Goal: Task Accomplishment & Management: Contribute content

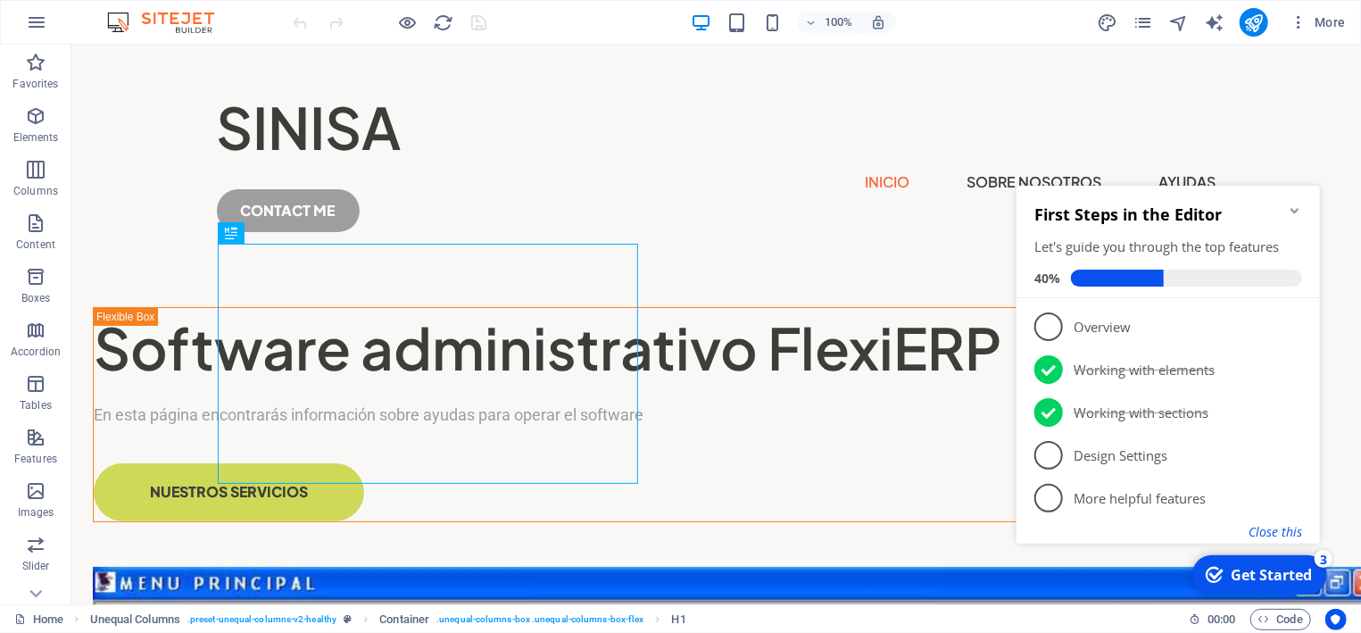
click at [1284, 533] on button "Close this" at bounding box center [1274, 530] width 54 height 17
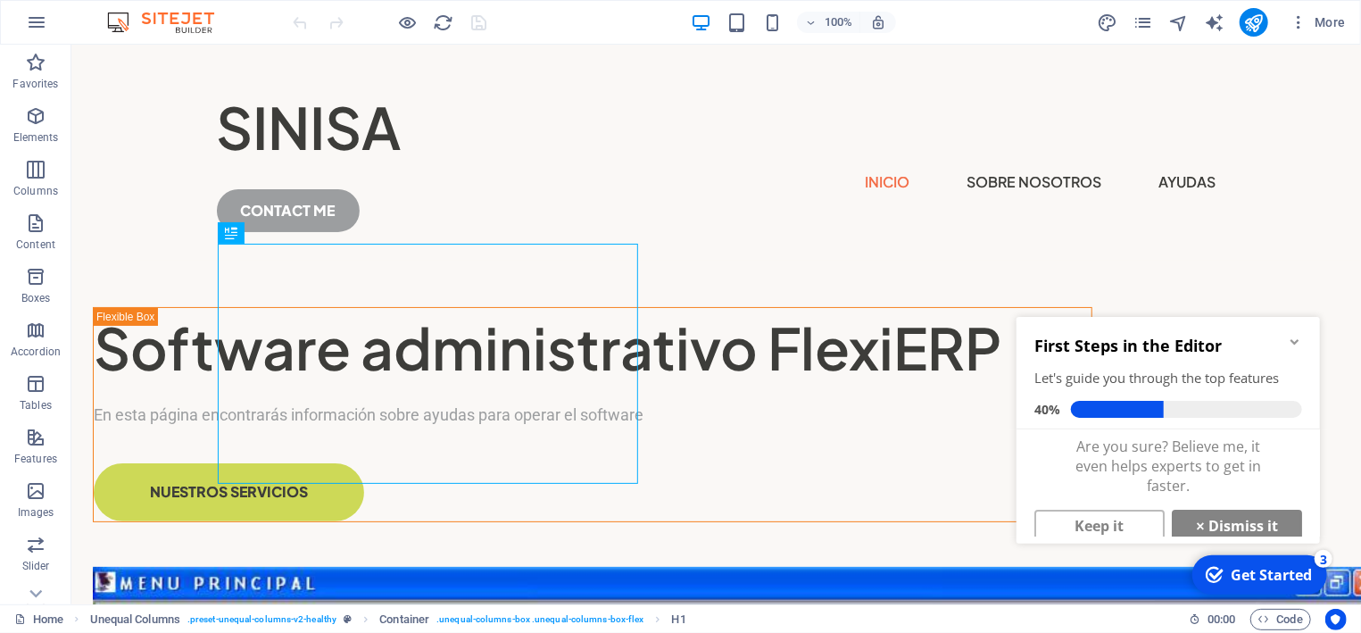
click at [1298, 340] on icon "Minimize checklist" at bounding box center [1294, 341] width 14 height 14
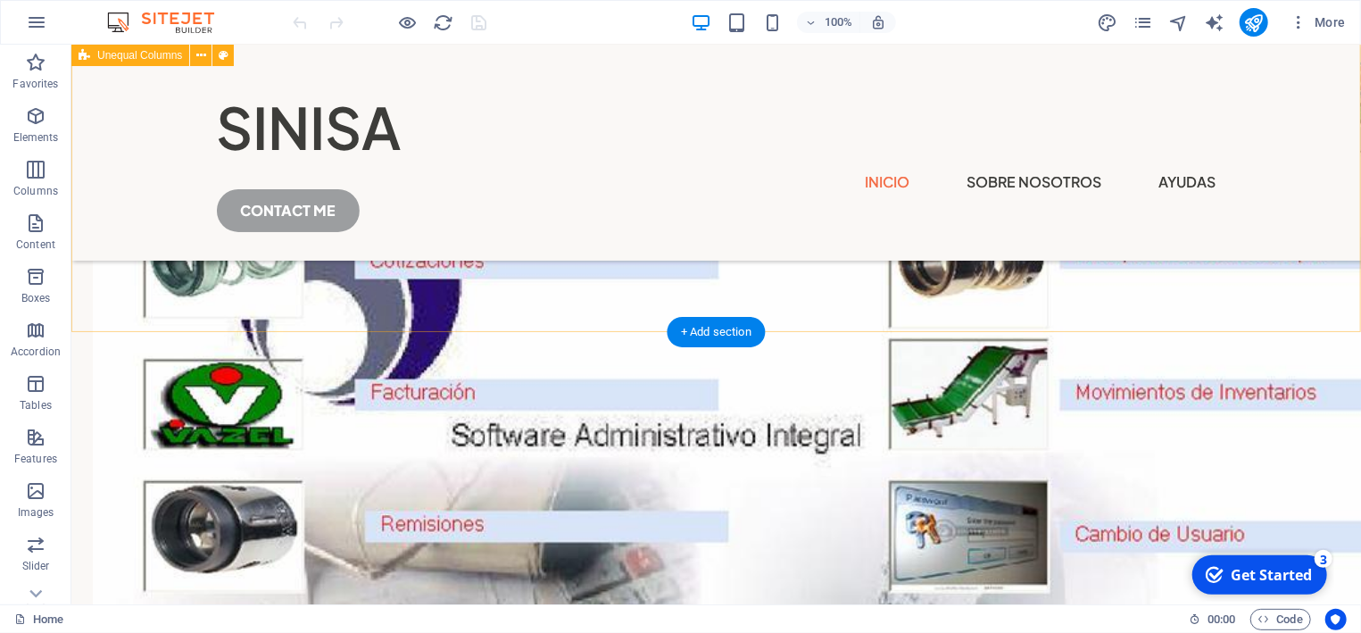
scroll to position [478, 0]
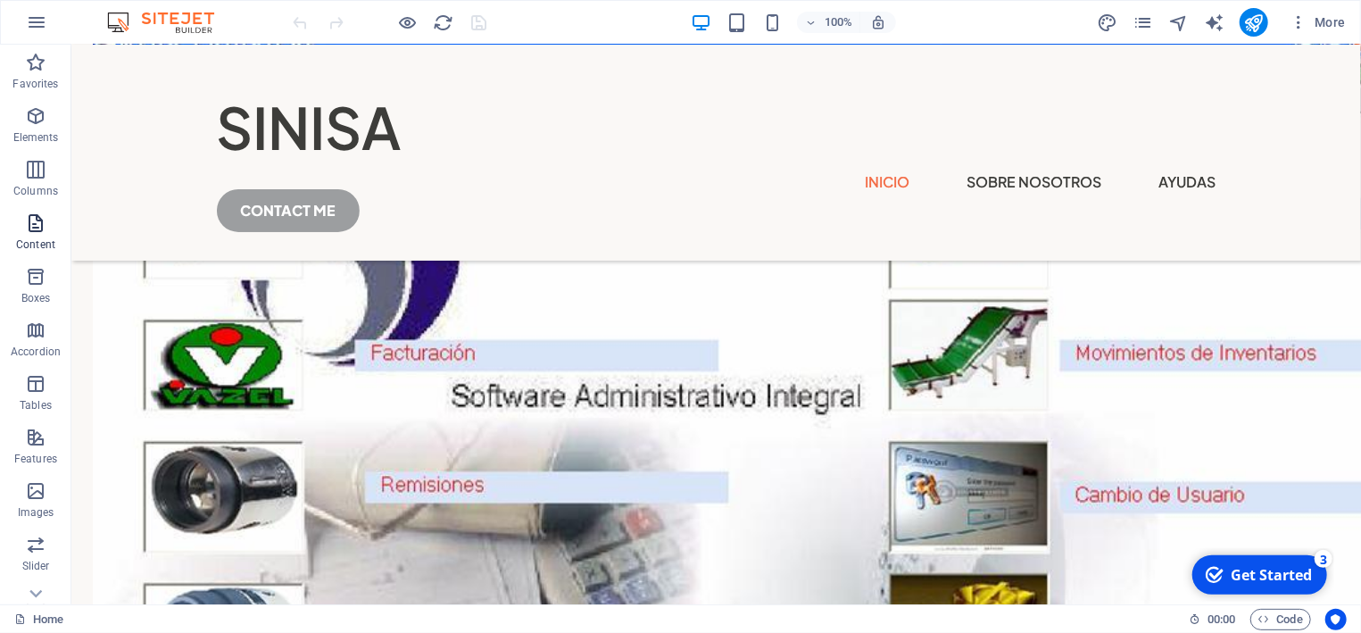
click at [37, 233] on icon "button" at bounding box center [35, 222] width 21 height 21
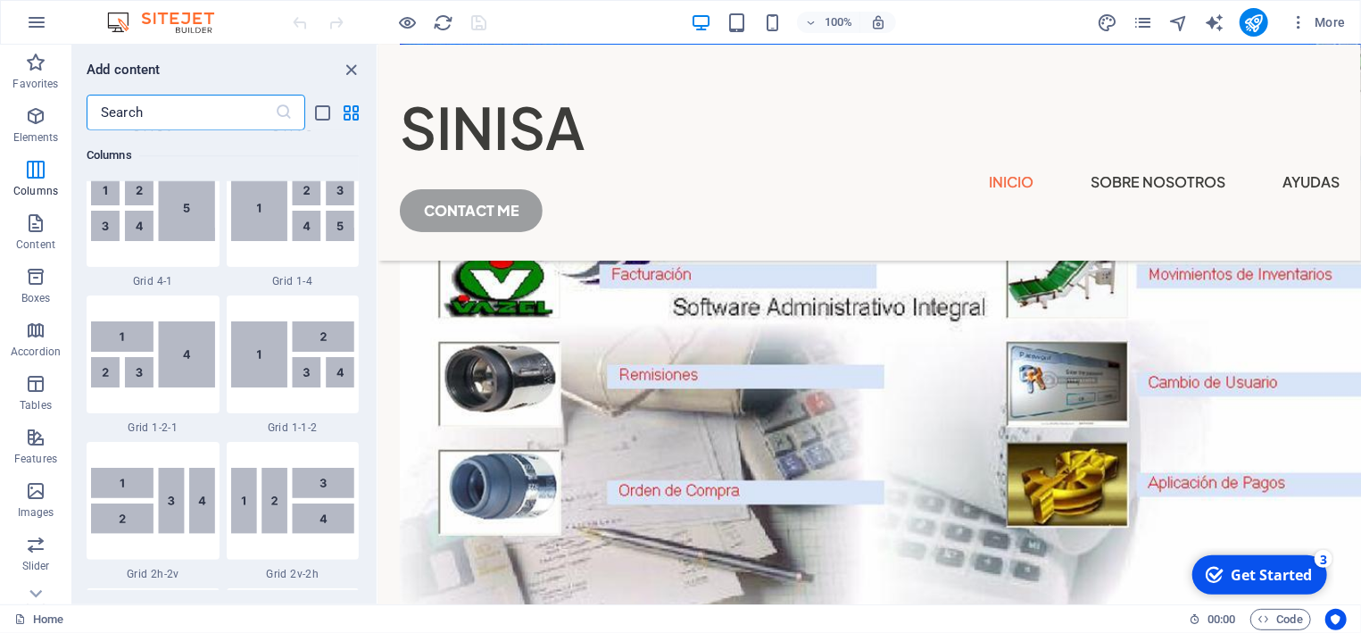
scroll to position [2301, 0]
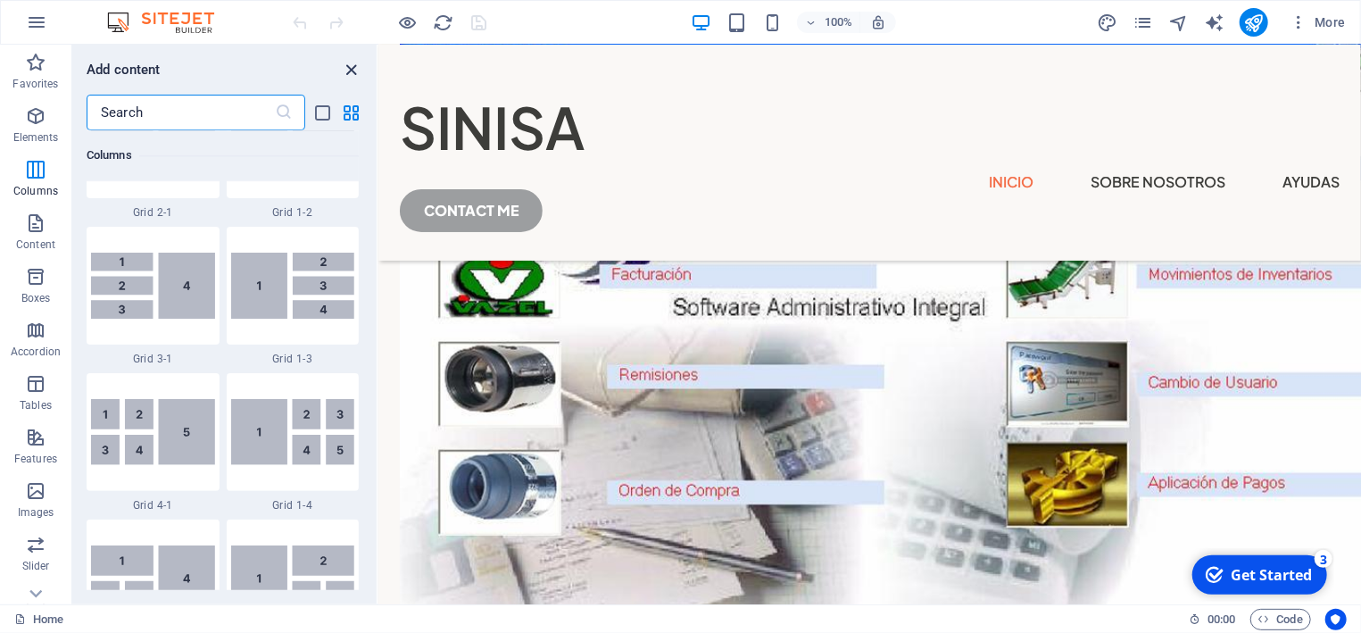
click at [350, 66] on icon "close panel" at bounding box center [352, 70] width 21 height 21
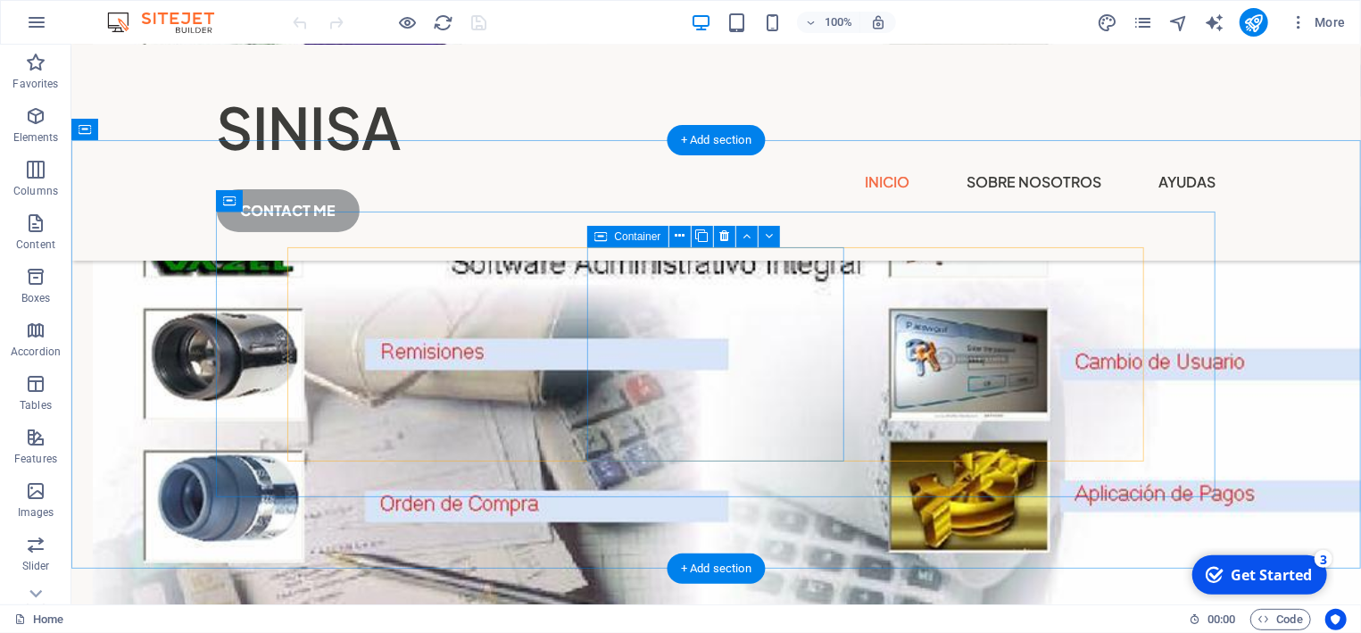
scroll to position [574, 0]
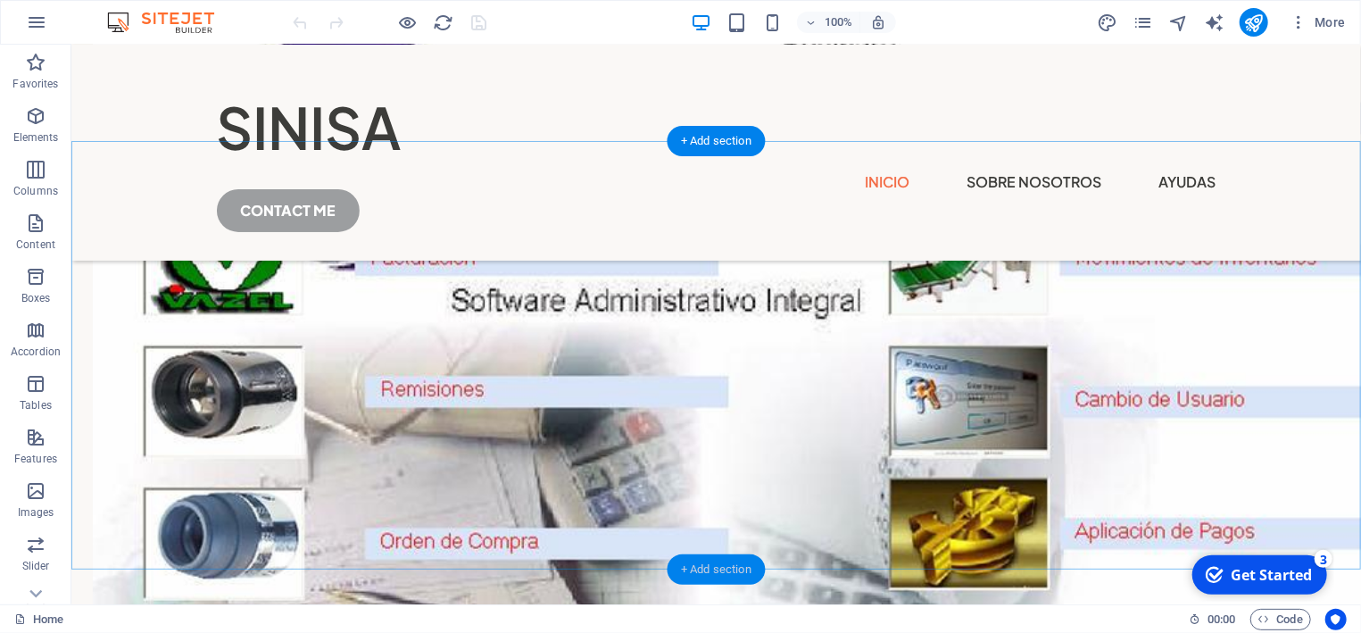
click at [717, 567] on div "+ Add section" at bounding box center [716, 569] width 99 height 30
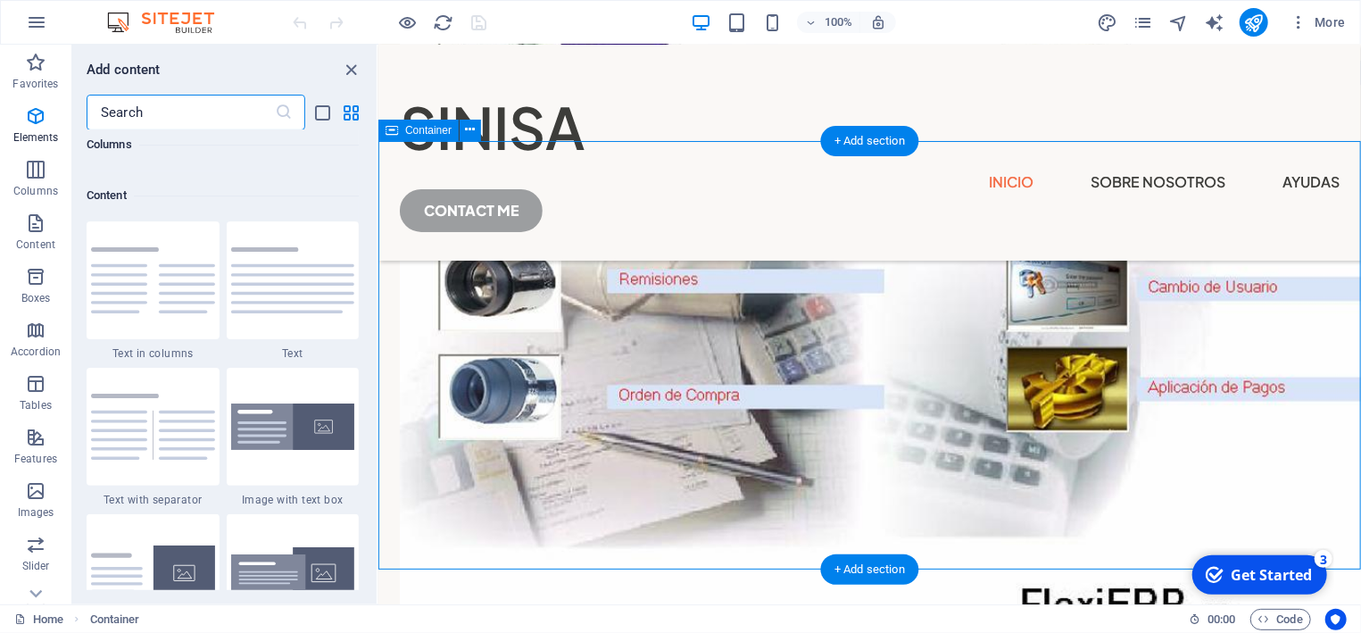
scroll to position [3121, 0]
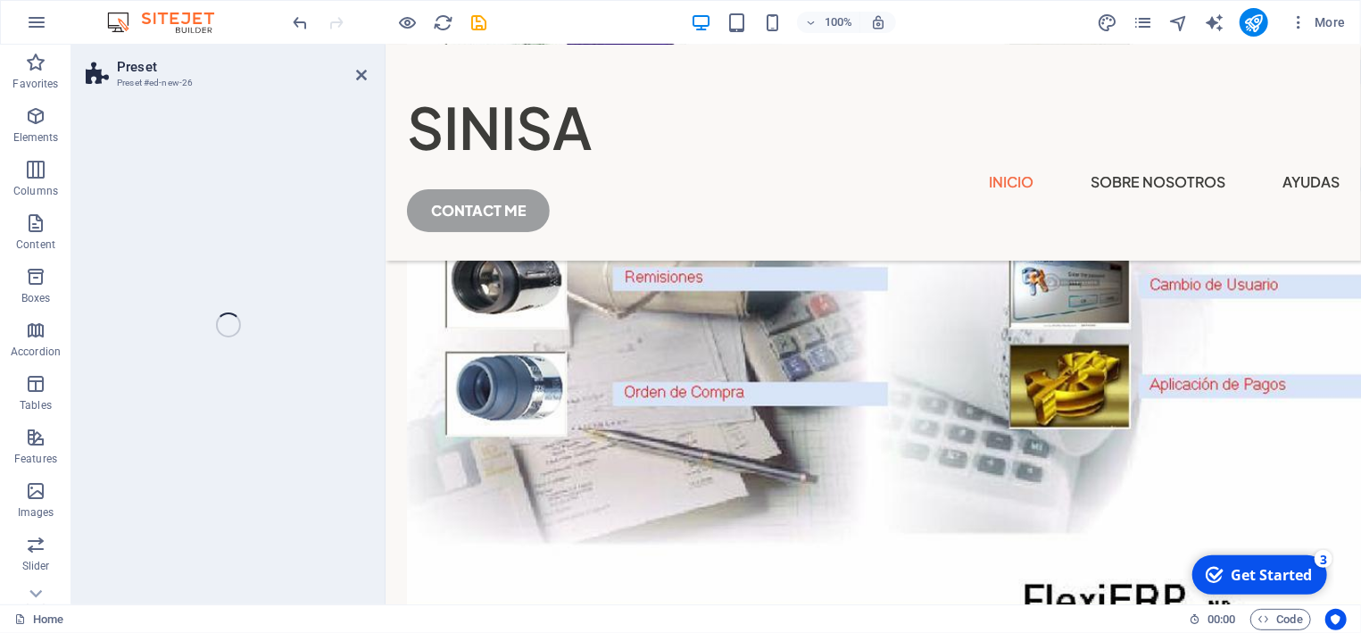
select select "rem"
select select "px"
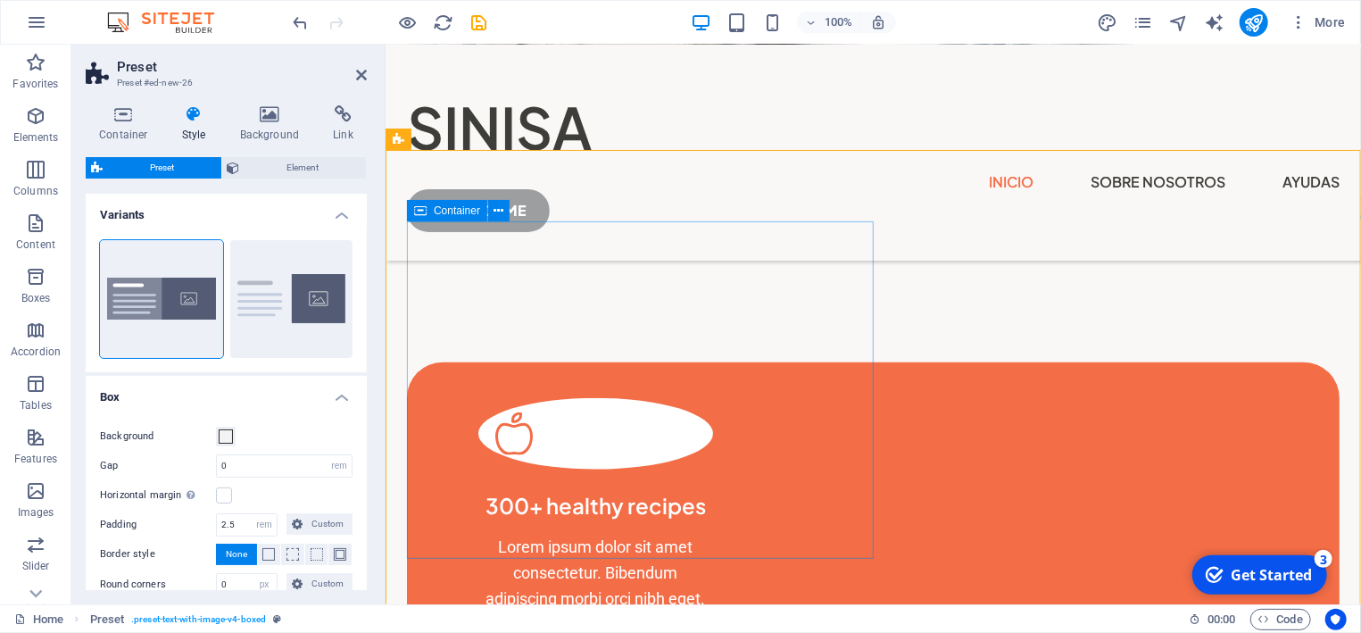
scroll to position [957, 0]
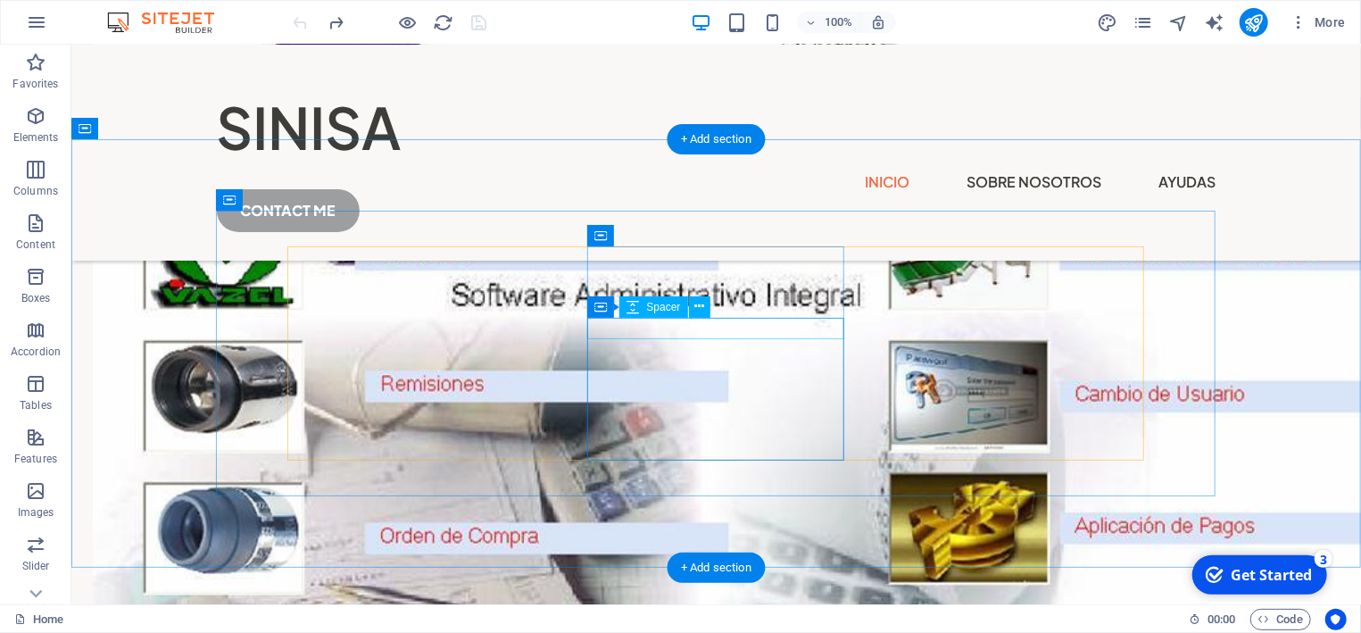
scroll to position [574, 0]
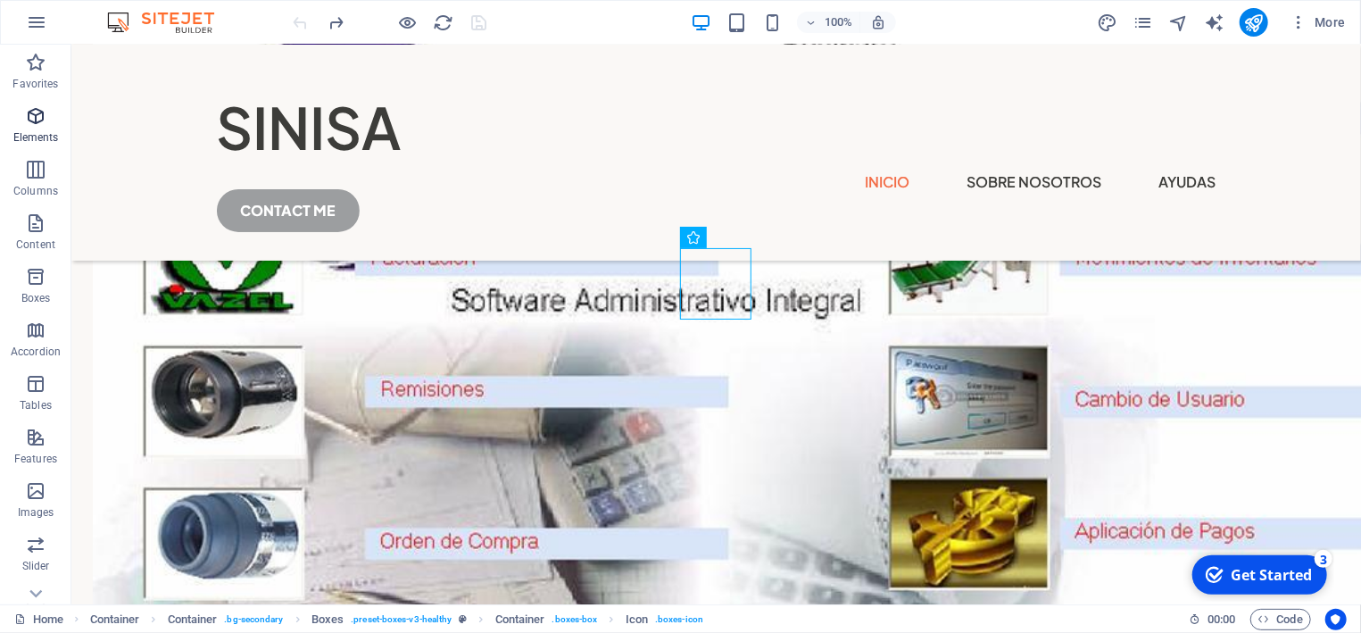
click at [26, 127] on icon "button" at bounding box center [35, 115] width 21 height 21
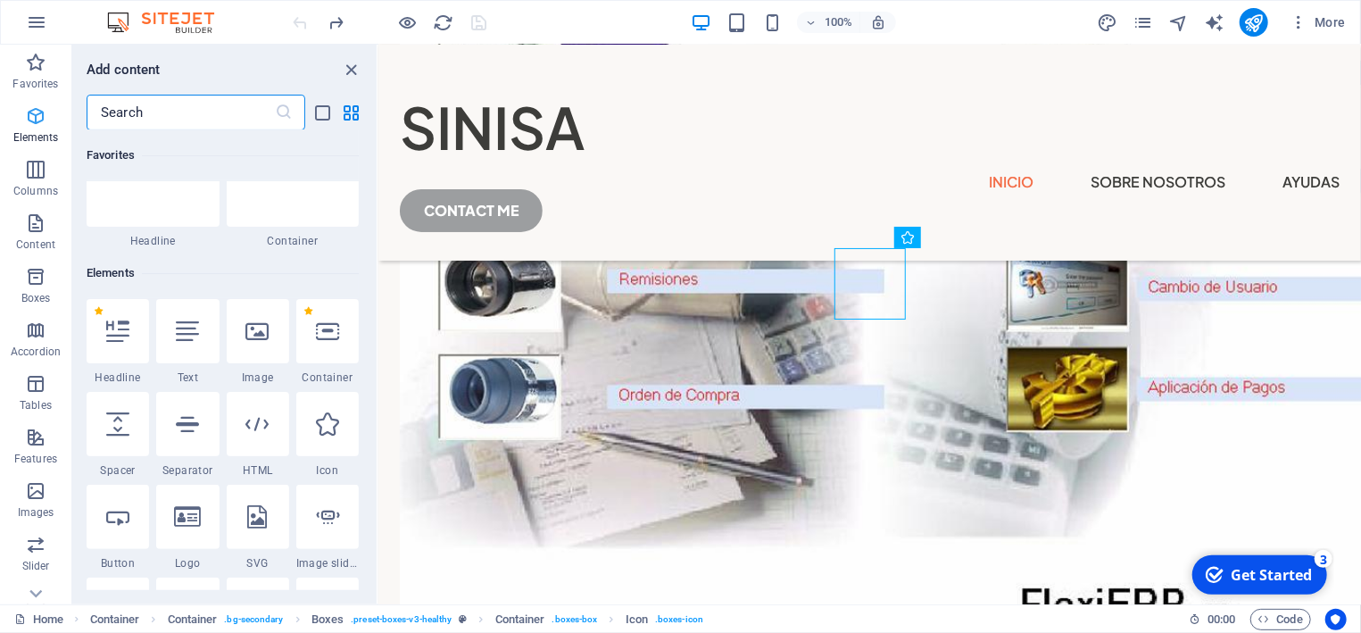
scroll to position [190, 0]
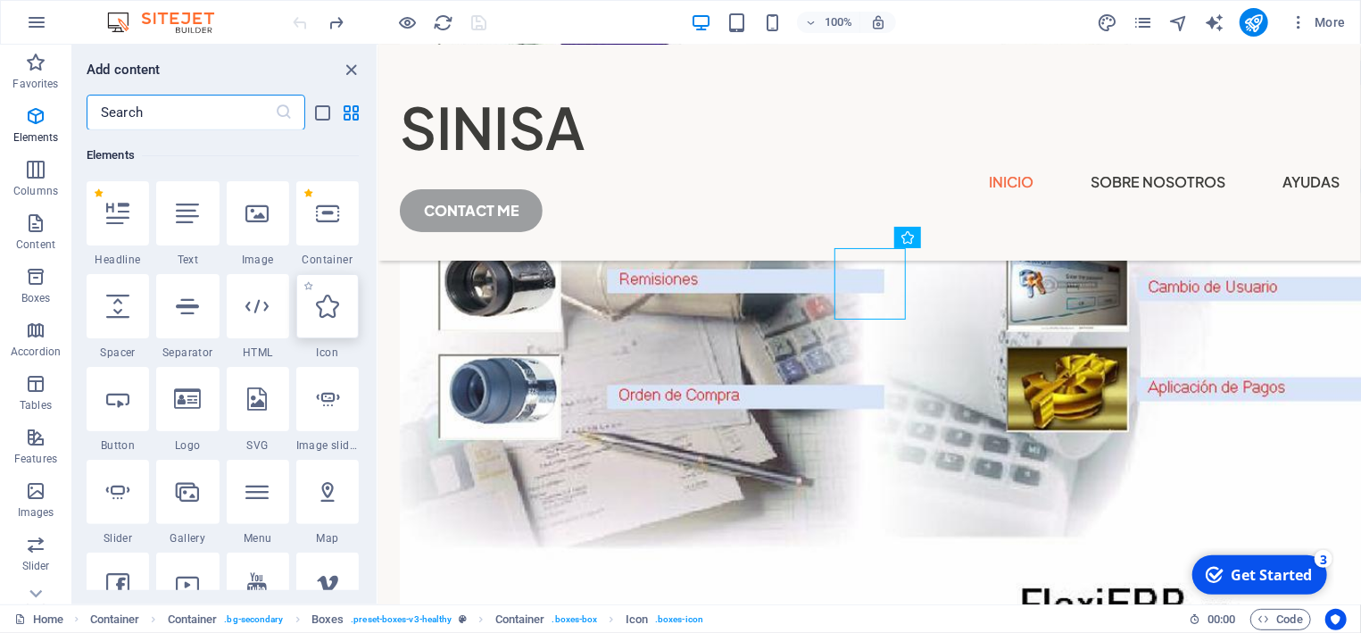
click at [344, 311] on div at bounding box center [327, 306] width 62 height 64
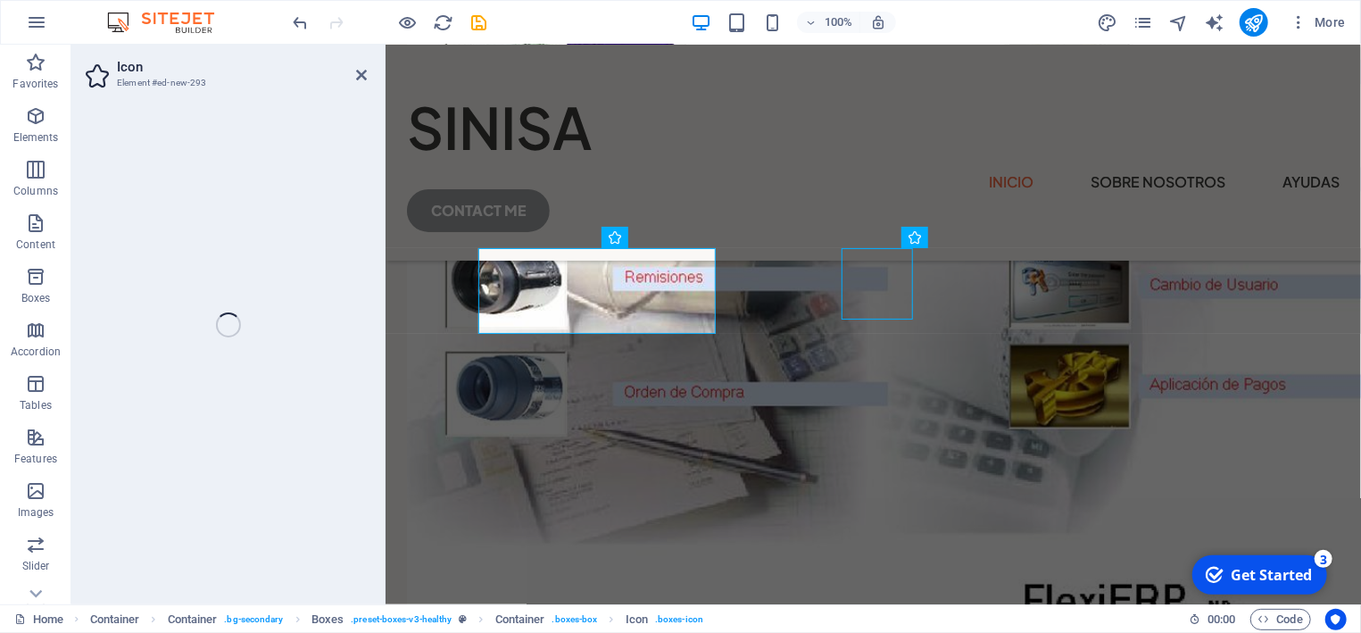
select select "xMidYMid"
select select "px"
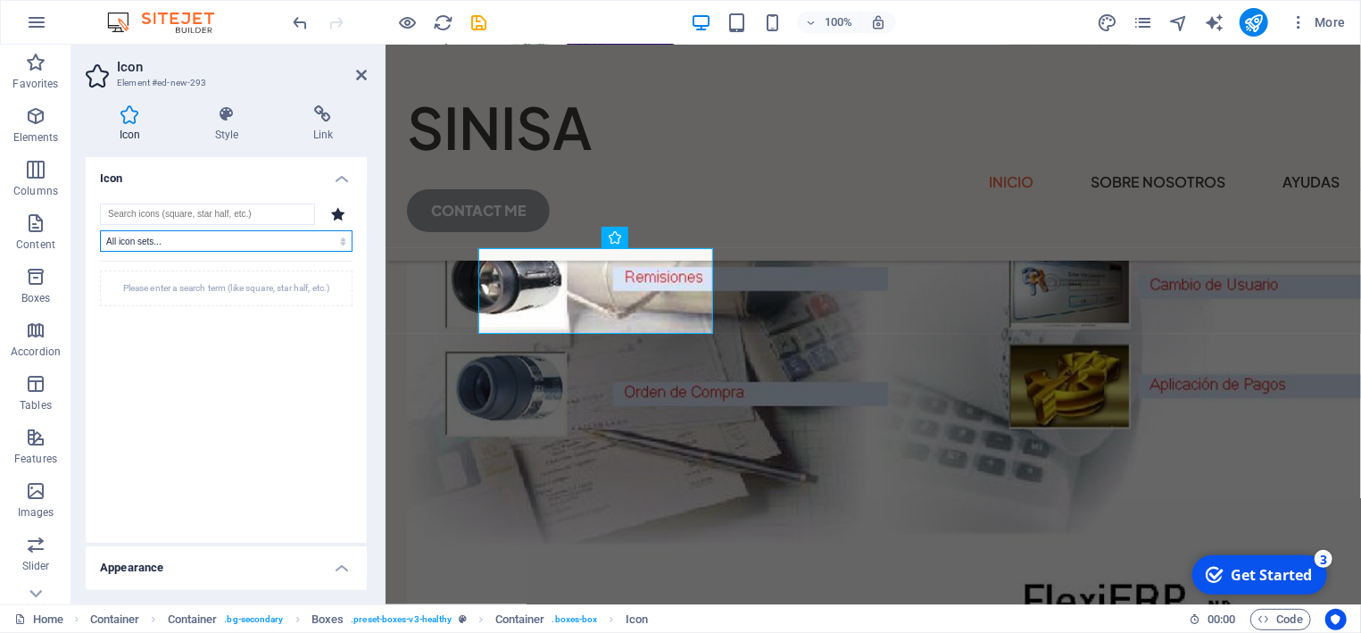
click at [100, 230] on select "All icon sets... IcoFont Ionicons FontAwesome Brands FontAwesome Duotone FontAw…" at bounding box center [226, 240] width 253 height 21
click option "Ionicons" at bounding box center [0, 0] width 0 height 0
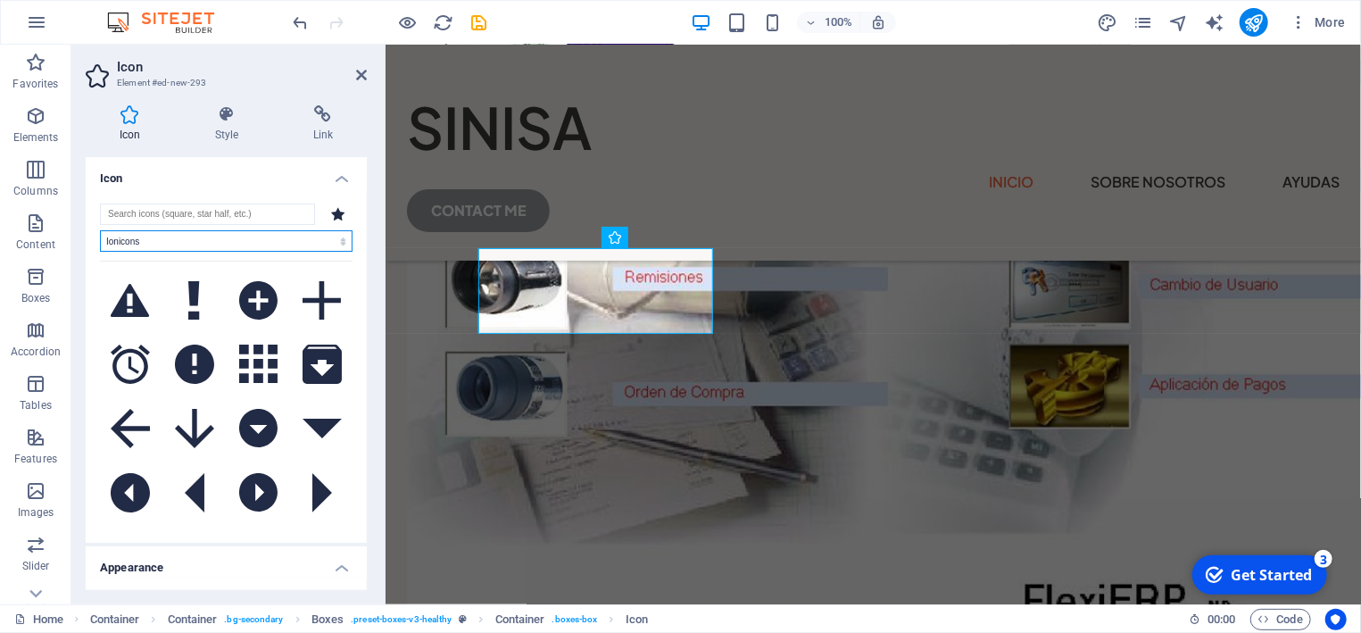
click at [100, 230] on select "All icon sets... IcoFont Ionicons FontAwesome Brands FontAwesome Duotone FontAw…" at bounding box center [226, 240] width 253 height 21
click option "FontAwesome Sharp Solid" at bounding box center [0, 0] width 0 height 0
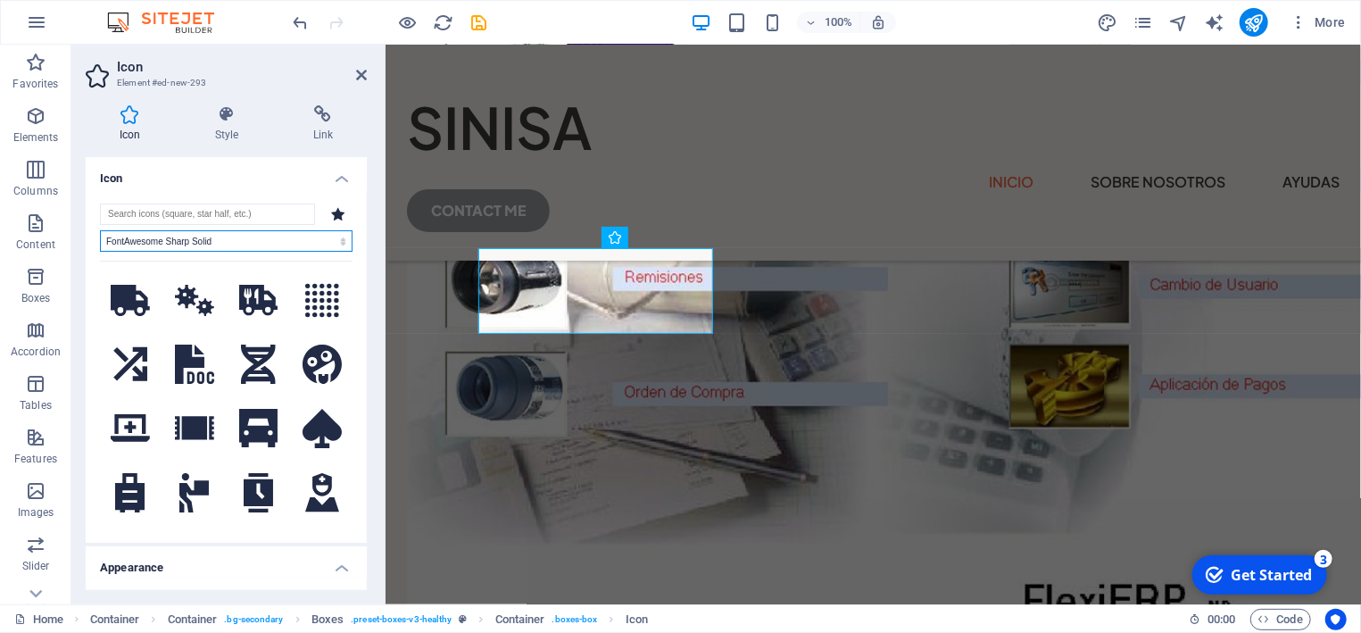
click at [100, 230] on select "All icon sets... IcoFont Ionicons FontAwesome Brands FontAwesome Duotone FontAw…" at bounding box center [226, 240] width 253 height 21
select select "font-awesome-sharp-thin"
click option "FontAwesome Sharp Thin" at bounding box center [0, 0] width 0 height 0
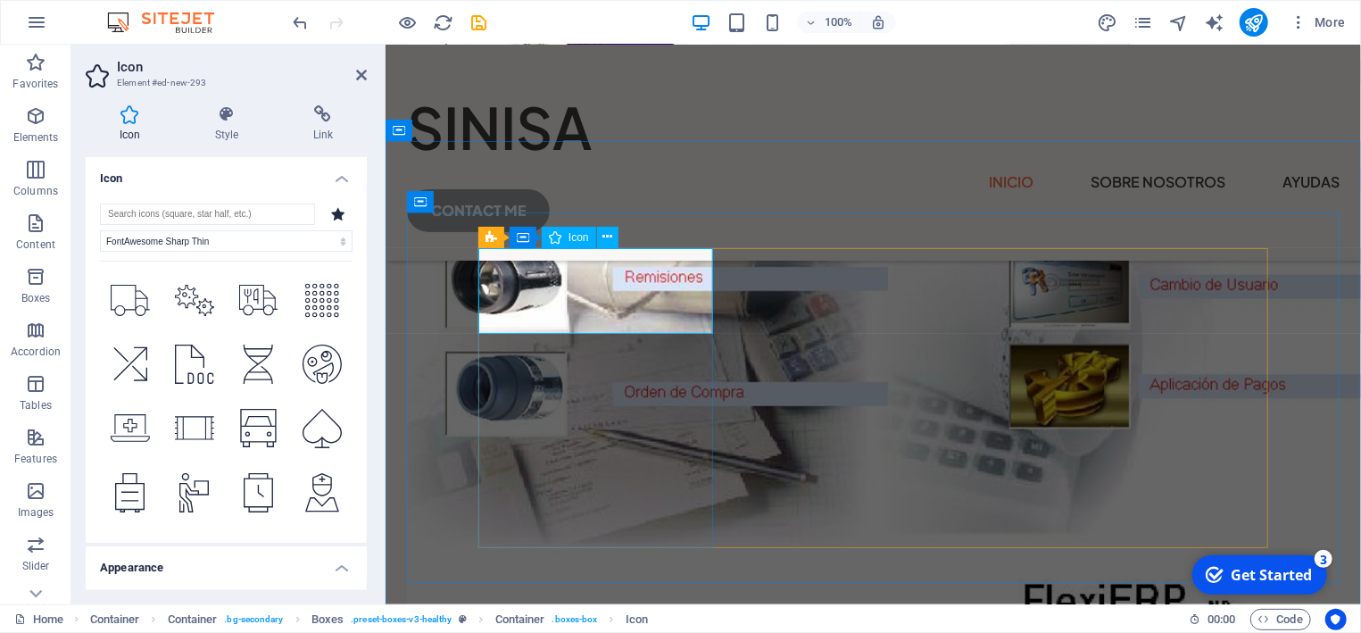
drag, startPoint x: 639, startPoint y: 473, endPoint x: 614, endPoint y: 278, distance: 196.1
drag, startPoint x: 626, startPoint y: 481, endPoint x: 555, endPoint y: 298, distance: 196.4
drag, startPoint x: 635, startPoint y: 466, endPoint x: 589, endPoint y: 291, distance: 180.9
click at [575, 241] on span "Icon" at bounding box center [578, 237] width 21 height 11
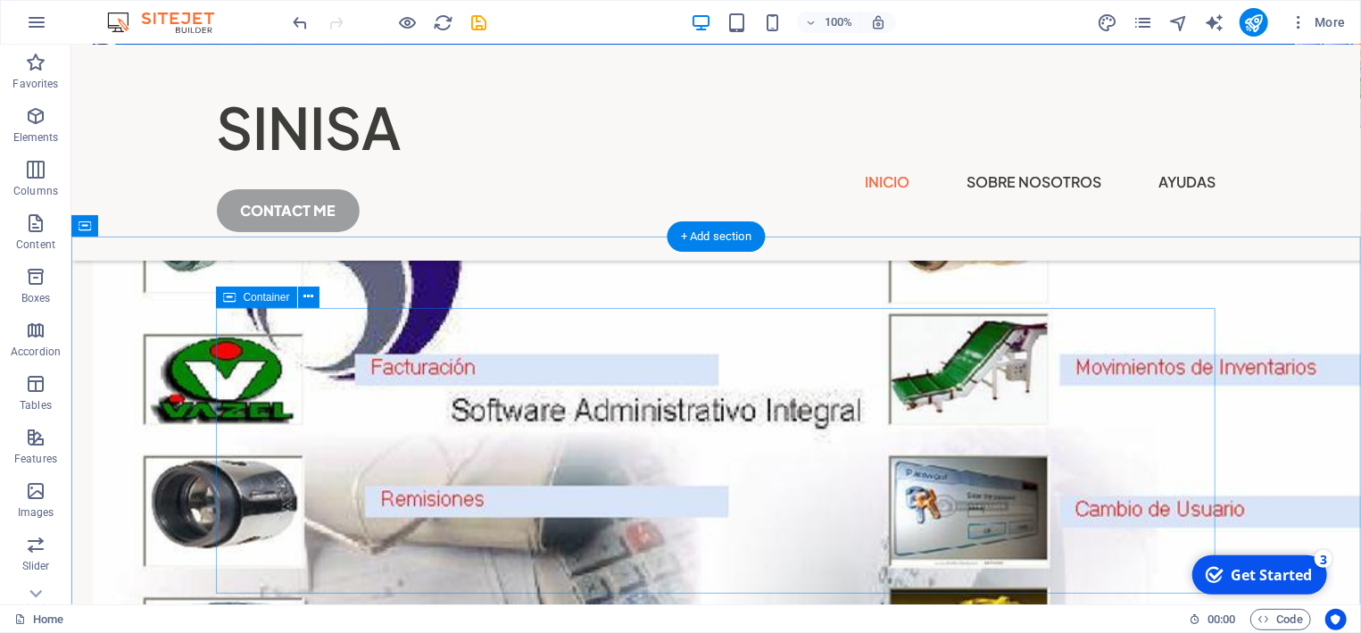
scroll to position [478, 0]
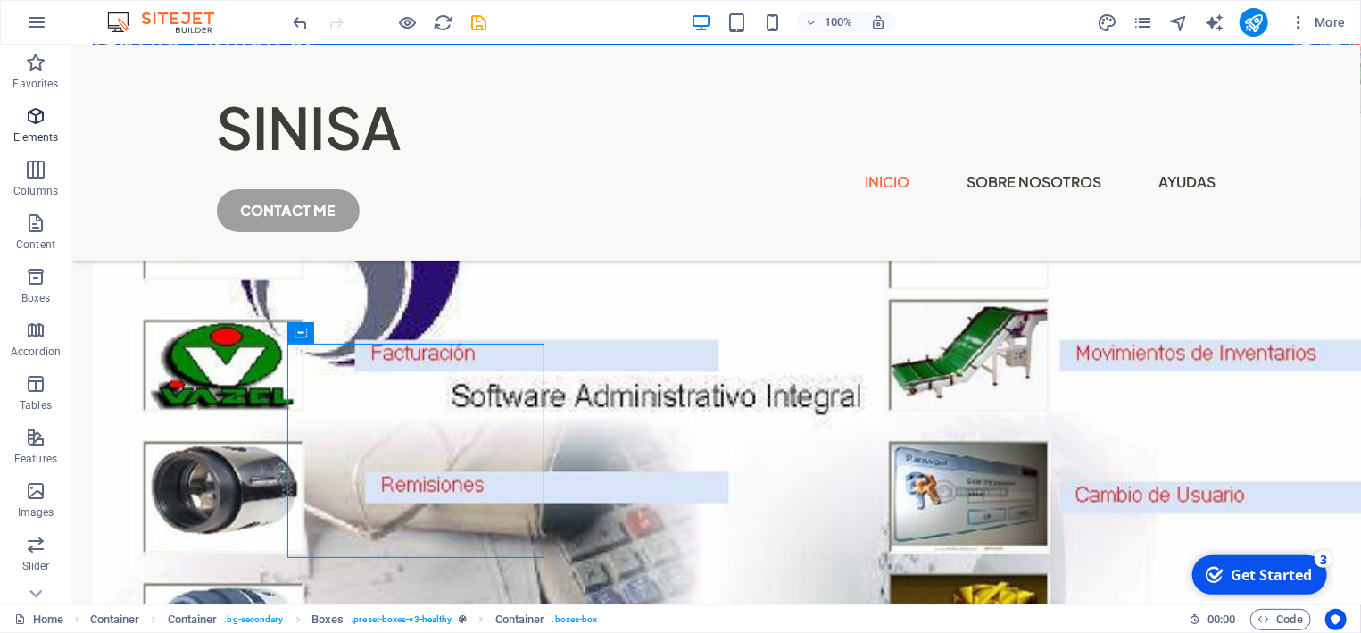
click at [51, 128] on span "Elements" at bounding box center [35, 126] width 71 height 43
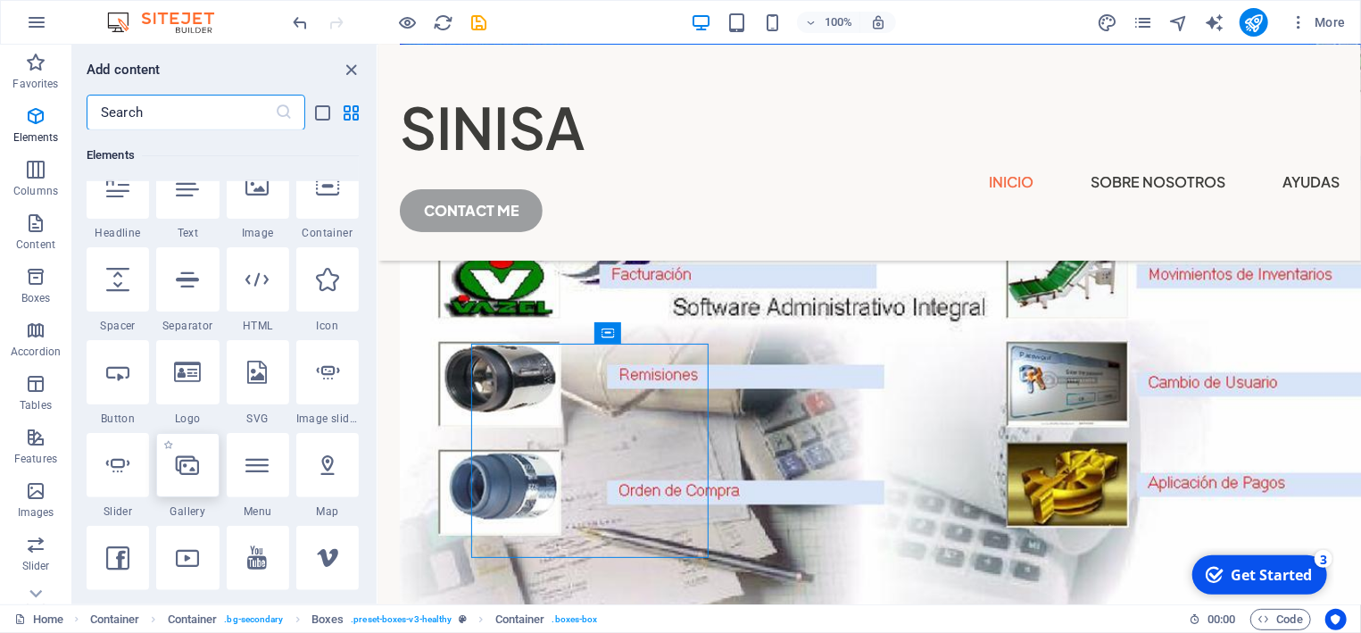
scroll to position [190, 0]
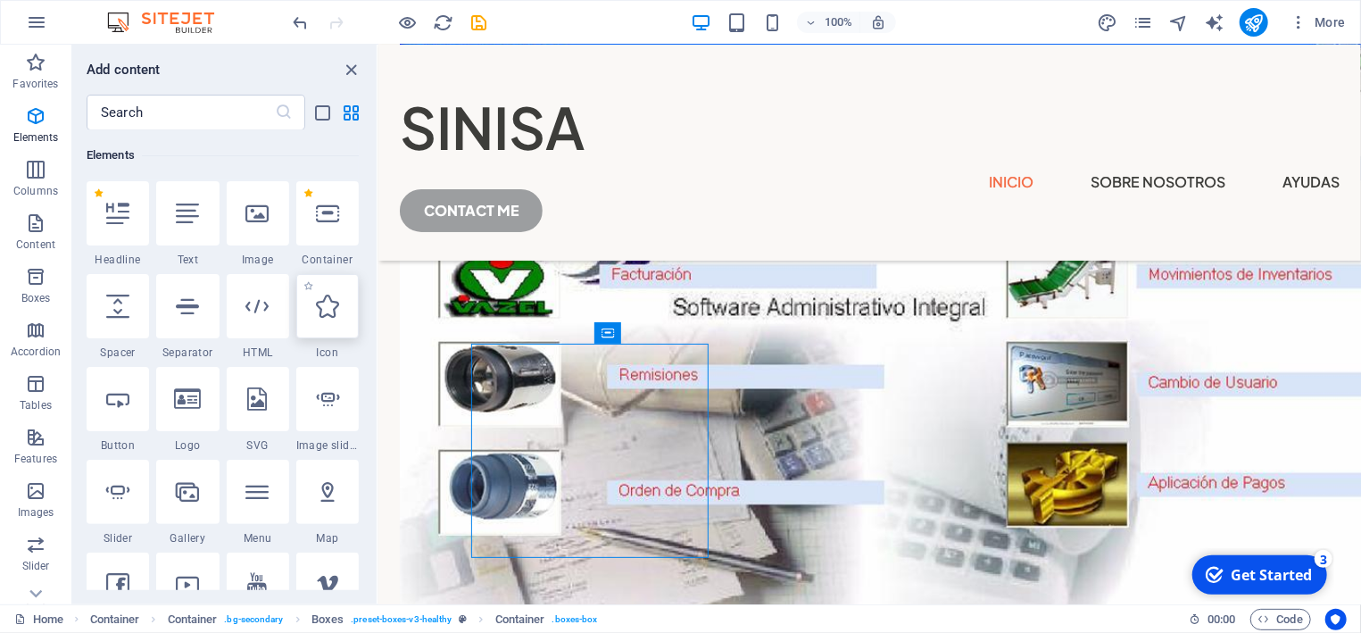
click at [323, 309] on icon at bounding box center [327, 305] width 23 height 23
select select "xMidYMid"
select select "px"
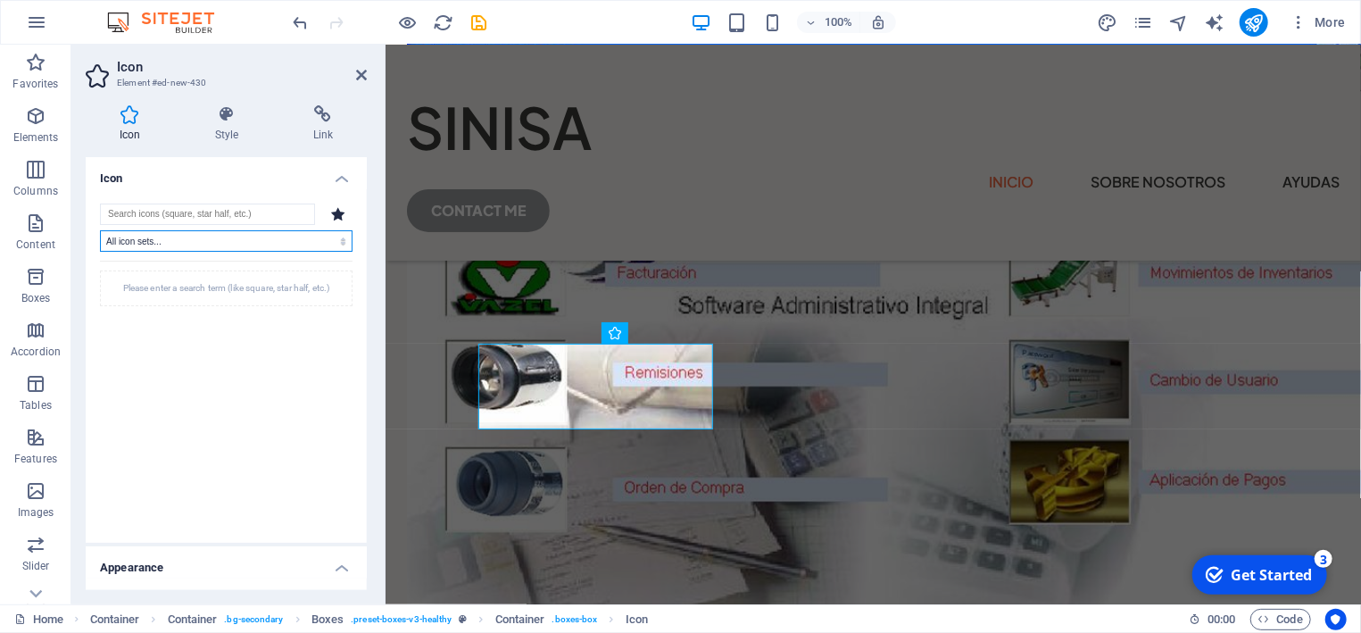
click at [100, 230] on select "All icon sets... IcoFont Ionicons FontAwesome Brands FontAwesome Duotone FontAw…" at bounding box center [226, 240] width 253 height 21
select select "font-awesome-thin"
click option "FontAwesome Thin" at bounding box center [0, 0] width 0 height 0
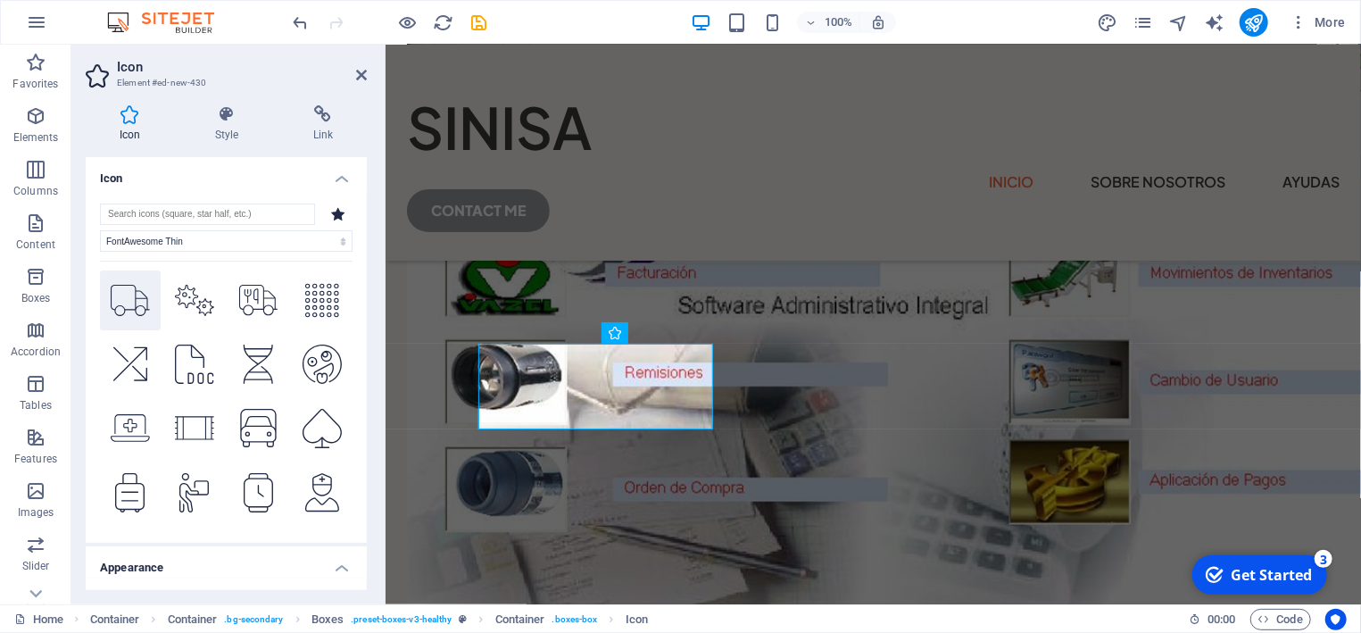
click at [120, 298] on icon at bounding box center [130, 300] width 39 height 31
click at [357, 75] on icon at bounding box center [361, 75] width 11 height 14
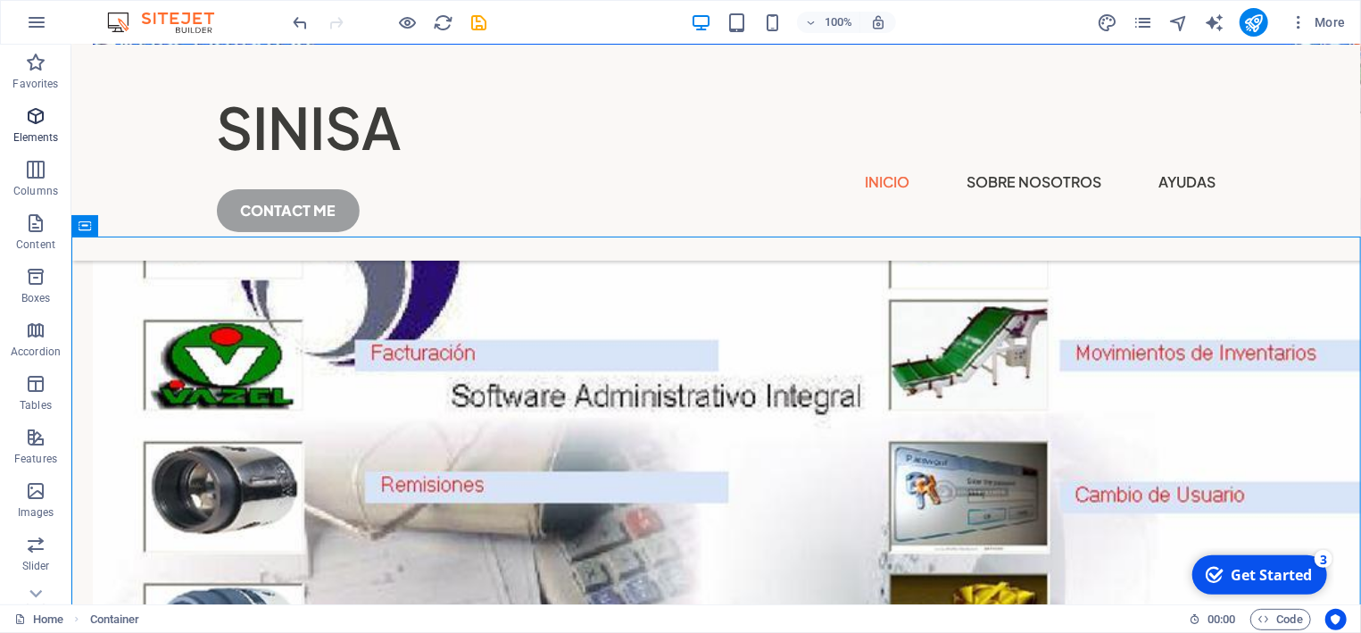
click at [44, 129] on span "Elements" at bounding box center [35, 126] width 71 height 43
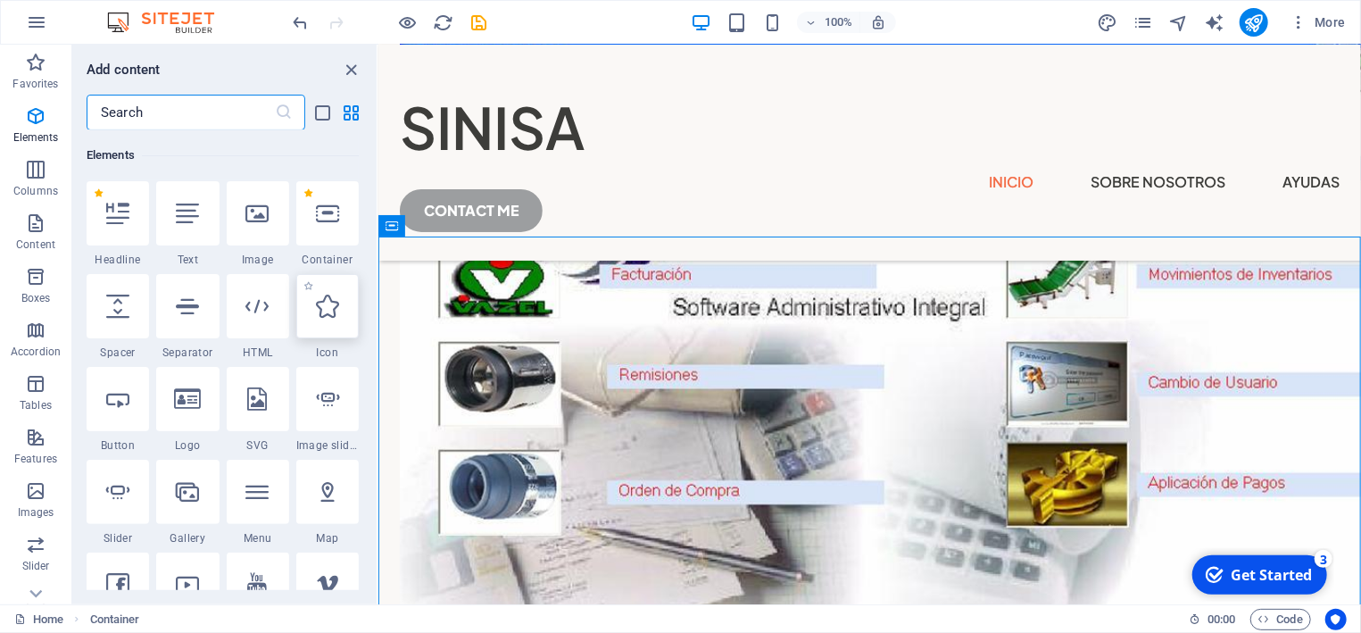
click at [329, 308] on icon at bounding box center [327, 305] width 23 height 23
select select "xMidYMid"
select select "px"
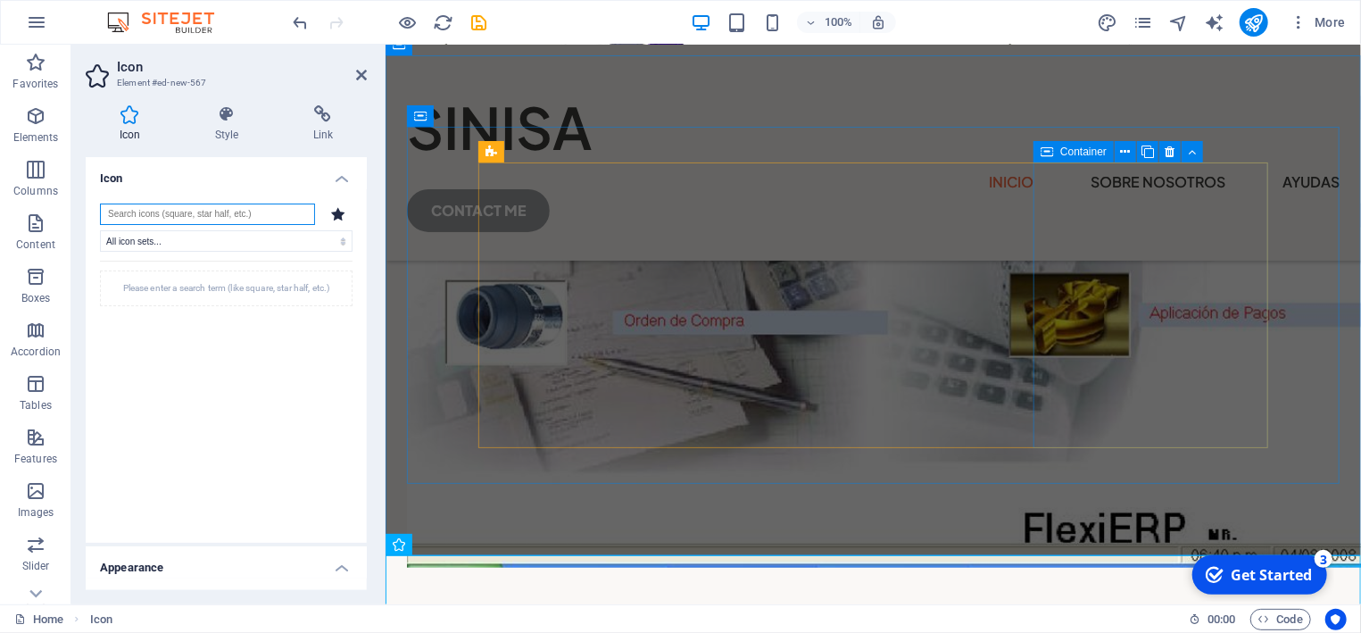
scroll to position [741, 0]
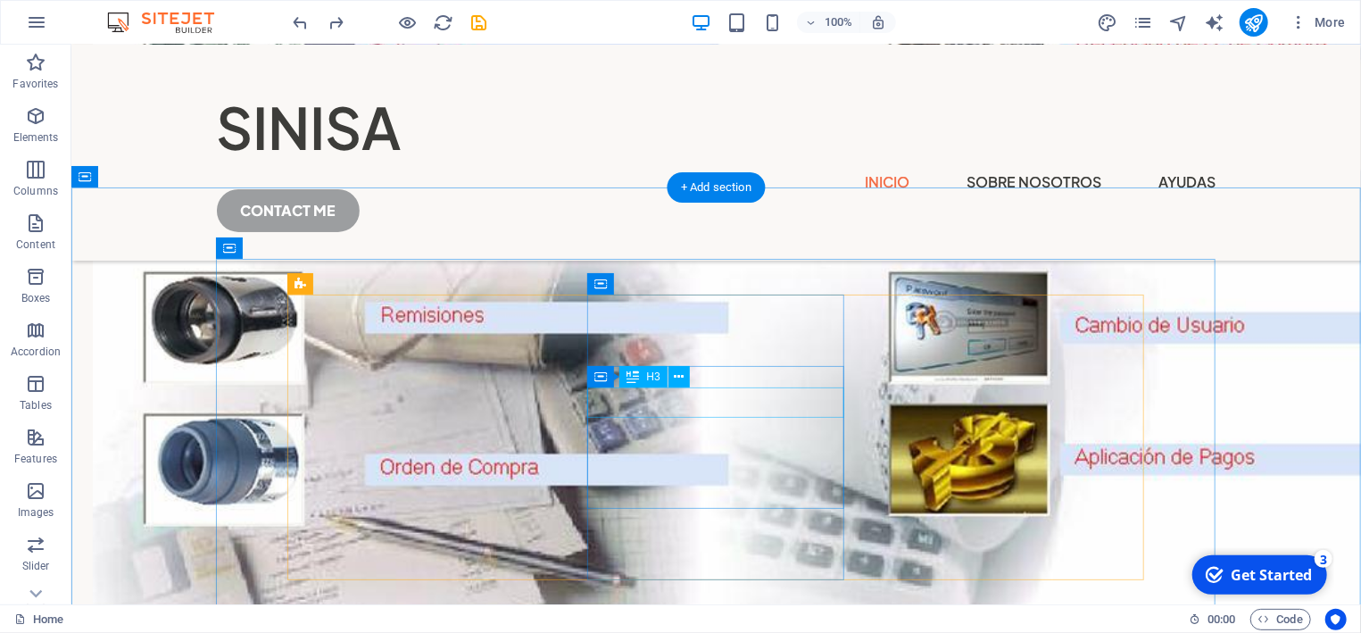
scroll to position [454, 0]
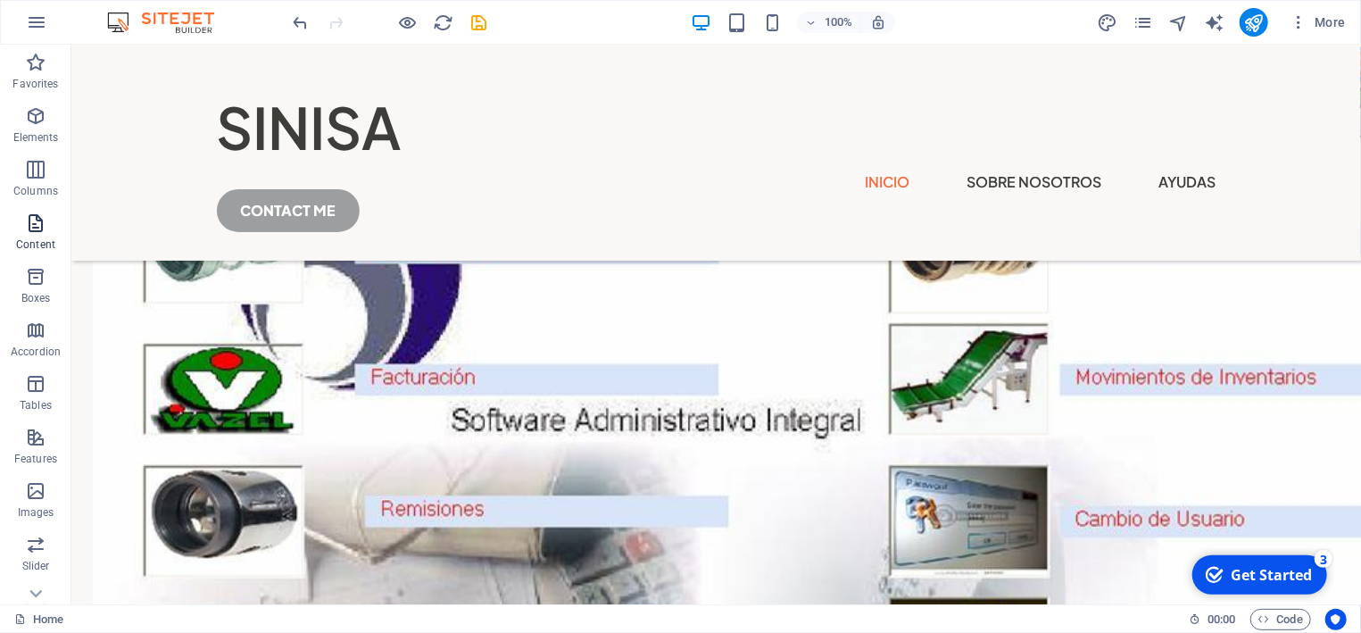
click at [37, 225] on icon "button" at bounding box center [35, 222] width 21 height 21
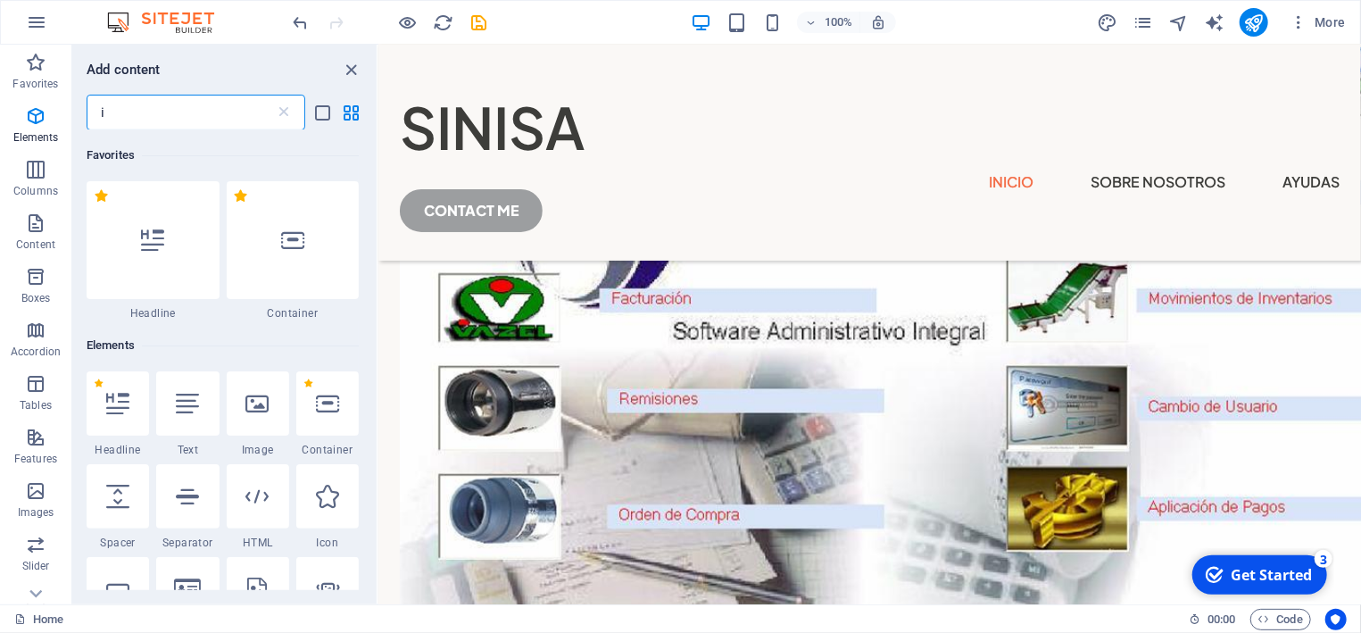
scroll to position [0, 0]
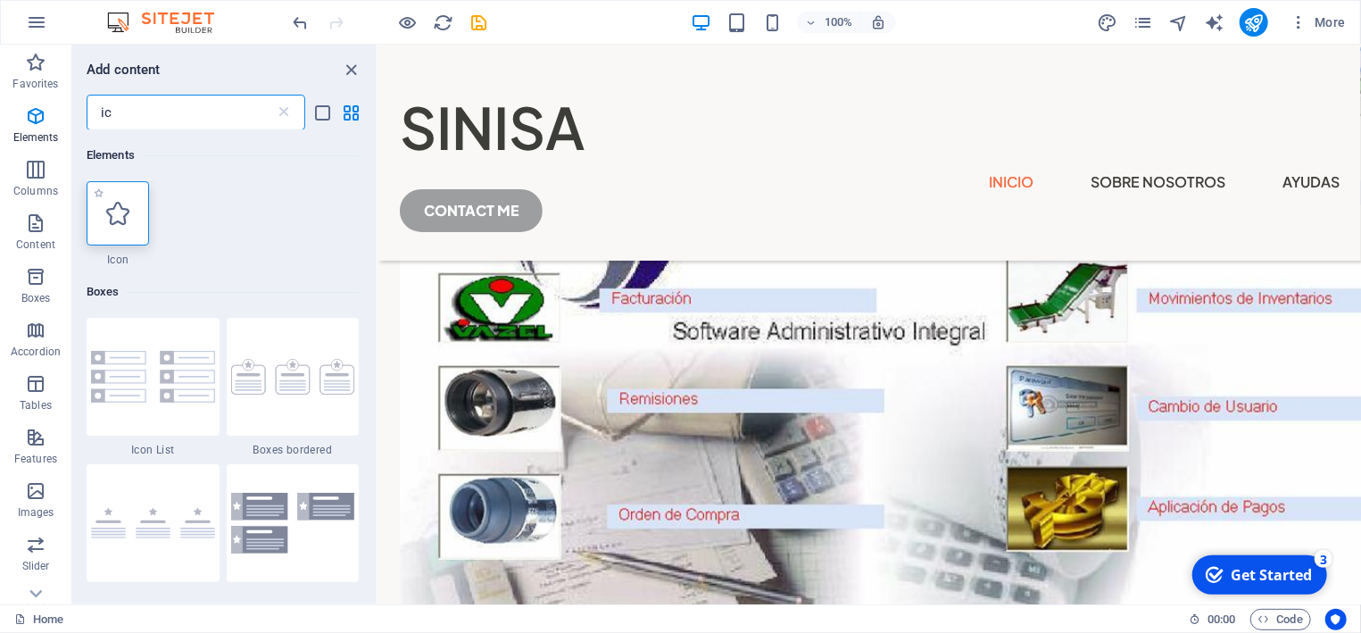
type input "ic"
click at [120, 226] on div at bounding box center [118, 213] width 62 height 64
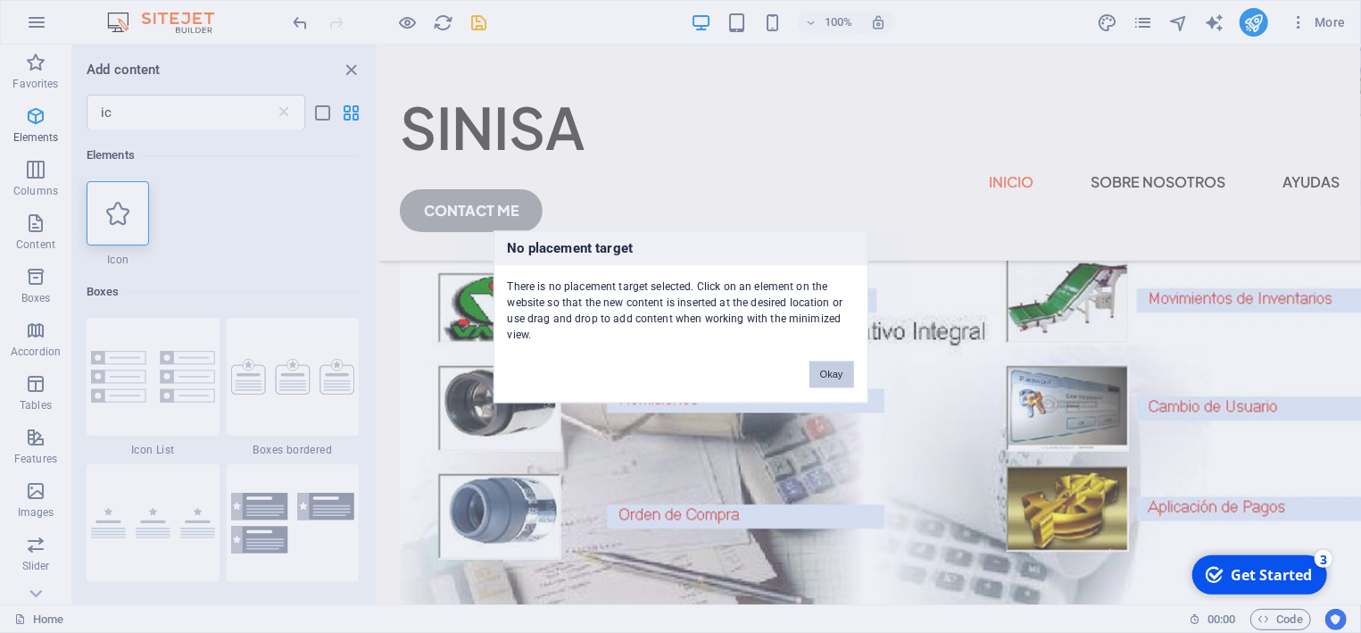
click at [832, 368] on button "Okay" at bounding box center [831, 373] width 45 height 27
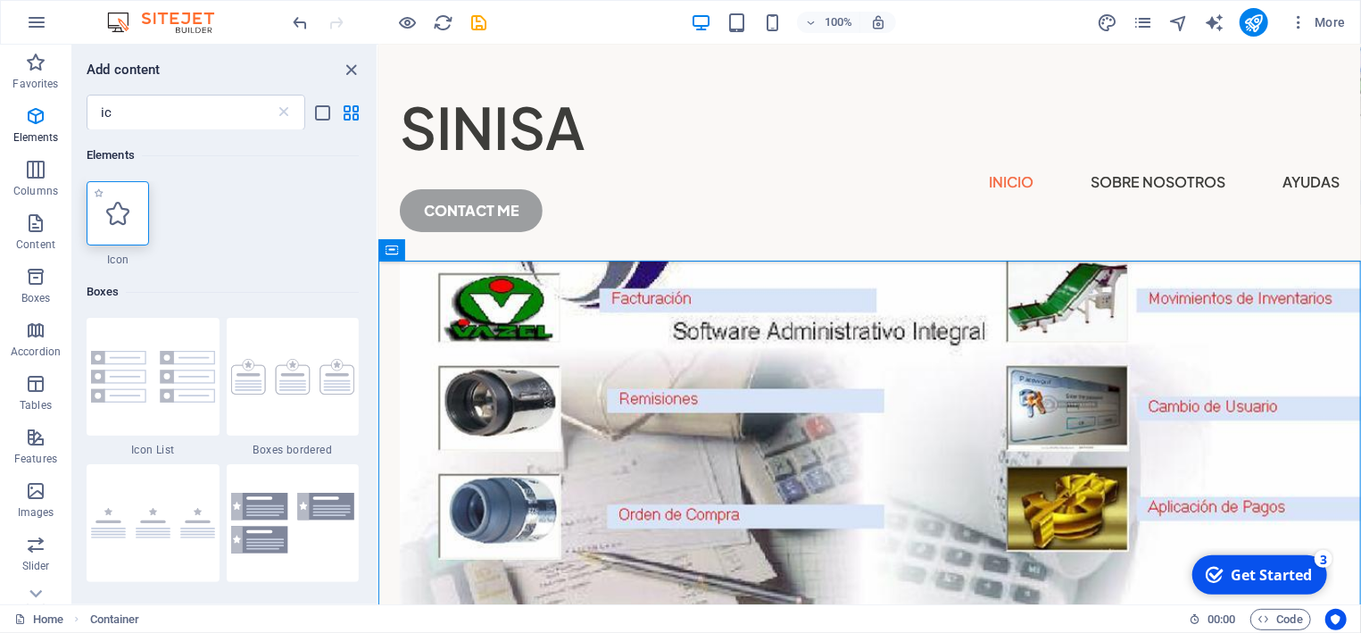
click at [120, 202] on div at bounding box center [118, 213] width 62 height 64
select select "xMidYMid"
select select "px"
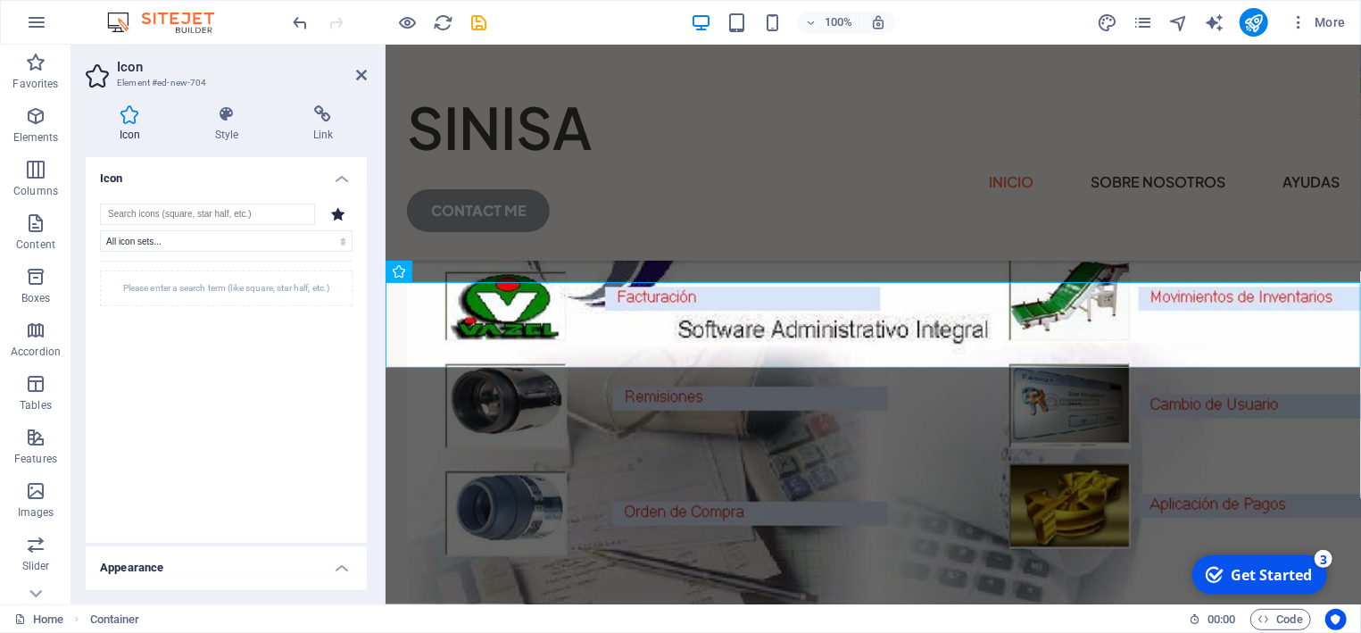
scroll to position [861, 0]
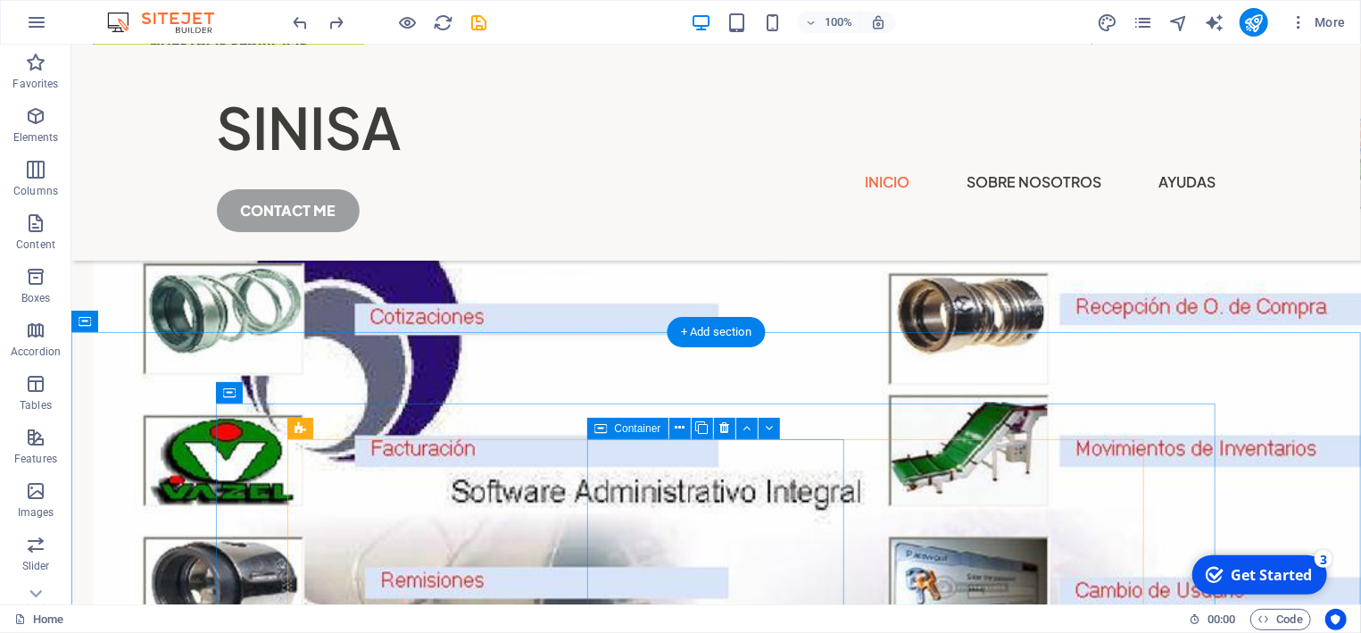
scroll to position [478, 0]
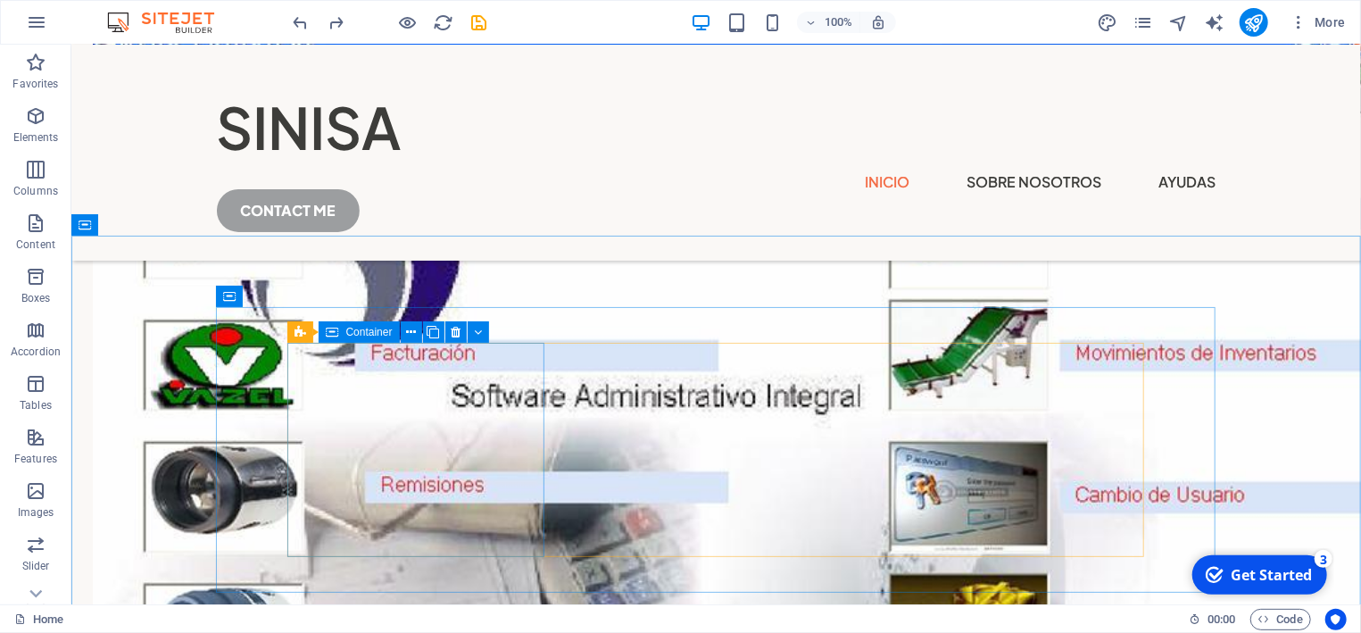
click at [335, 336] on icon at bounding box center [332, 331] width 12 height 21
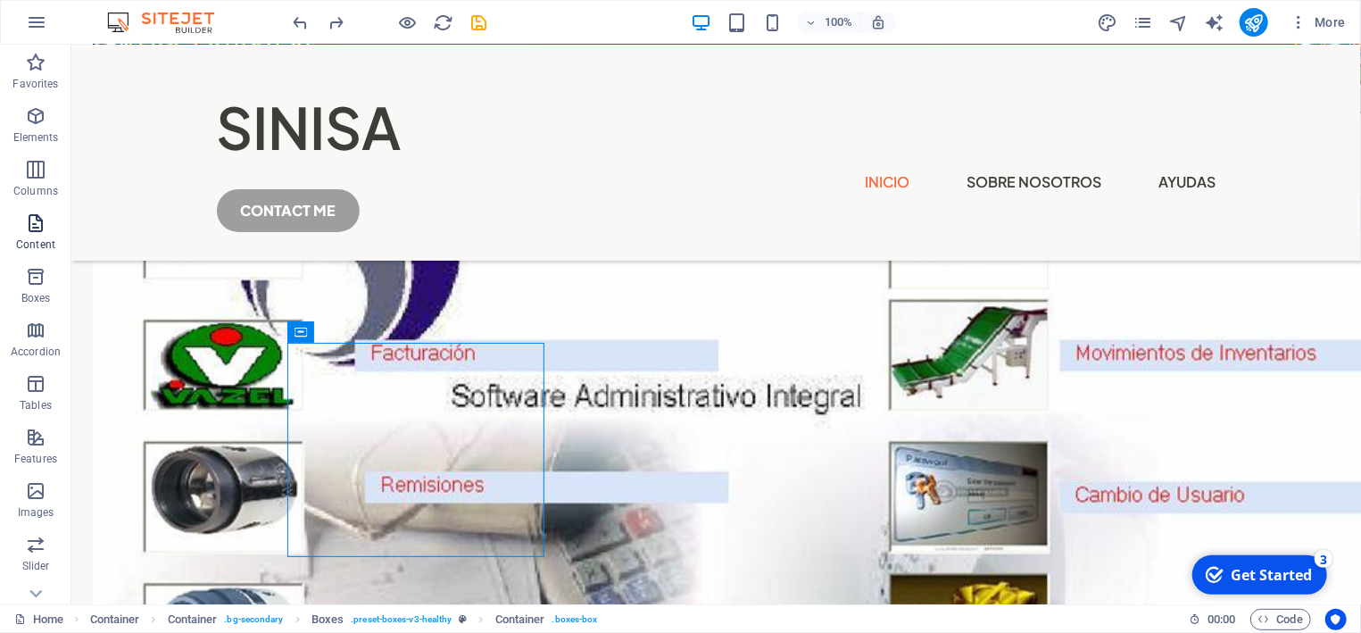
click at [42, 232] on icon "button" at bounding box center [35, 222] width 21 height 21
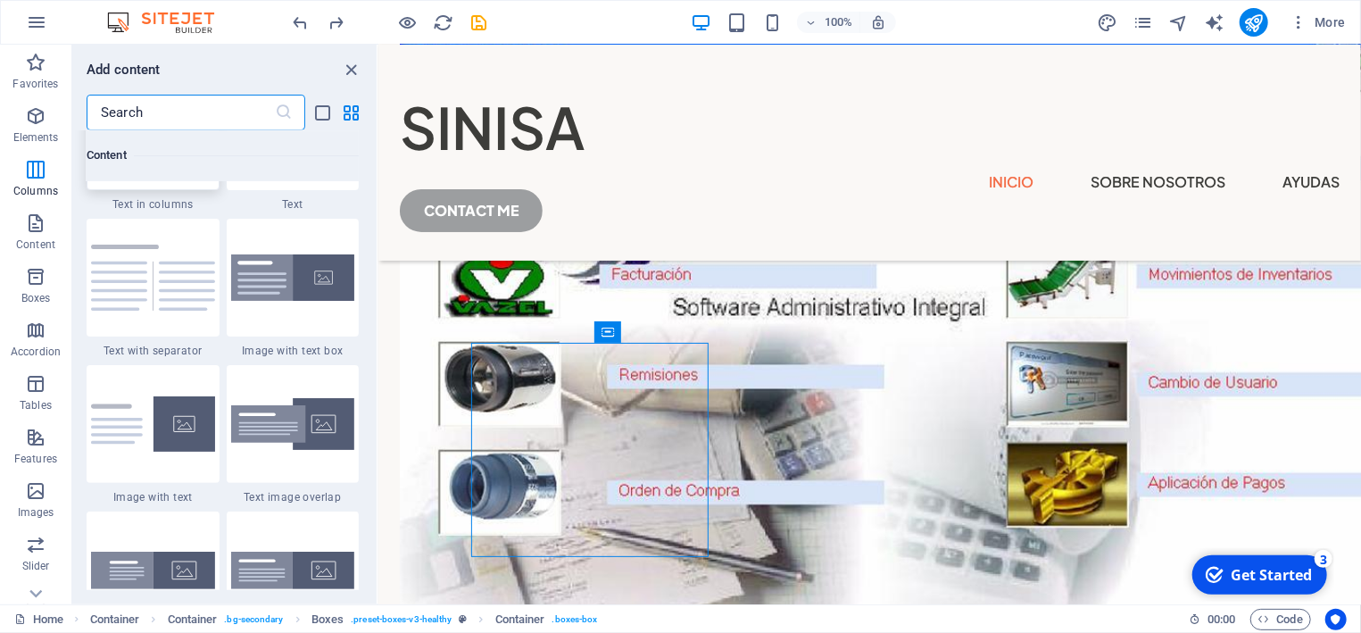
scroll to position [3121, 0]
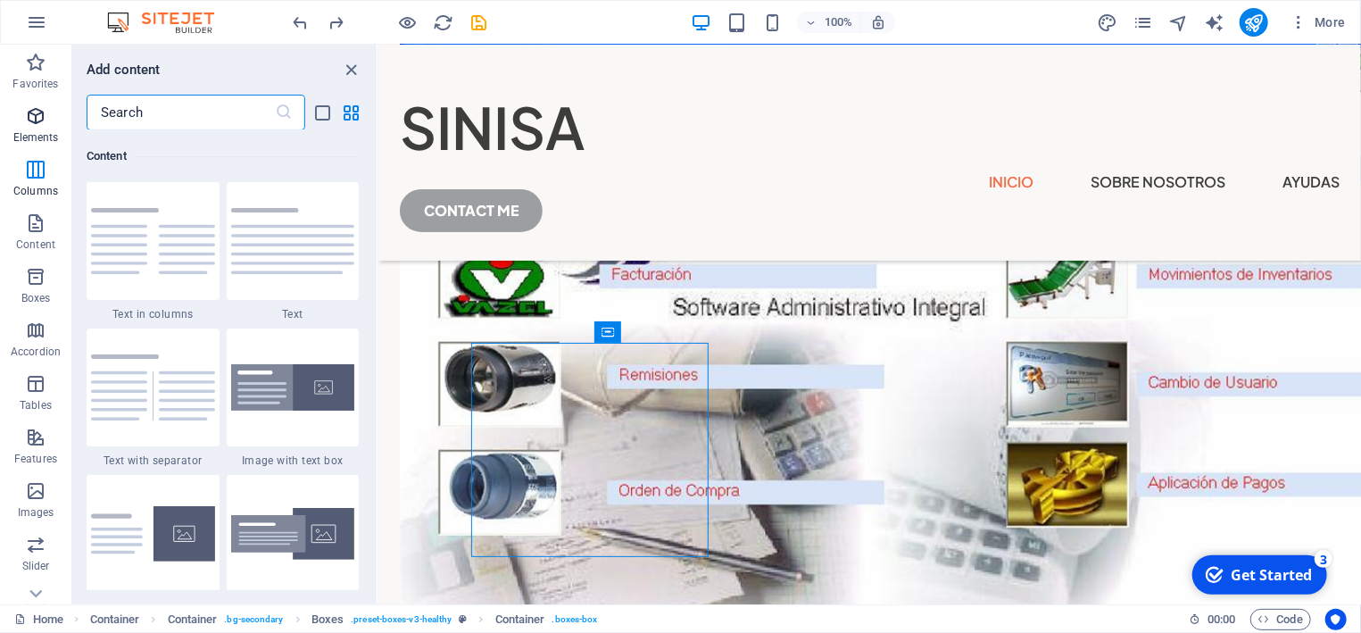
click at [49, 122] on span "Elements" at bounding box center [35, 126] width 71 height 43
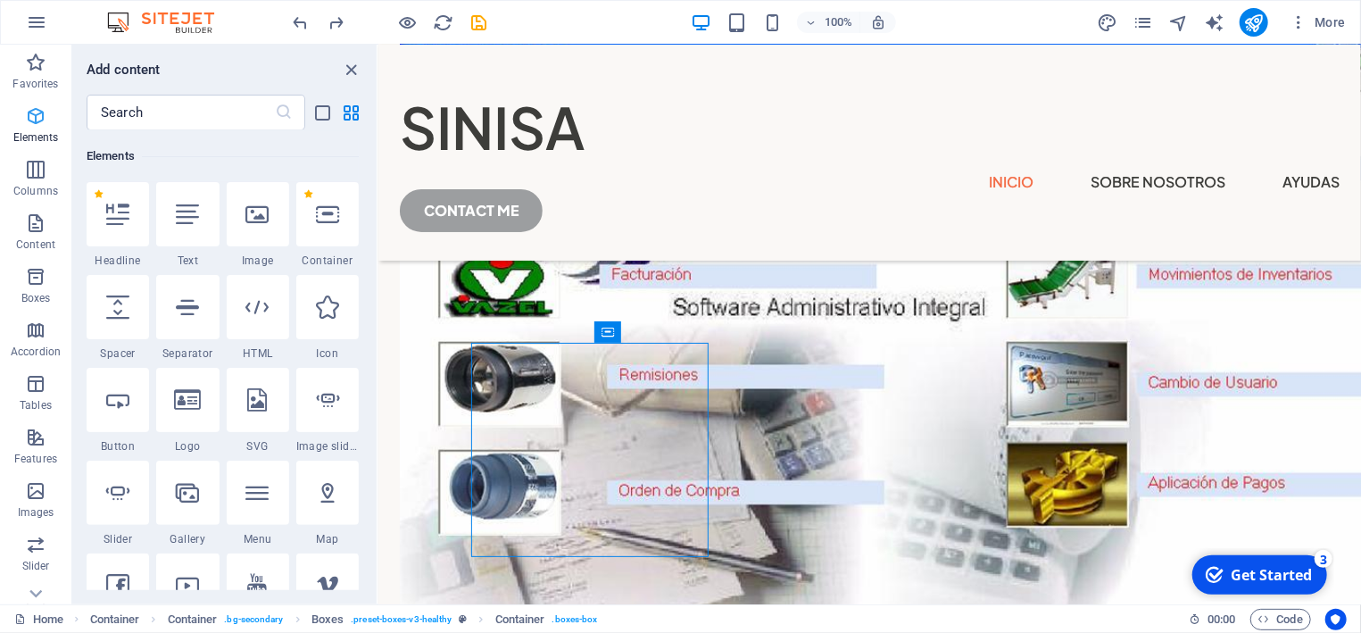
scroll to position [189, 0]
click at [335, 304] on icon at bounding box center [327, 306] width 23 height 23
select select "xMidYMid"
select select "px"
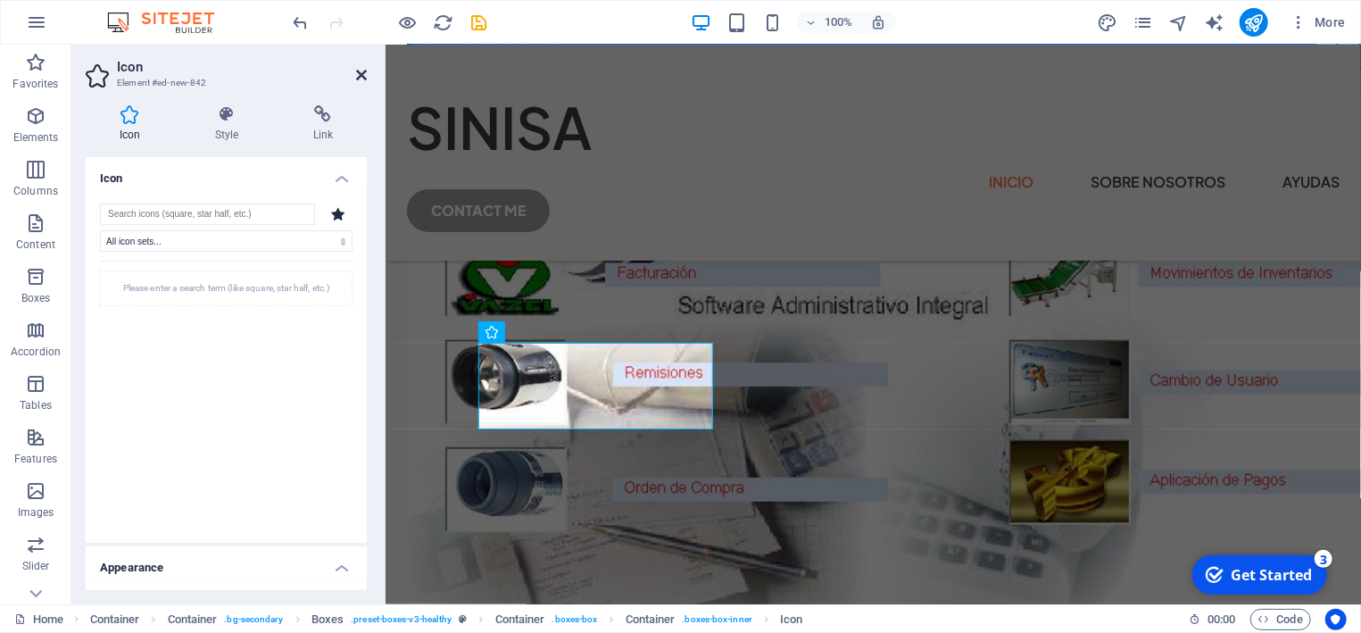
click at [358, 70] on icon at bounding box center [361, 75] width 11 height 14
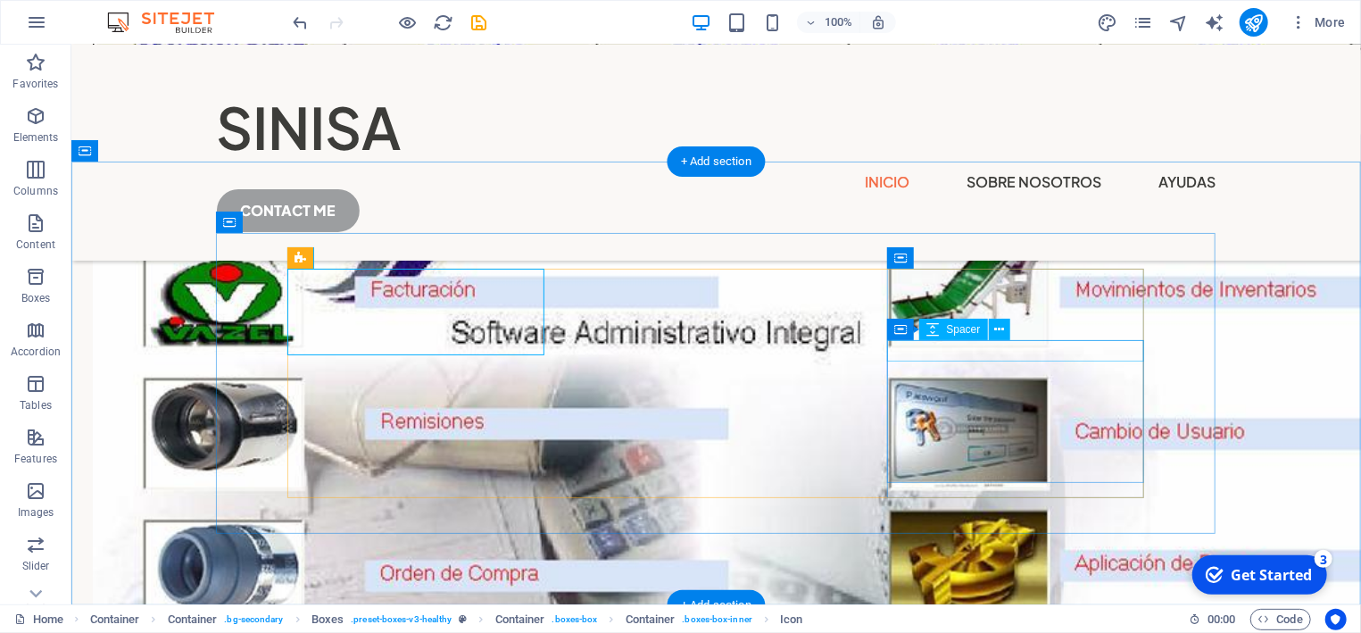
scroll to position [574, 0]
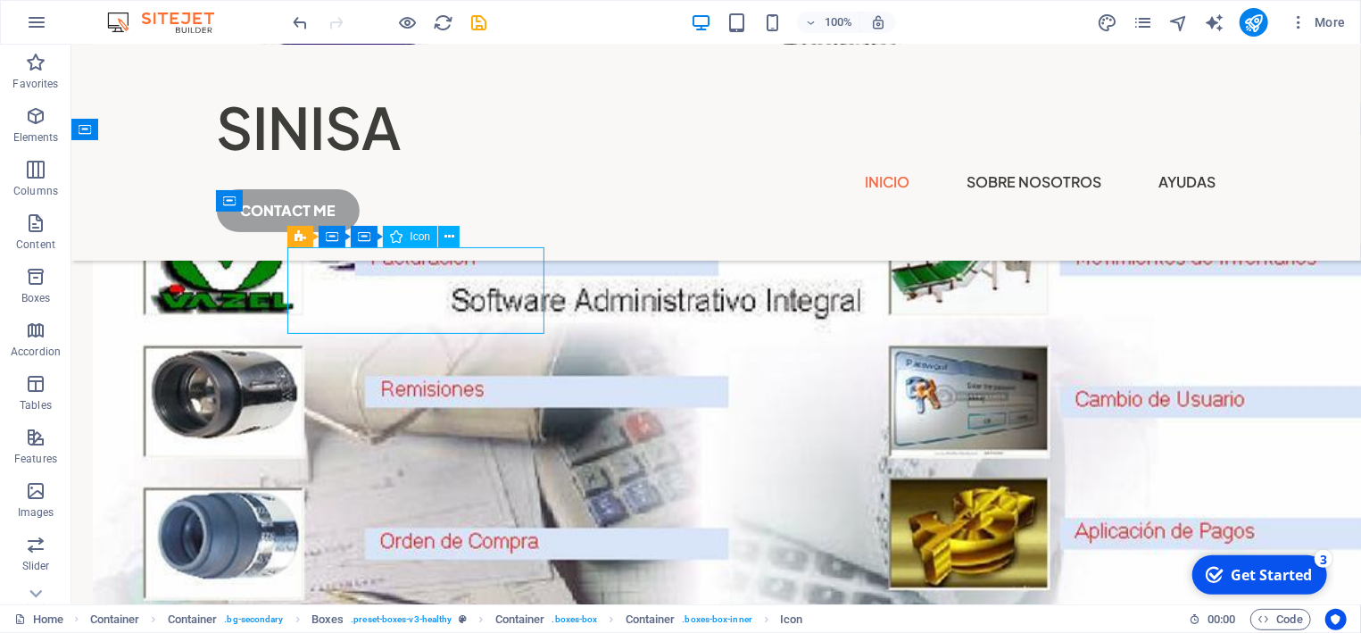
click at [425, 234] on span "Icon" at bounding box center [420, 236] width 21 height 11
click at [444, 233] on icon at bounding box center [449, 237] width 10 height 19
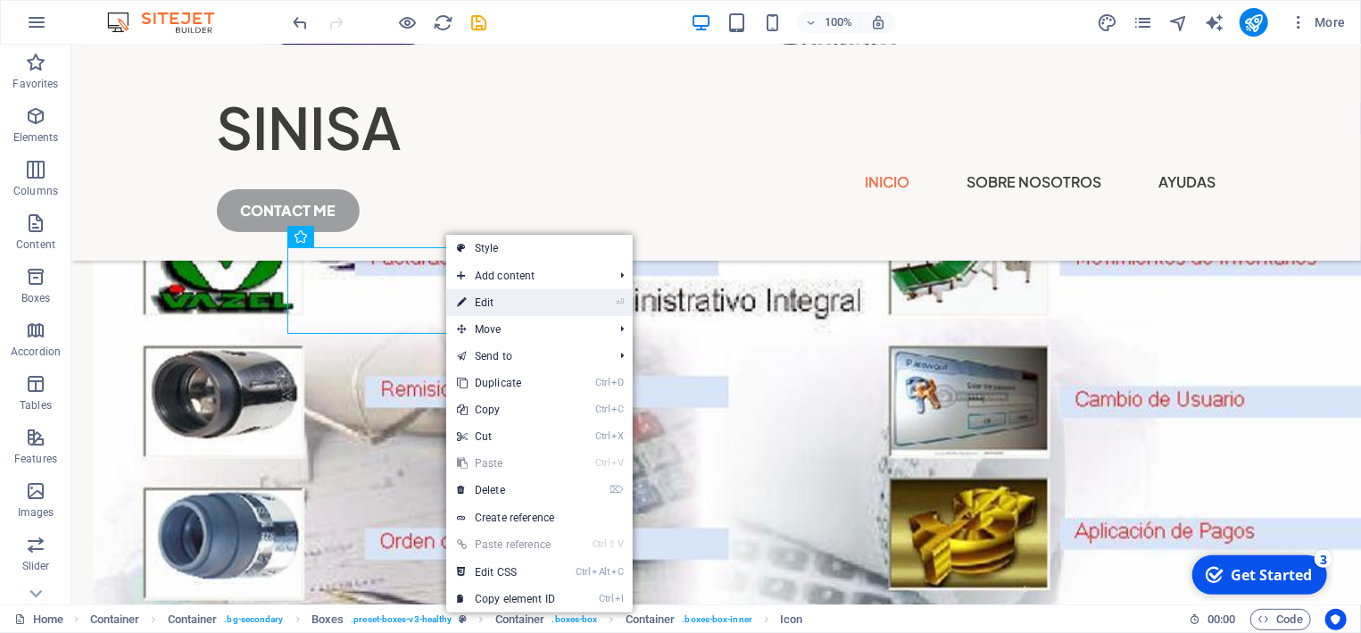
click at [511, 300] on link "⏎ Edit" at bounding box center [506, 302] width 120 height 27
select select "xMidYMid"
select select "px"
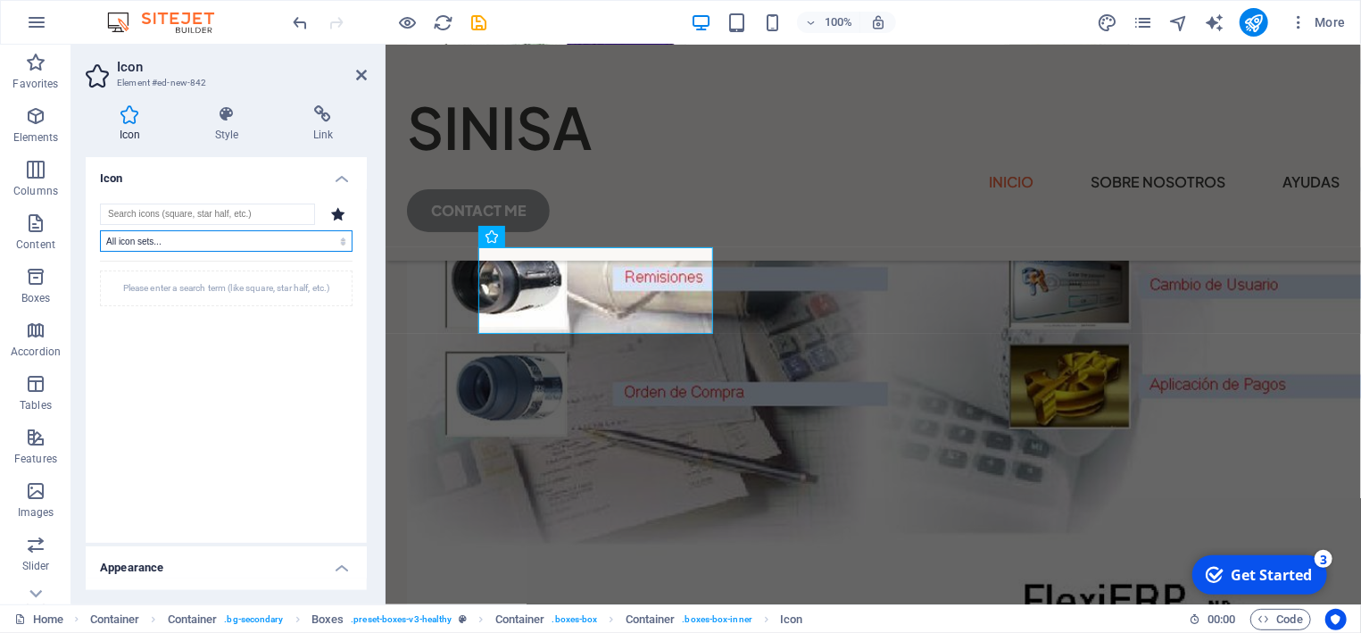
click at [100, 230] on select "All icon sets... IcoFont Ionicons FontAwesome Brands FontAwesome Duotone FontAw…" at bounding box center [226, 240] width 253 height 21
click option "FontAwesome Light" at bounding box center [0, 0] width 0 height 0
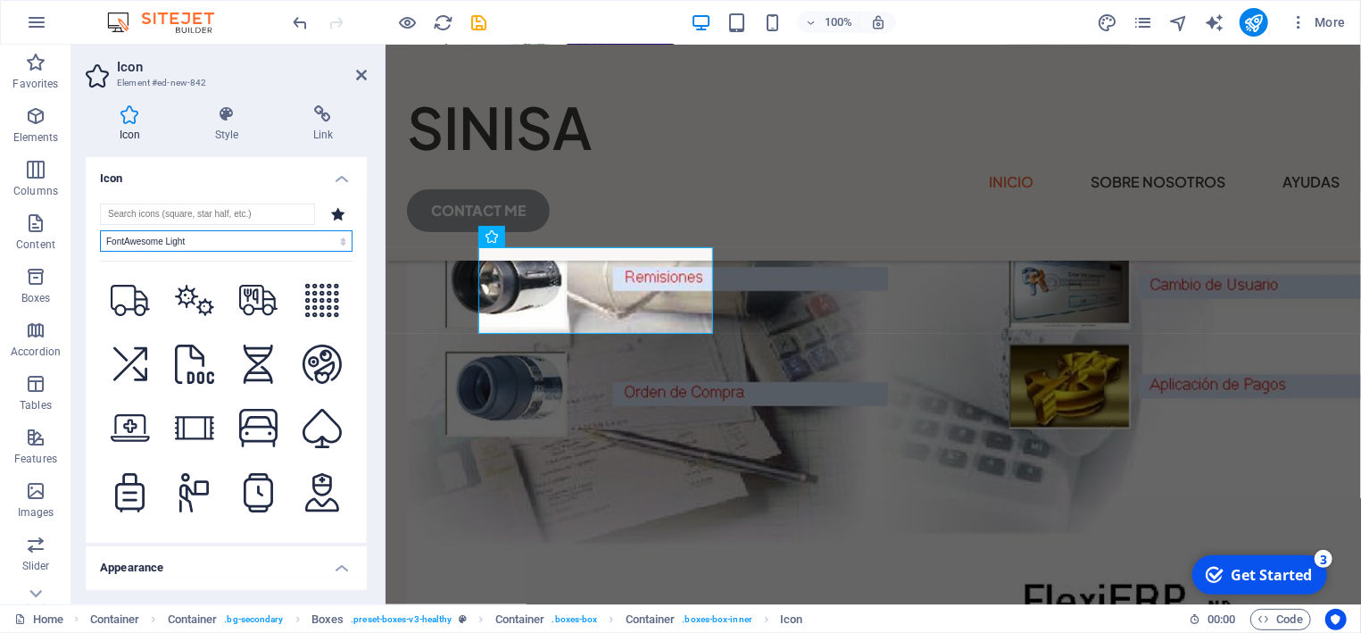
click at [100, 230] on select "All icon sets... IcoFont Ionicons FontAwesome Brands FontAwesome Duotone FontAw…" at bounding box center [226, 240] width 253 height 21
select select "font-awesome-regular"
click option "FontAwesome Regular" at bounding box center [0, 0] width 0 height 0
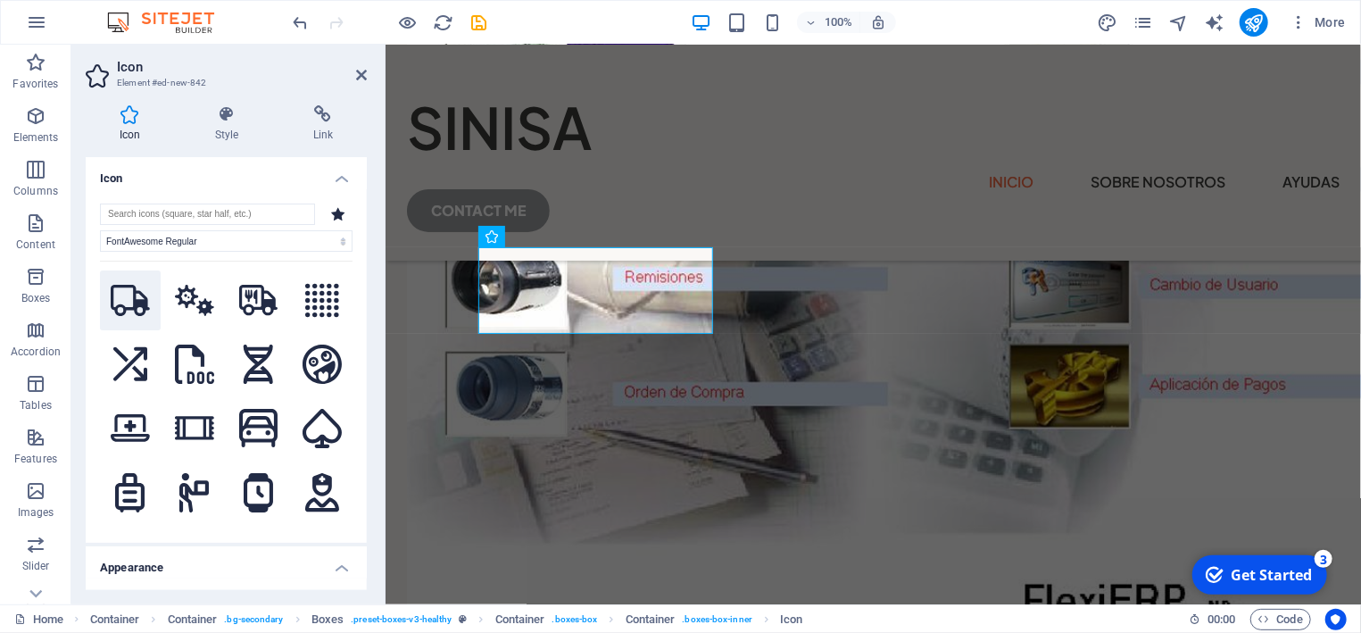
click at [128, 294] on icon at bounding box center [130, 300] width 39 height 31
click at [359, 71] on icon at bounding box center [361, 75] width 11 height 14
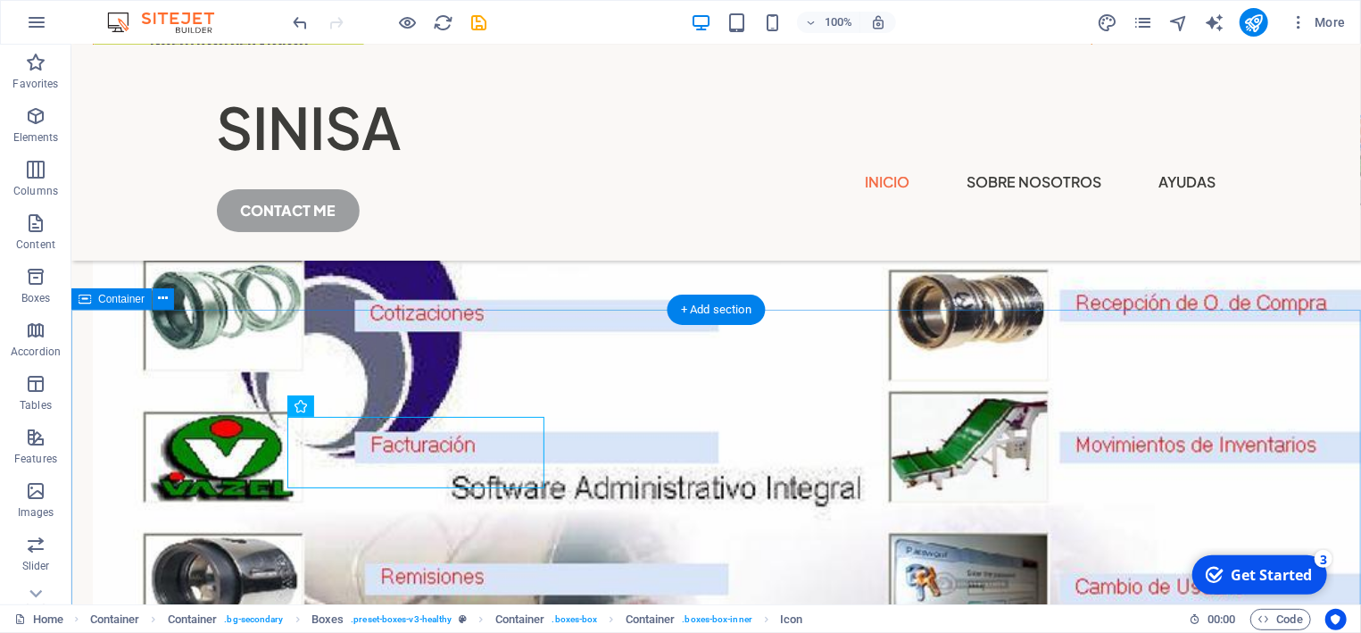
scroll to position [383, 0]
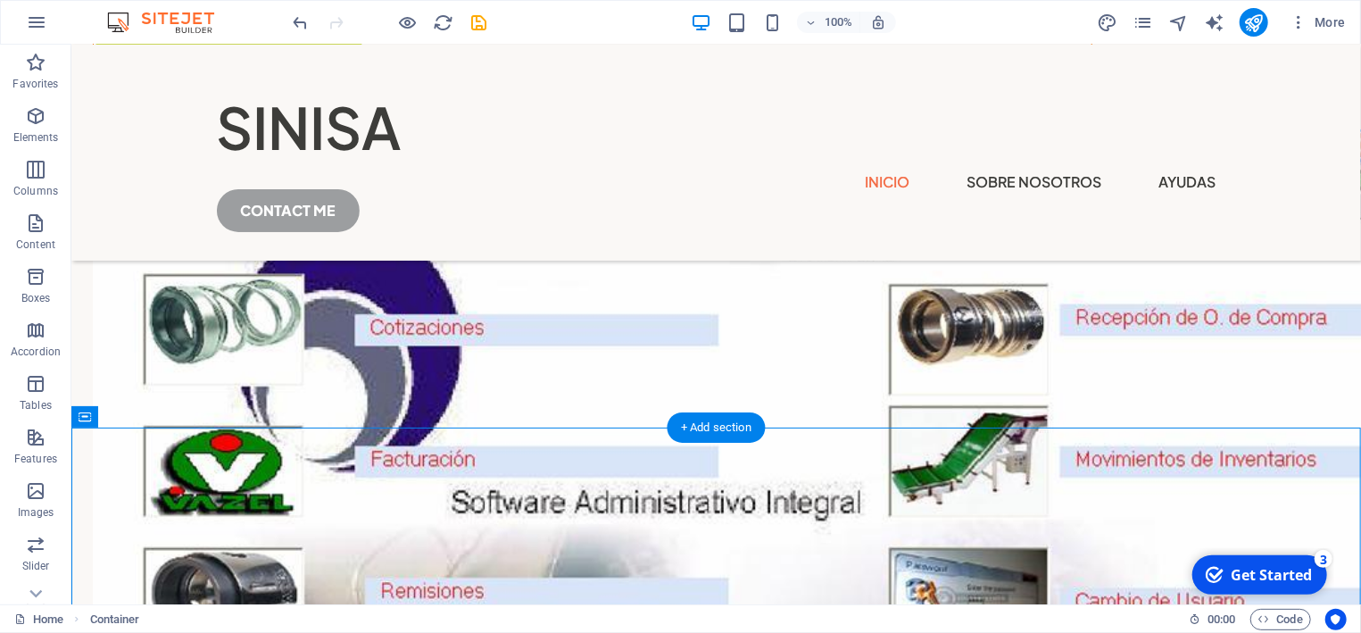
scroll to position [478, 0]
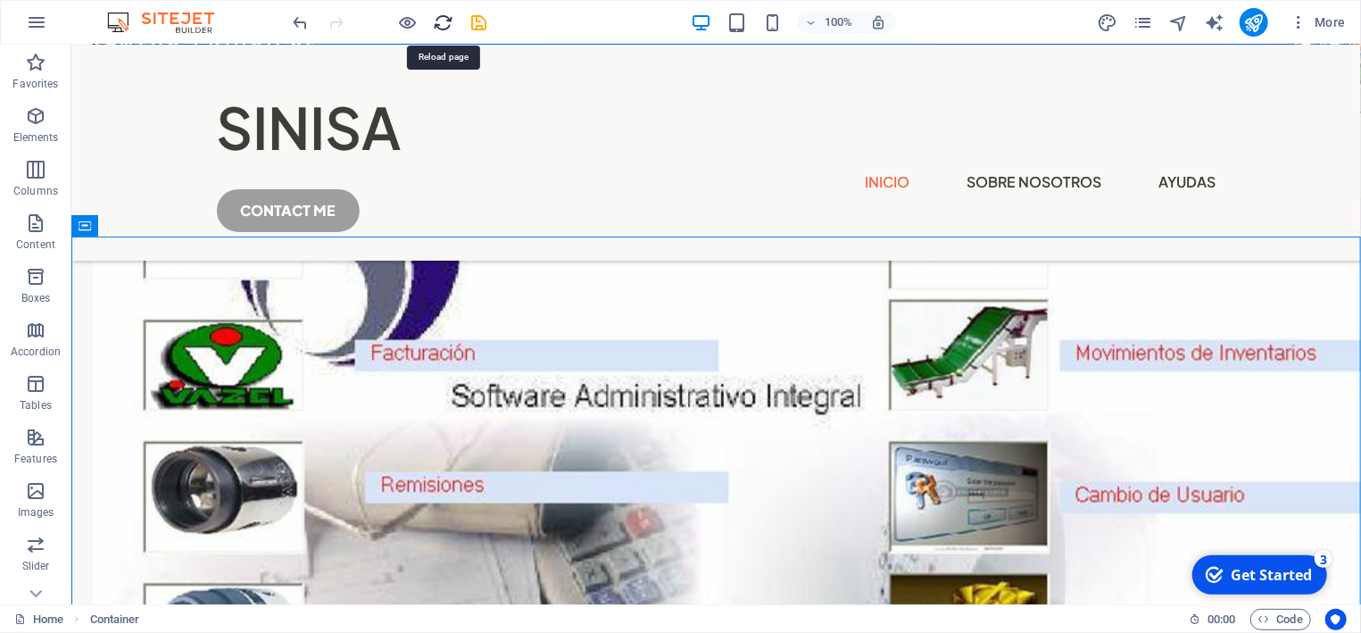
click at [0, 0] on icon "reload" at bounding box center [0, 0] width 0 height 0
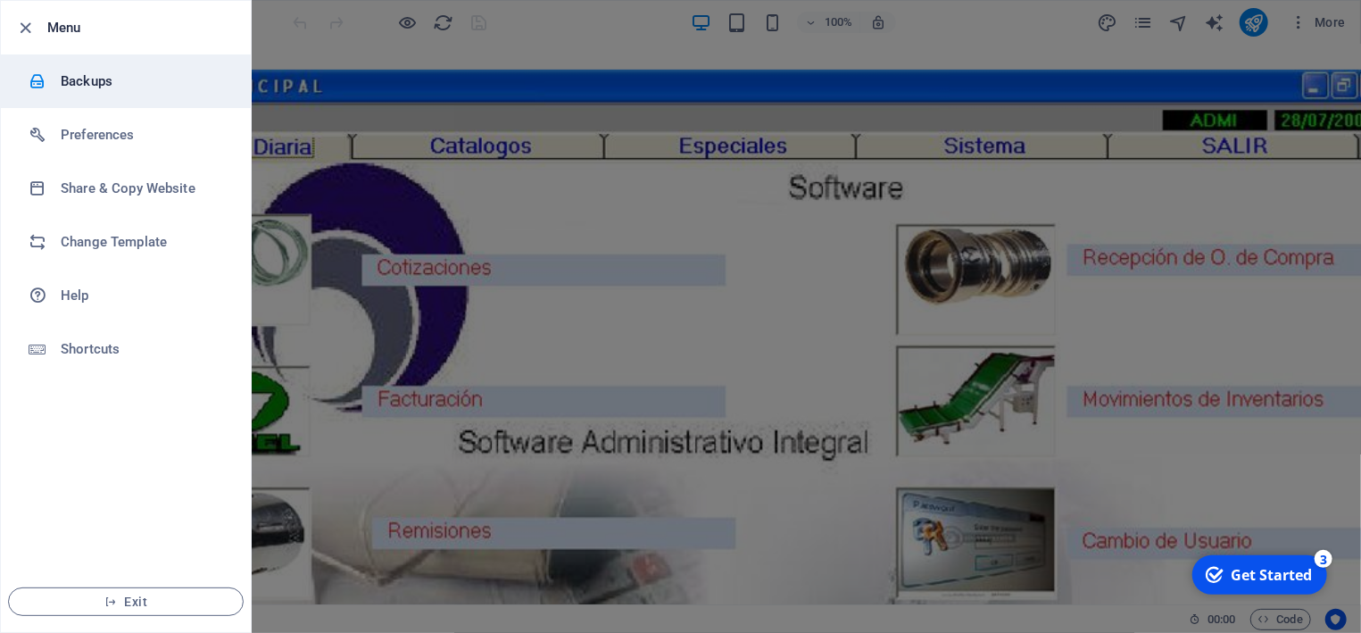
click at [78, 83] on h6 "Backups" at bounding box center [143, 80] width 165 height 21
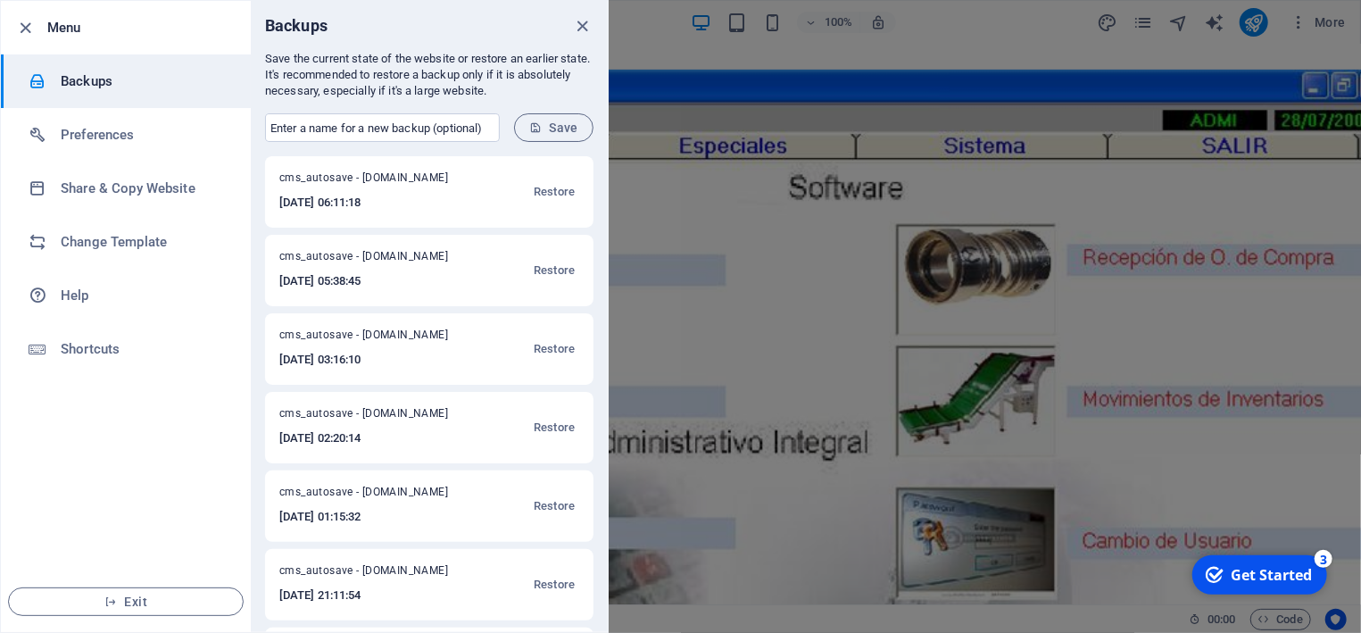
scroll to position [251, 0]
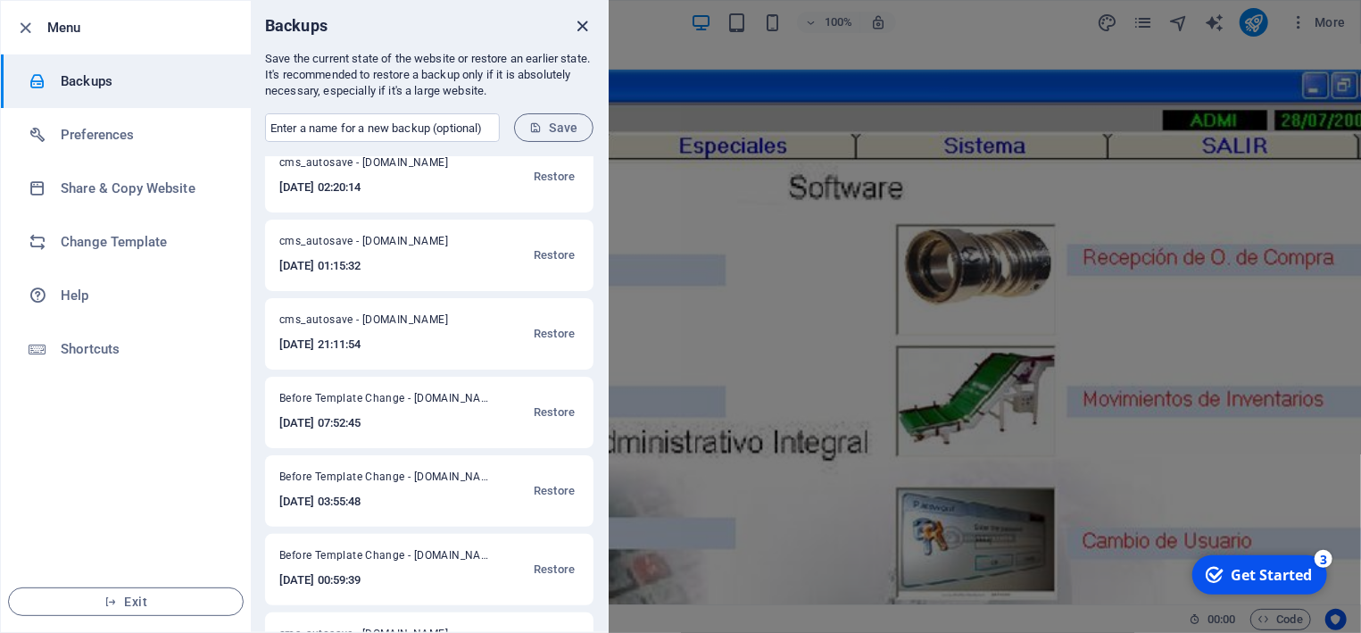
click at [582, 24] on icon "close" at bounding box center [583, 26] width 21 height 21
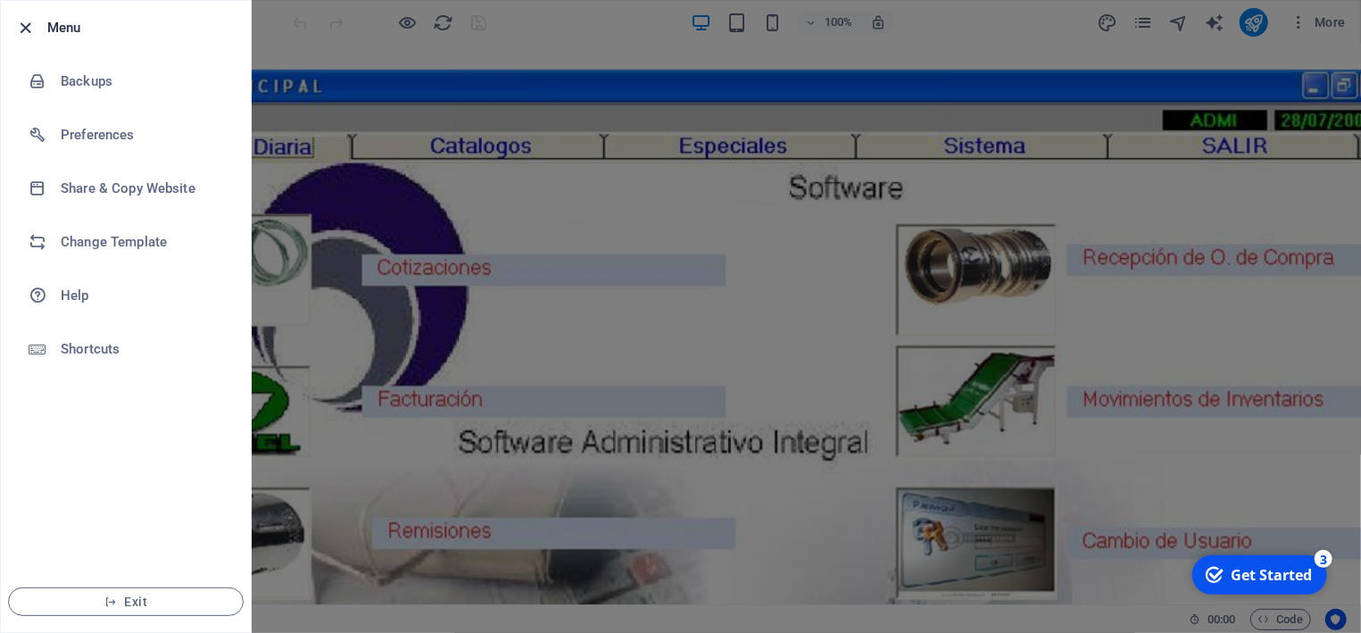
click at [22, 27] on icon "button" at bounding box center [26, 28] width 21 height 21
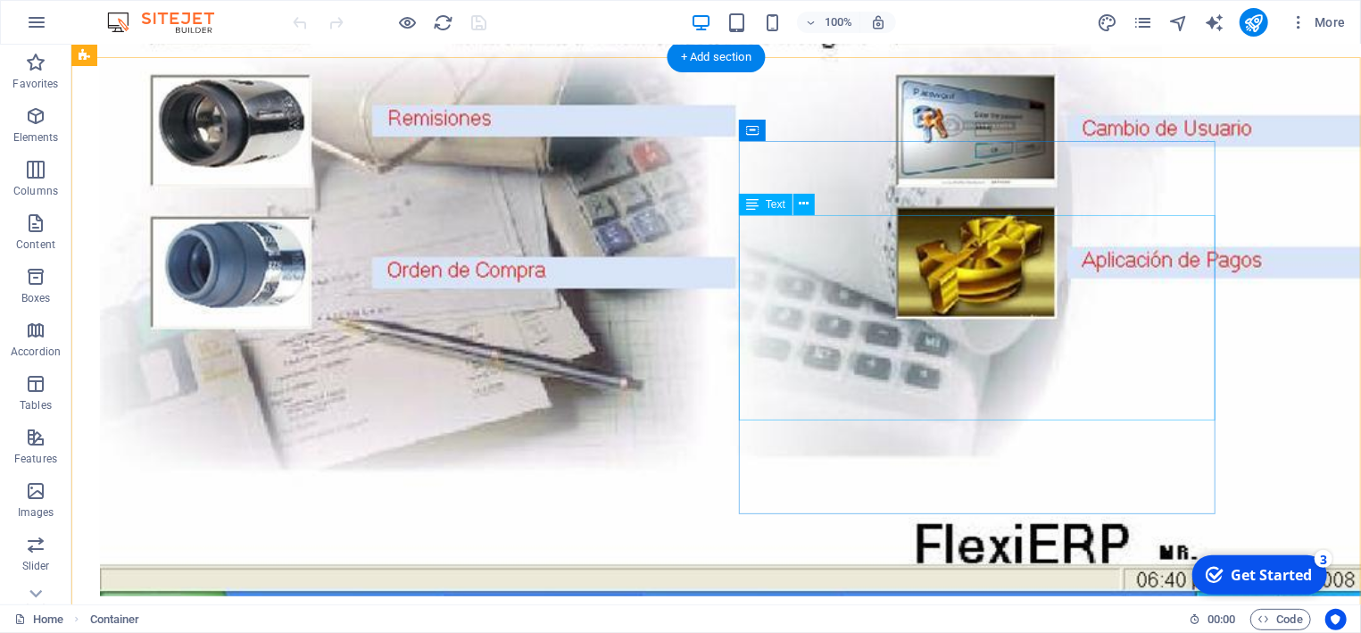
scroll to position [860, 0]
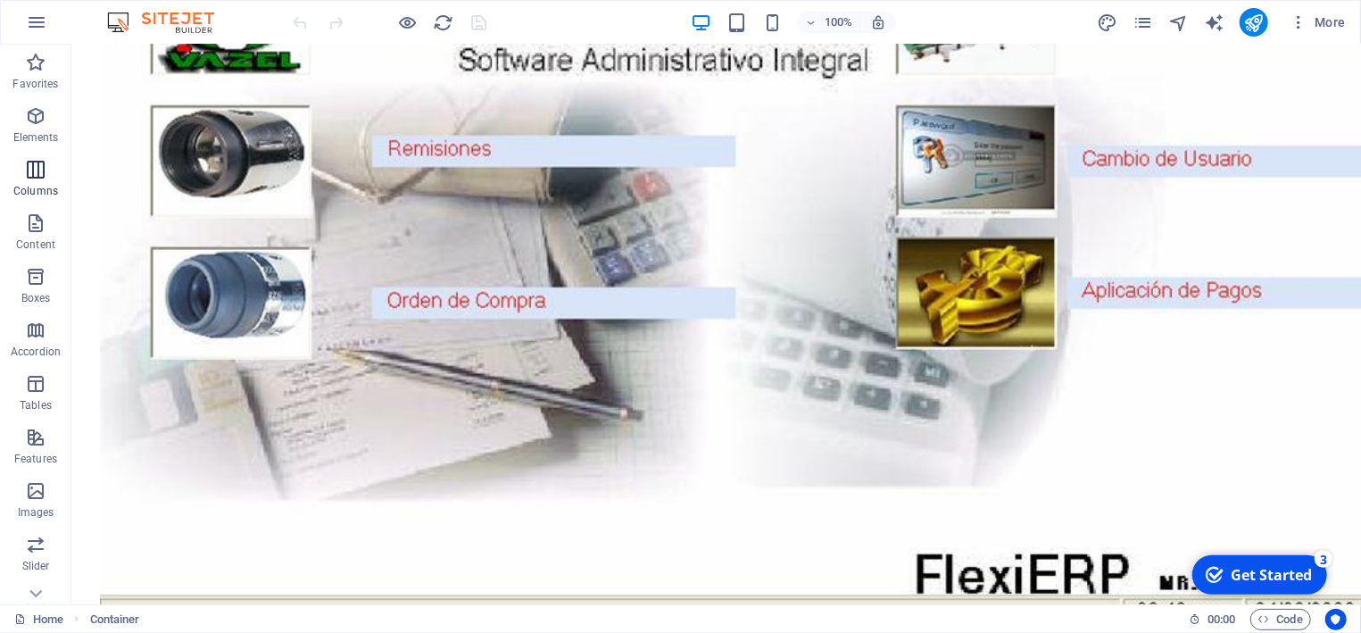
click at [29, 178] on icon "button" at bounding box center [35, 169] width 21 height 21
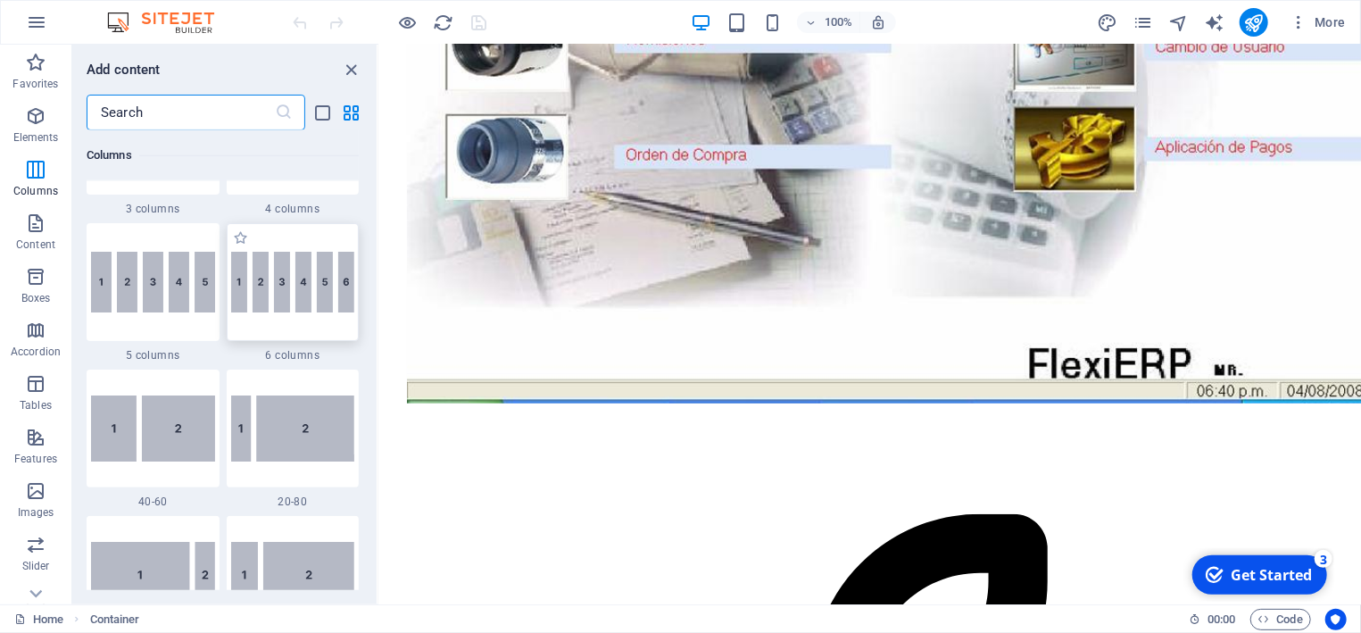
scroll to position [799, 0]
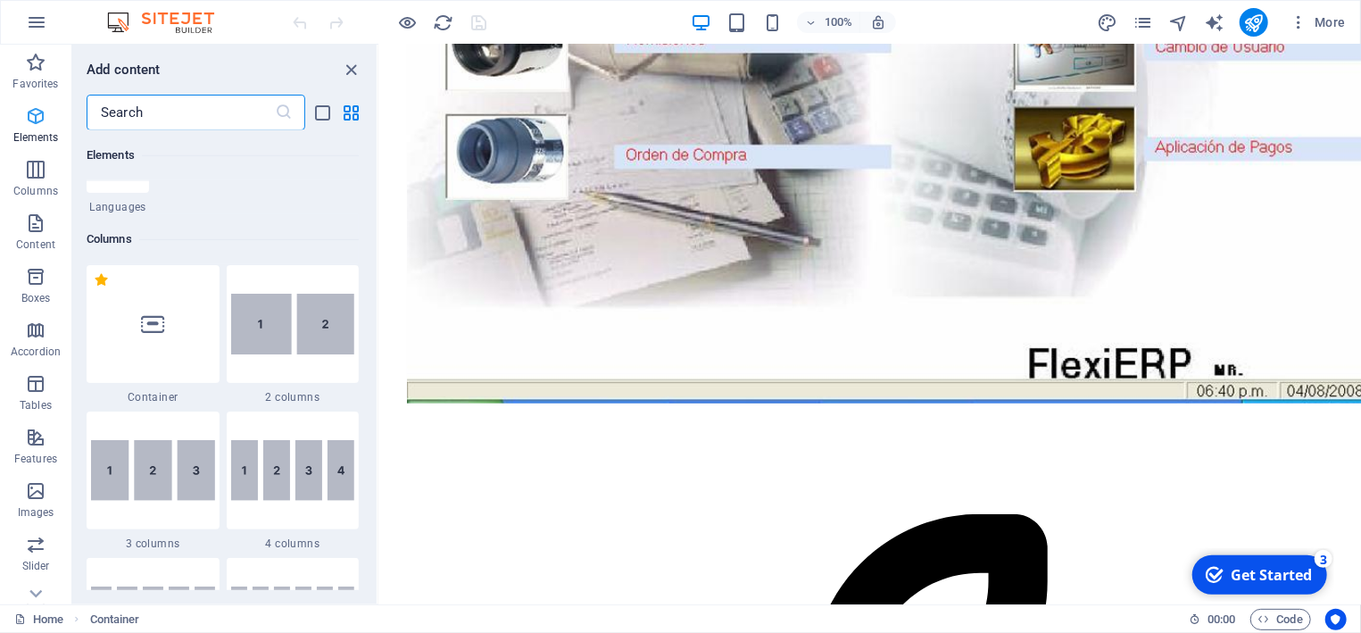
click at [36, 130] on span "Elements" at bounding box center [35, 126] width 71 height 43
click at [183, 111] on input "text" at bounding box center [181, 113] width 188 height 36
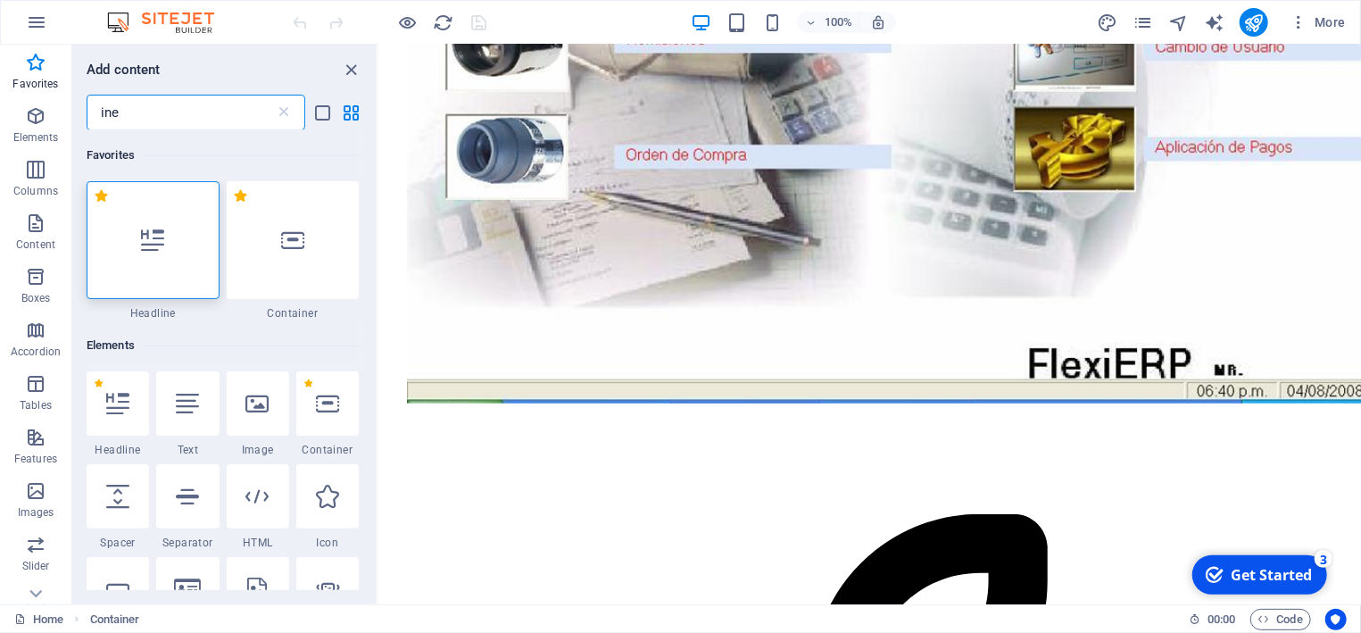
scroll to position [0, 0]
type input "in"
click at [349, 69] on icon "close panel" at bounding box center [352, 70] width 21 height 21
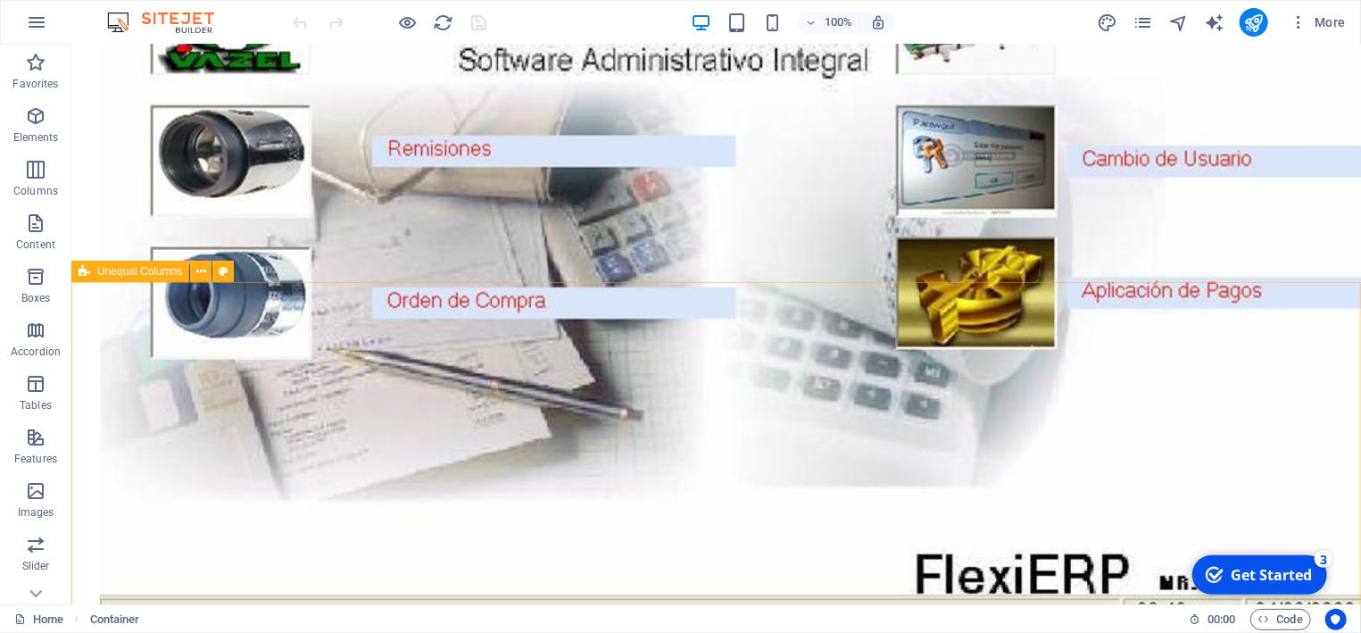
click at [138, 272] on span "Unequal Columns" at bounding box center [139, 271] width 85 height 11
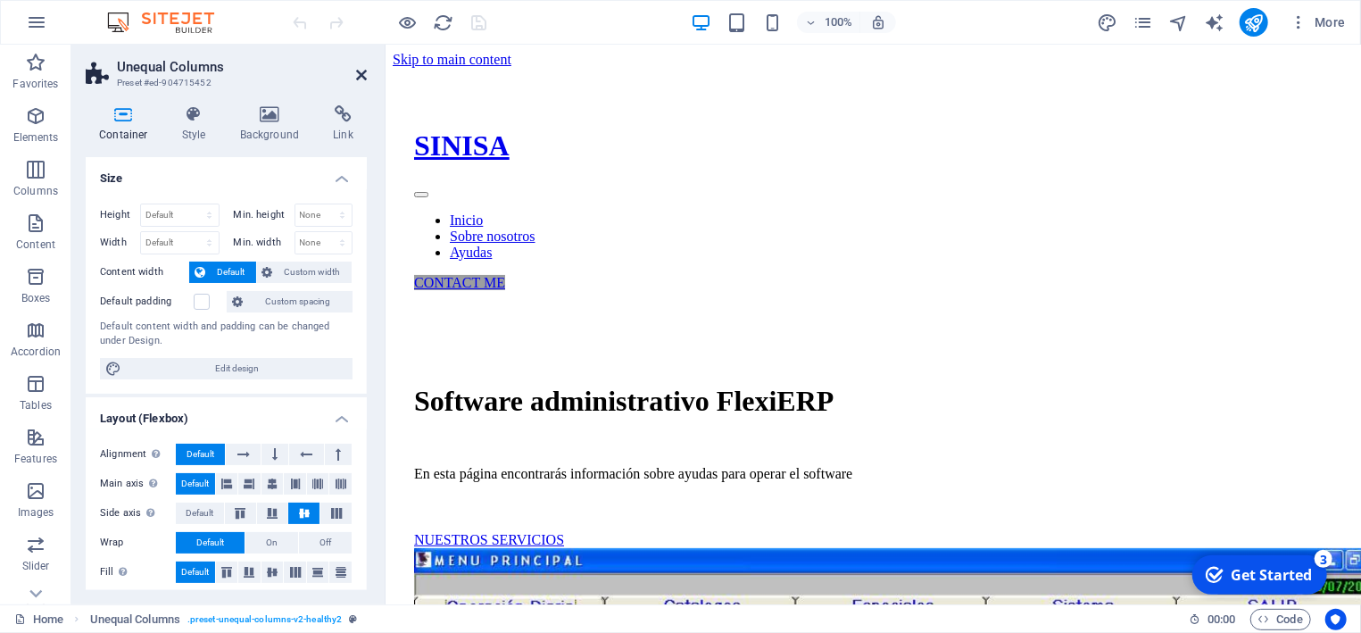
click at [360, 75] on icon at bounding box center [361, 75] width 11 height 14
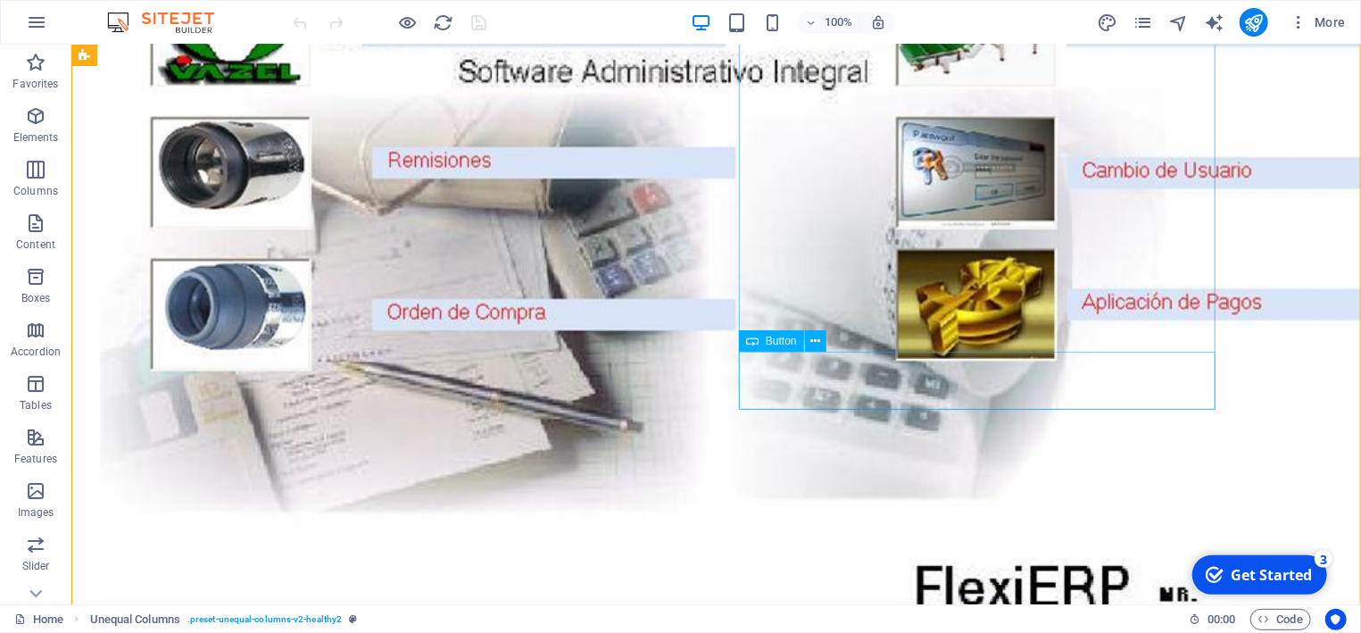
scroll to position [799, 0]
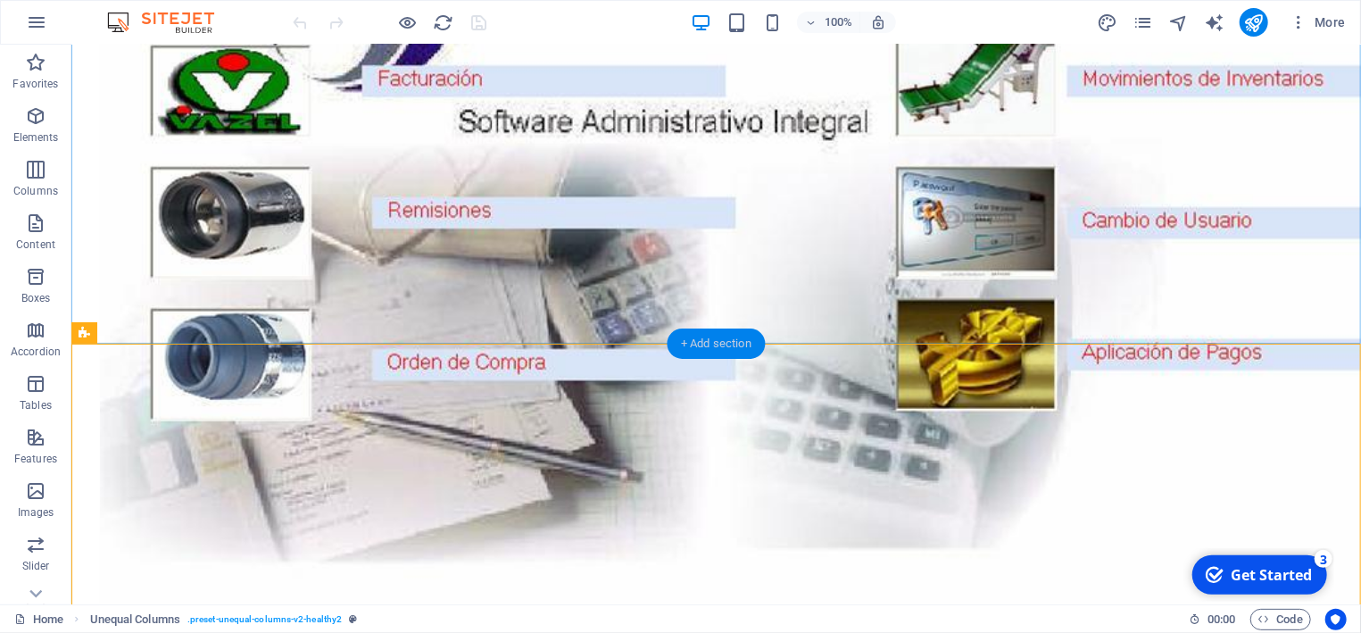
click at [712, 341] on div "+ Add section" at bounding box center [716, 343] width 99 height 30
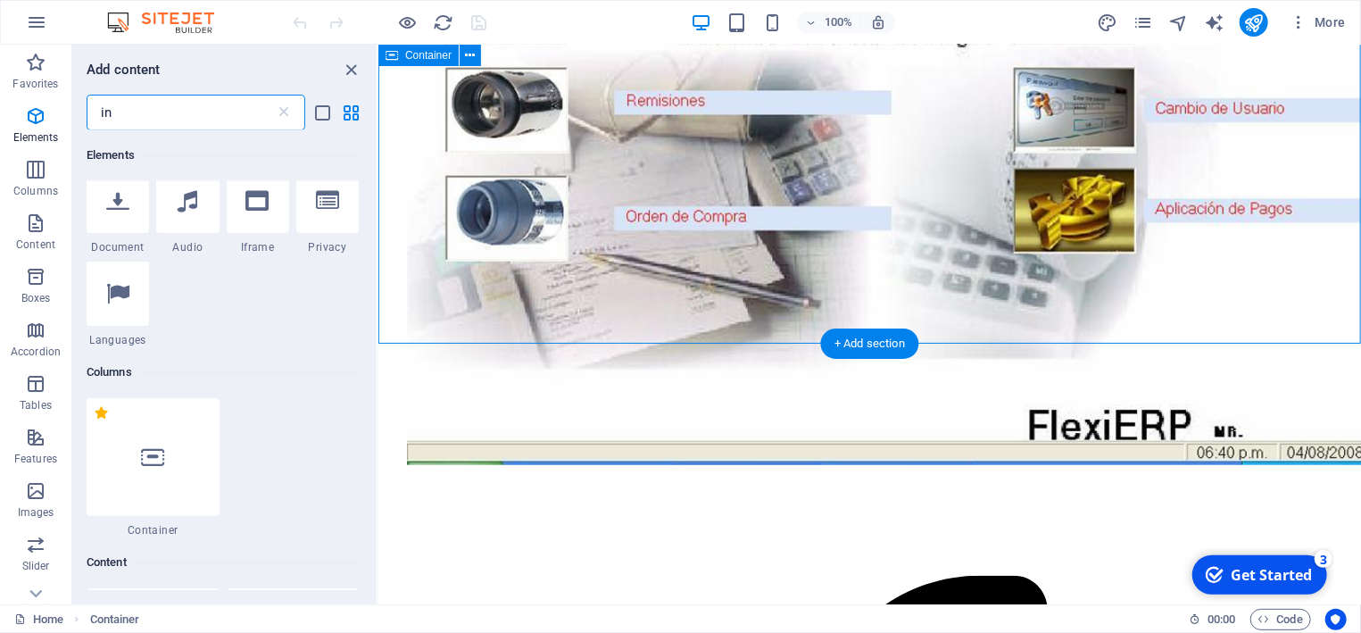
scroll to position [1073, 0]
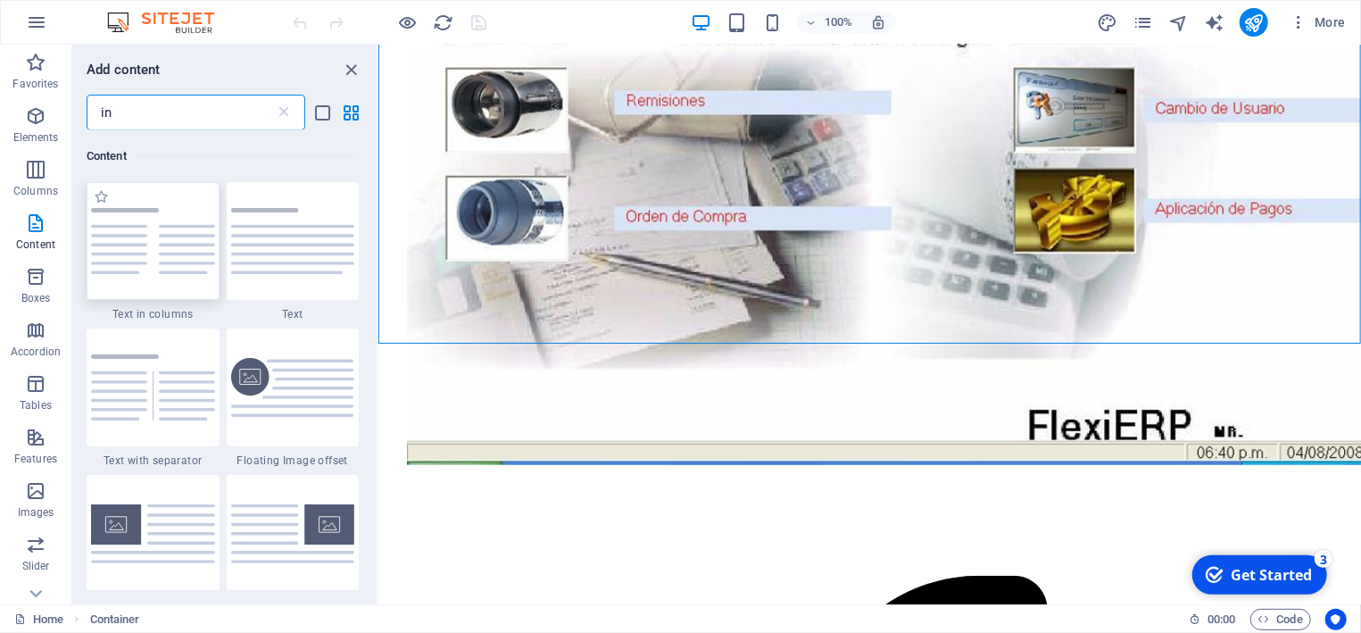
type input "i"
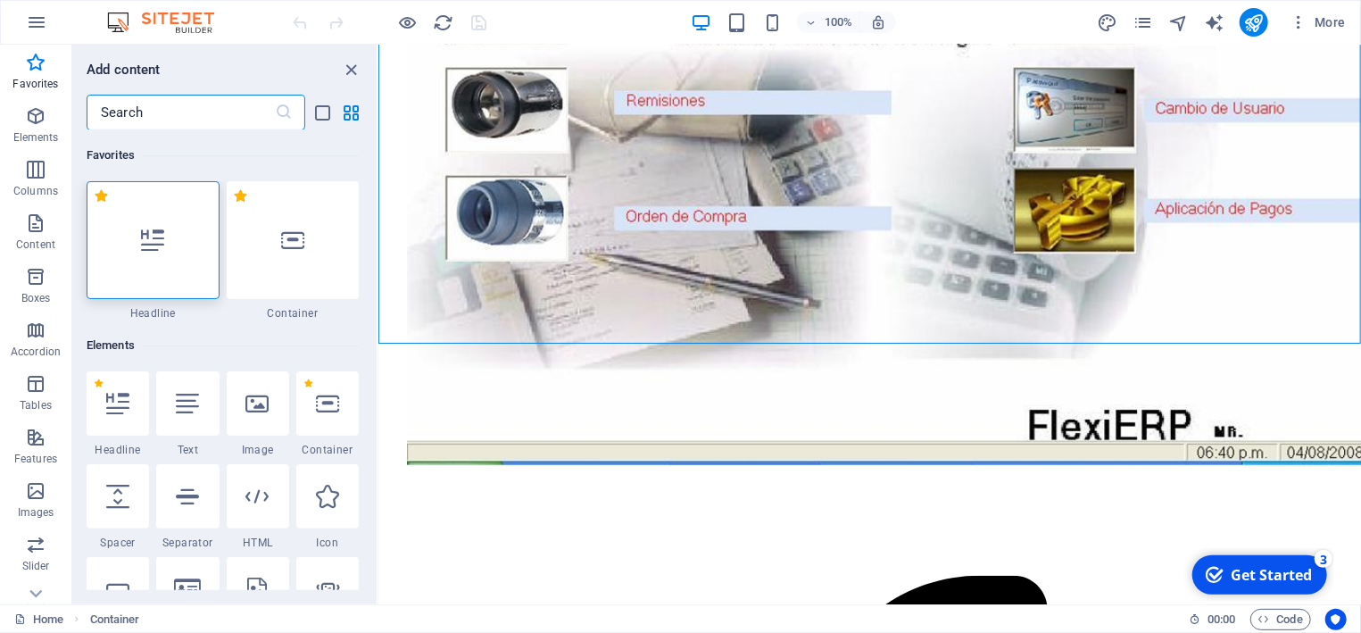
scroll to position [0, 0]
click at [112, 411] on icon at bounding box center [117, 403] width 23 height 23
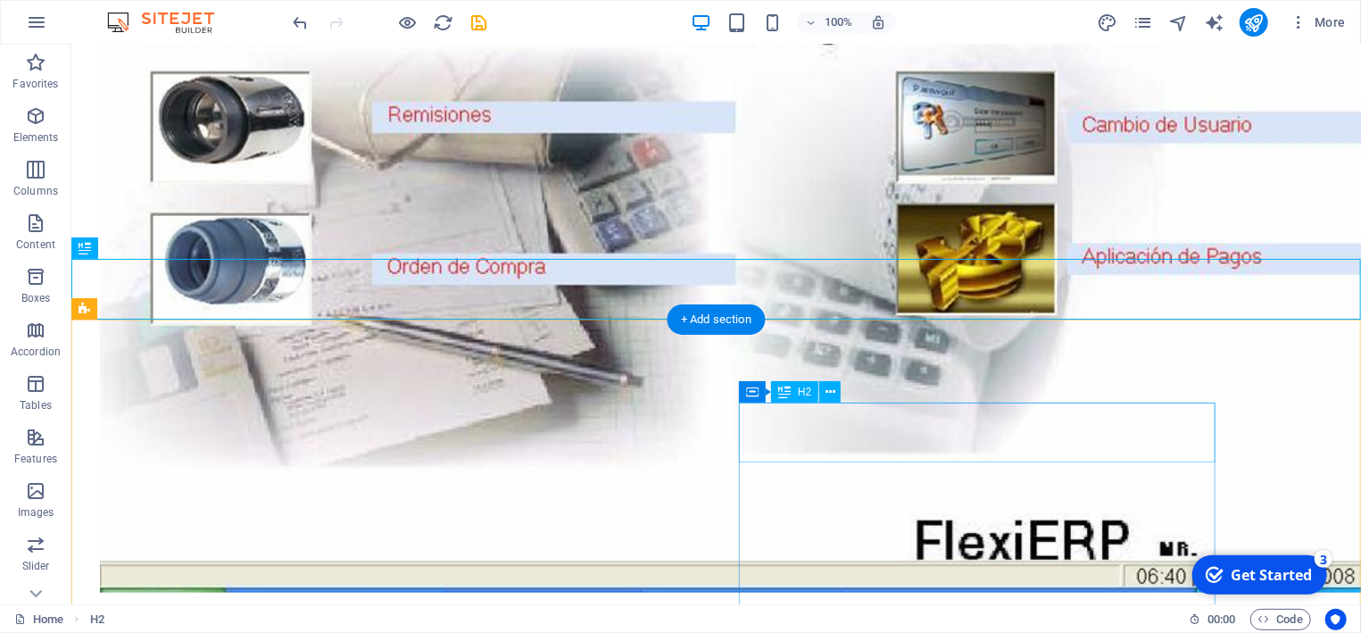
scroll to position [799, 0]
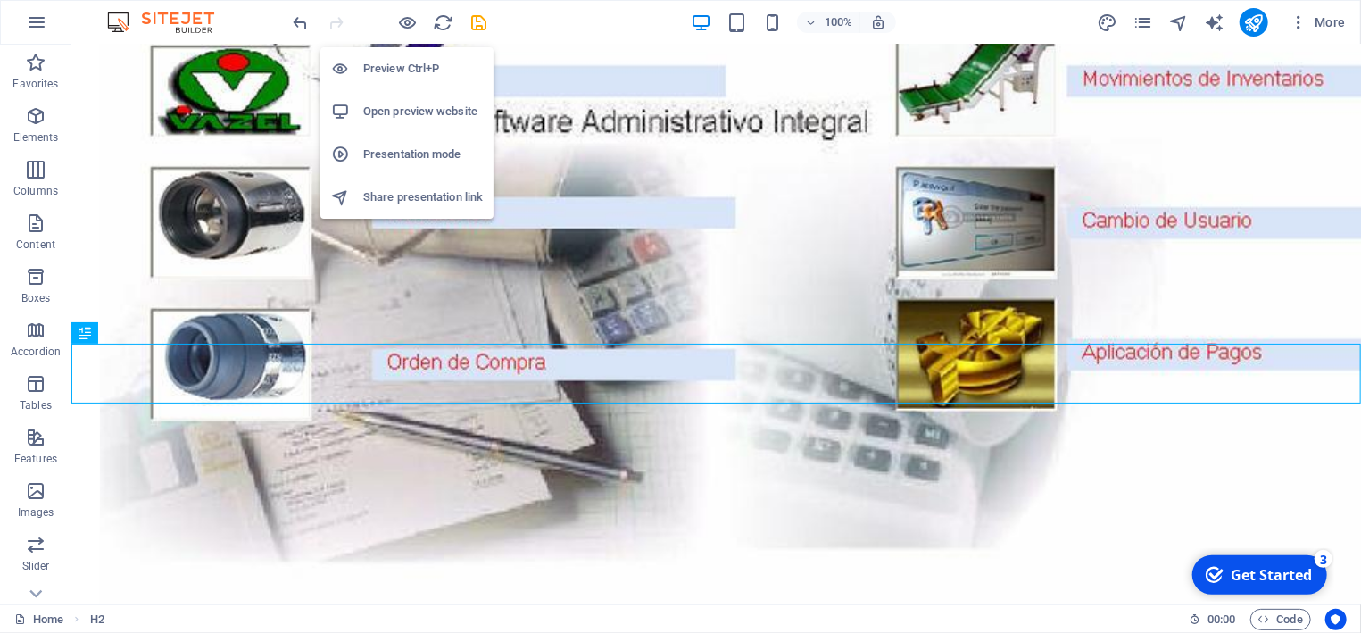
click at [389, 63] on h6 "Preview Ctrl+P" at bounding box center [423, 68] width 120 height 21
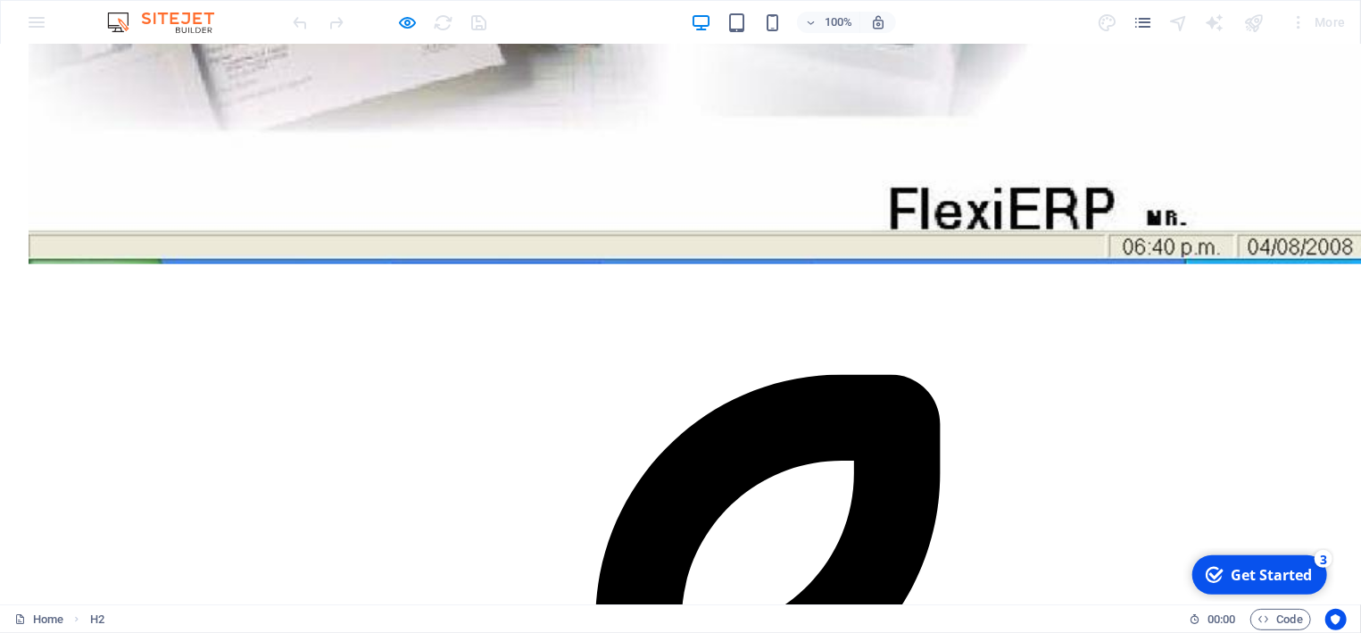
scroll to position [1180, 0]
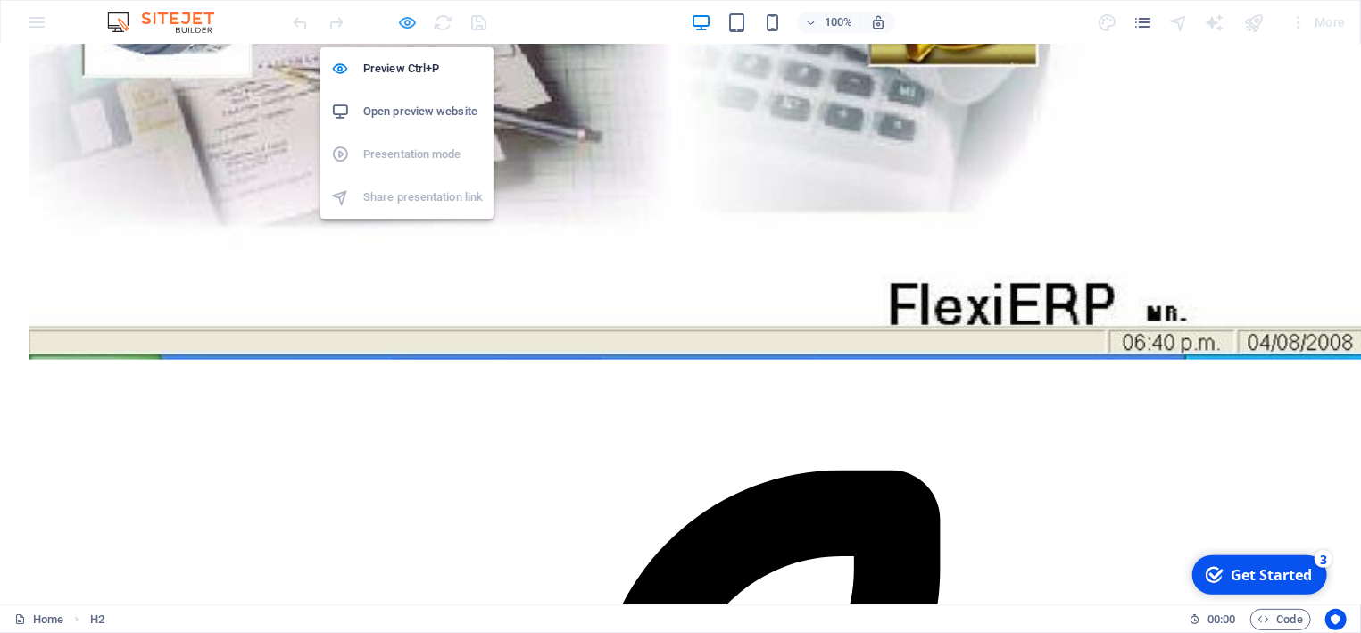
click at [409, 22] on icon "button" at bounding box center [408, 22] width 21 height 21
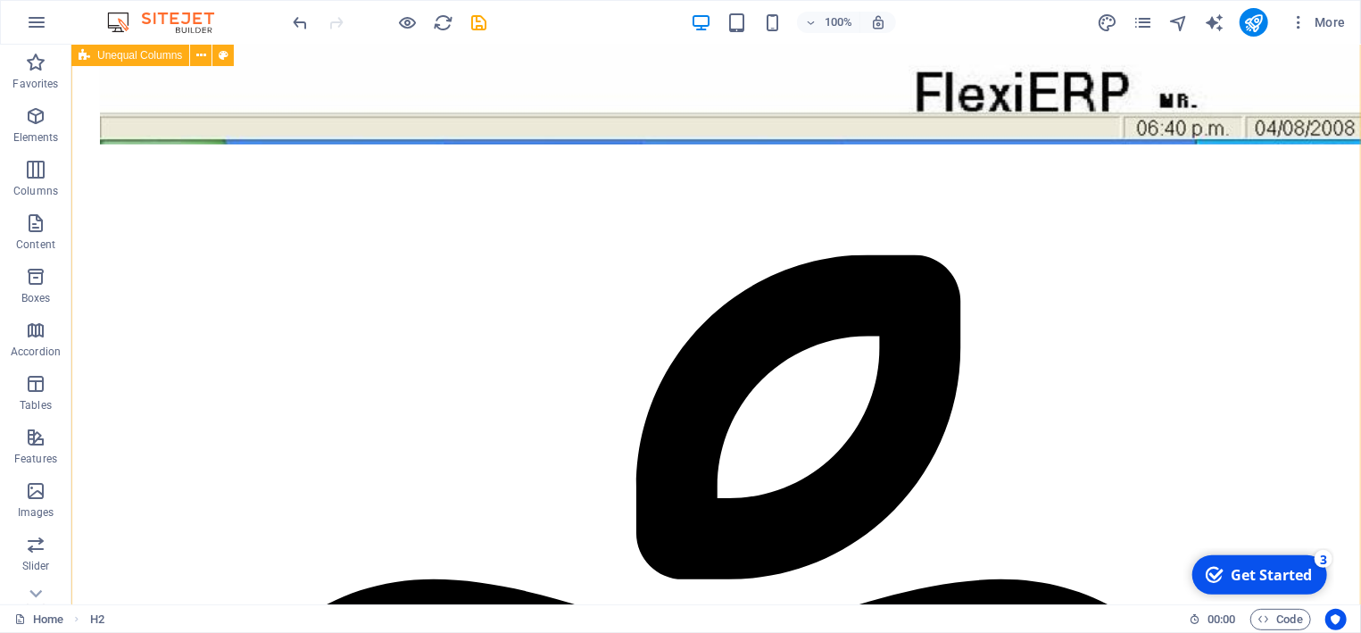
scroll to position [1421, 0]
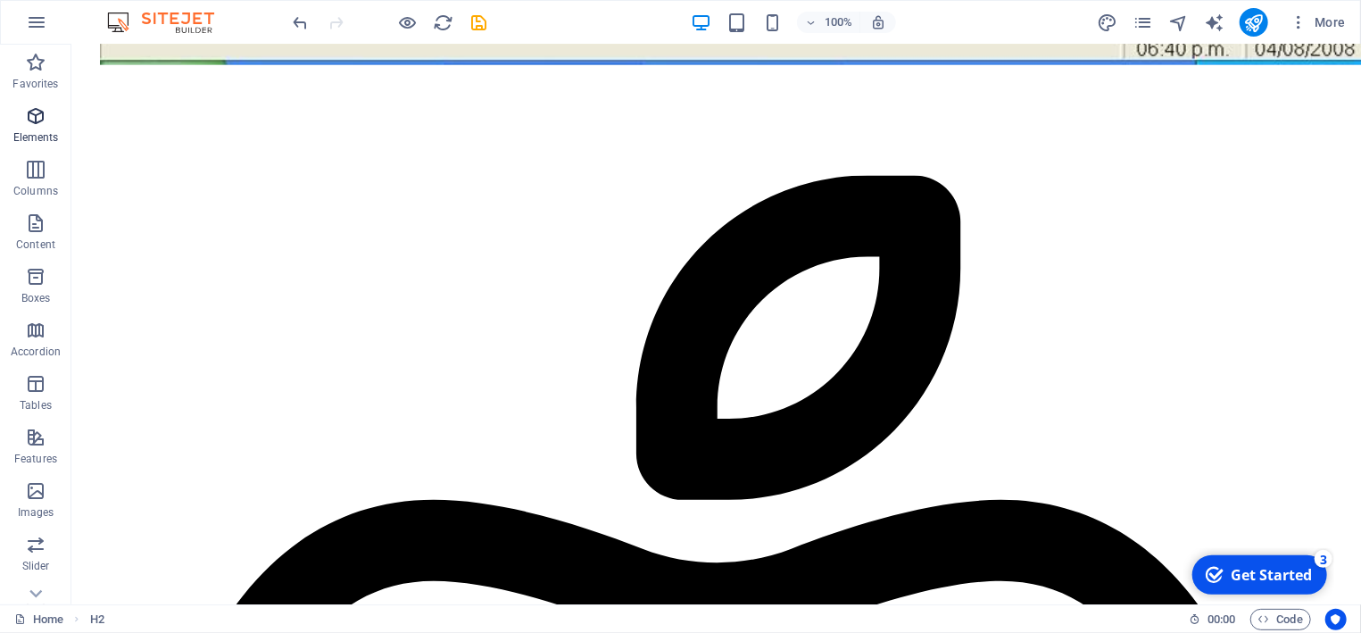
click at [42, 127] on icon "button" at bounding box center [35, 115] width 21 height 21
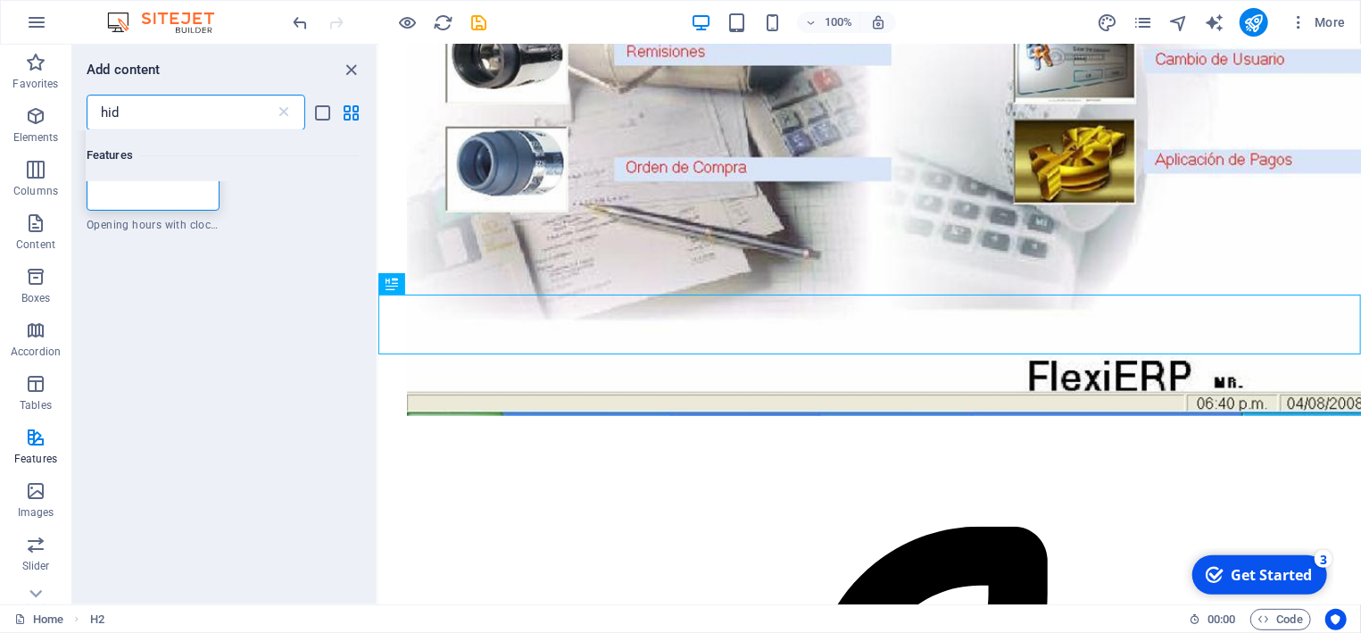
scroll to position [0, 0]
type input "h"
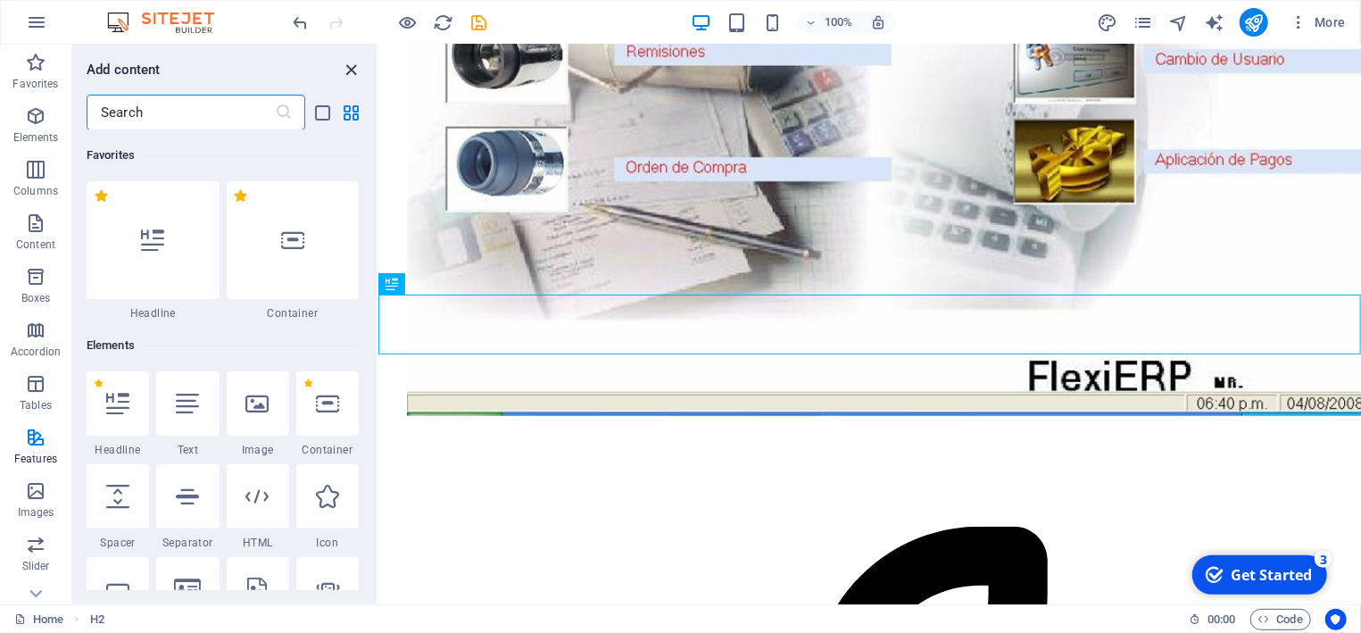
click at [352, 70] on icon "close panel" at bounding box center [352, 70] width 21 height 21
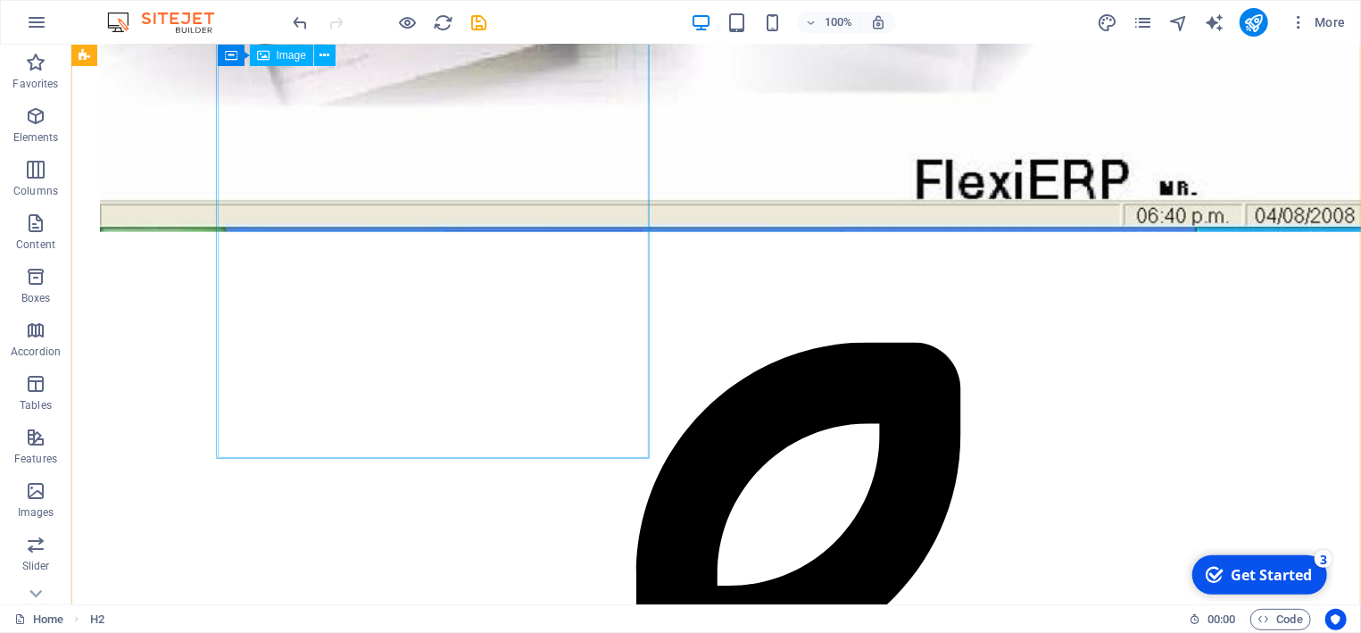
scroll to position [1421, 0]
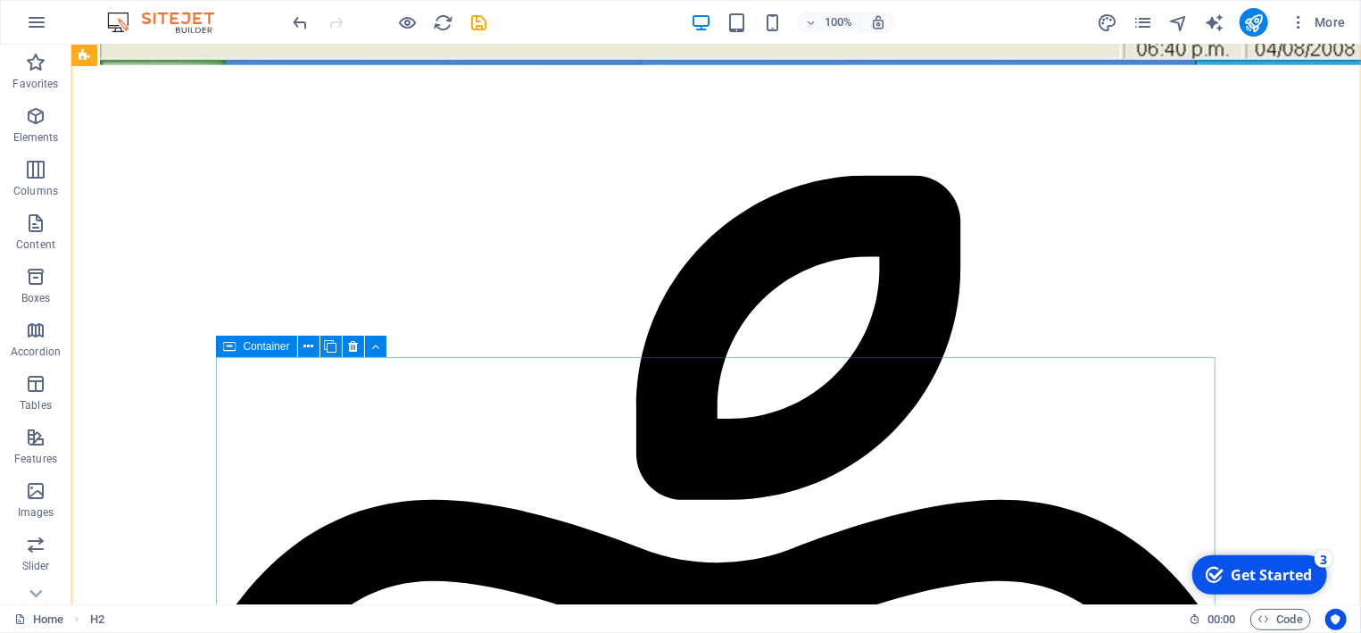
click at [236, 351] on icon at bounding box center [229, 345] width 12 height 21
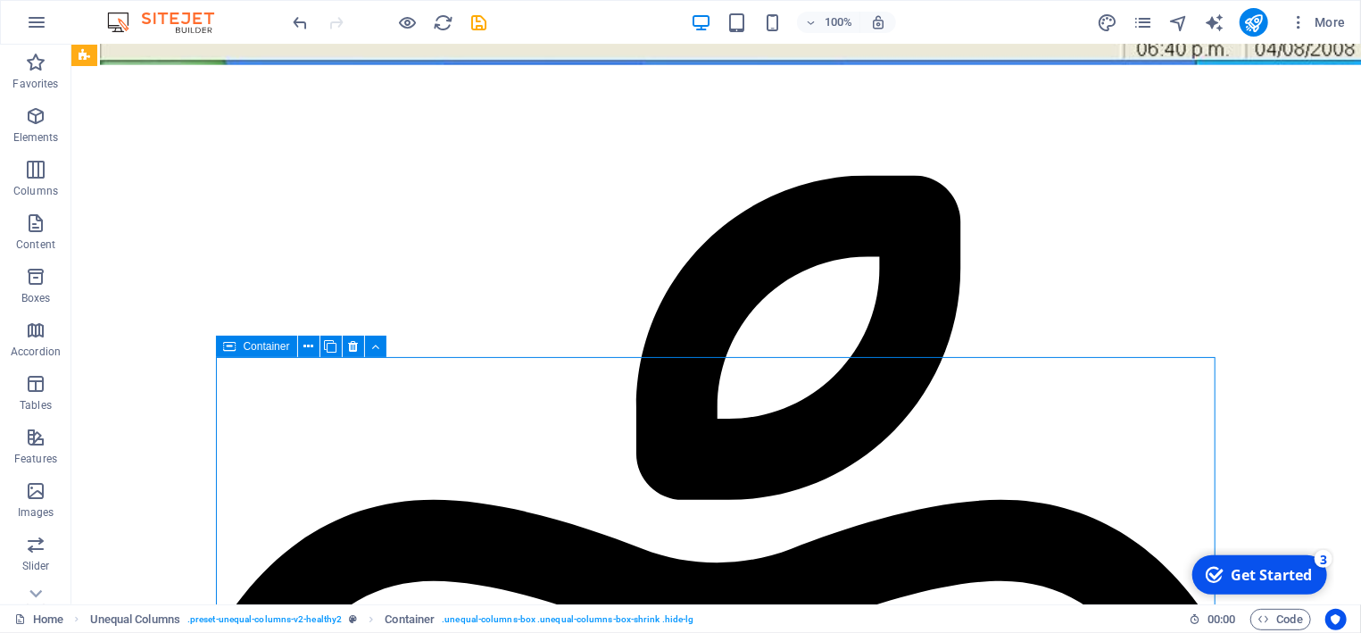
click at [224, 342] on div "Container" at bounding box center [256, 345] width 80 height 21
click at [232, 351] on icon at bounding box center [229, 345] width 12 height 21
click at [231, 349] on icon at bounding box center [229, 345] width 12 height 21
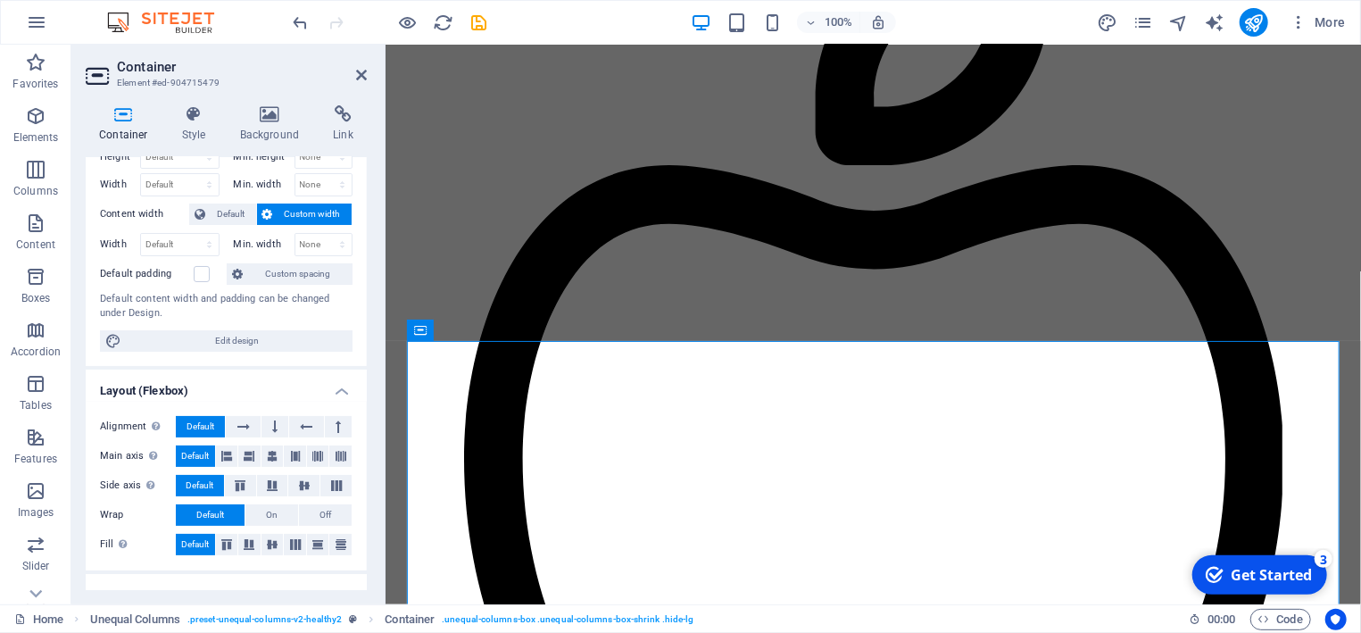
scroll to position [0, 0]
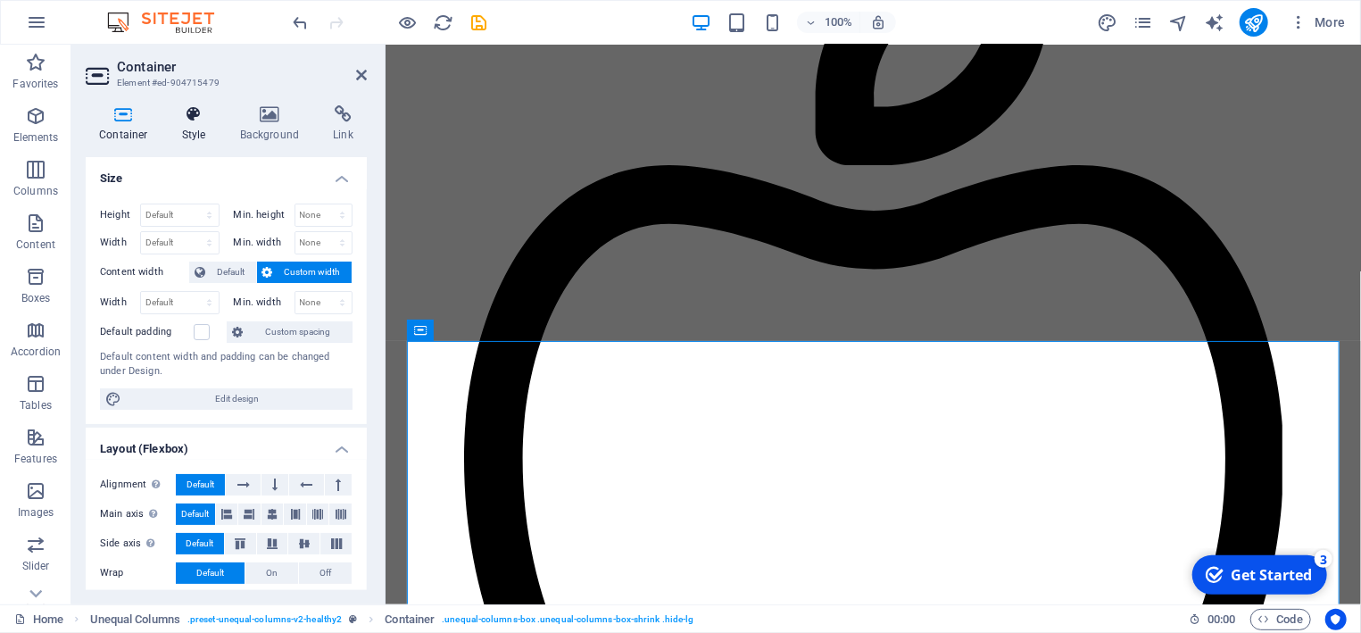
click at [197, 120] on icon at bounding box center [194, 114] width 51 height 18
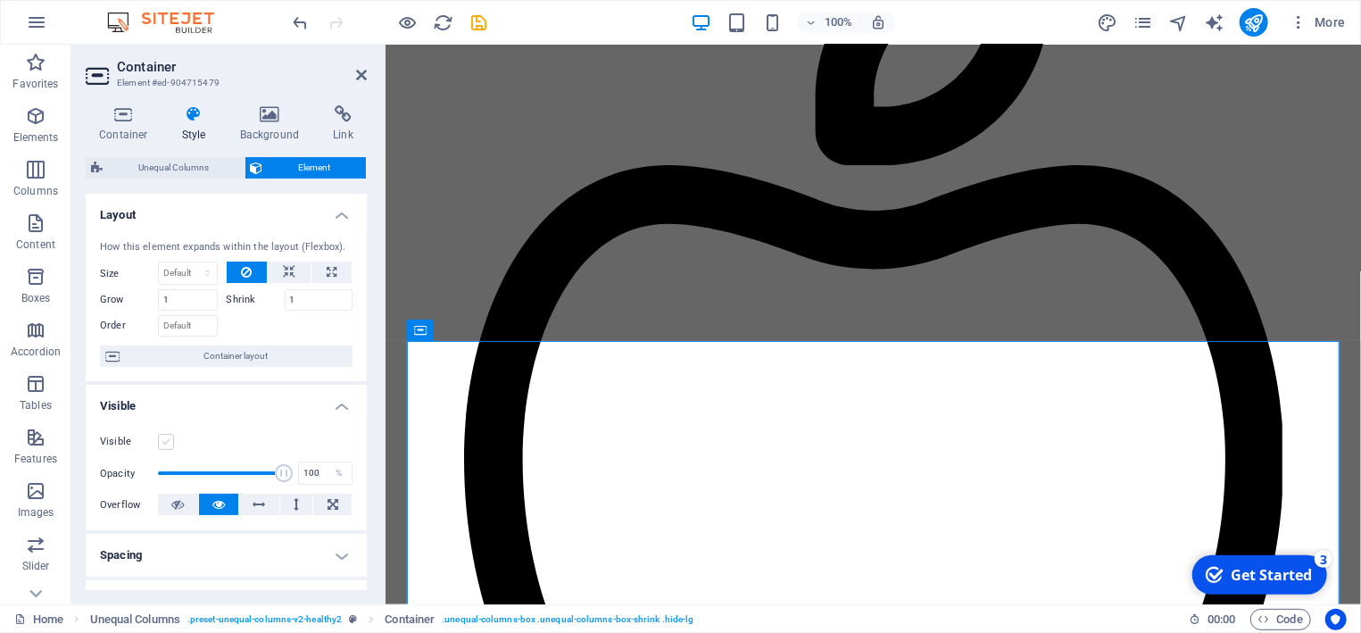
click at [168, 441] on label at bounding box center [166, 442] width 16 height 16
click at [0, 0] on input "Visible" at bounding box center [0, 0] width 0 height 0
click at [168, 441] on label at bounding box center [166, 442] width 16 height 16
click at [0, 0] on input "Visible" at bounding box center [0, 0] width 0 height 0
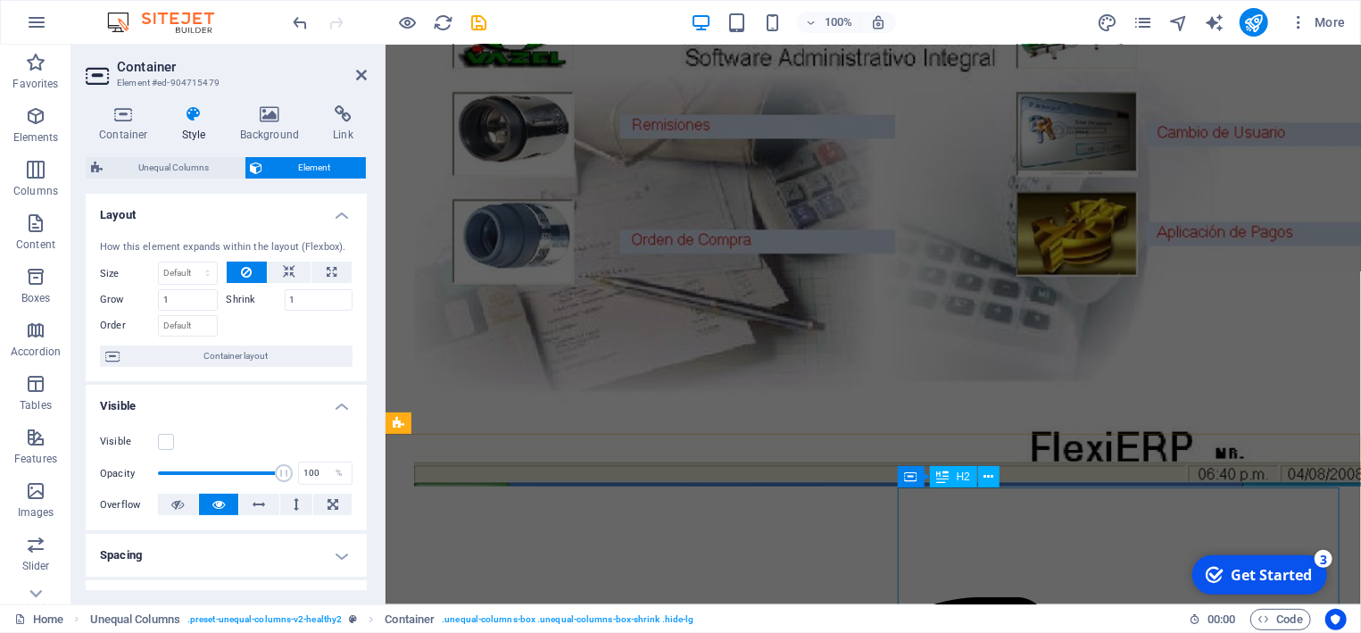
scroll to position [768, 0]
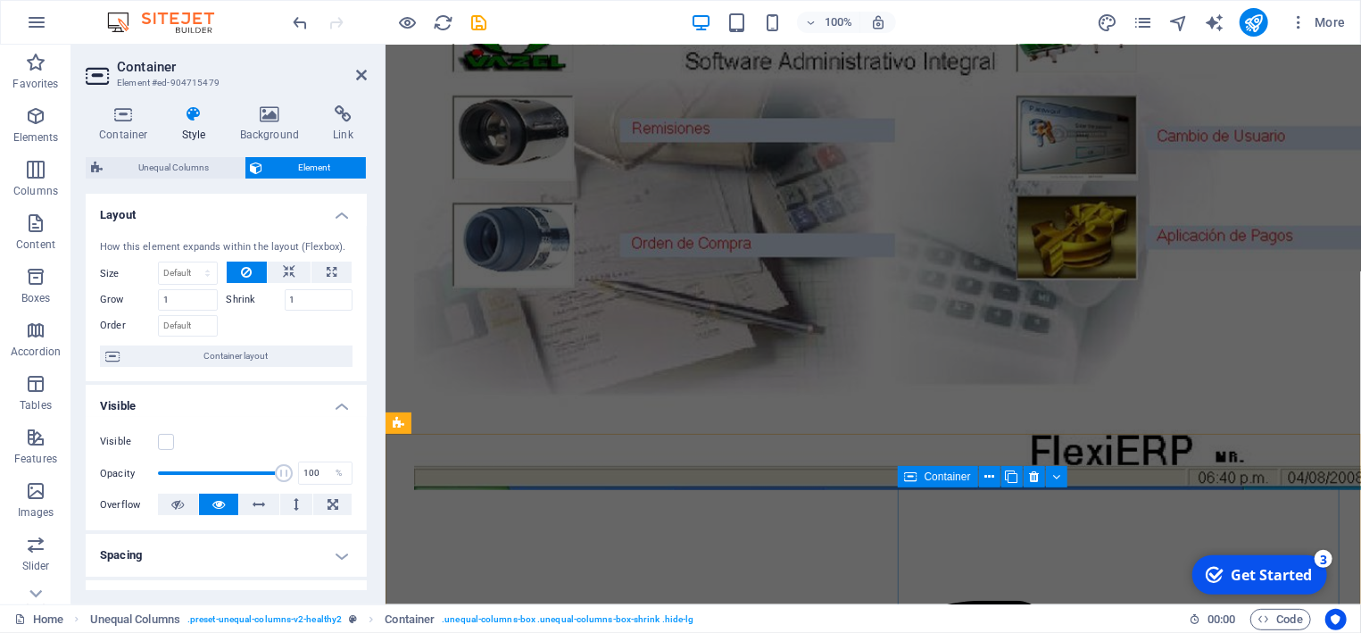
click at [921, 475] on div "Container" at bounding box center [938, 476] width 80 height 21
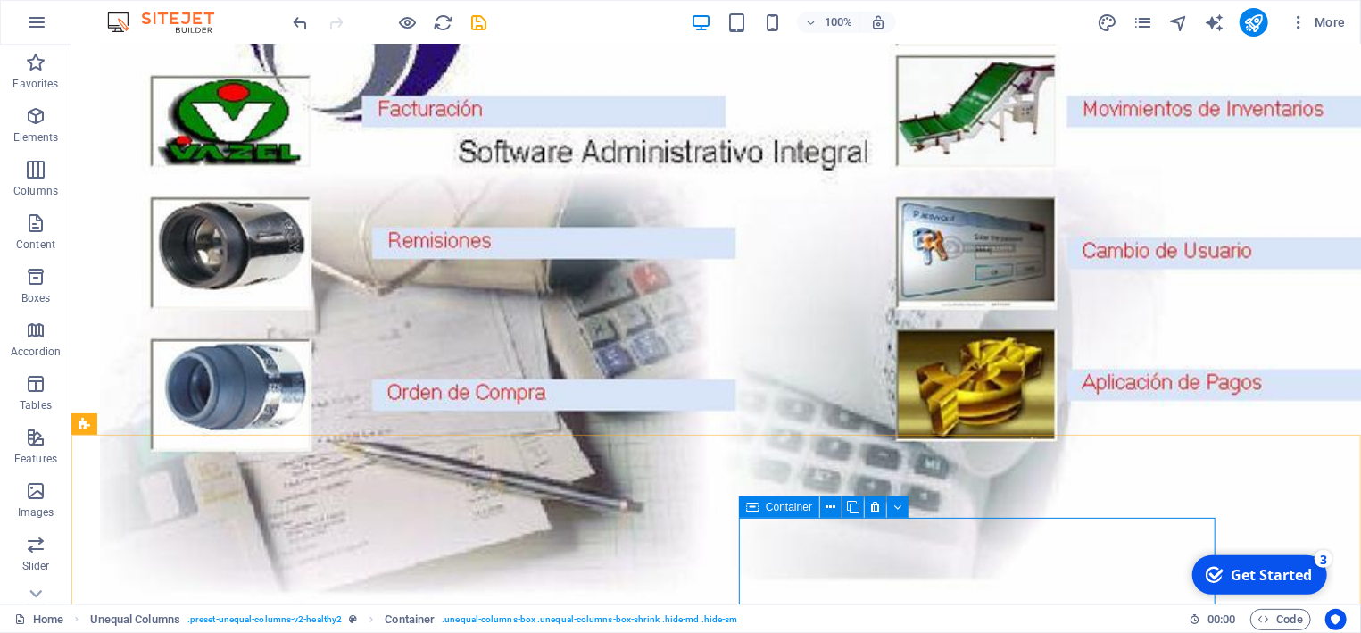
click at [754, 503] on icon at bounding box center [752, 506] width 12 height 21
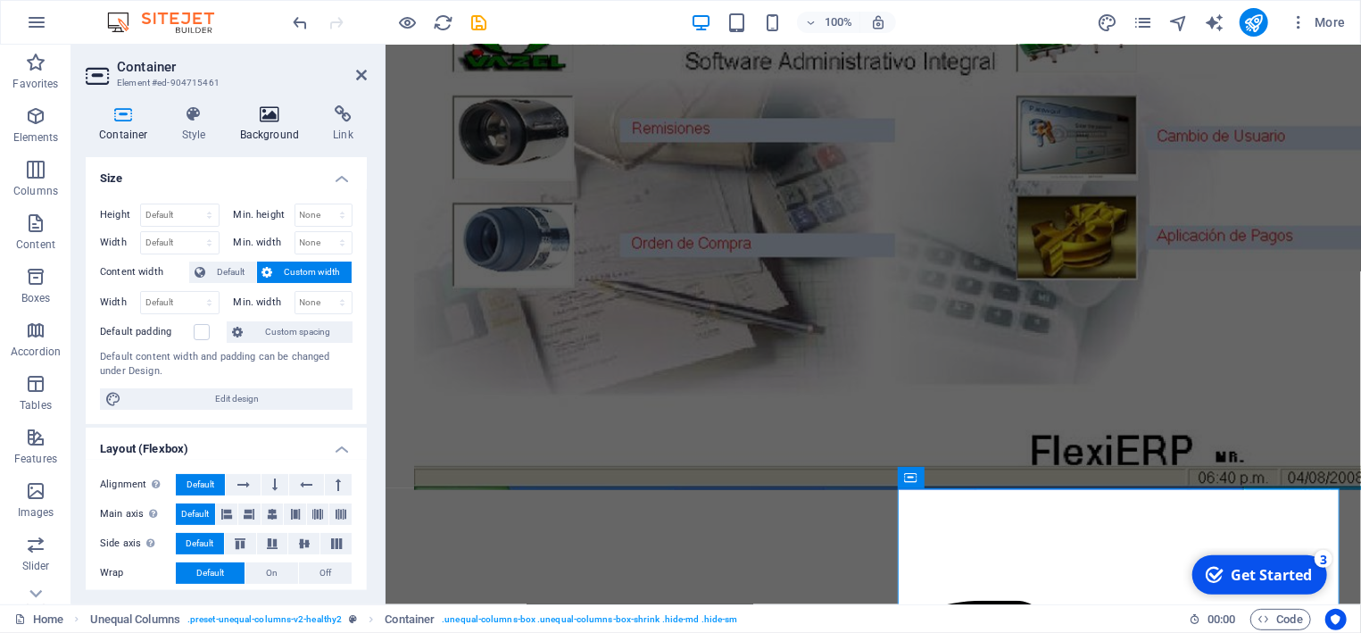
click at [267, 125] on h4 "Background" at bounding box center [274, 123] width 94 height 37
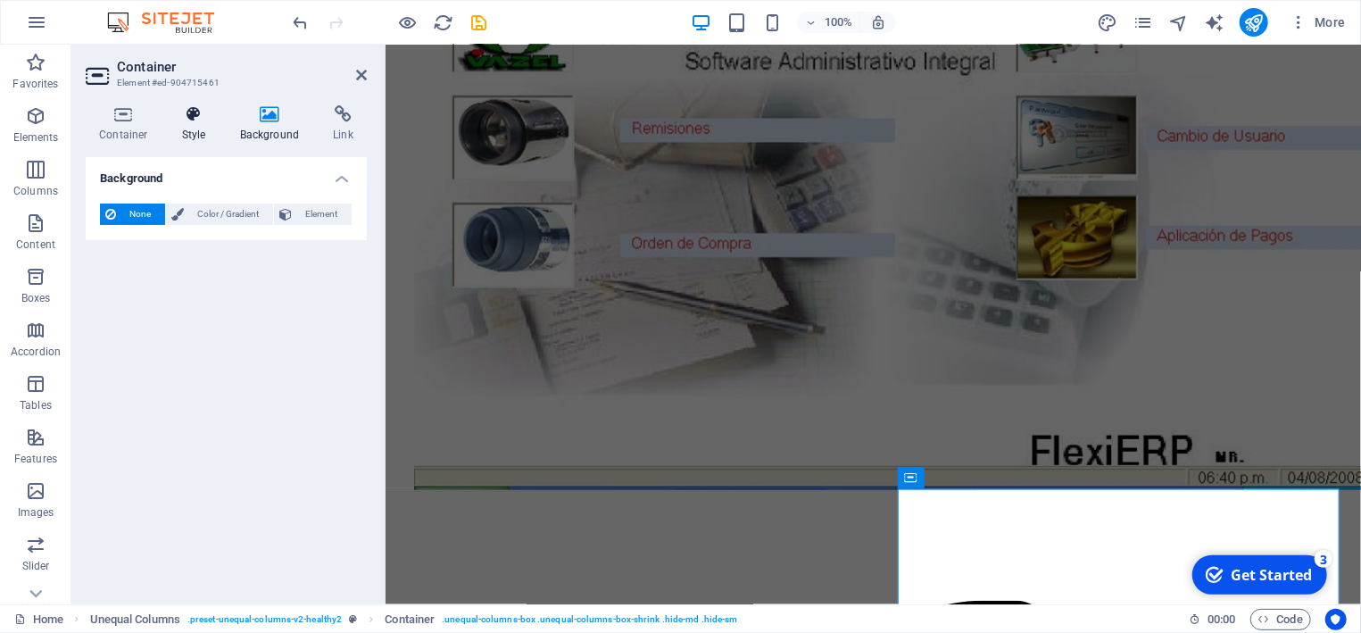
click at [195, 121] on icon at bounding box center [194, 114] width 51 height 18
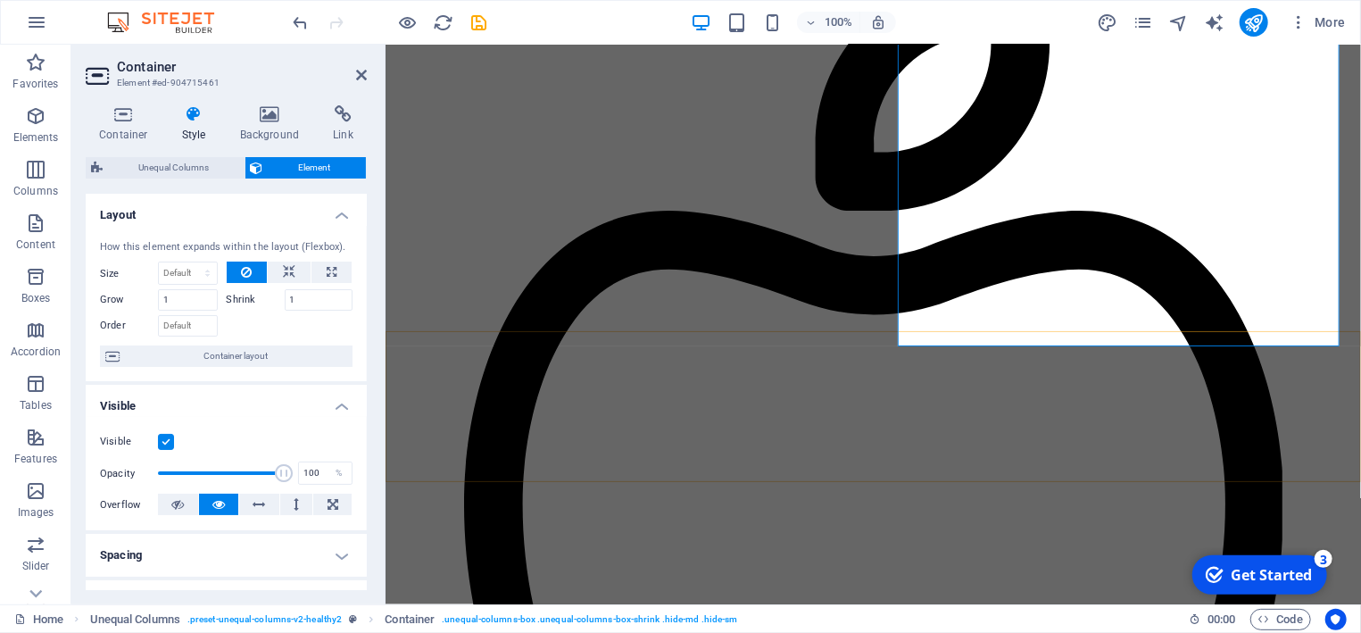
scroll to position [1437, 0]
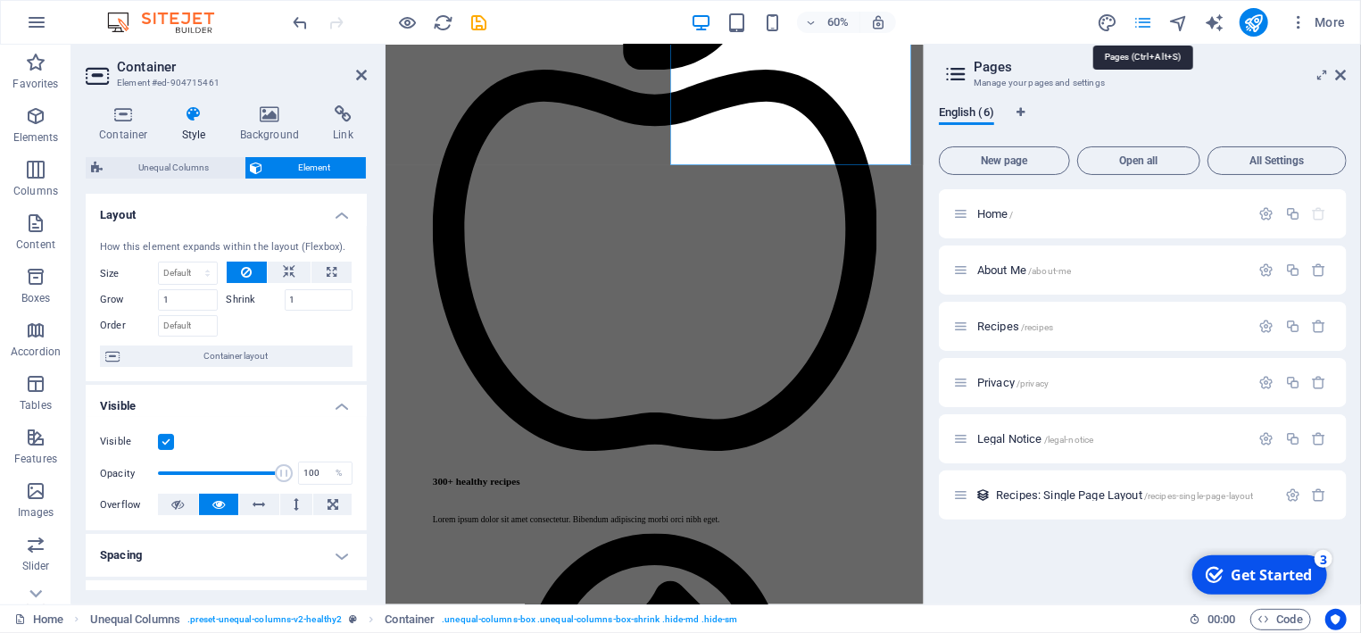
scroll to position [1525, 0]
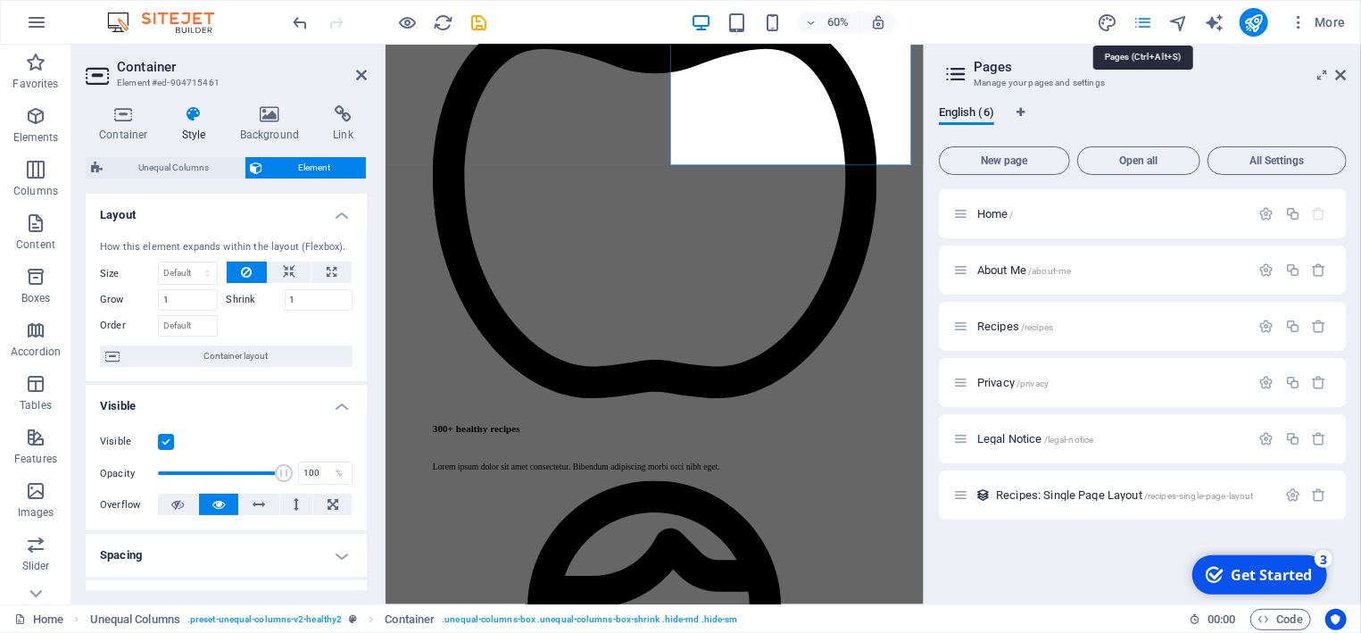
click at [1343, 70] on icon at bounding box center [1341, 75] width 11 height 14
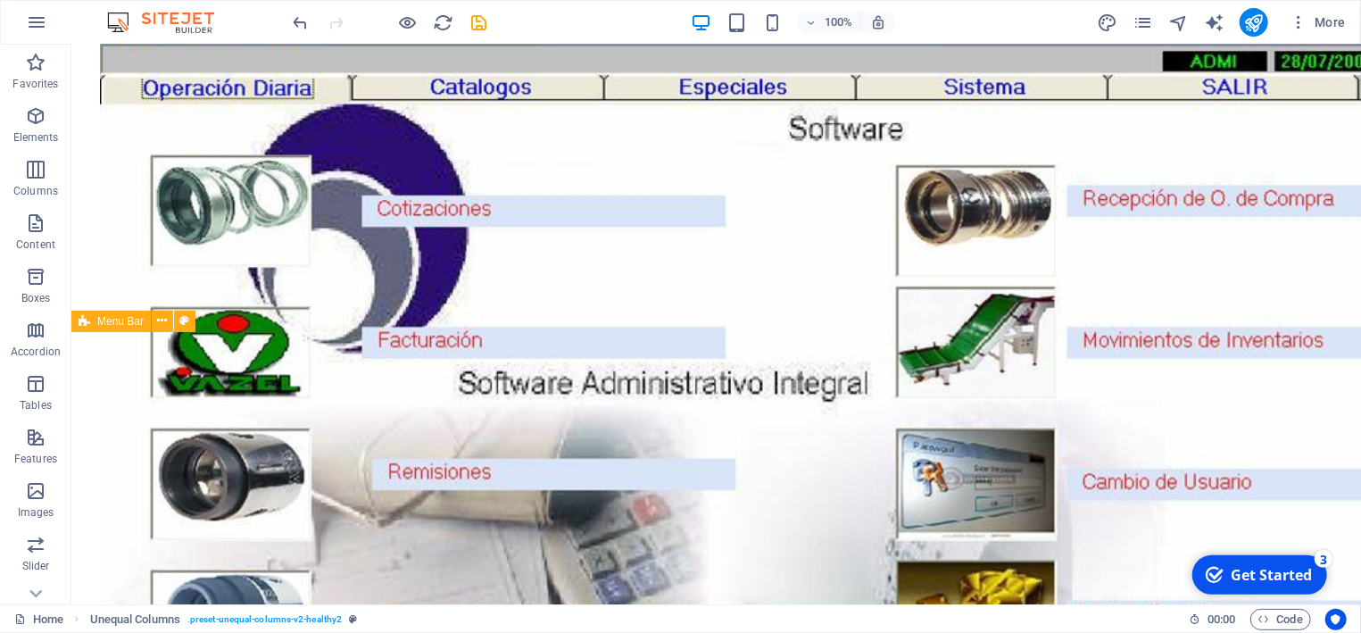
scroll to position [465, 0]
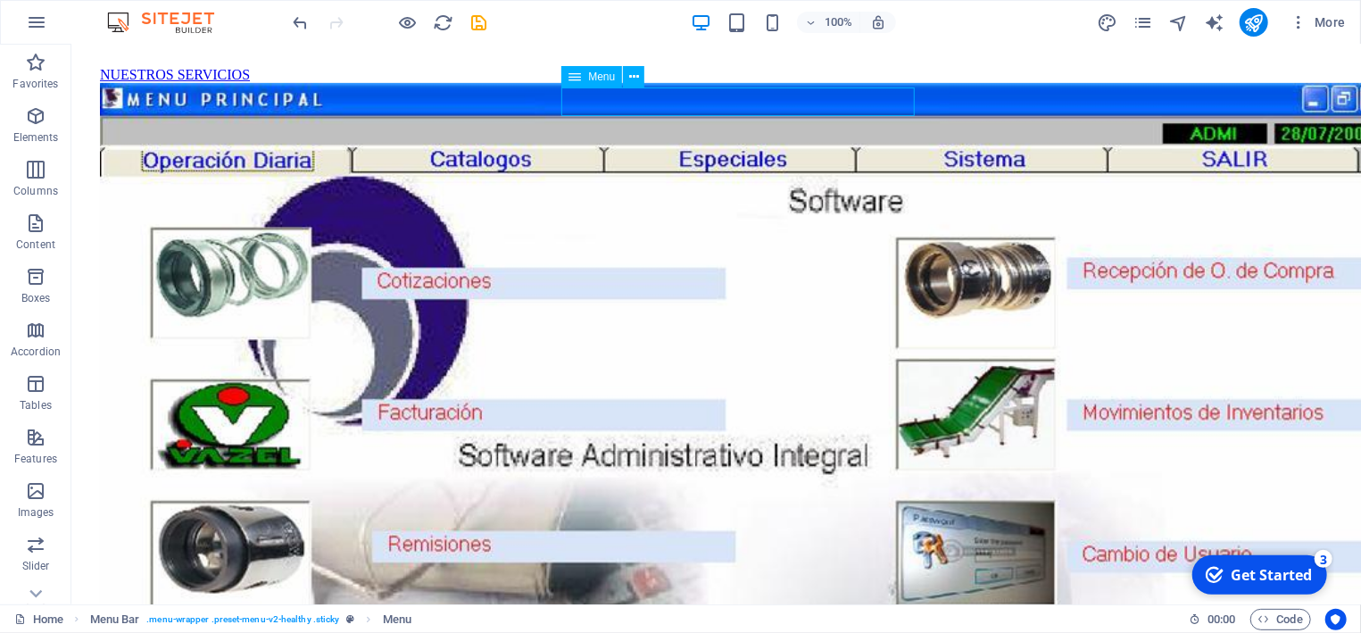
select select
select select "1"
select select
select select "2"
select select
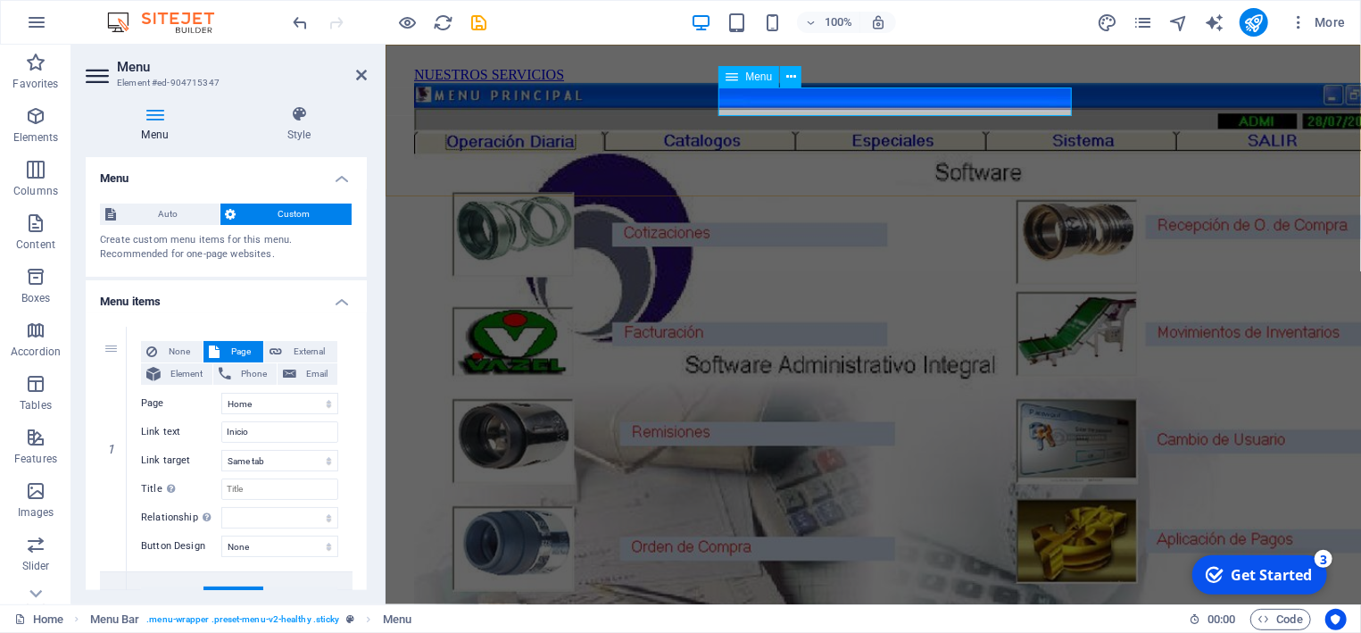
click at [364, 75] on icon at bounding box center [361, 75] width 11 height 14
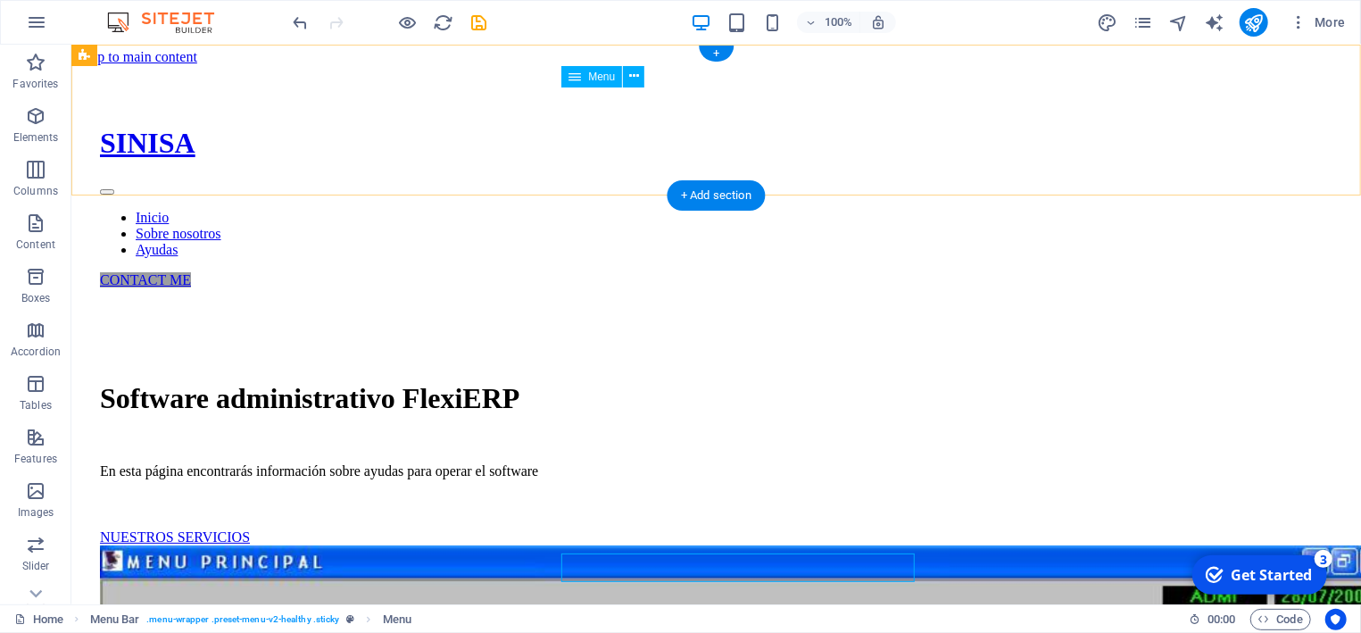
scroll to position [0, 0]
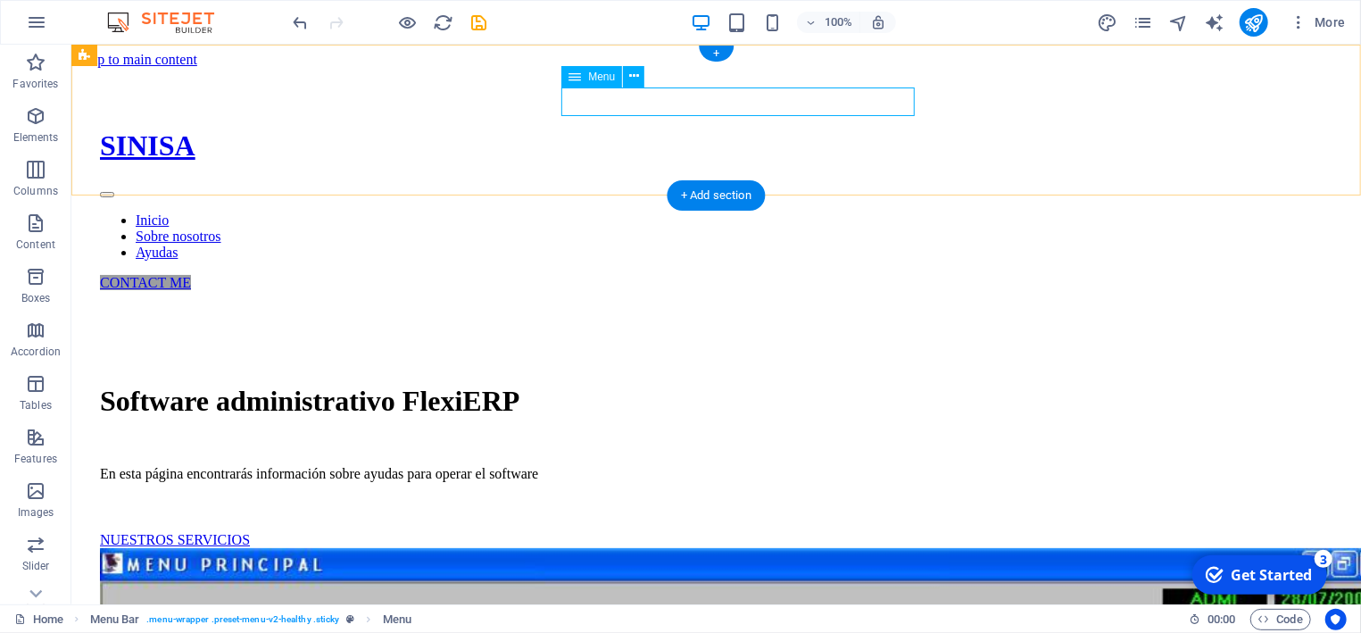
click at [742, 211] on nav "Inicio Sobre nosotros Ayudas" at bounding box center [715, 235] width 1232 height 48
select select
select select "1"
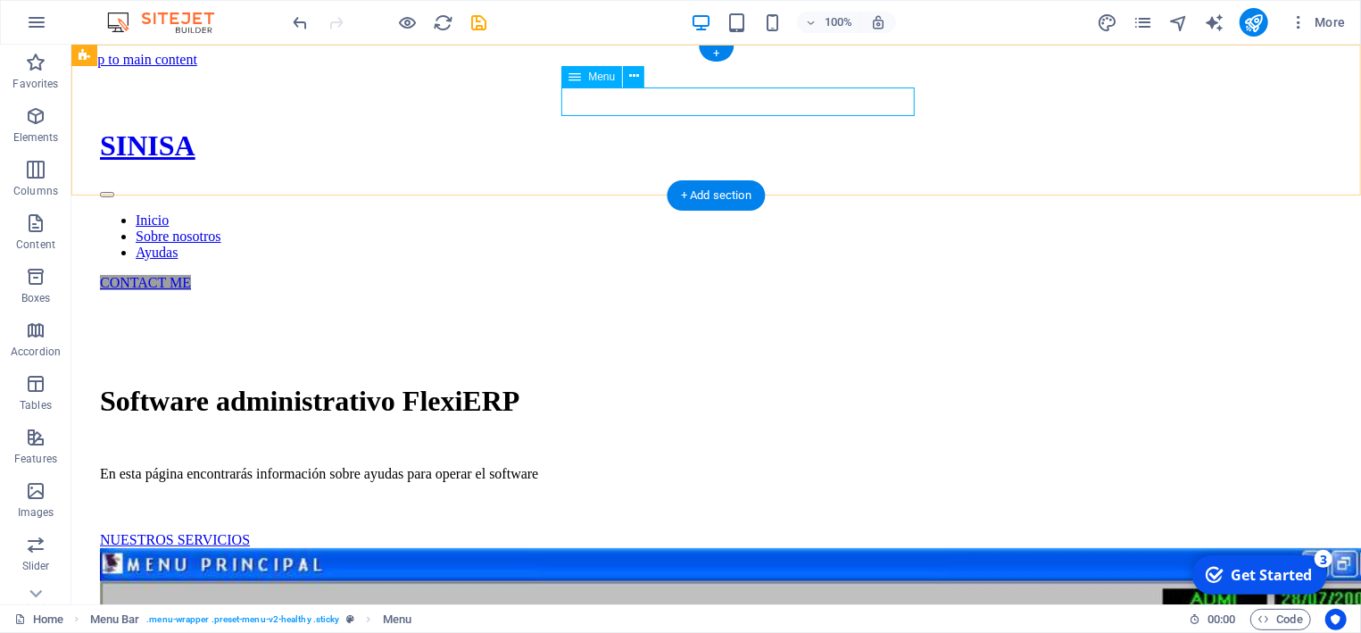
select select
select select "2"
select select
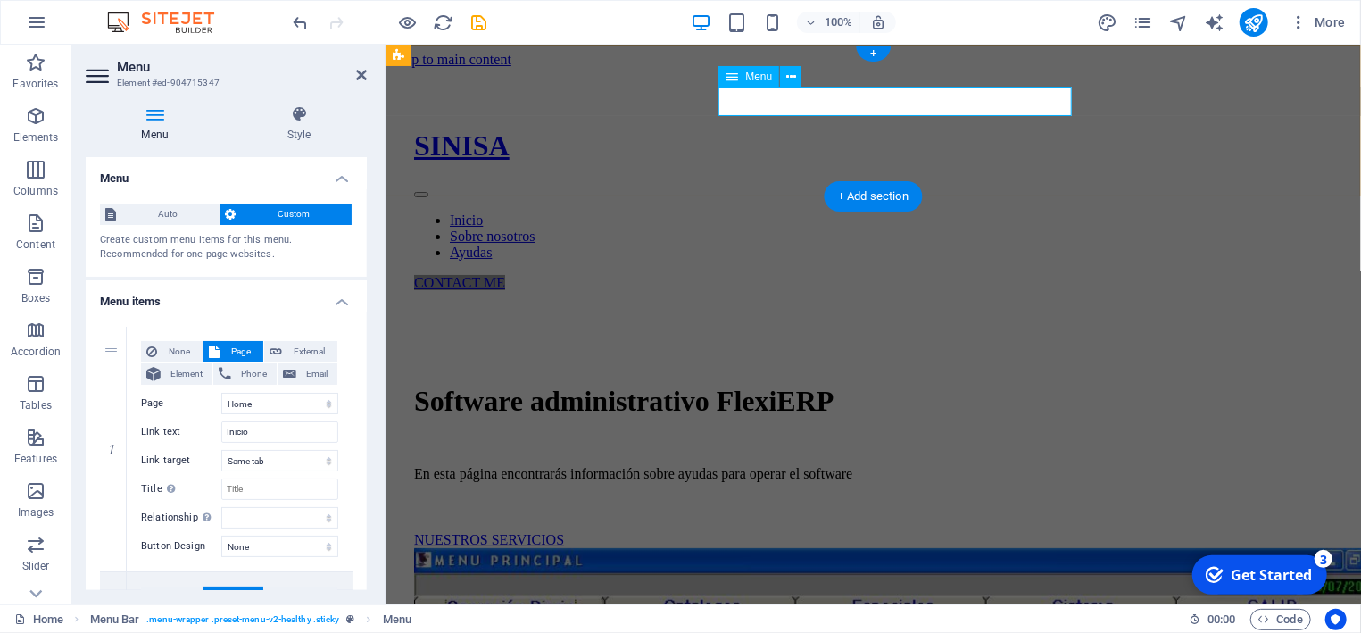
click at [742, 211] on nav "Inicio Sobre nosotros Ayudas" at bounding box center [872, 235] width 918 height 48
click at [808, 211] on nav "Inicio Sobre nosotros Ayudas" at bounding box center [872, 235] width 918 height 48
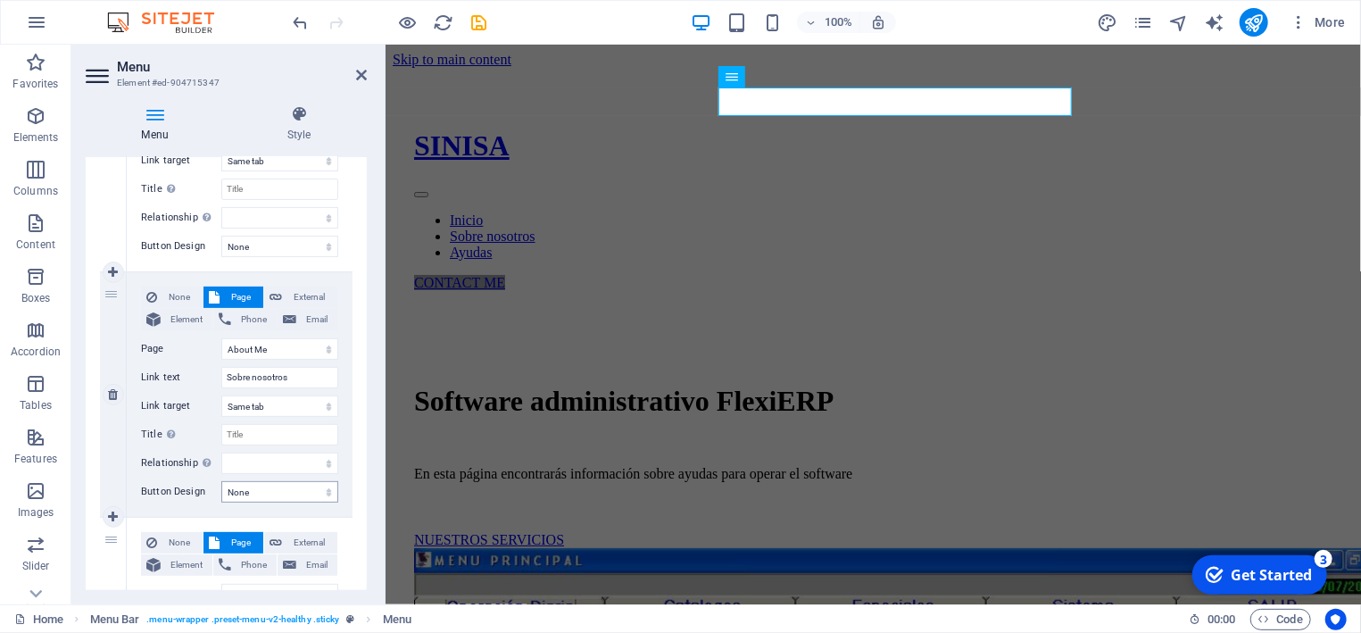
scroll to position [270, 0]
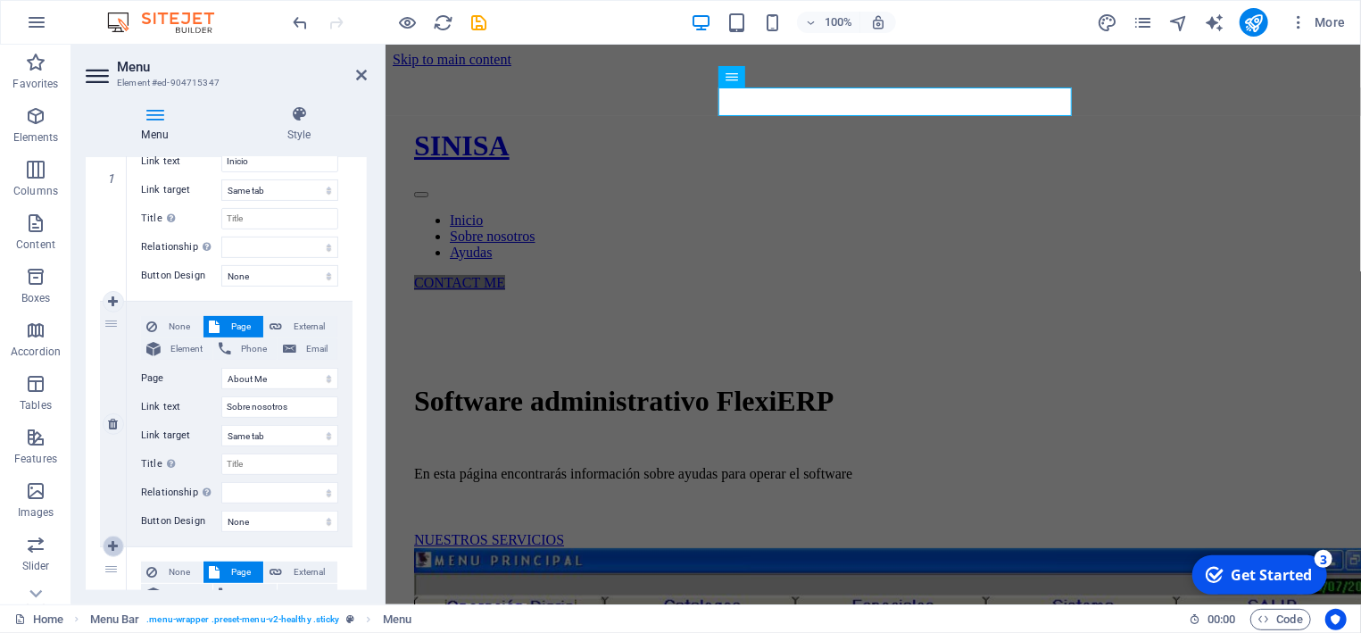
click at [116, 540] on icon at bounding box center [113, 546] width 10 height 12
select select
select select "2"
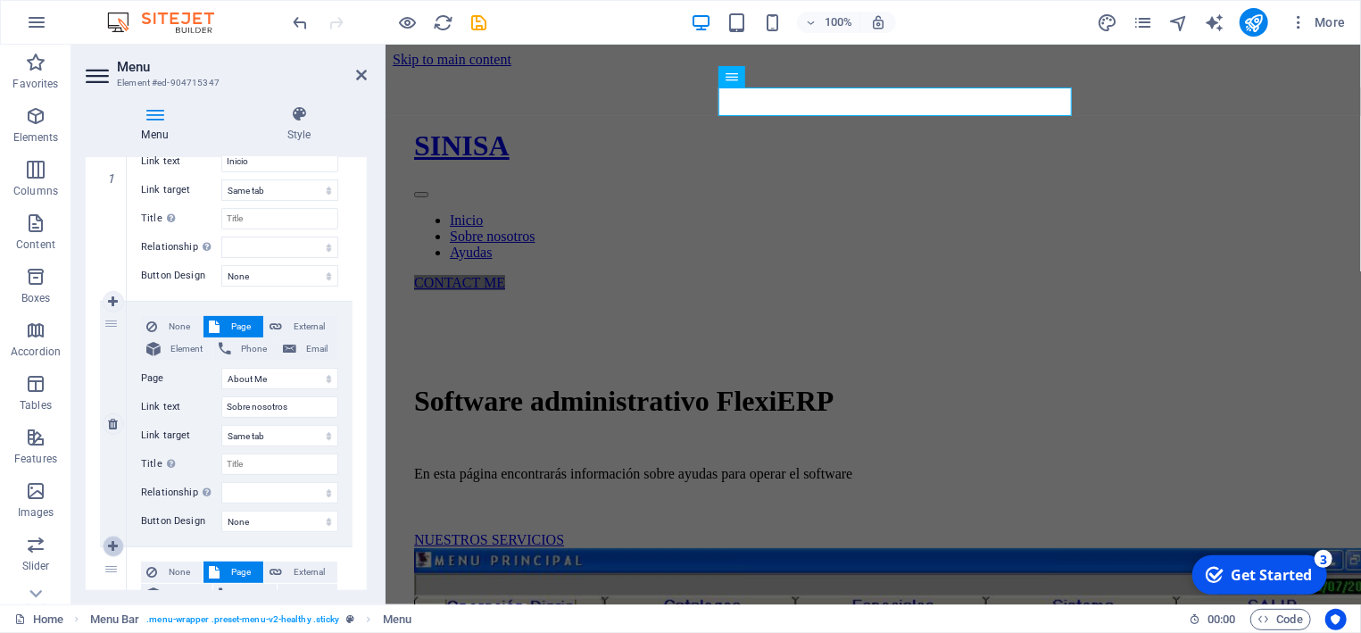
select select
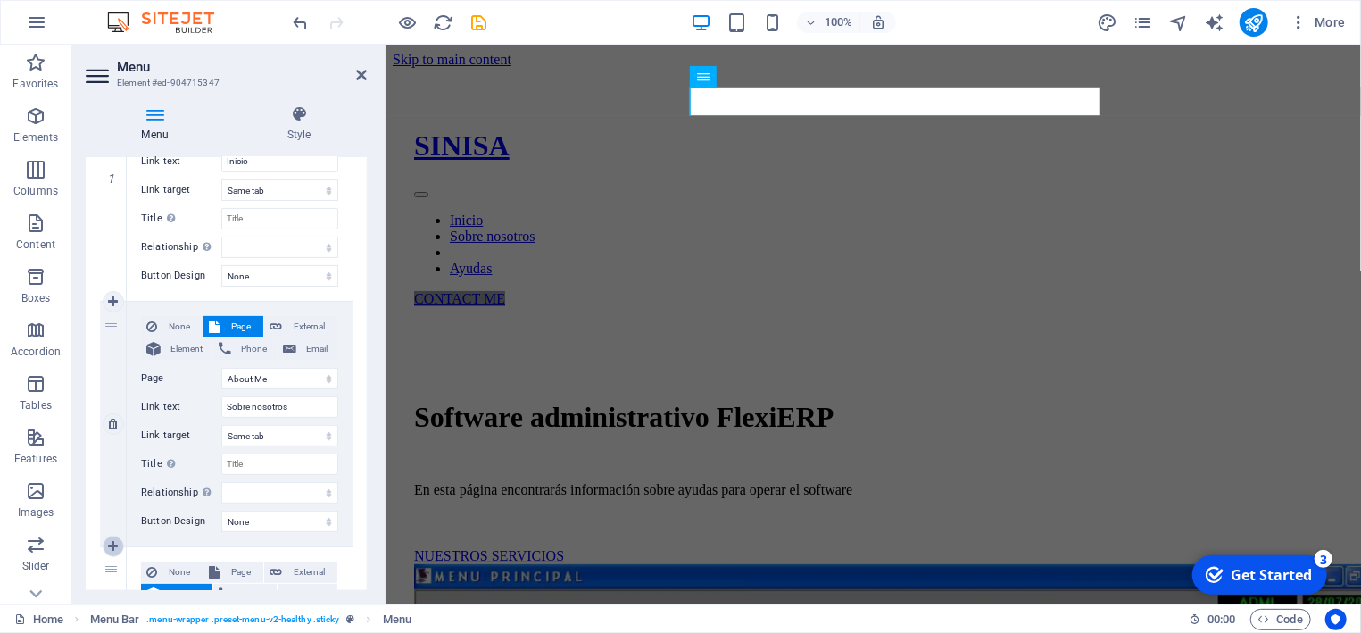
click at [113, 550] on icon at bounding box center [113, 546] width 10 height 12
select select
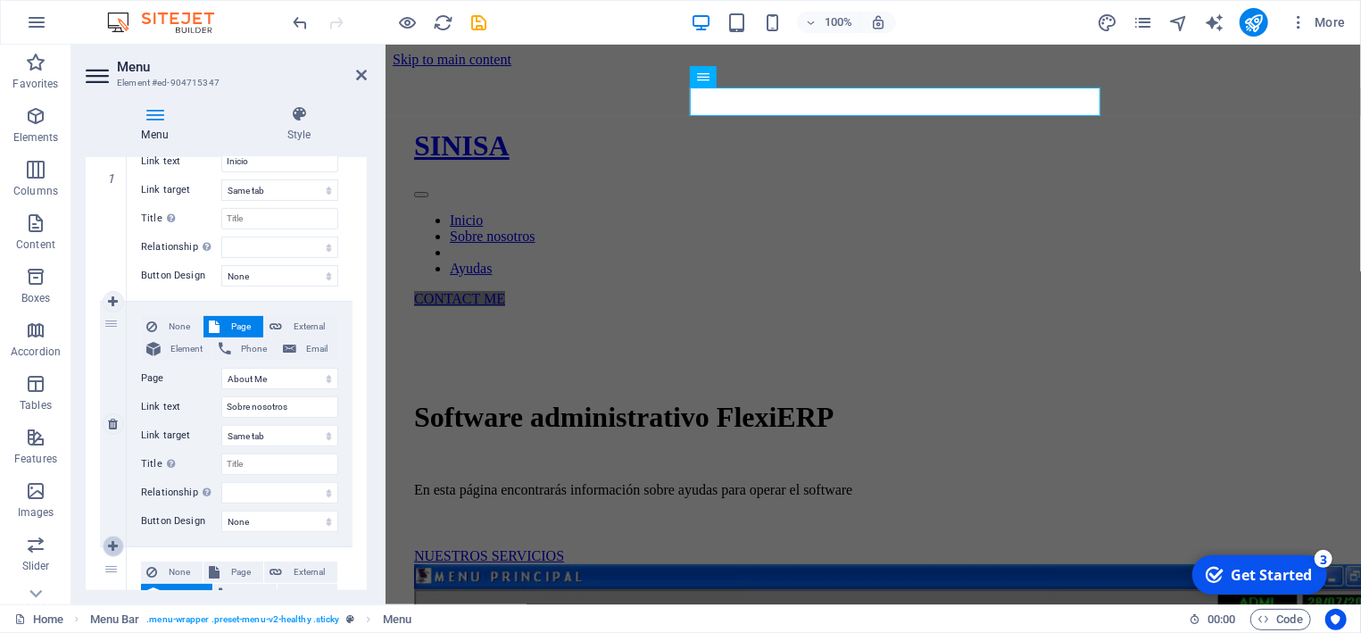
select select "2"
select select
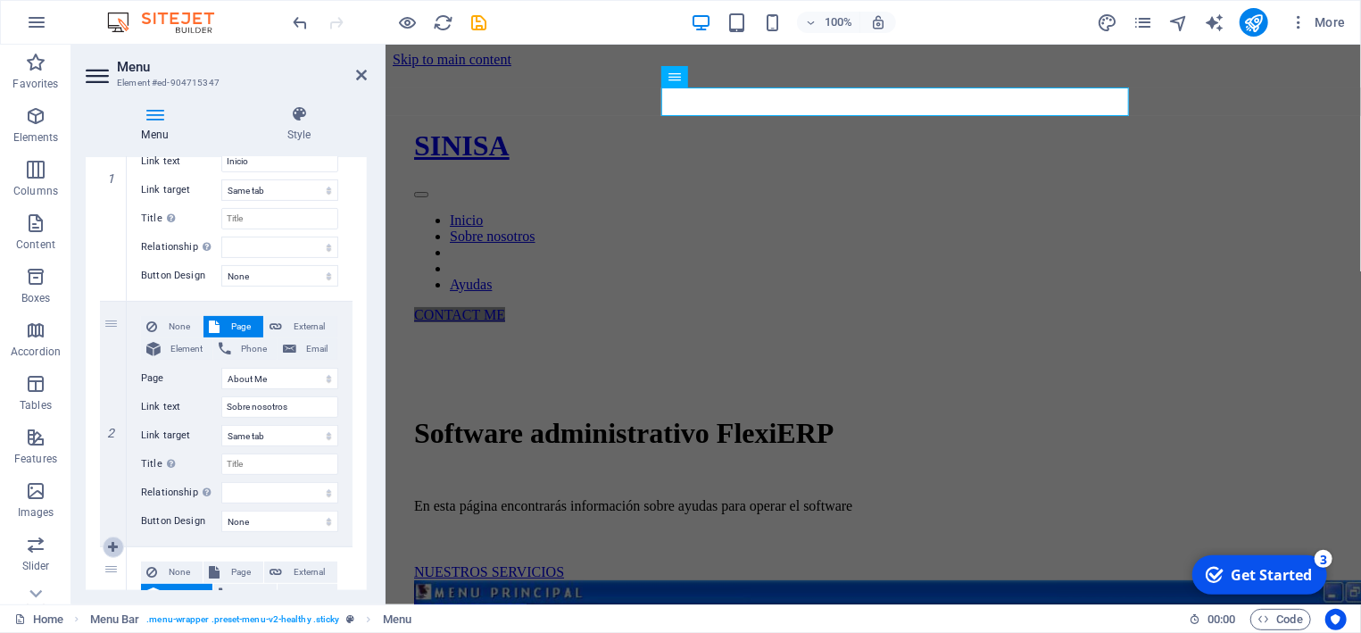
click at [112, 544] on icon at bounding box center [113, 547] width 10 height 12
select select
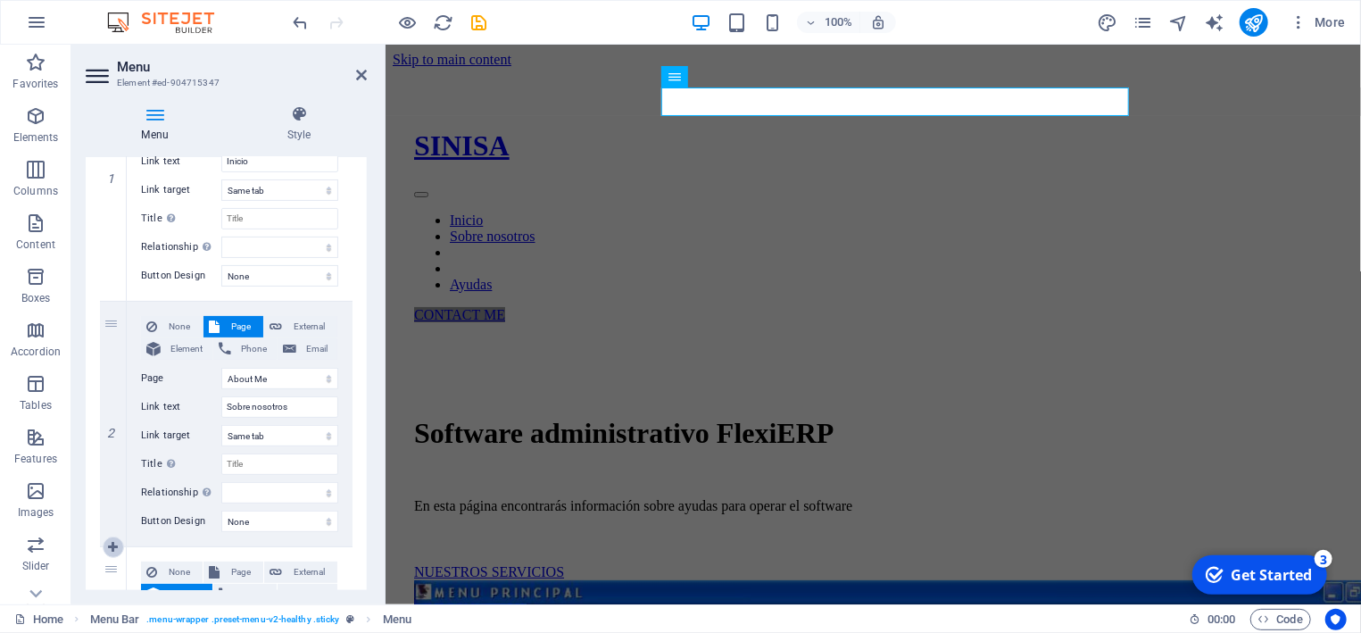
select select
select select "2"
select select
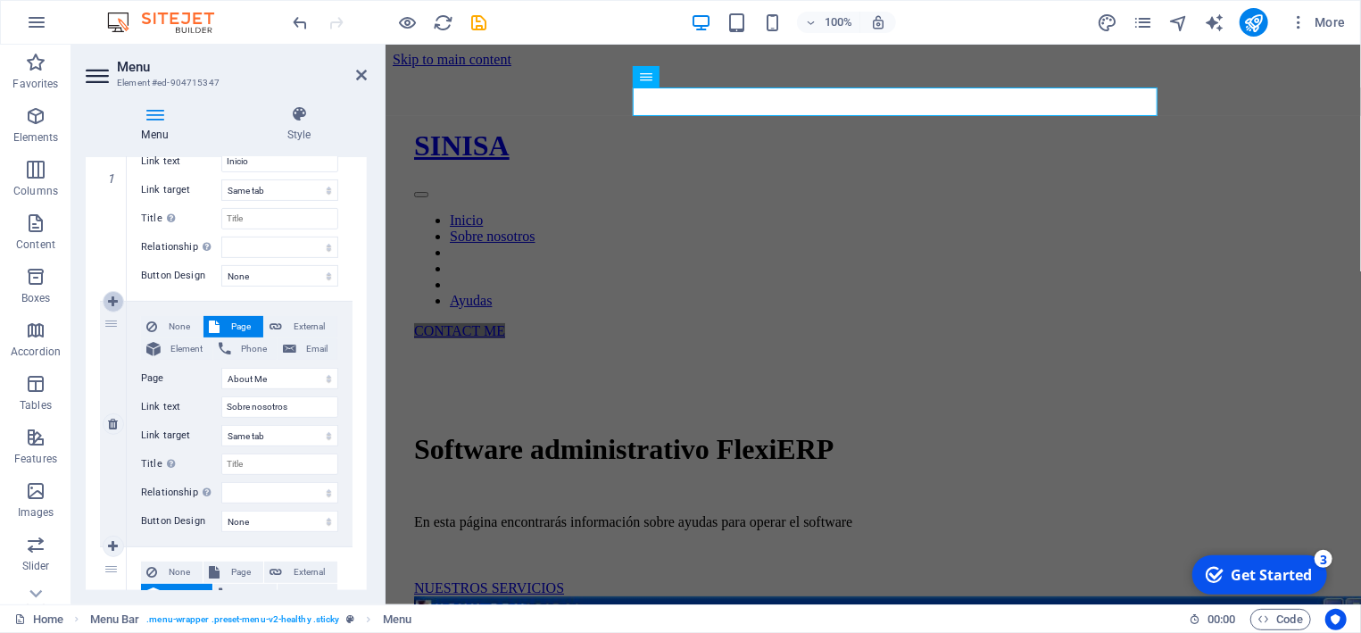
click at [112, 300] on icon at bounding box center [113, 301] width 10 height 12
select select
select select "1"
type input "Sobre nosotros"
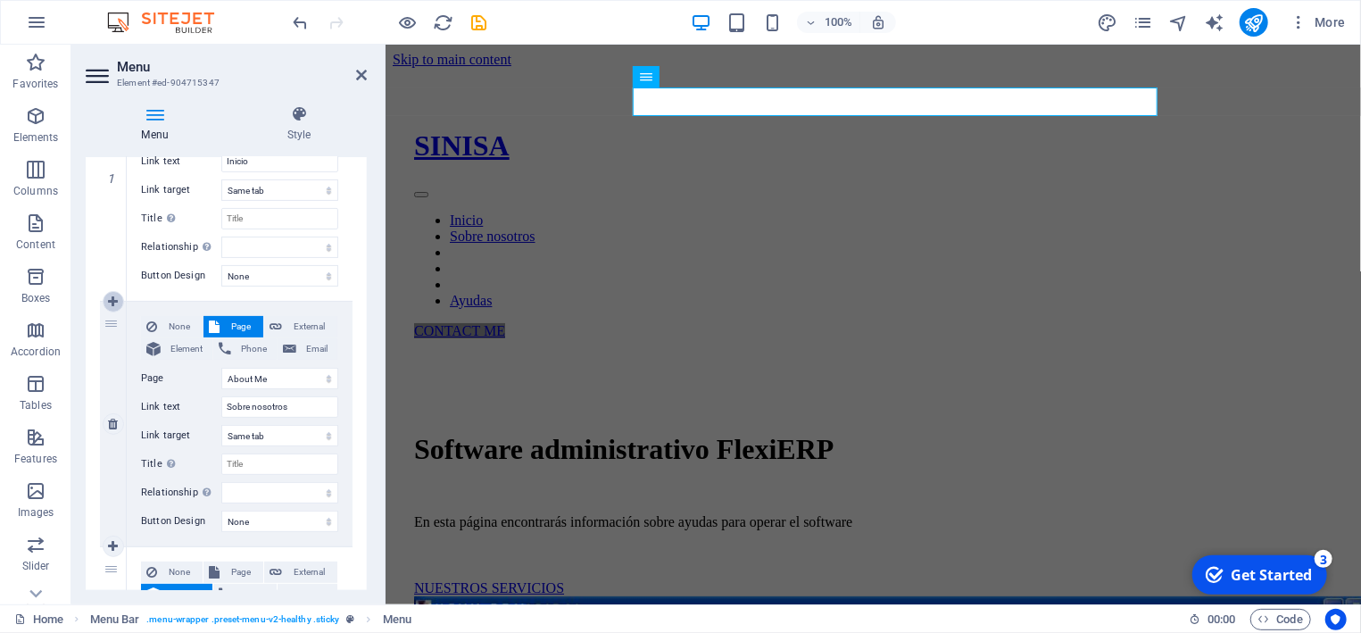
select select
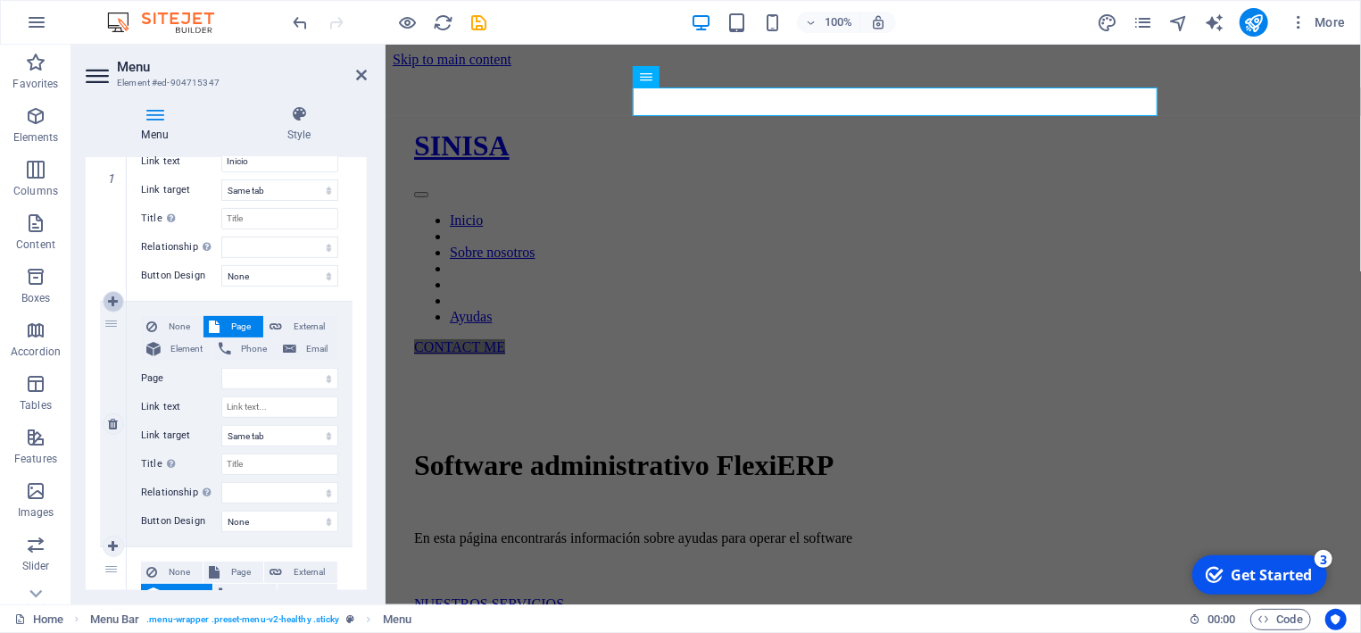
select select "2"
select select
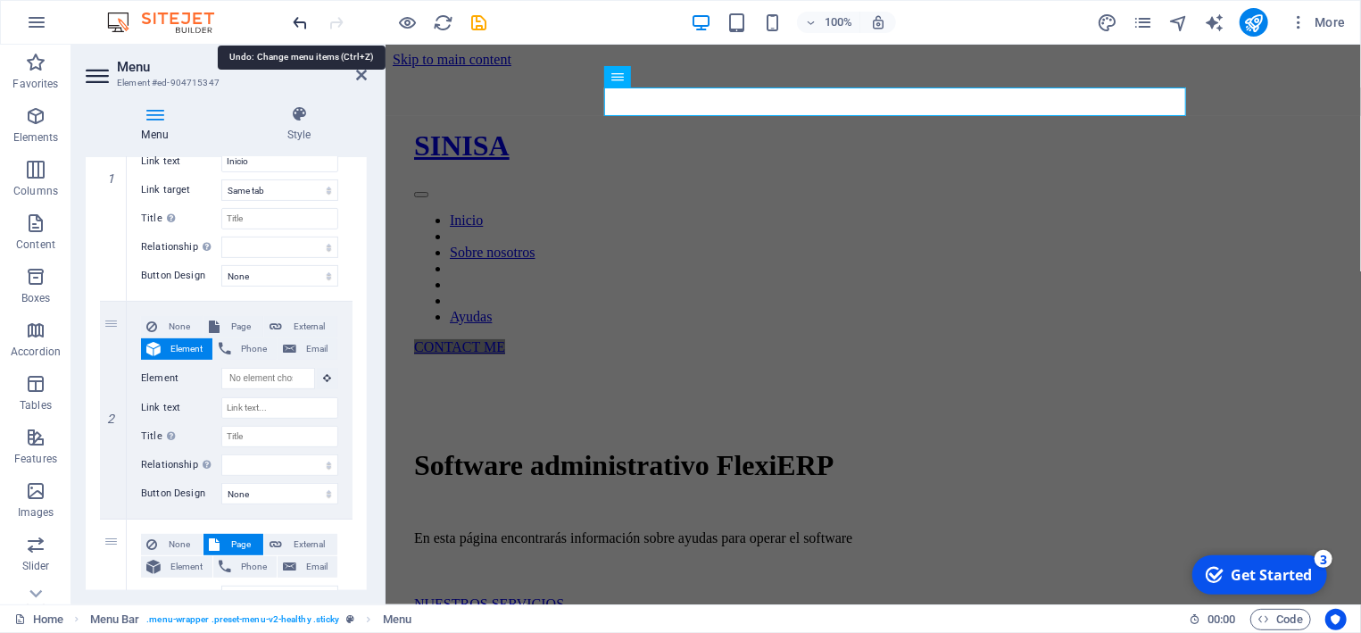
select select
select select "1"
type input "Sobre nosotros"
select select
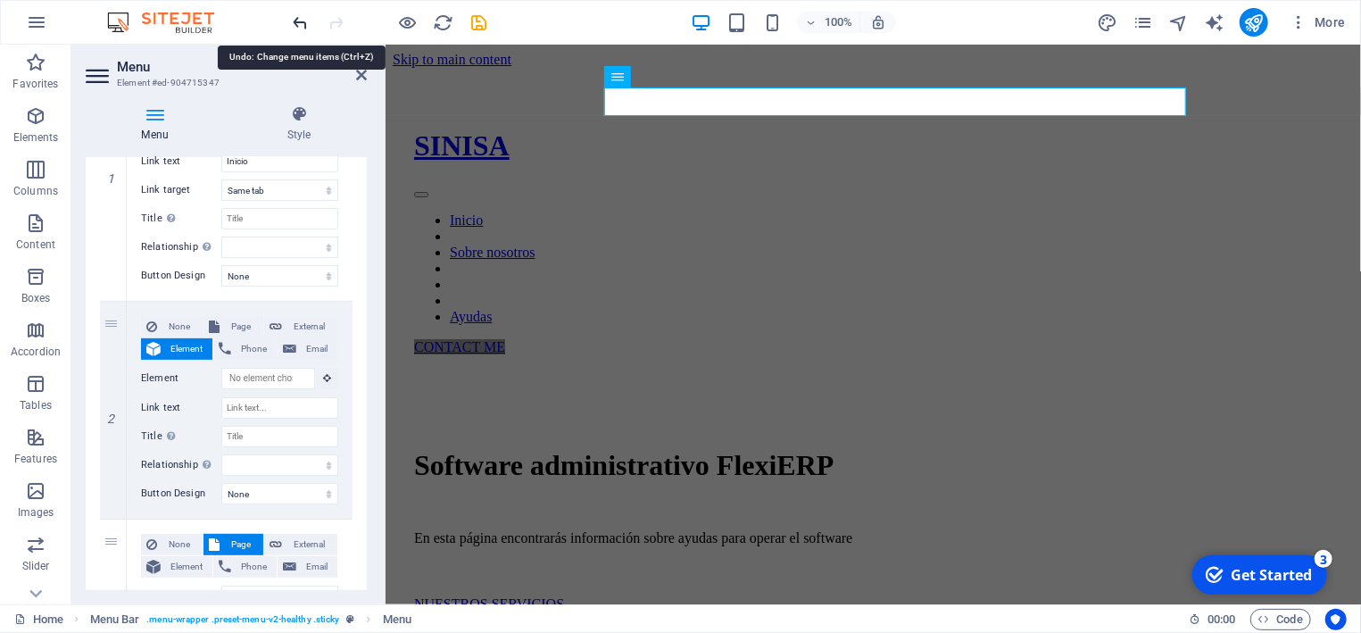
select select
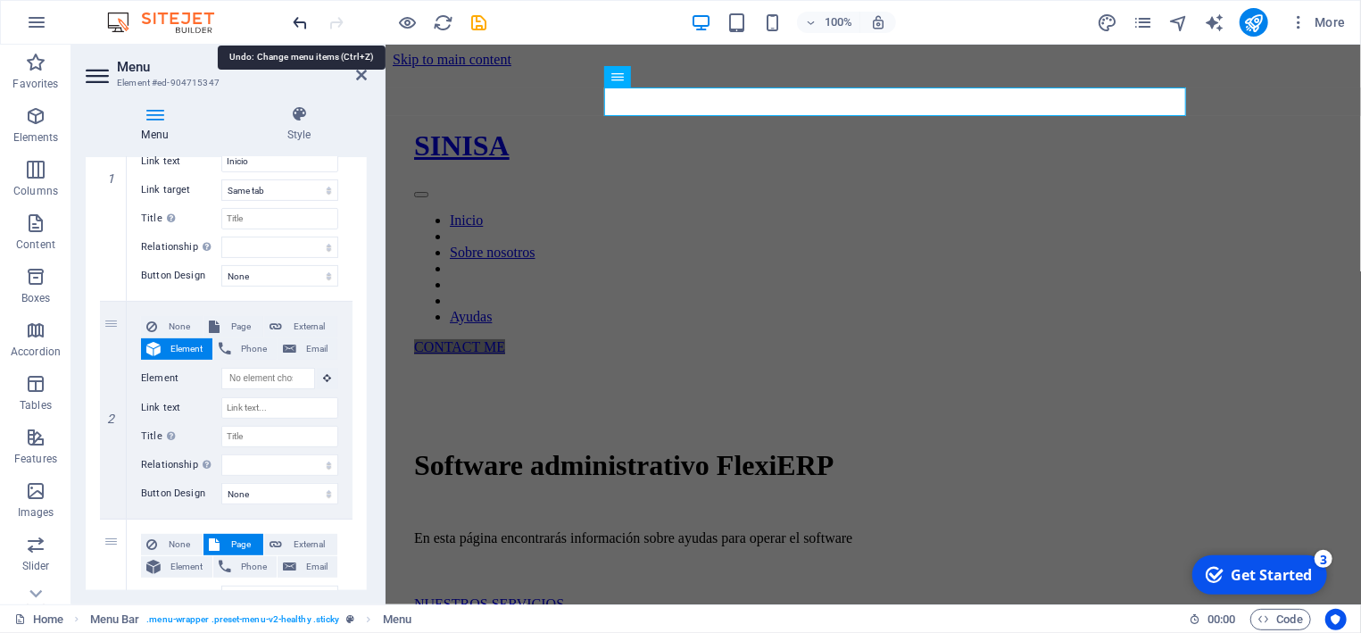
select select "2"
type input "Ayudas"
select select
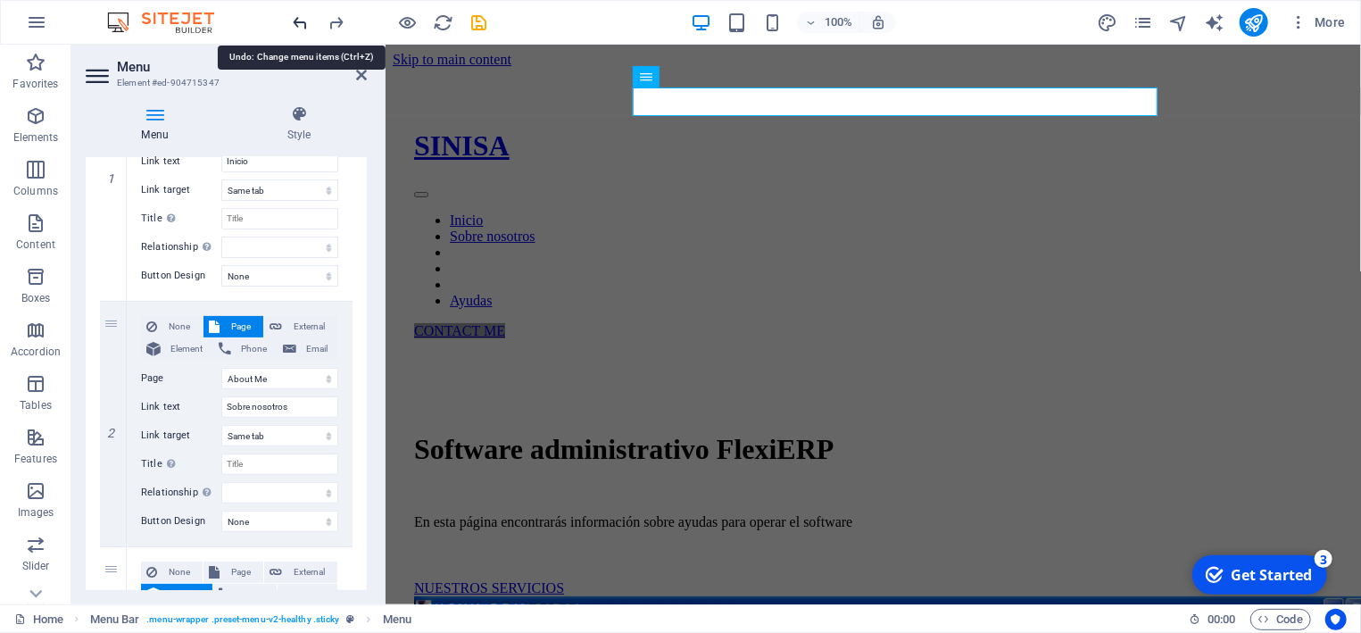
select select
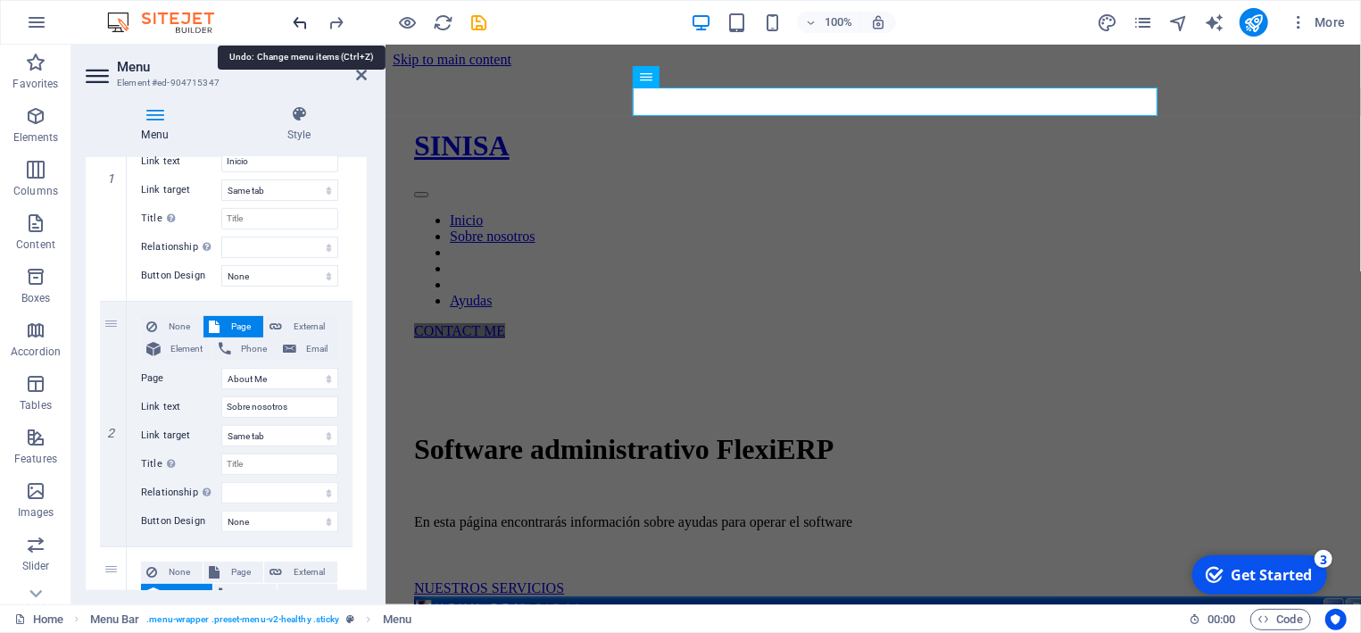
select select
select select "2"
type input "Ayudas"
select select
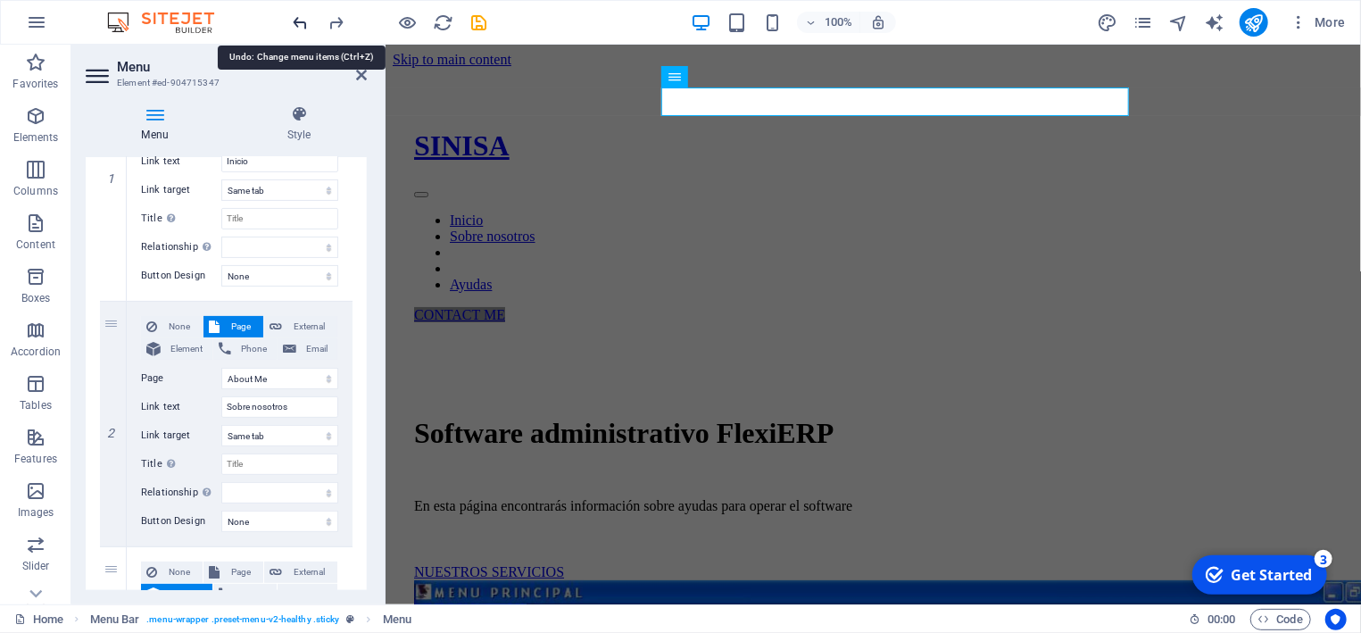
select select
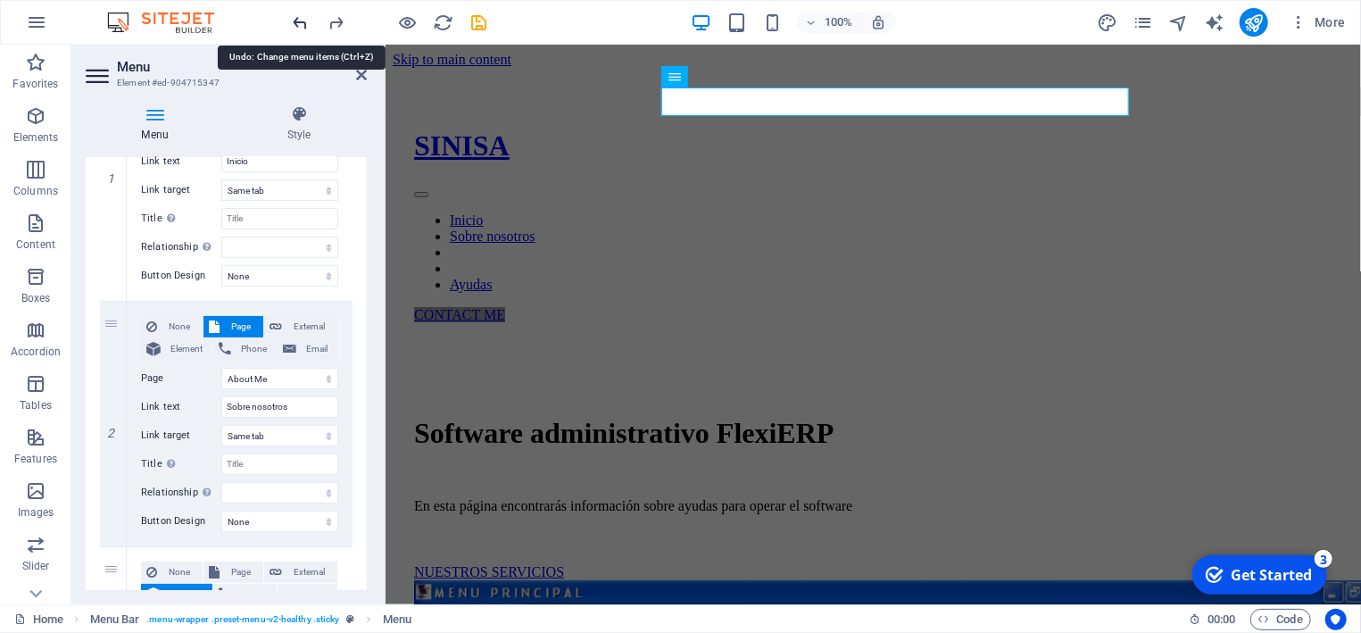
select select
select select "2"
type input "Ayudas"
select select
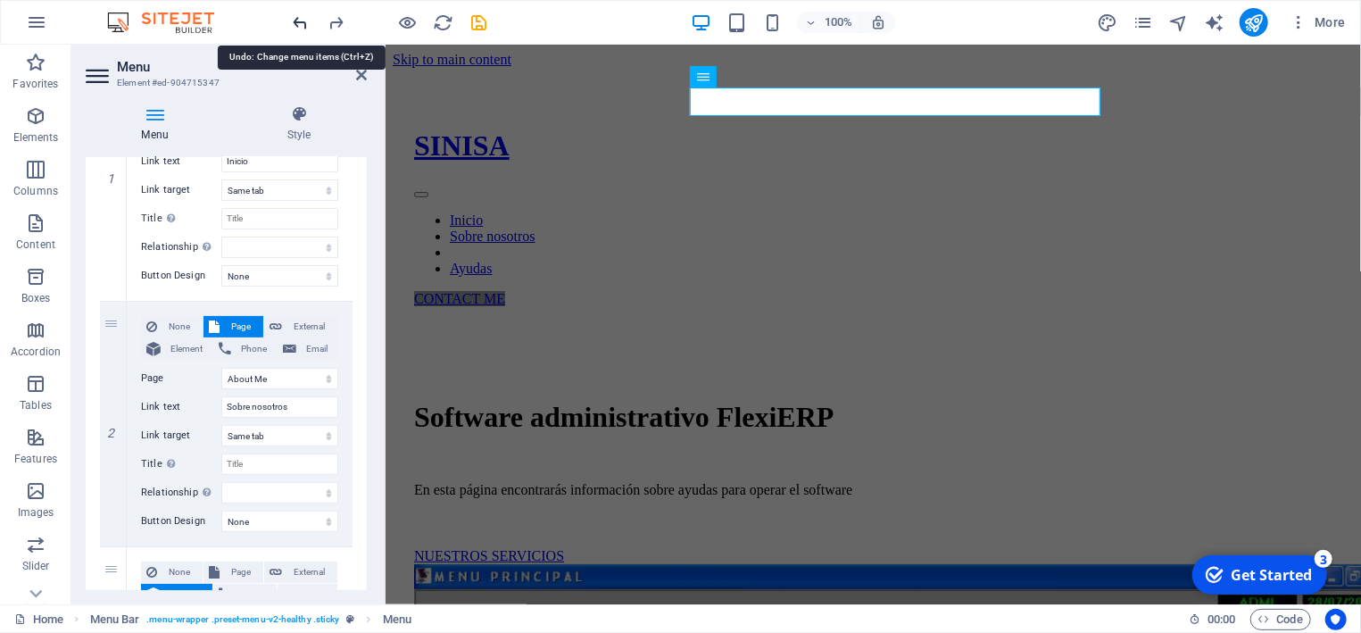
select select
select select "2"
type input "Ayudas"
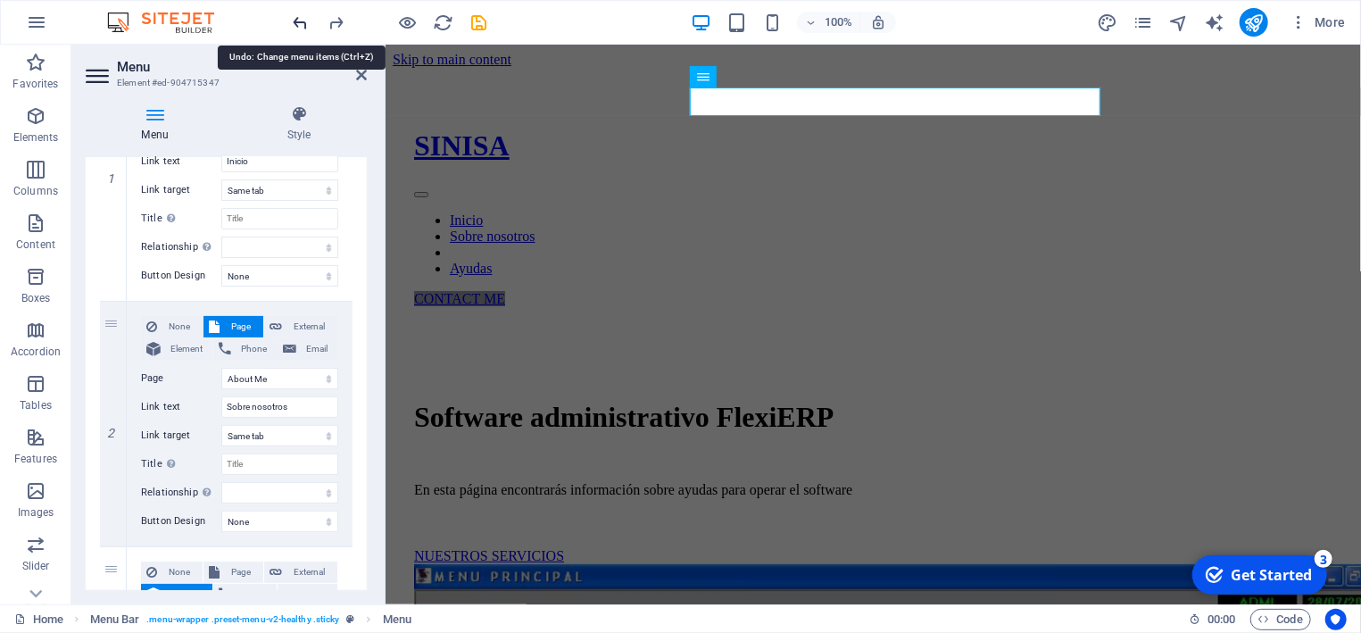
select select
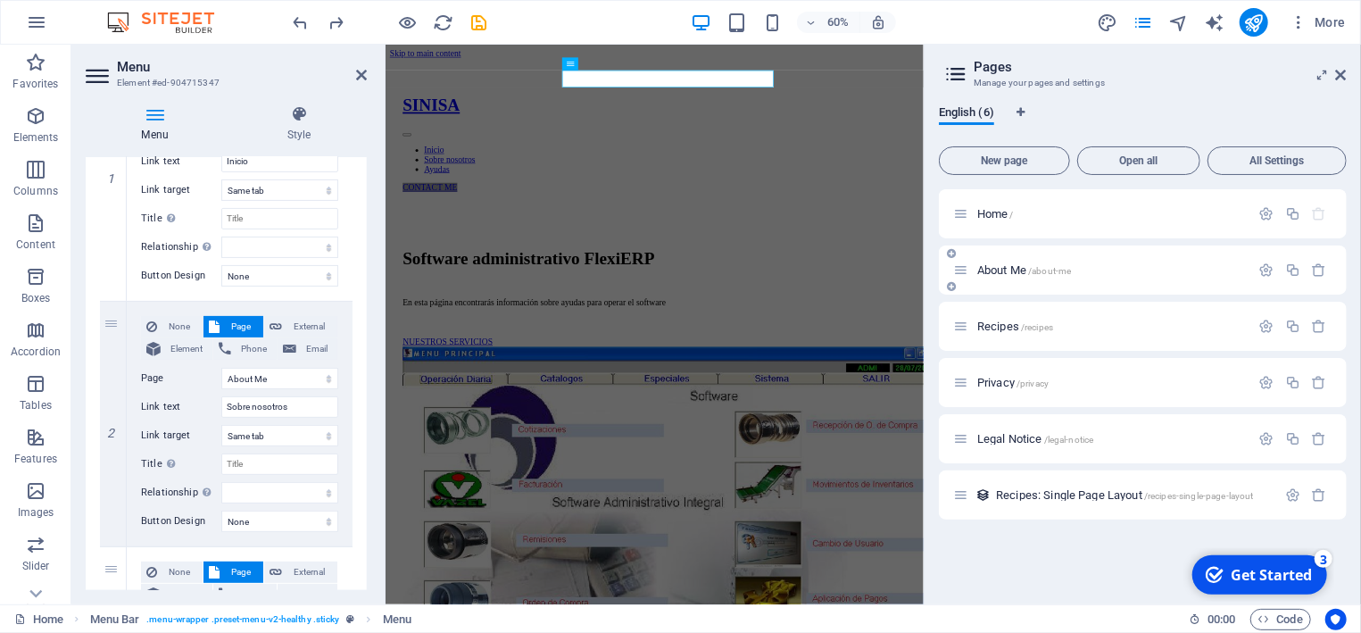
click at [1066, 278] on div "About Me /about-me" at bounding box center [1101, 270] width 297 height 21
click at [990, 266] on span "About Me /about-me" at bounding box center [1024, 269] width 94 height 13
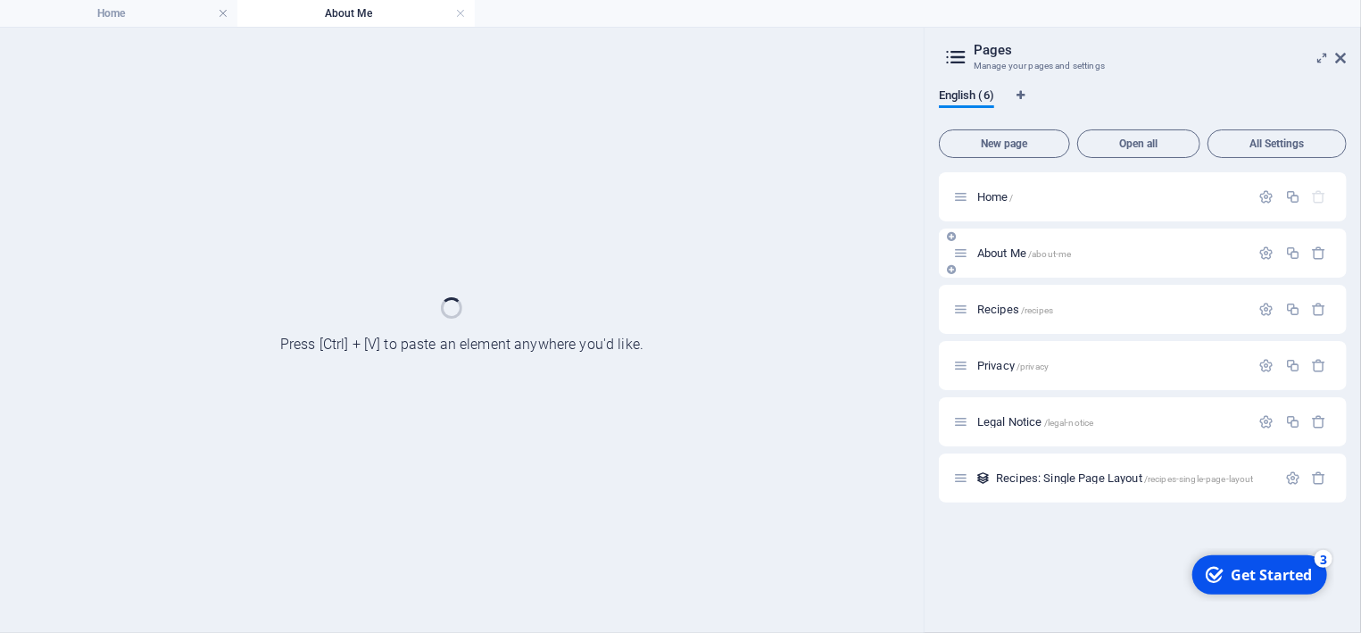
click at [990, 266] on div "About Me /about-me" at bounding box center [1143, 252] width 408 height 49
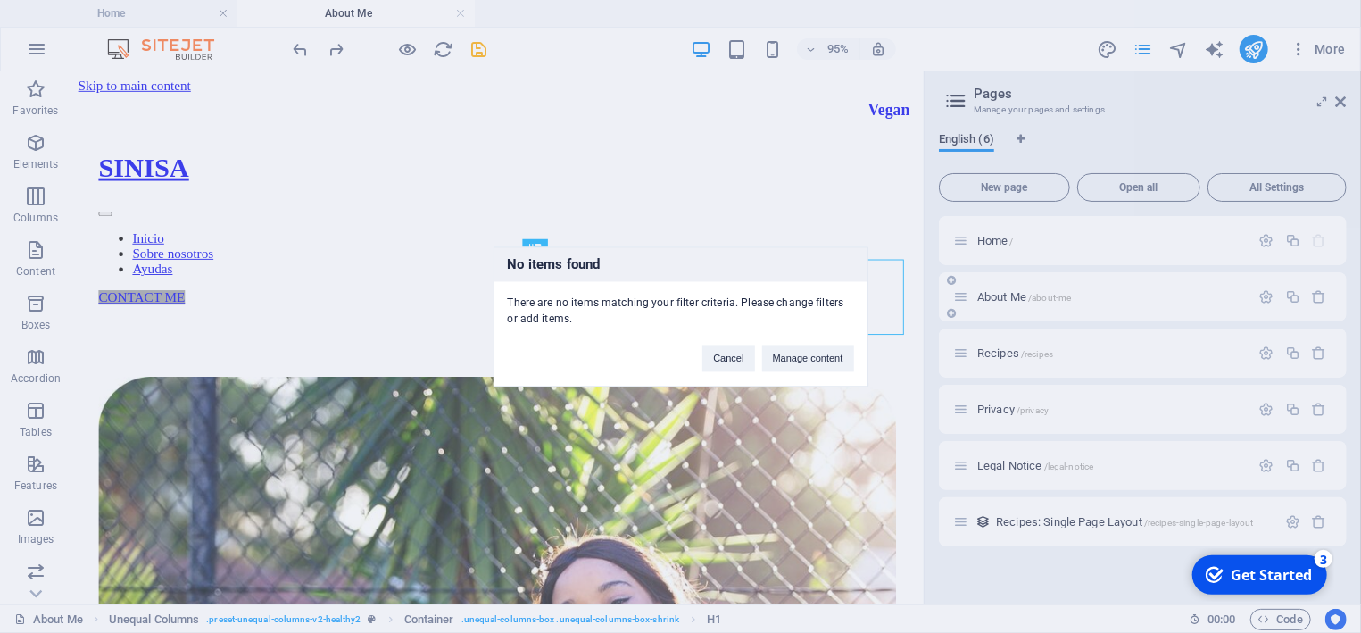
scroll to position [0, 0]
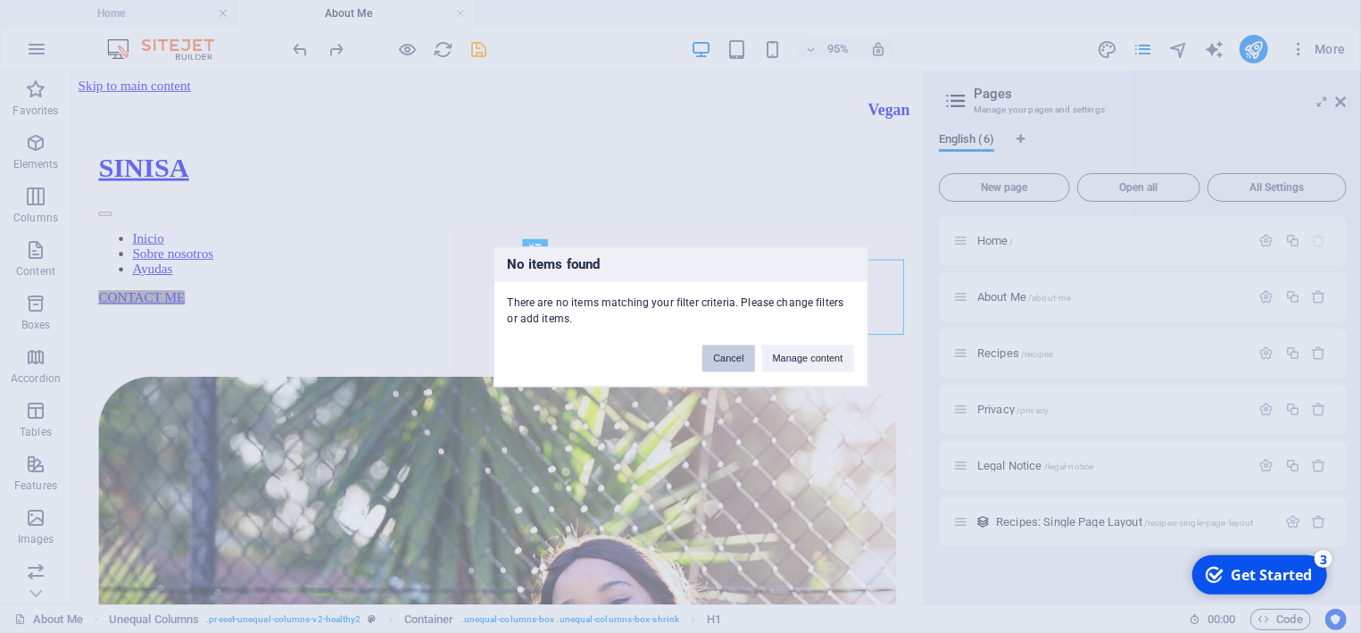
click at [737, 356] on button "Cancel" at bounding box center [728, 357] width 52 height 27
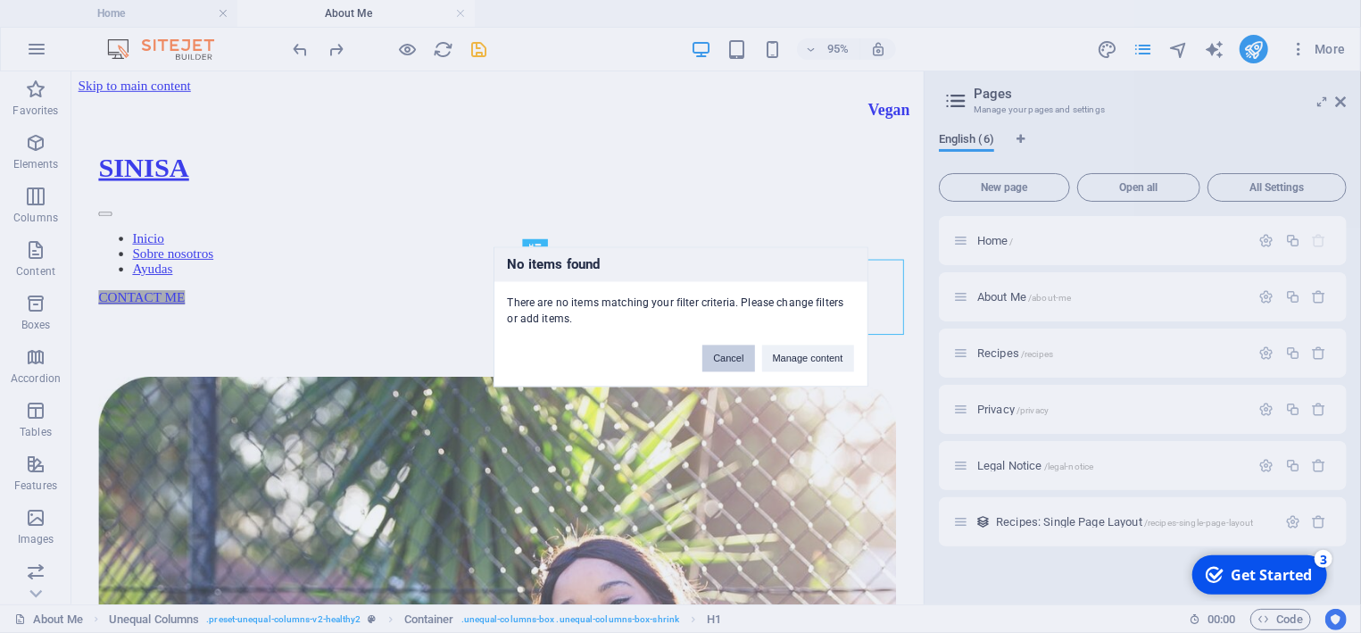
click at [725, 352] on button "Cancel" at bounding box center [728, 357] width 52 height 27
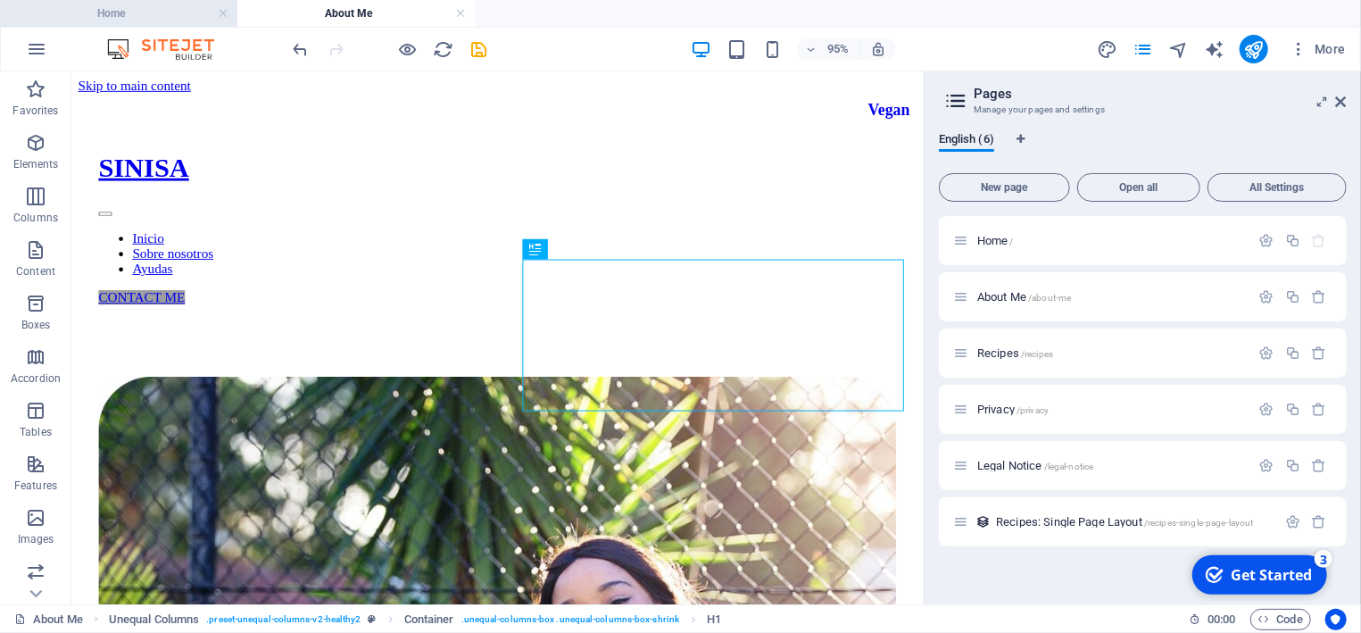
click at [142, 11] on h4 "Home" at bounding box center [118, 14] width 237 height 20
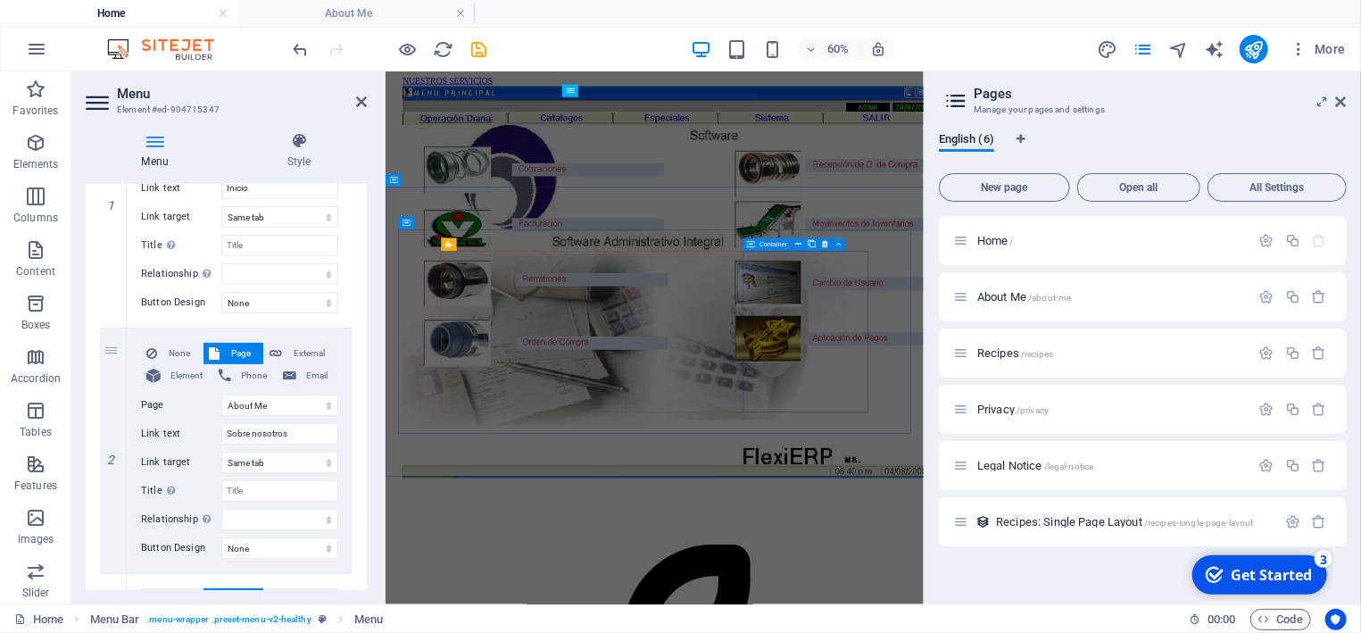
scroll to position [477, 0]
click at [359, 16] on h4 "About Me" at bounding box center [355, 14] width 237 height 20
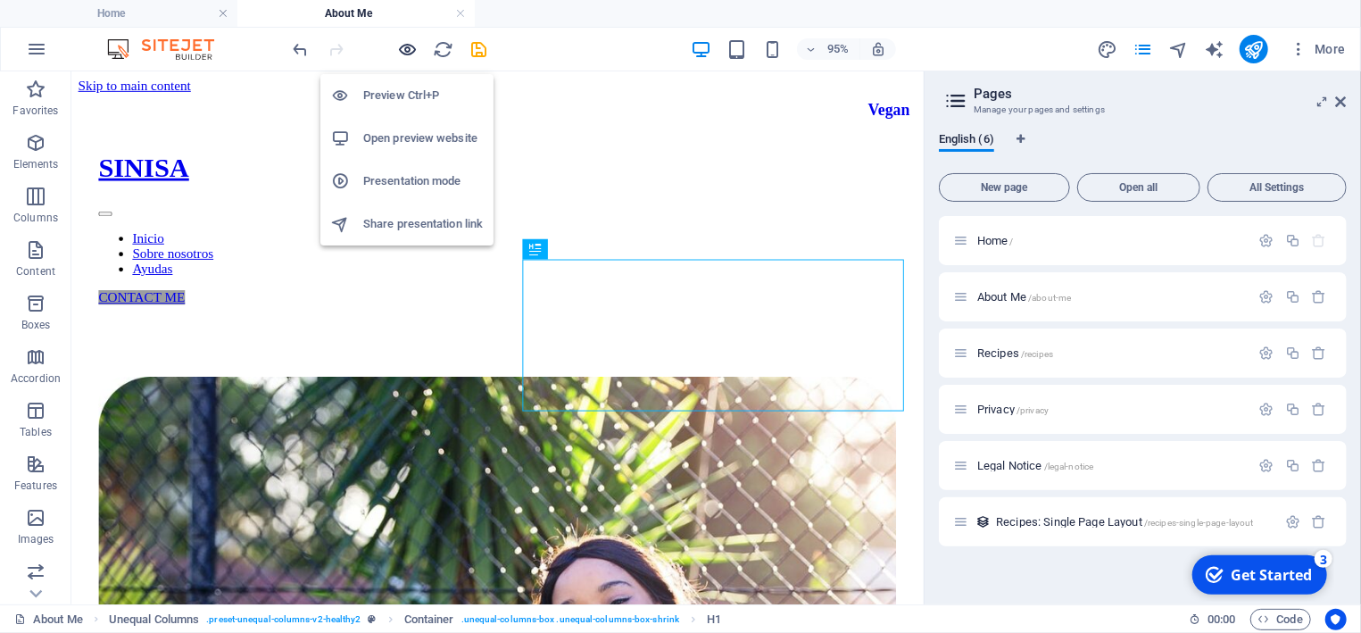
click at [407, 51] on icon "button" at bounding box center [408, 49] width 21 height 21
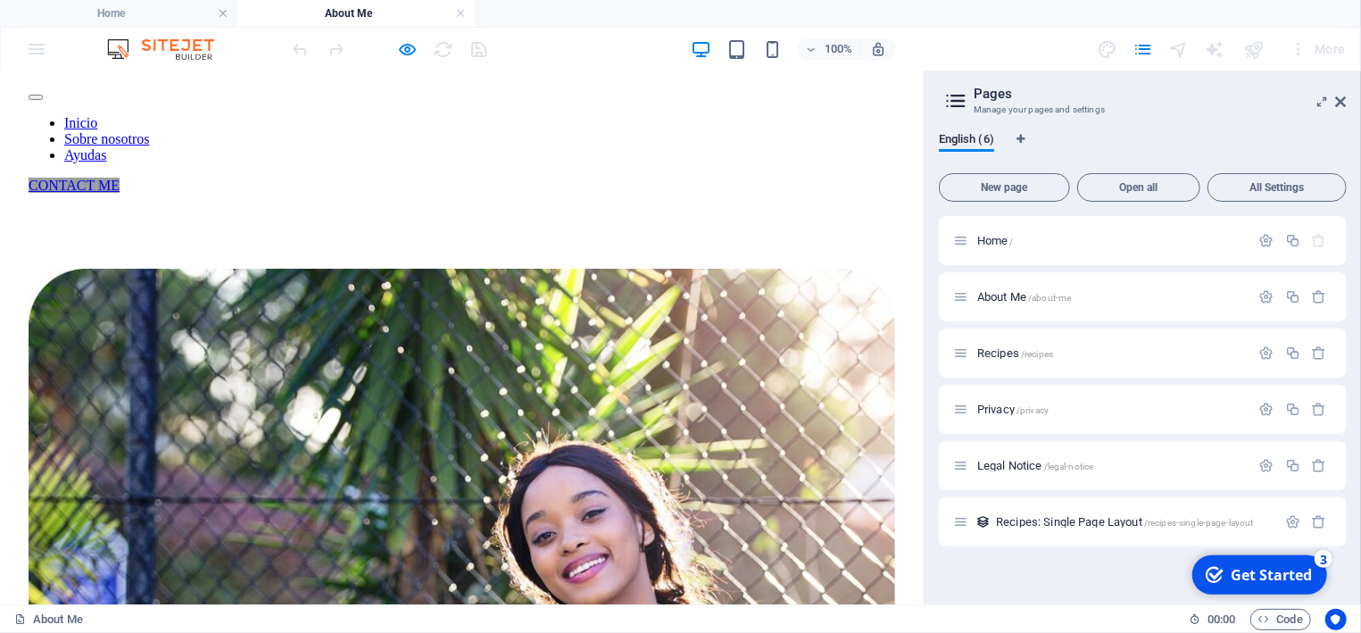
scroll to position [95, 0]
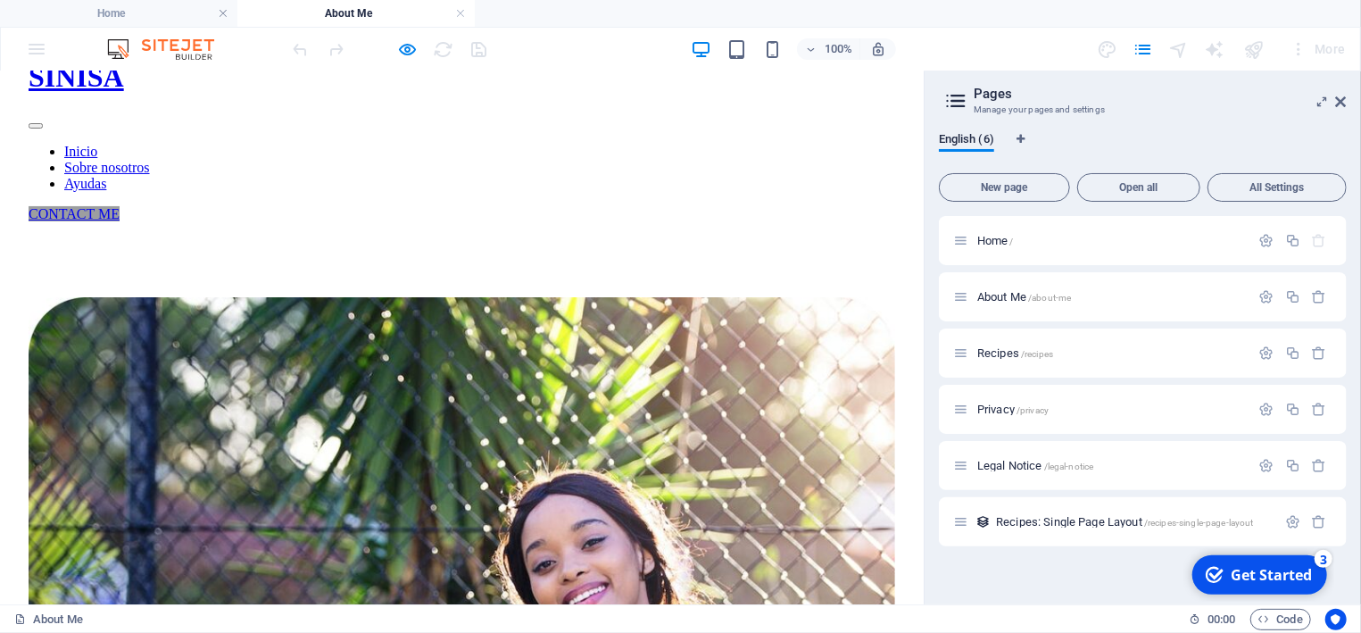
click at [352, 14] on h4 "About Me" at bounding box center [355, 14] width 237 height 20
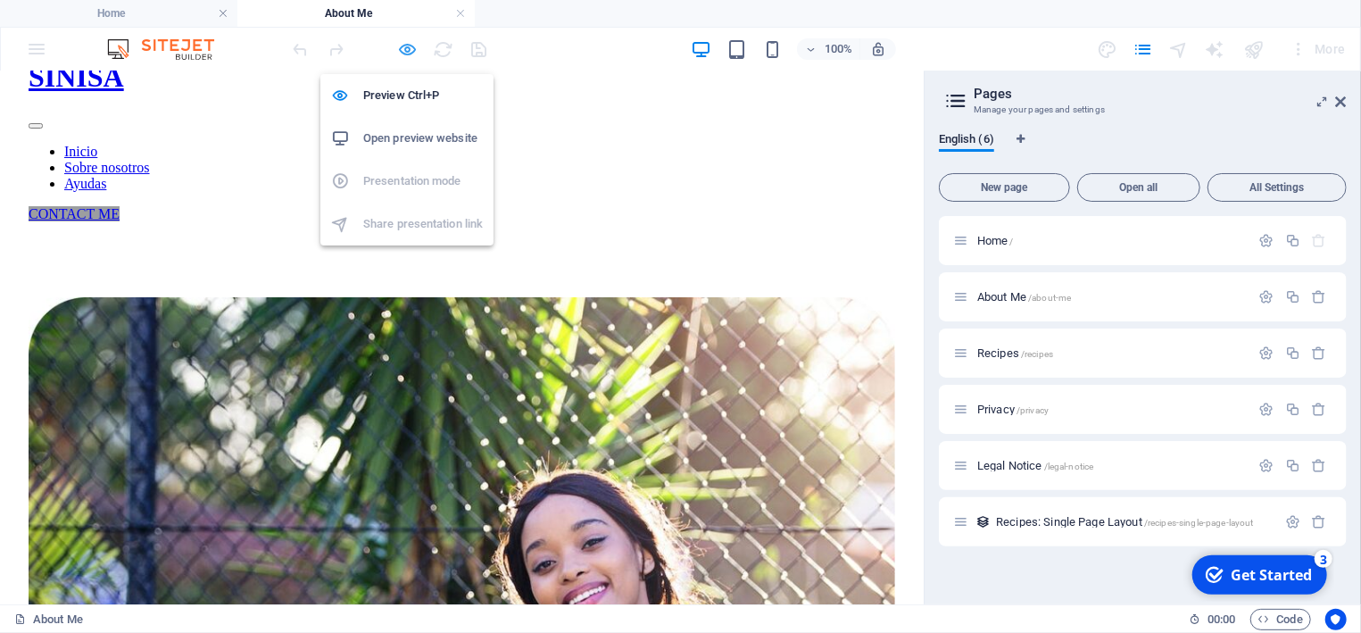
click at [409, 53] on icon "button" at bounding box center [408, 49] width 21 height 21
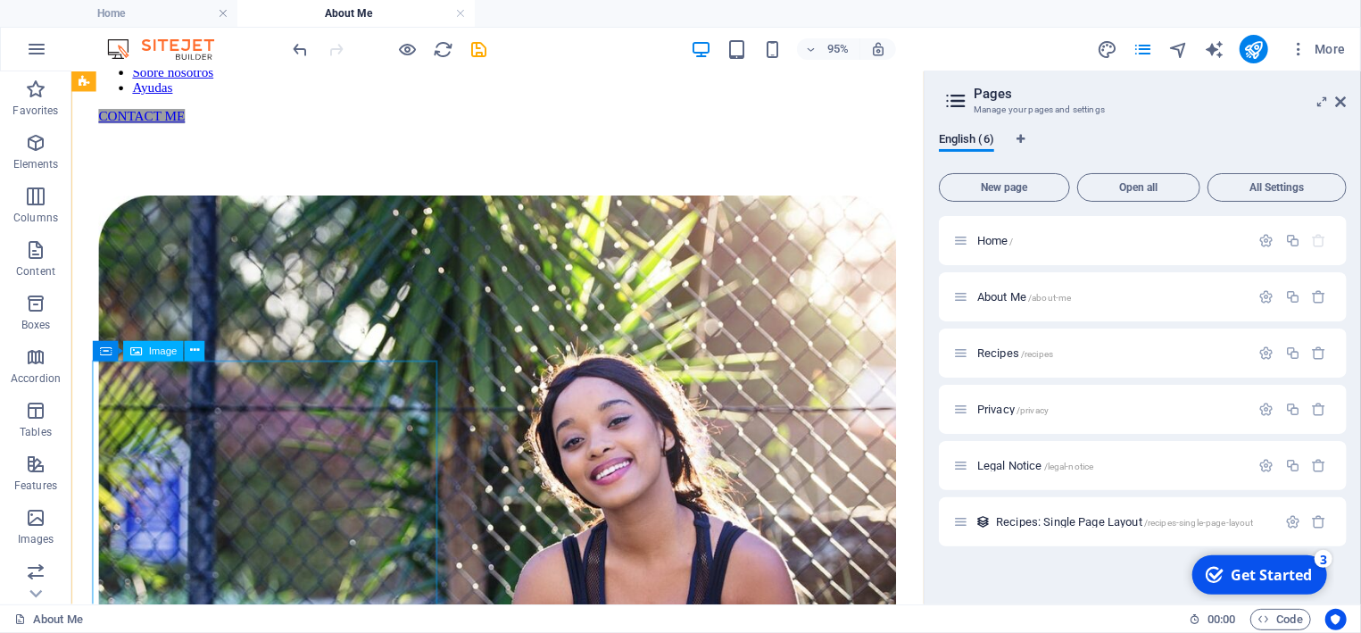
scroll to position [0, 0]
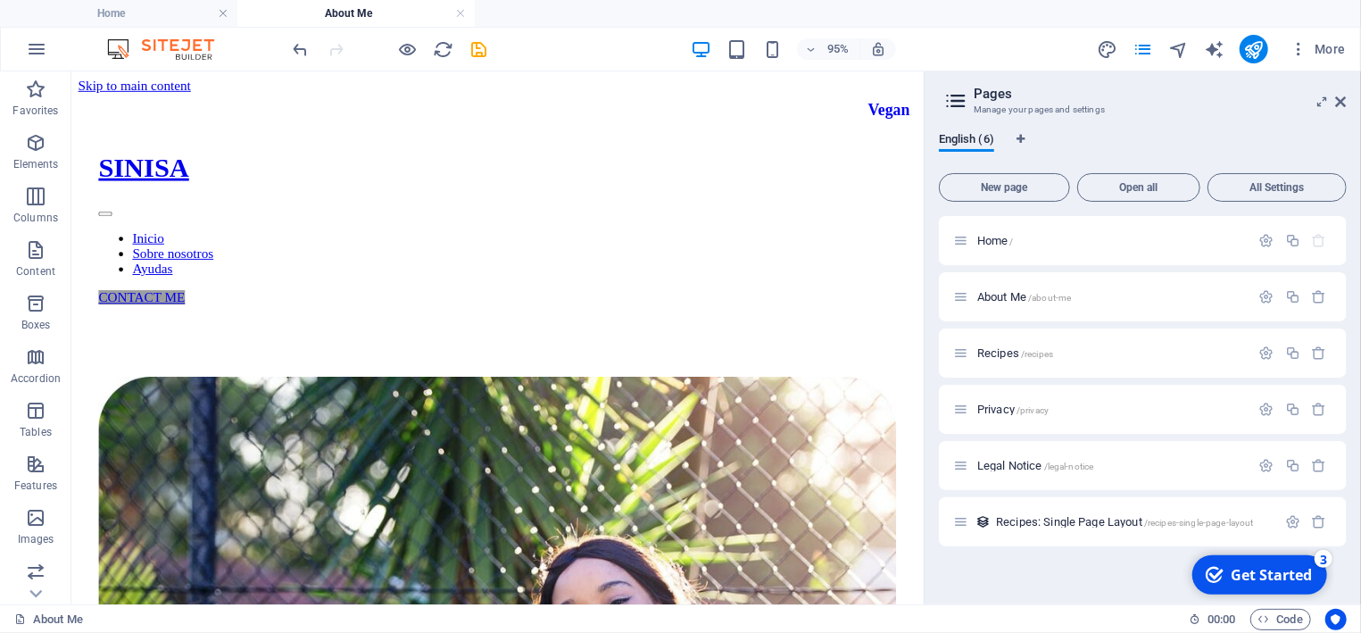
click at [355, 12] on h4 "About Me" at bounding box center [355, 14] width 237 height 20
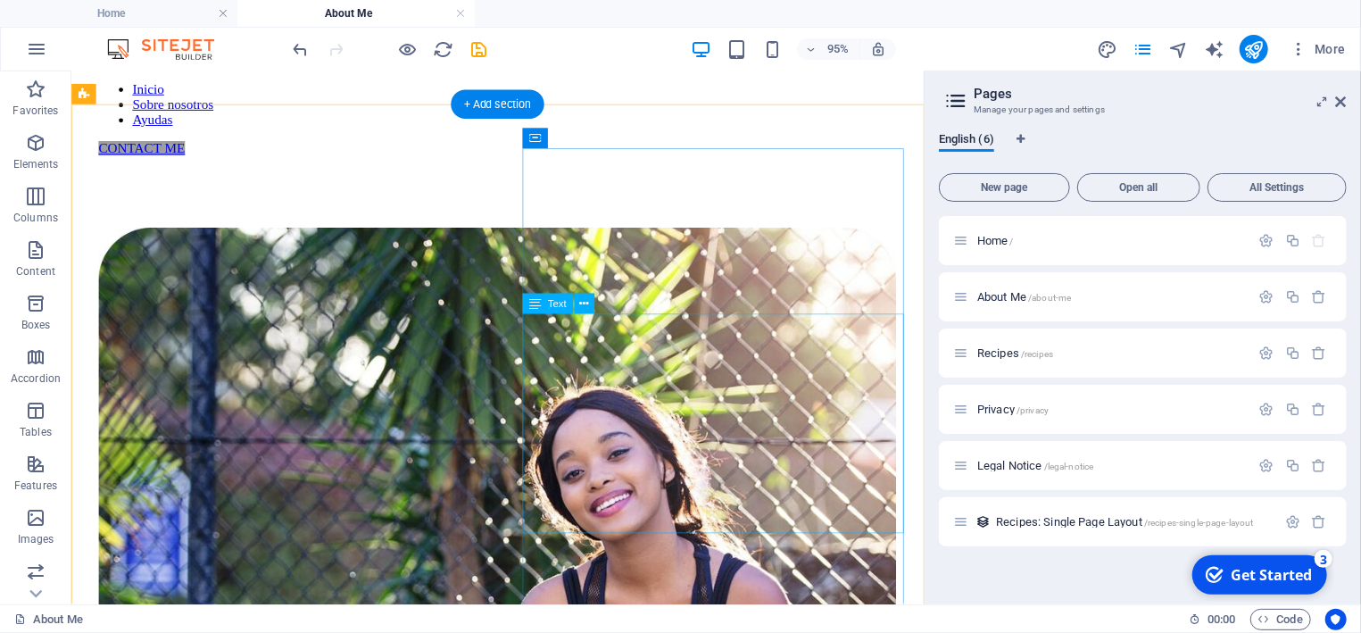
scroll to position [190, 0]
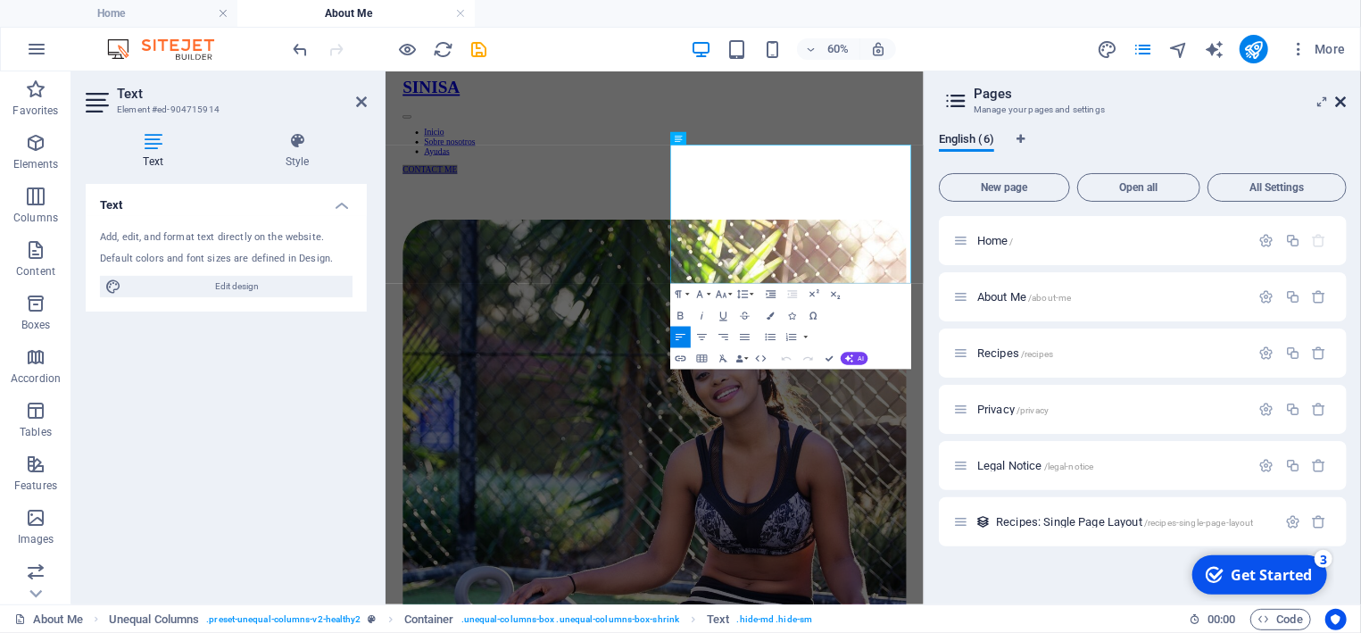
click at [1344, 97] on icon at bounding box center [1341, 102] width 11 height 14
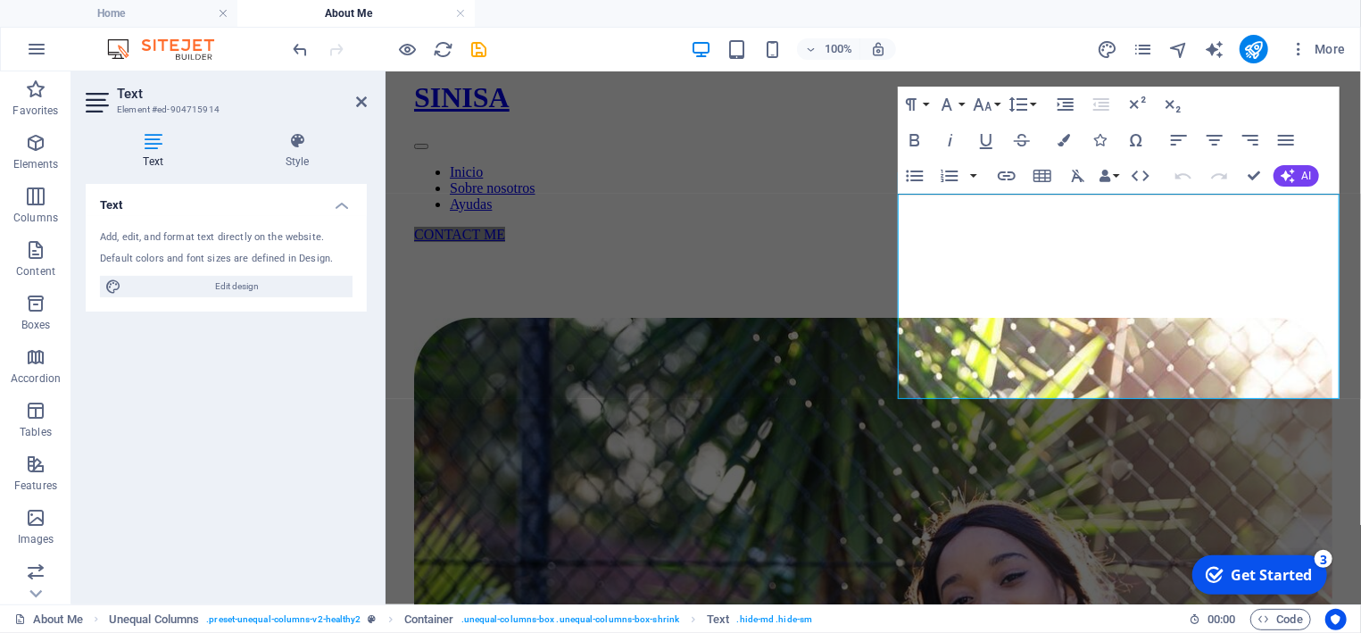
click at [353, 104] on header "Text Element #ed-904715914" at bounding box center [226, 94] width 281 height 46
click at [366, 102] on icon at bounding box center [361, 102] width 11 height 14
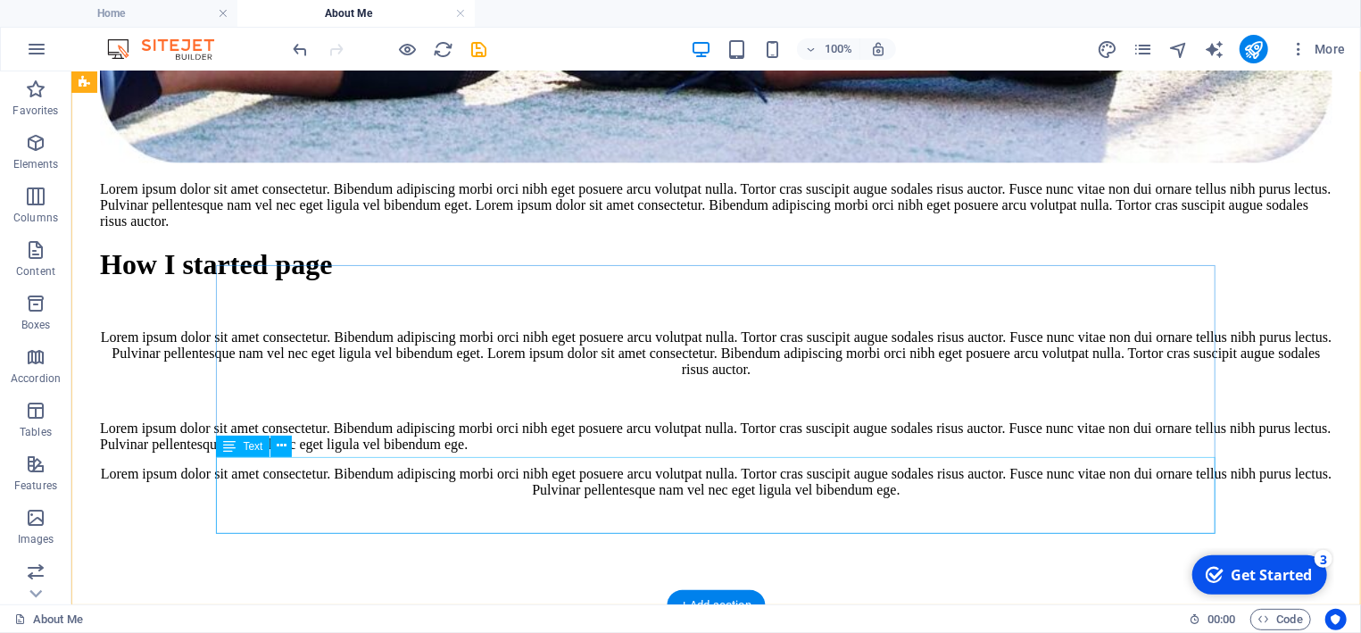
scroll to position [1510, 0]
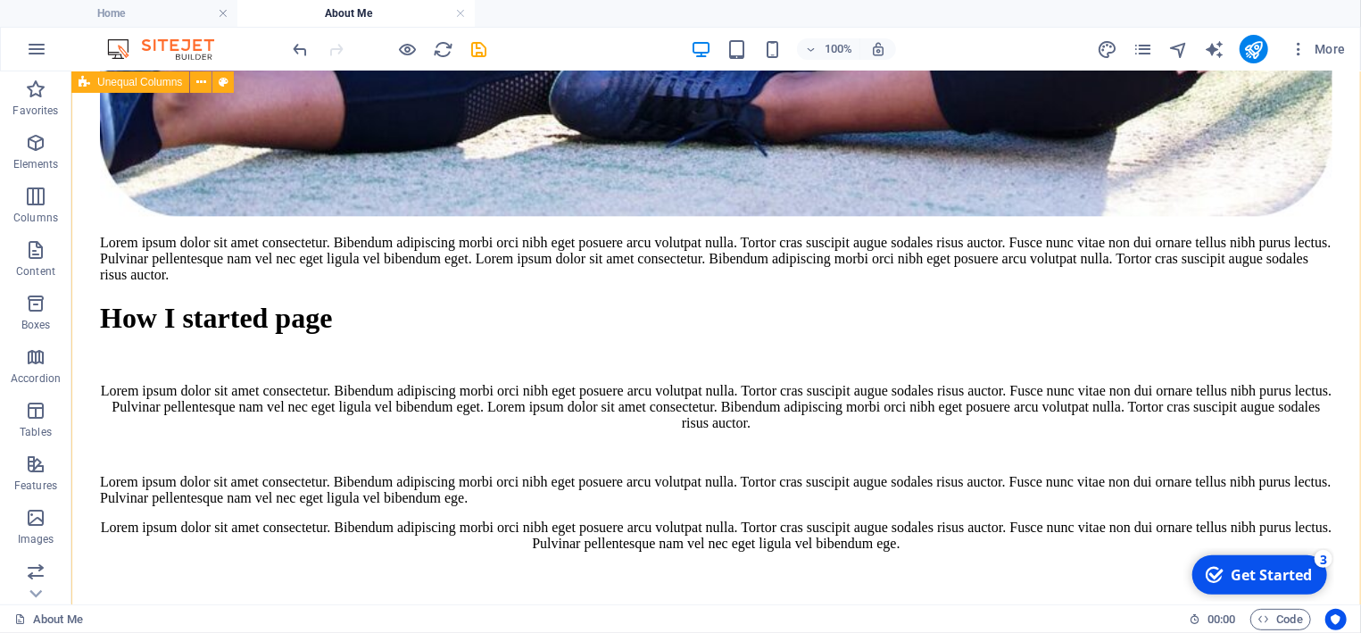
scroll to position [1414, 0]
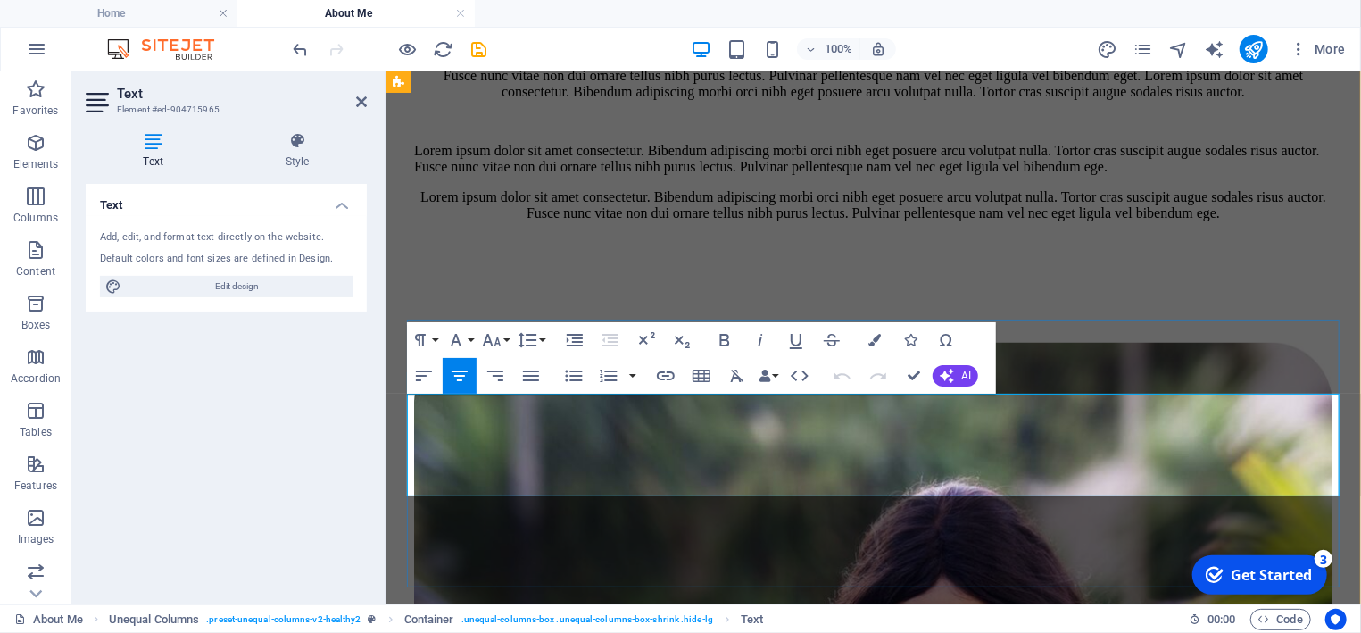
drag, startPoint x: 1052, startPoint y: 485, endPoint x: 415, endPoint y: 411, distance: 641.3
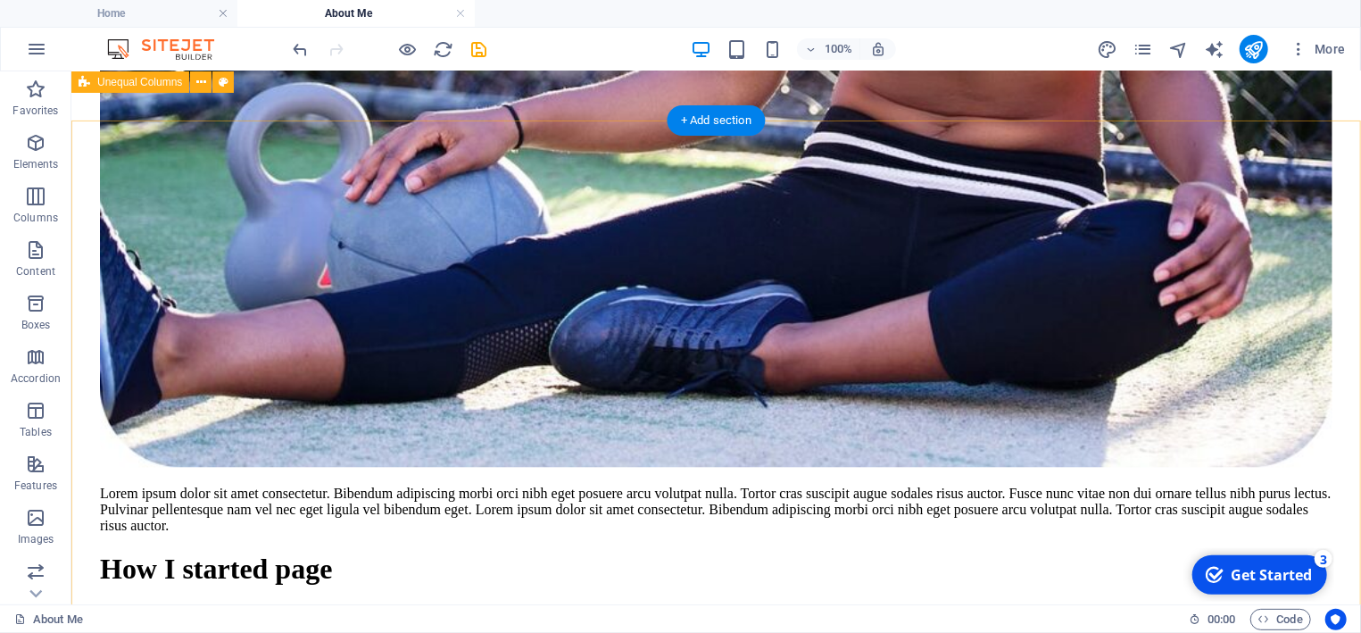
scroll to position [936, 0]
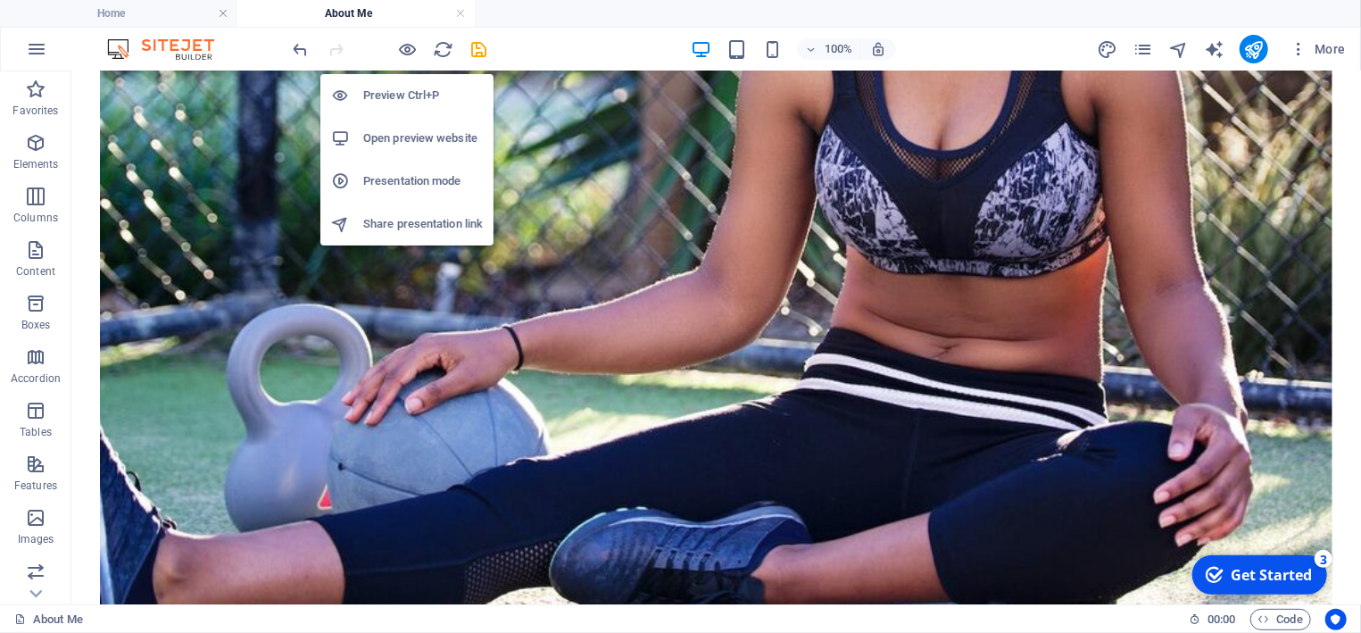
click at [405, 95] on h6 "Preview Ctrl+P" at bounding box center [423, 95] width 120 height 21
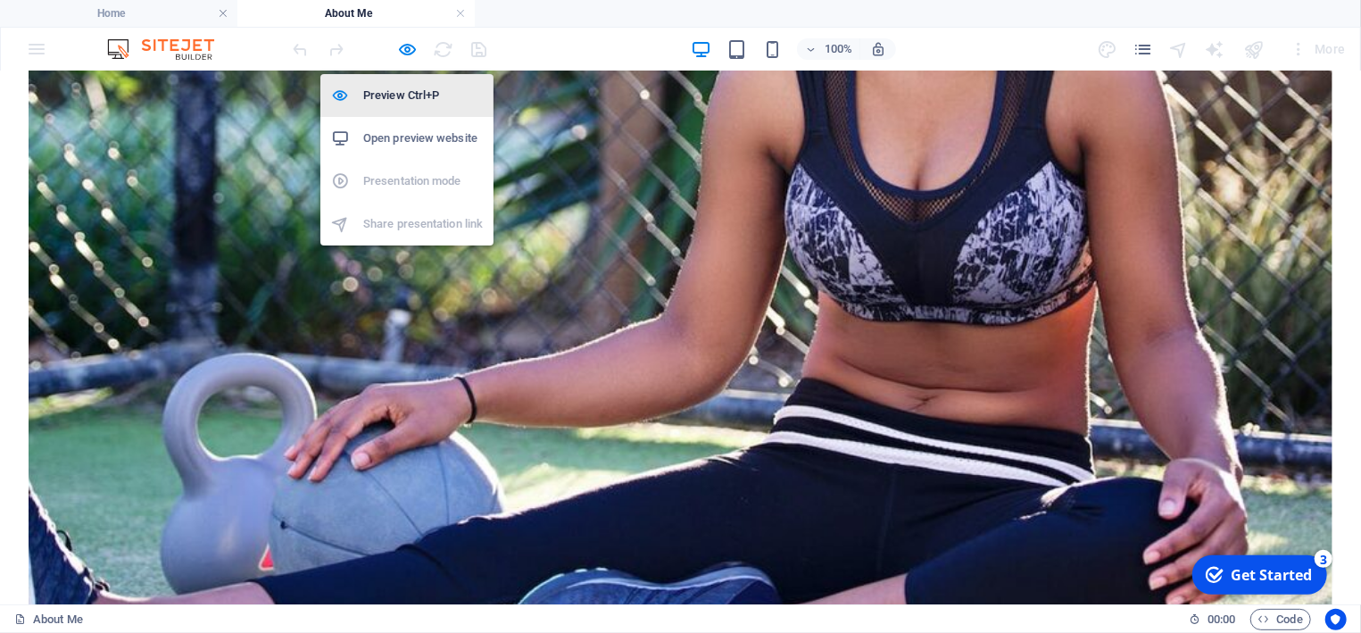
click at [405, 95] on h6 "Preview Ctrl+P" at bounding box center [423, 95] width 120 height 21
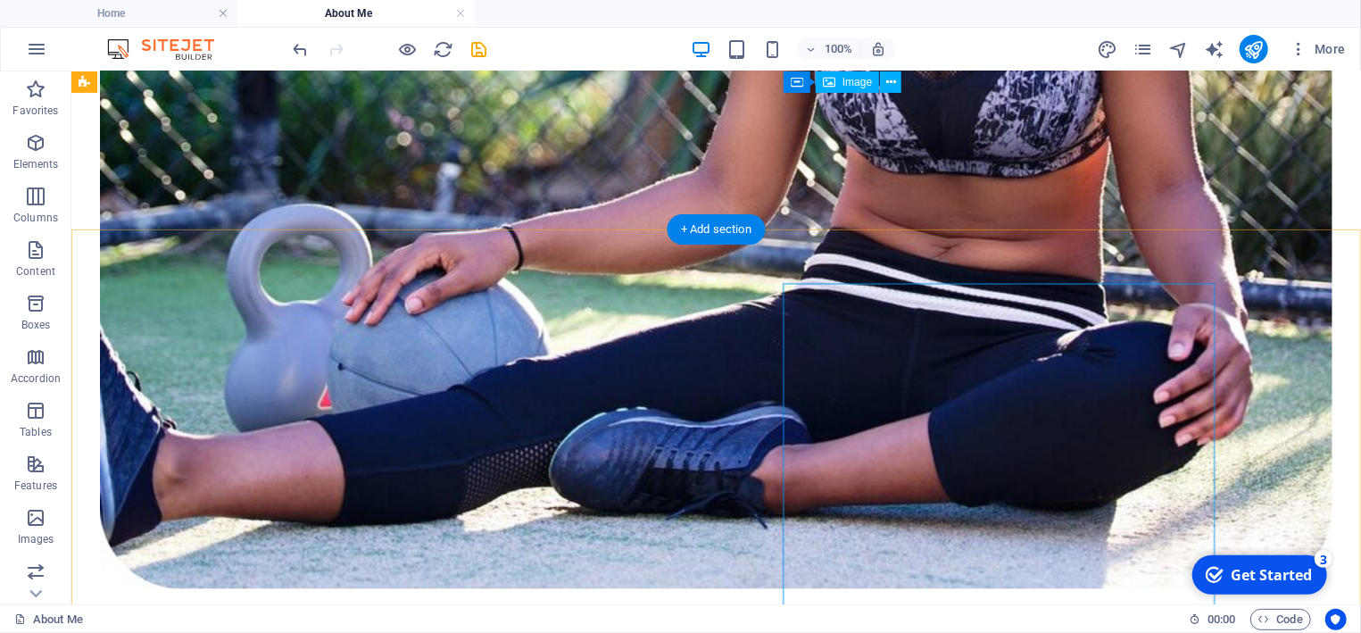
scroll to position [887, 0]
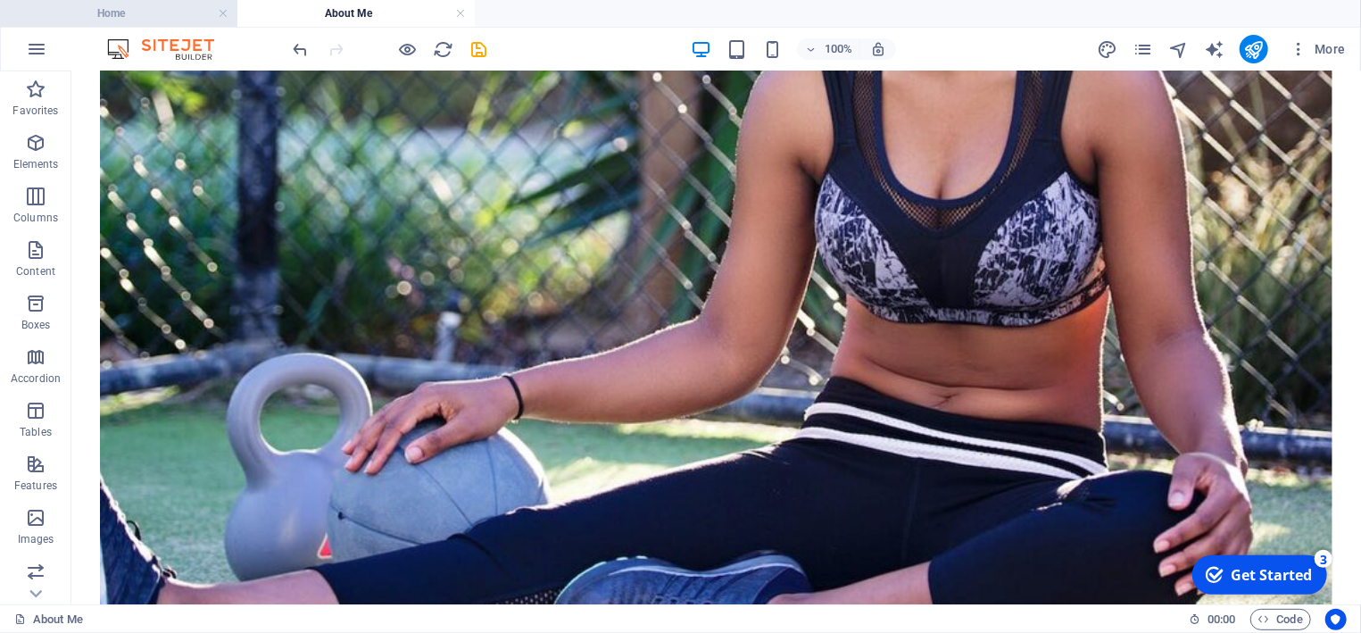
click at [125, 14] on h4 "Home" at bounding box center [118, 14] width 237 height 20
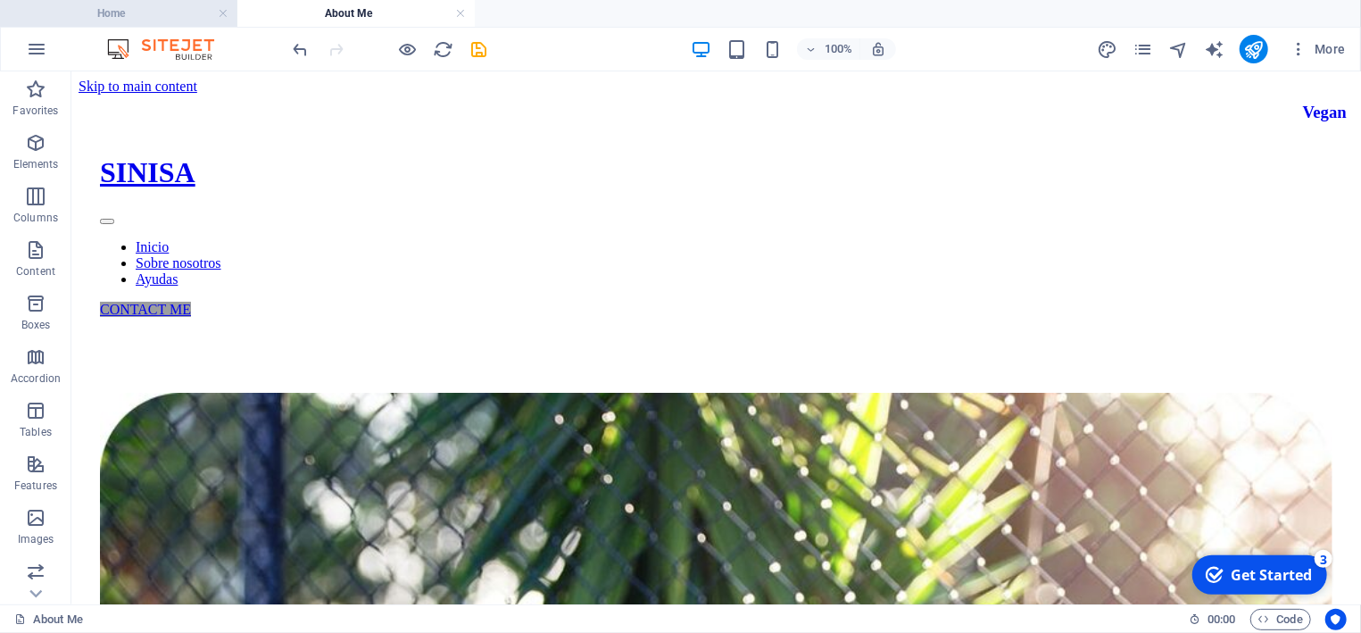
scroll to position [270, 0]
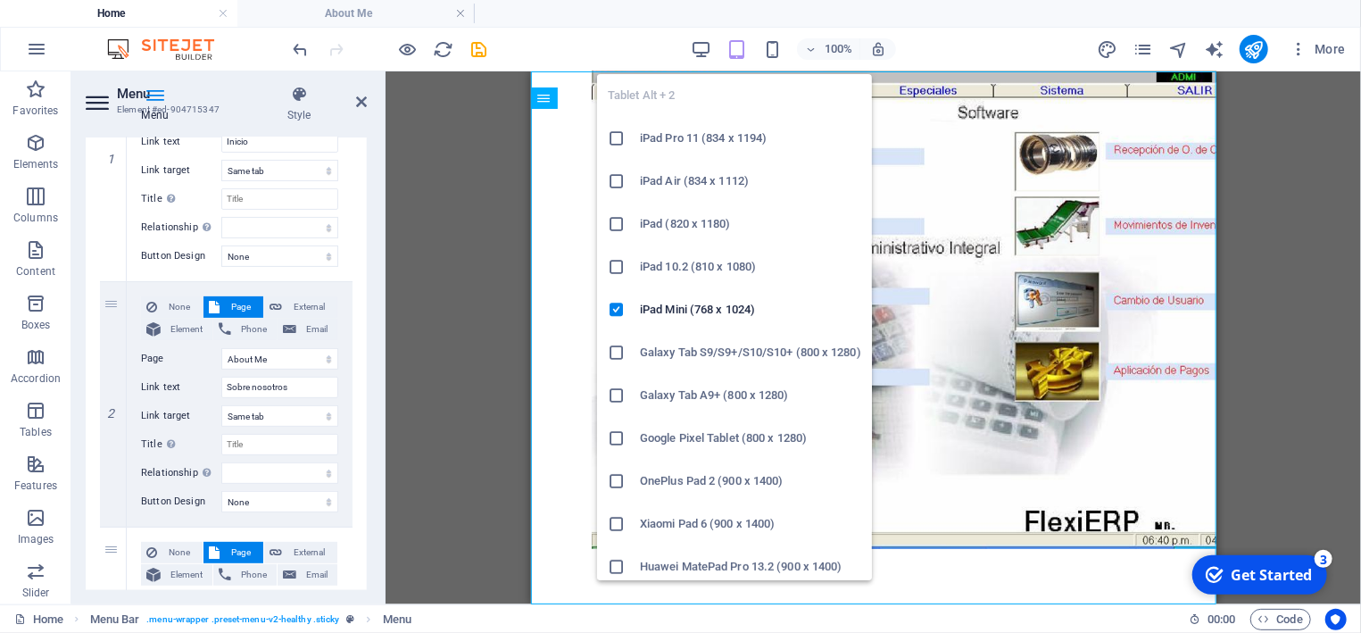
scroll to position [440, 0]
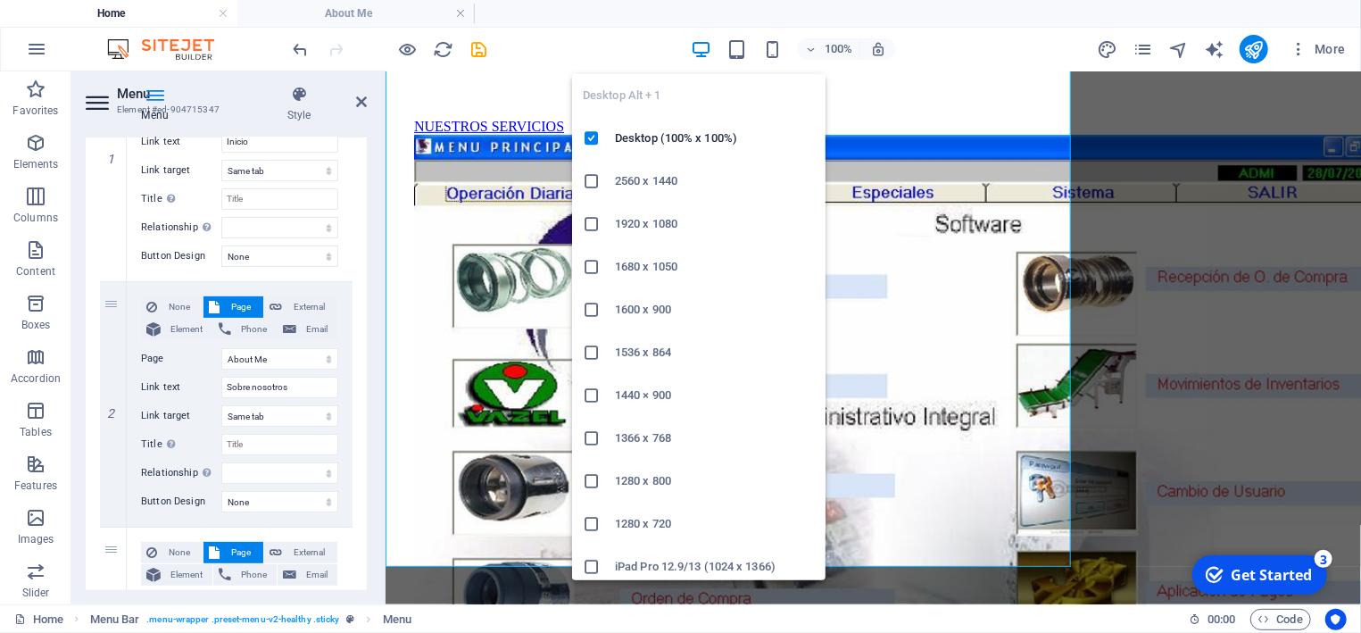
scroll to position [478, 0]
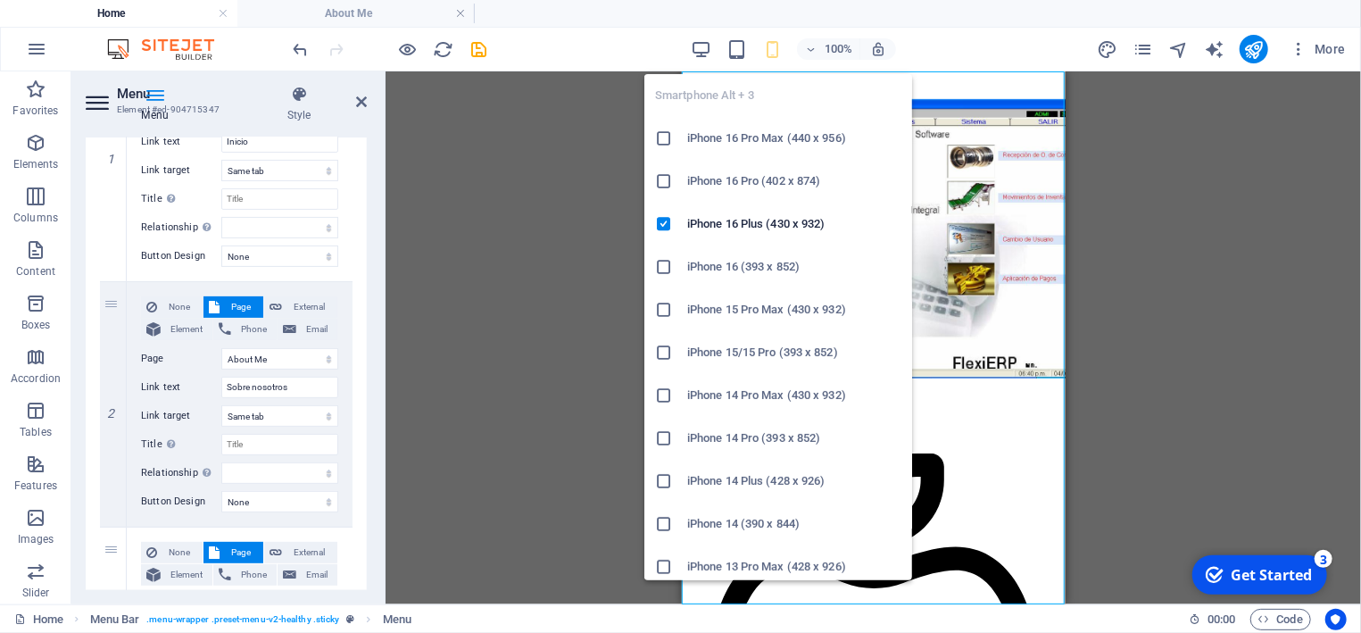
scroll to position [420, 0]
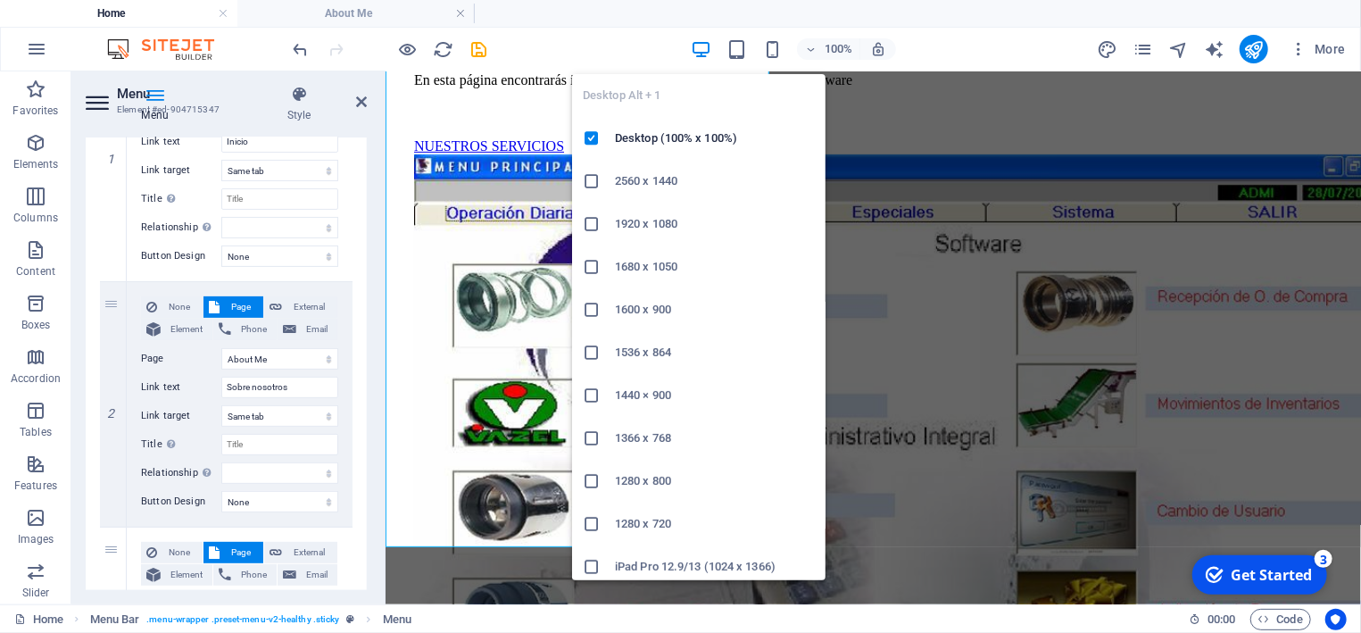
scroll to position [478, 0]
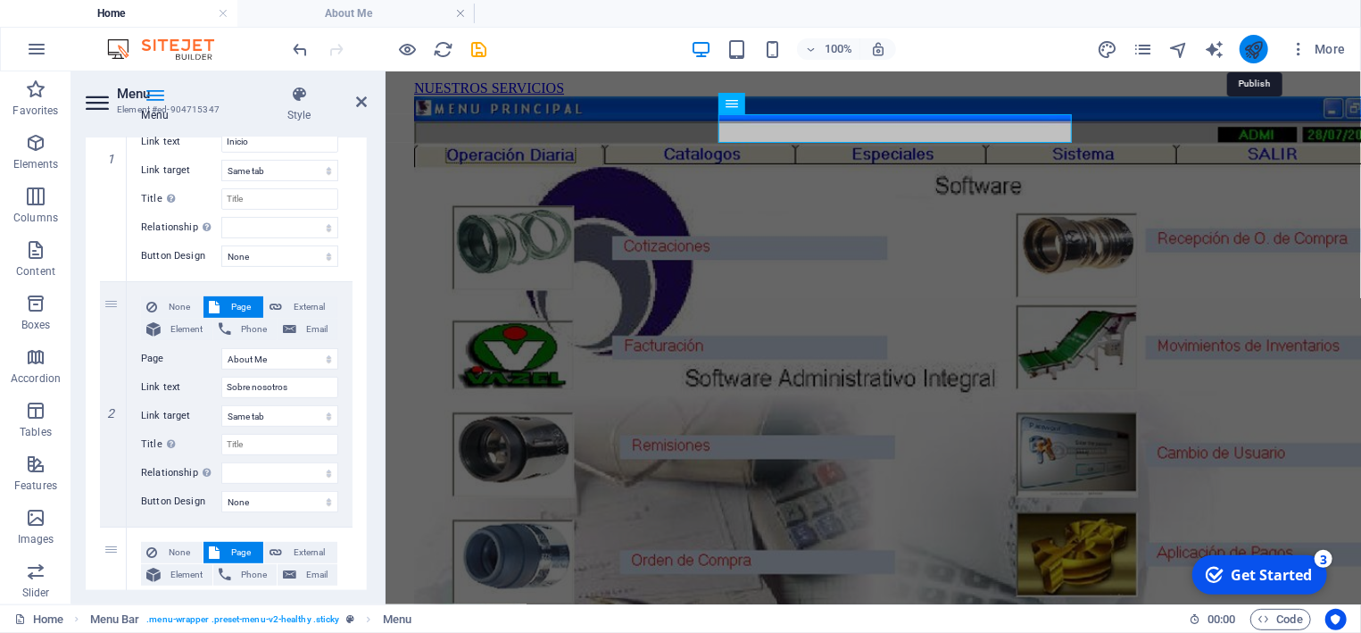
select select
select select "1"
select select
select select "2"
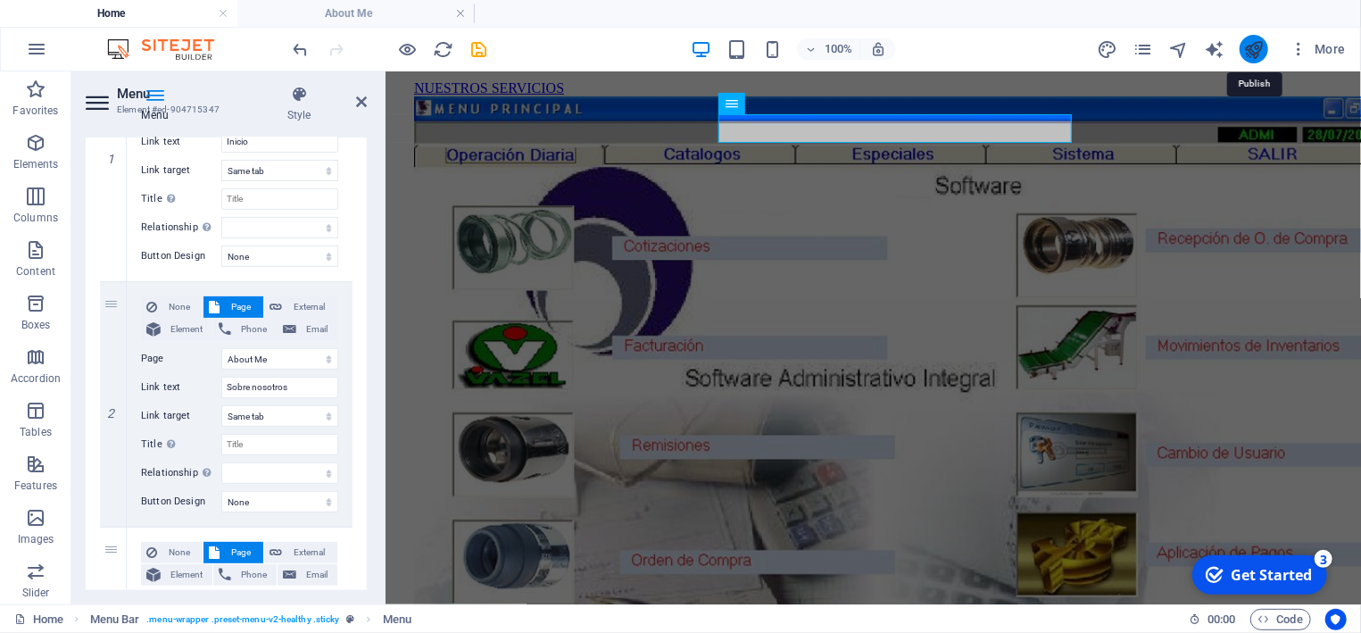
select select
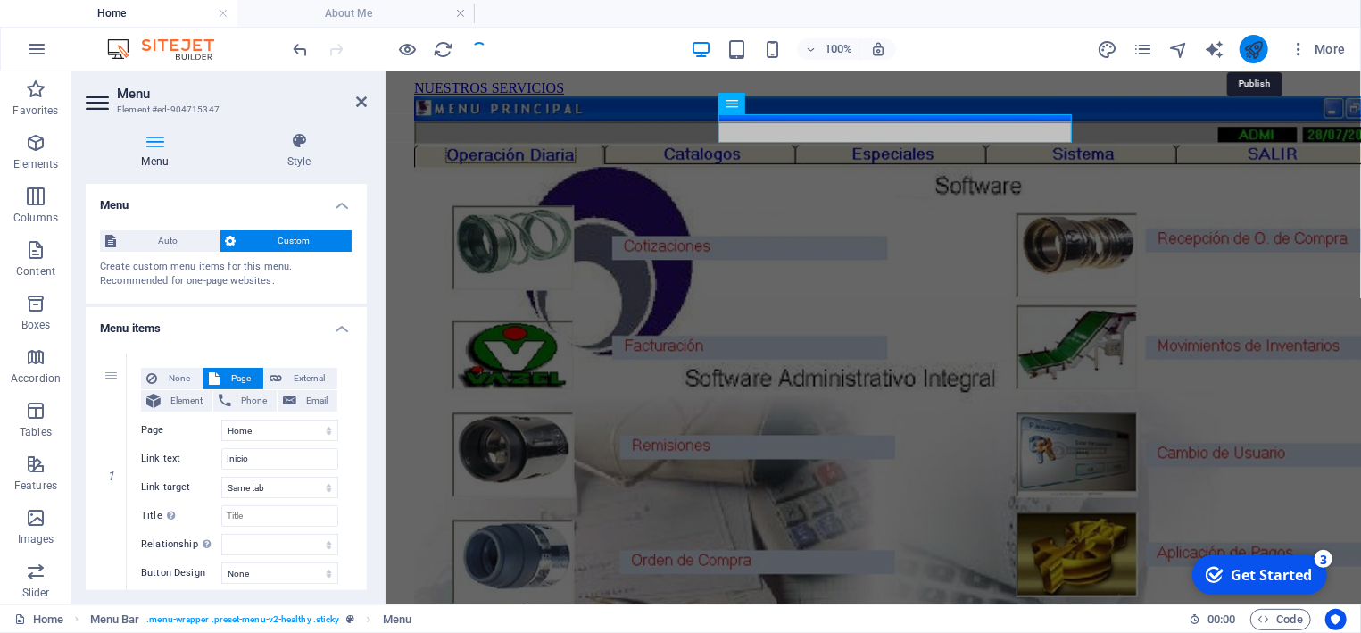
select select "1"
select select "2"
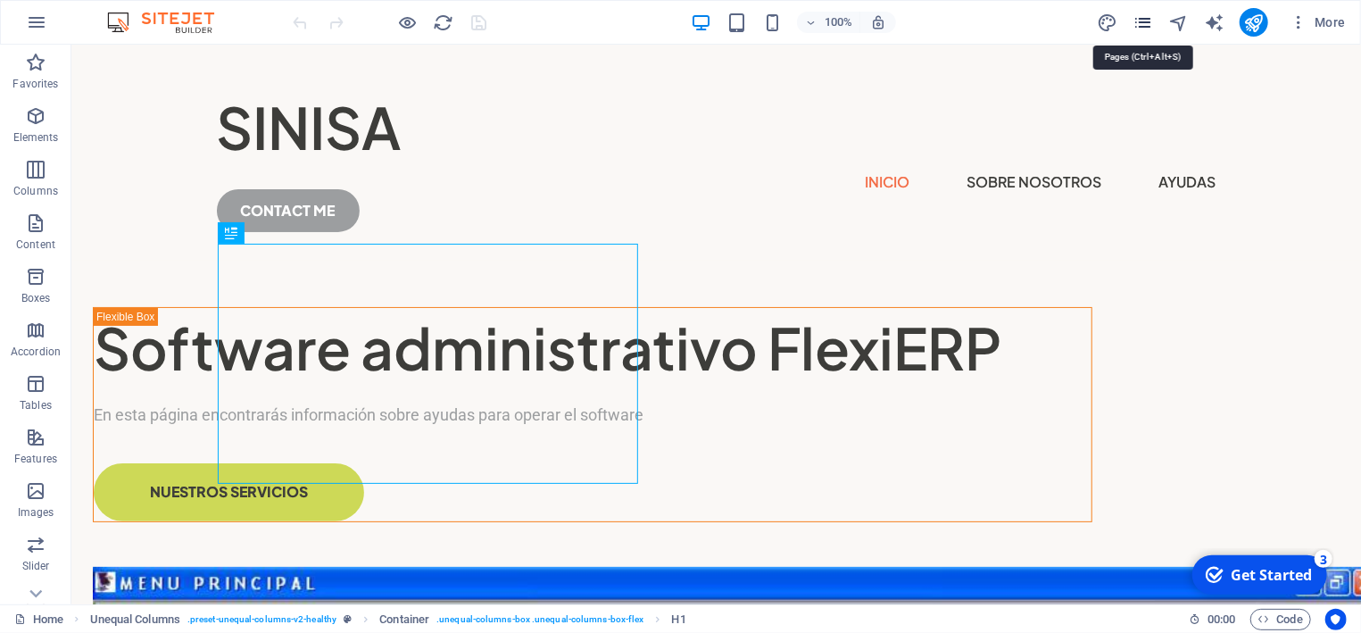
click at [0, 0] on icon "pages" at bounding box center [0, 0] width 0 height 0
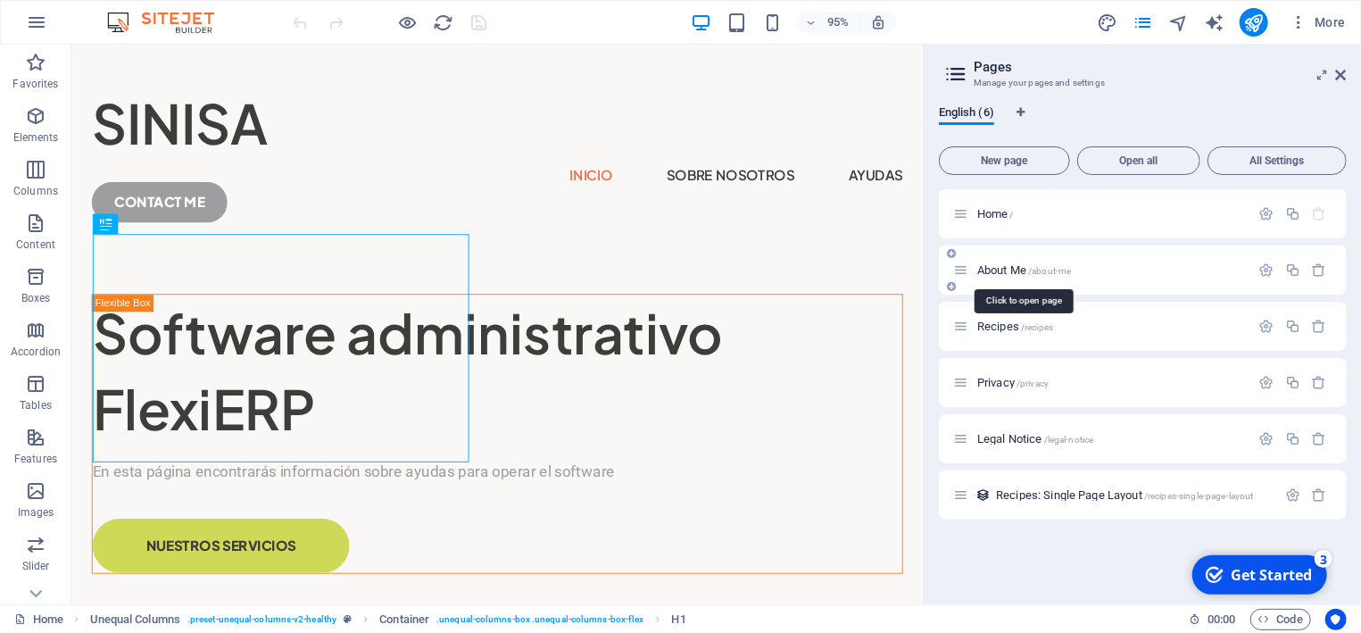
click at [1043, 269] on span "/about-me" at bounding box center [1049, 271] width 43 height 10
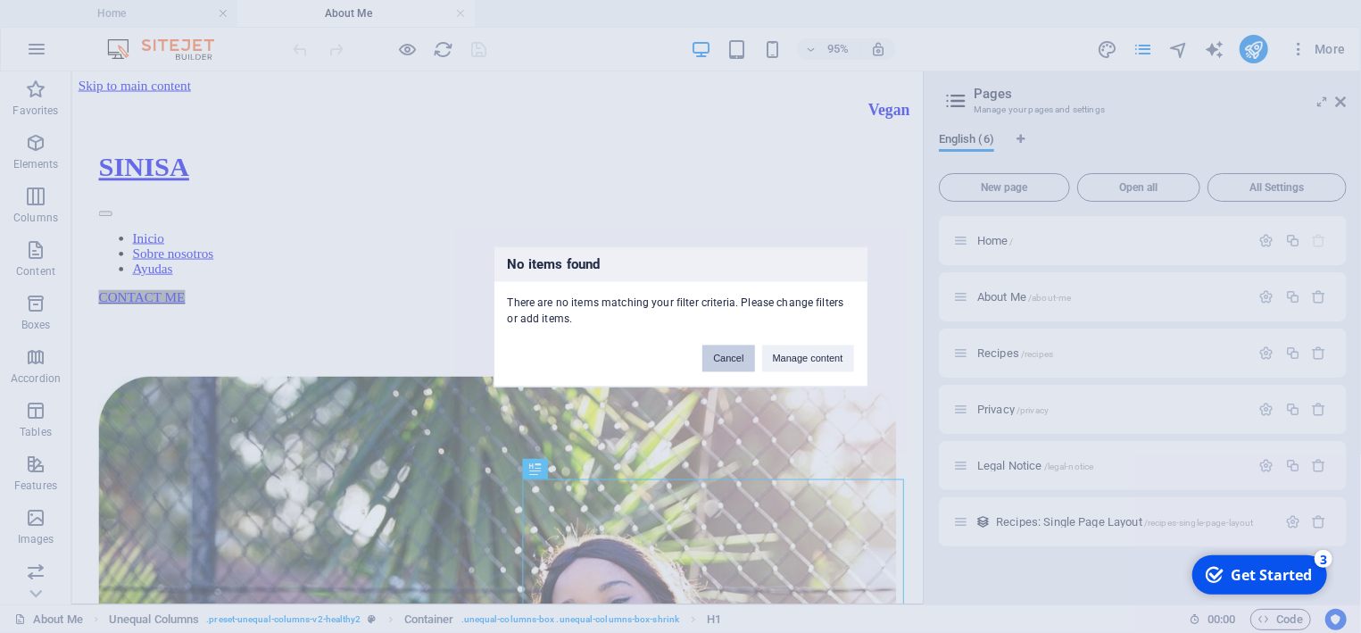
click at [736, 355] on button "Cancel" at bounding box center [728, 357] width 52 height 27
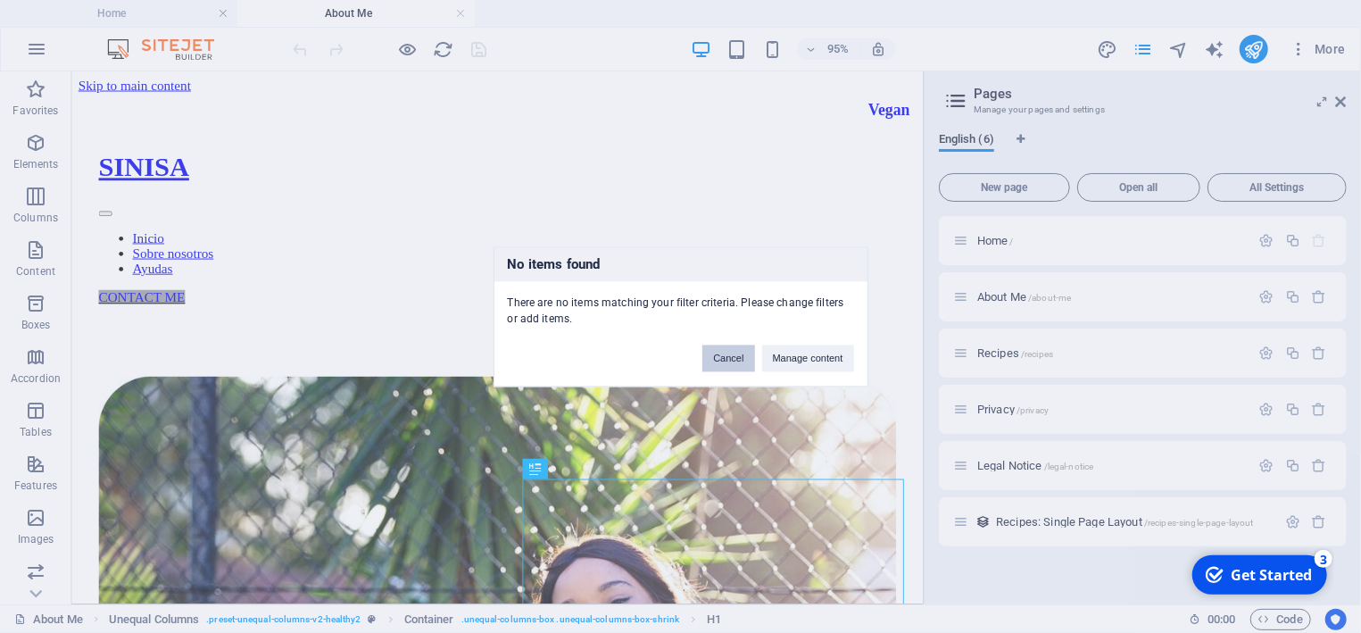
click at [736, 355] on button "Cancel" at bounding box center [728, 357] width 52 height 27
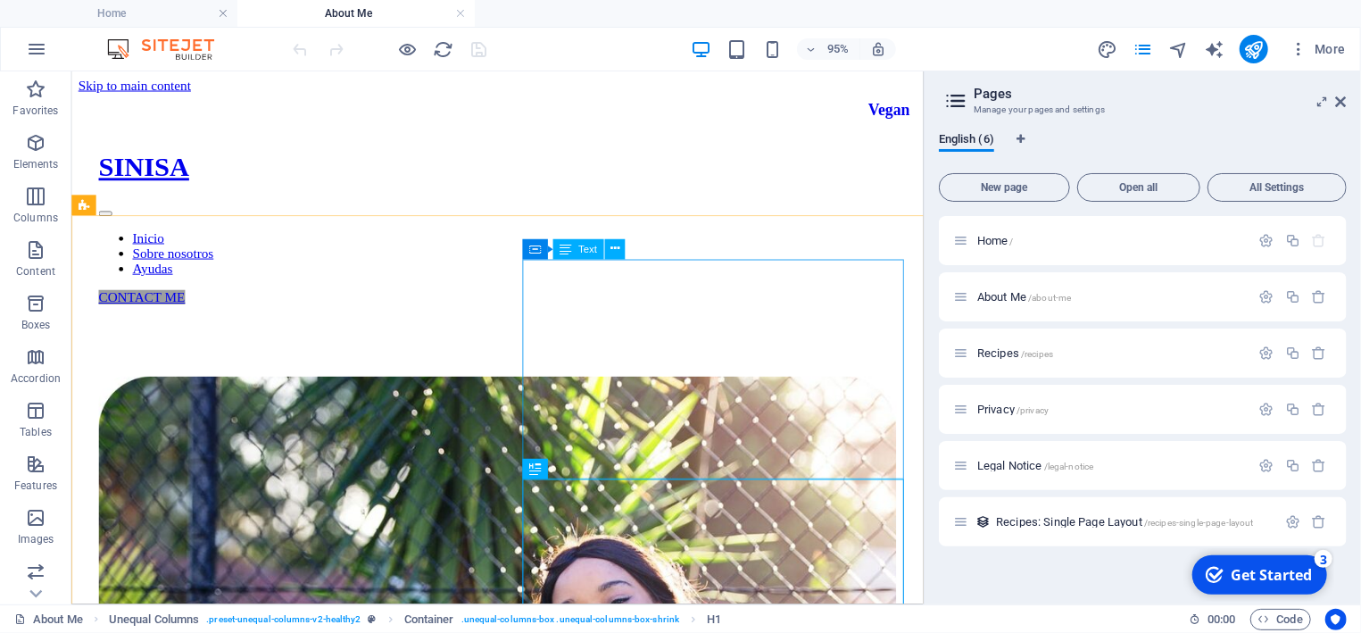
click at [591, 253] on span "Text" at bounding box center [587, 249] width 19 height 10
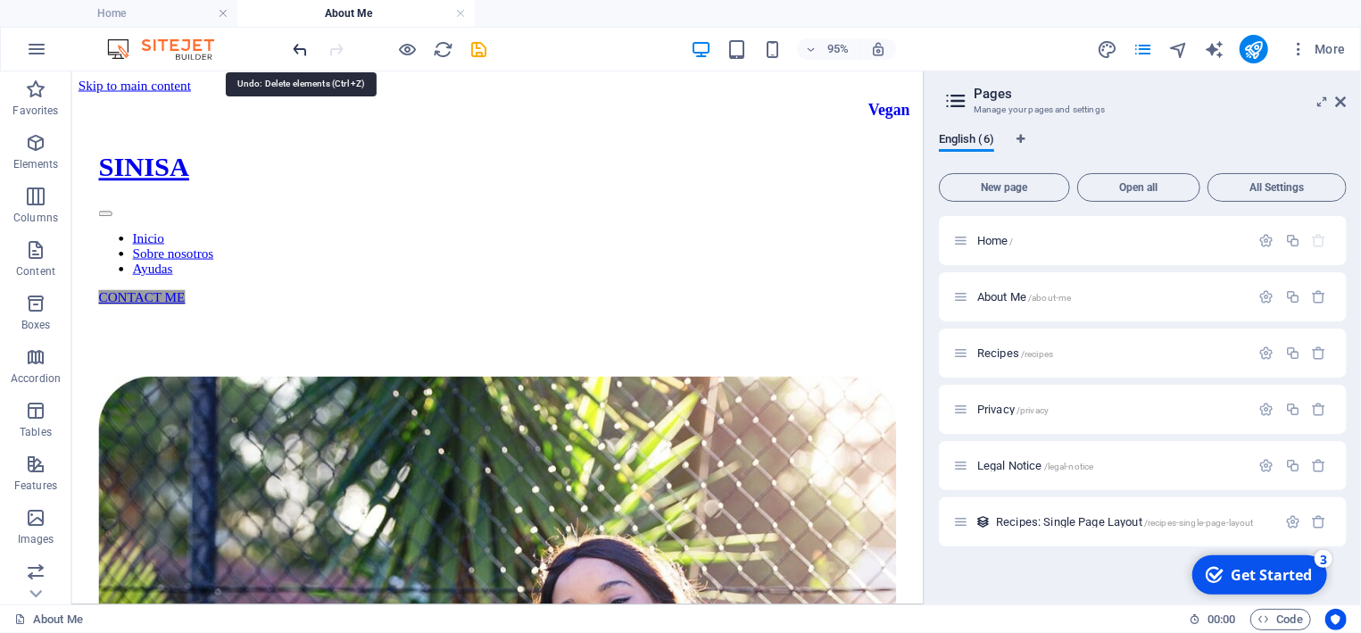
click at [306, 56] on icon "undo" at bounding box center [301, 49] width 21 height 21
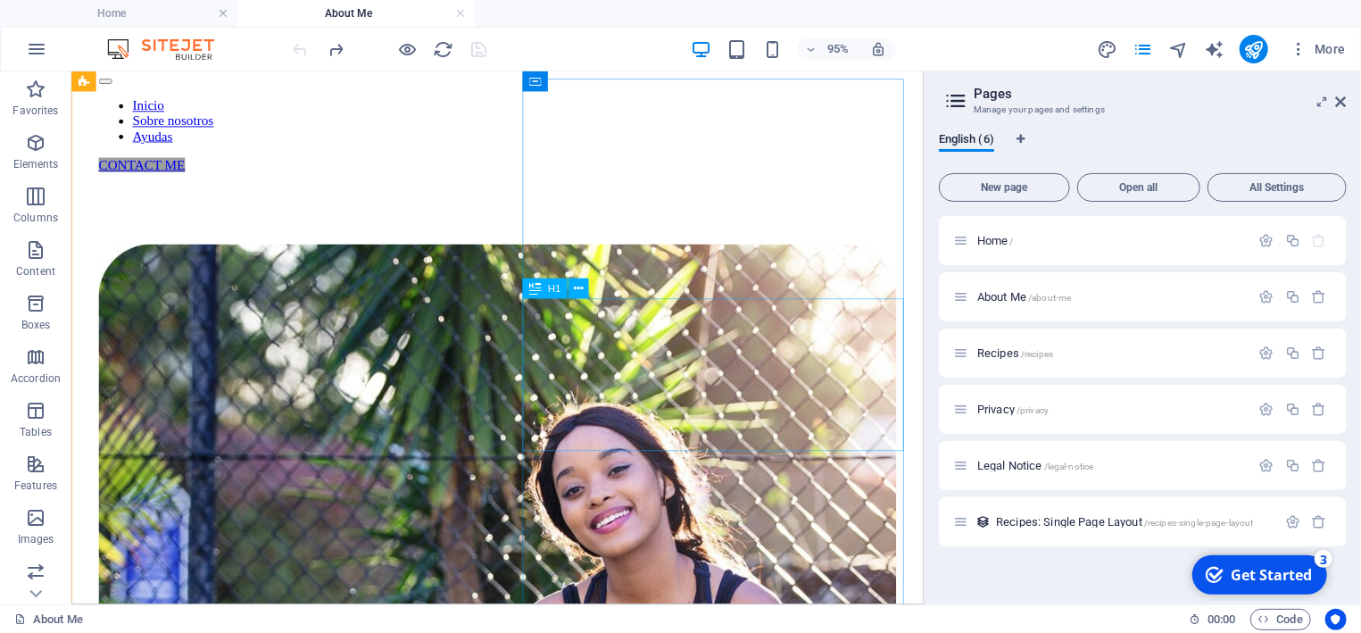
scroll to position [95, 0]
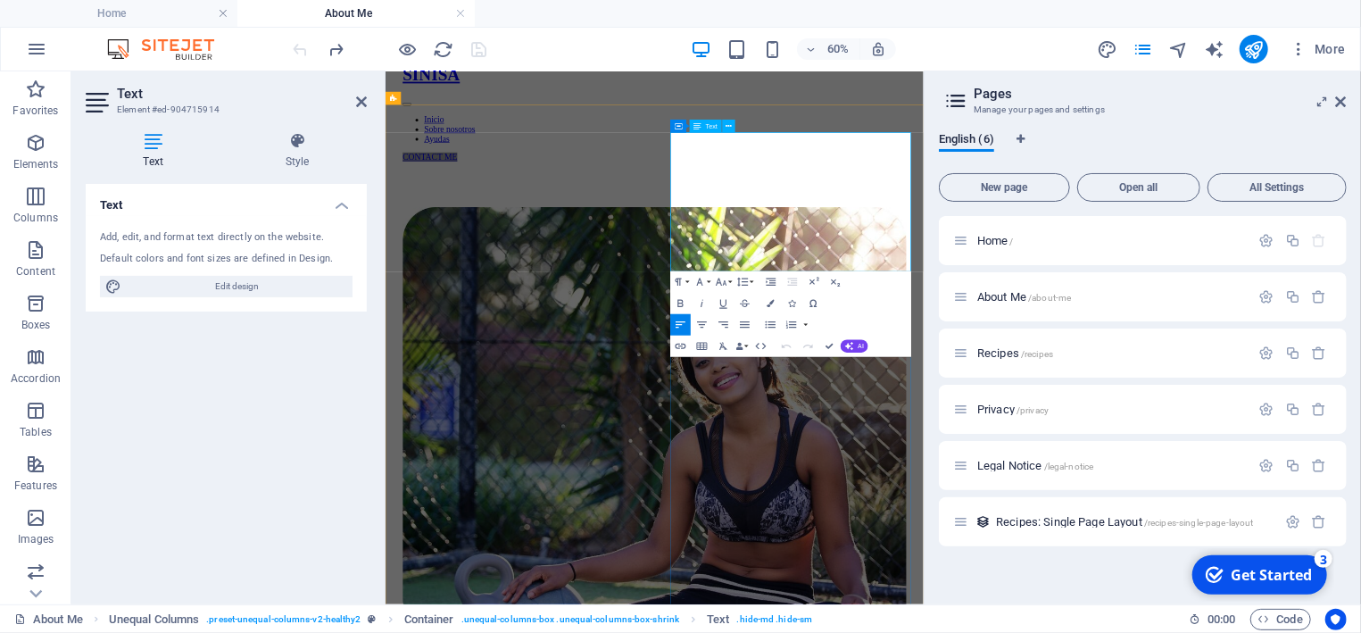
drag, startPoint x: 1031, startPoint y: 386, endPoint x: 860, endPoint y: 184, distance: 264.7
copy p "Lorem ipsum dolor sit amet consectetur. Bibendum adipiscing morbi orci nibh ege…"
click at [356, 101] on h2 "Text" at bounding box center [242, 94] width 250 height 16
click at [360, 101] on icon at bounding box center [361, 102] width 11 height 14
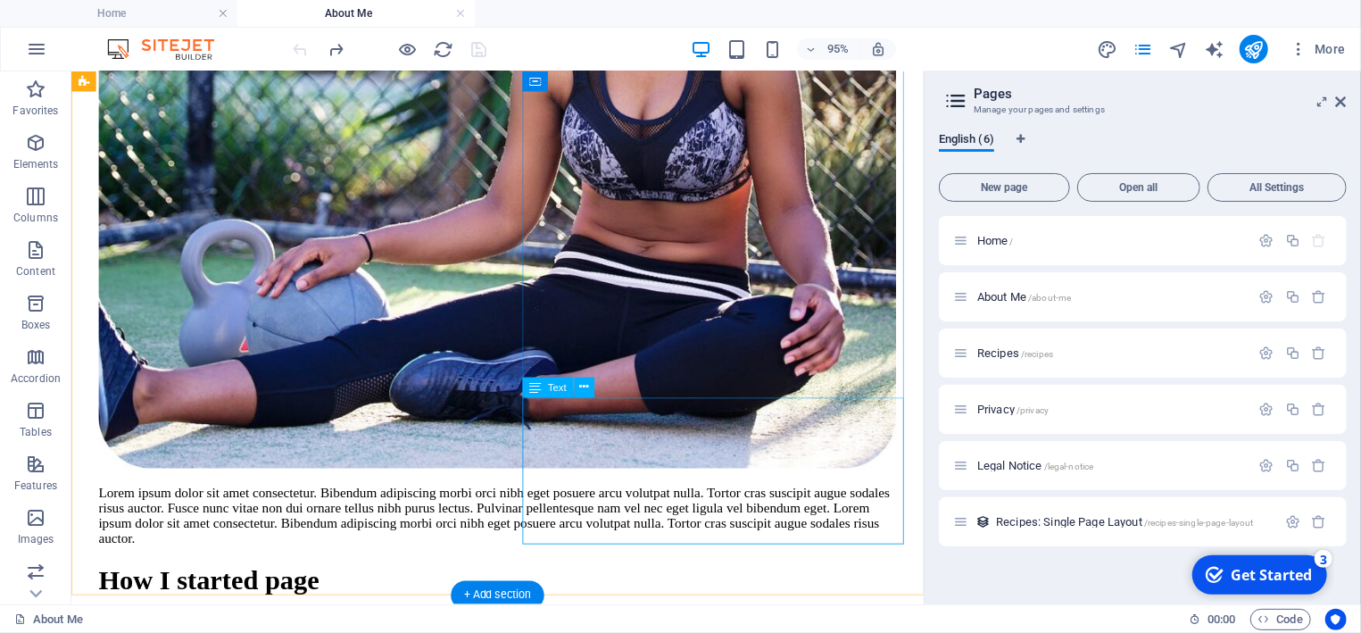
scroll to position [766, 0]
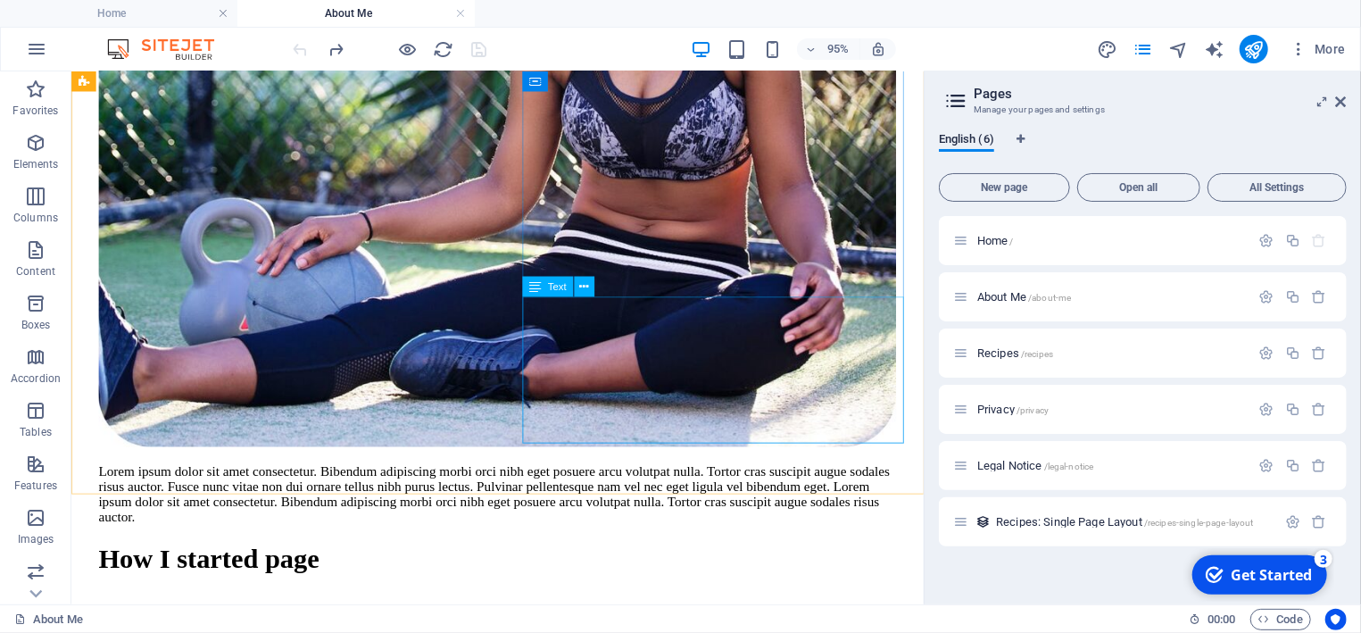
click at [553, 291] on span "Text" at bounding box center [557, 287] width 19 height 10
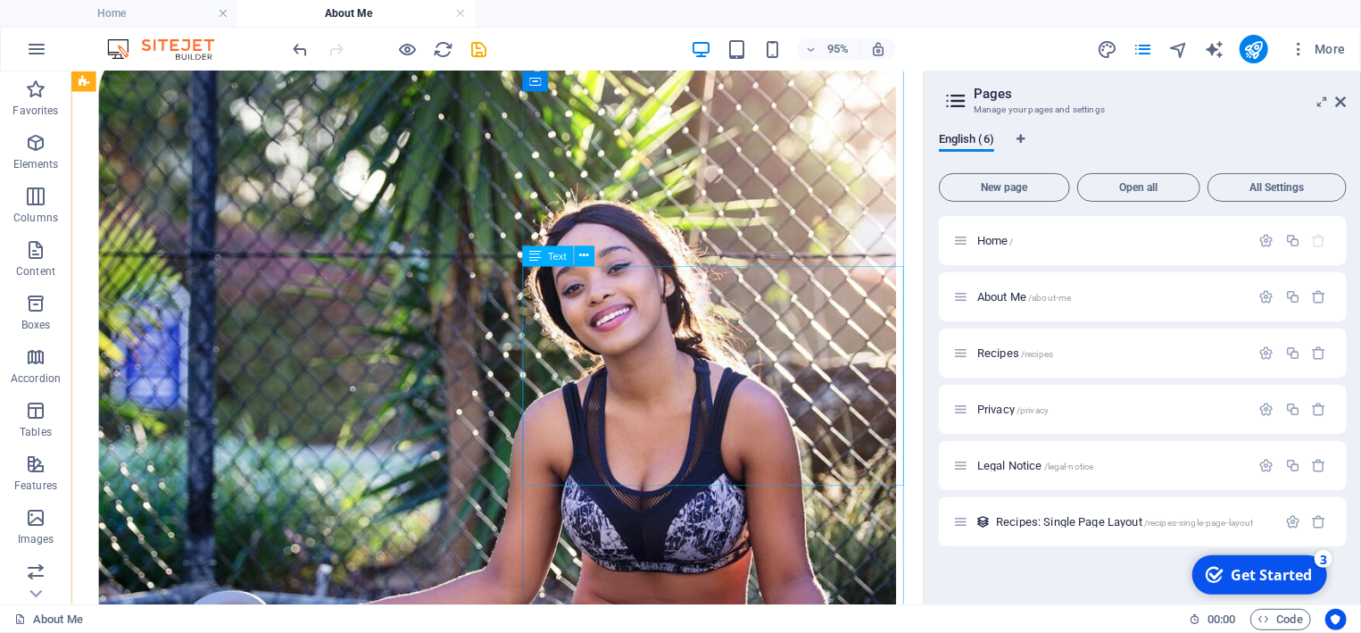
scroll to position [305, 0]
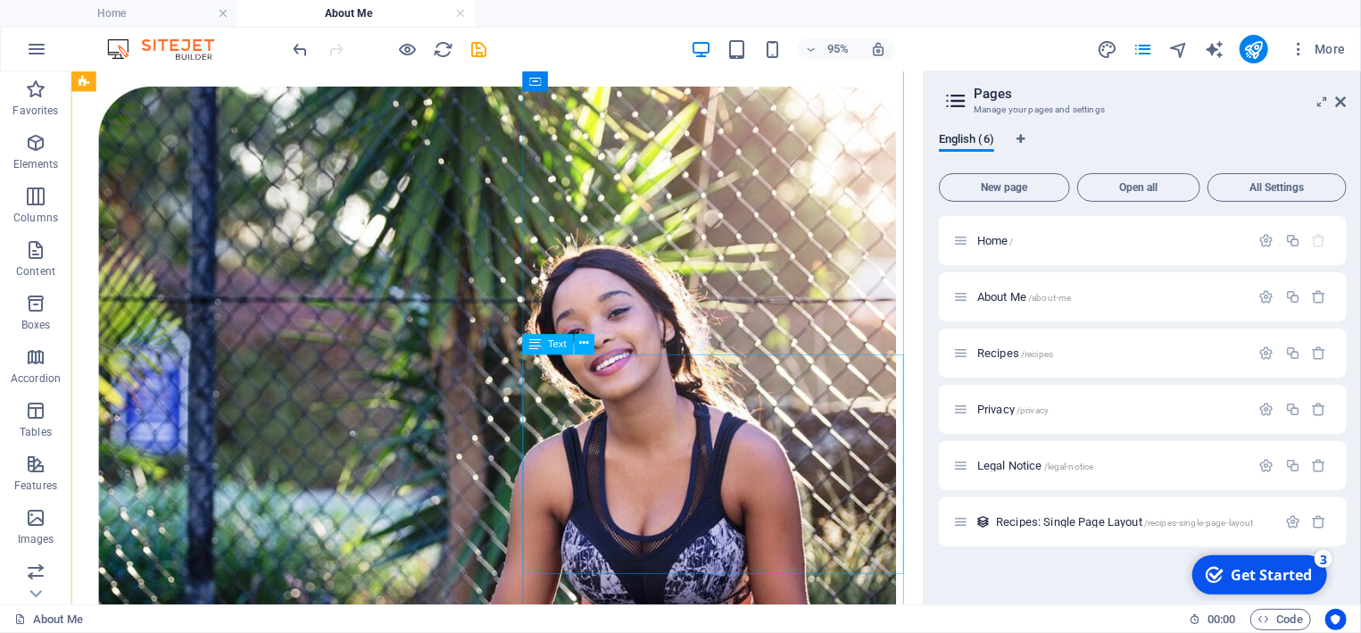
click at [560, 351] on div "Text" at bounding box center [547, 344] width 51 height 21
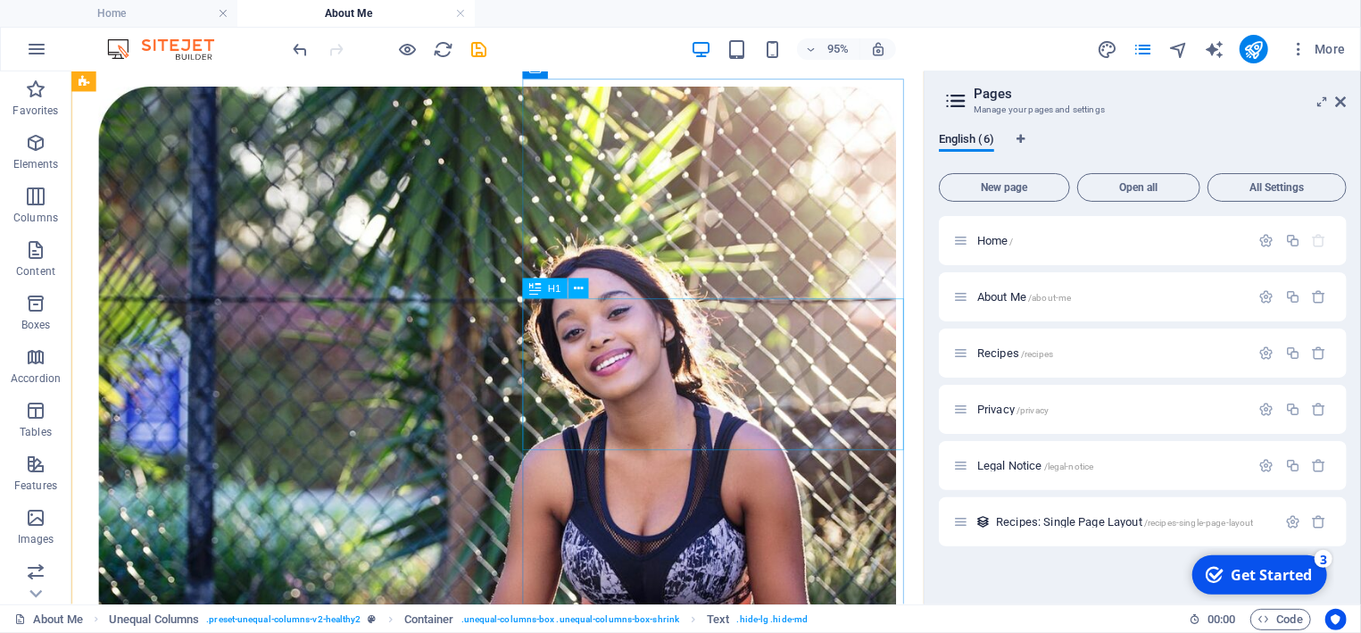
scroll to position [190, 0]
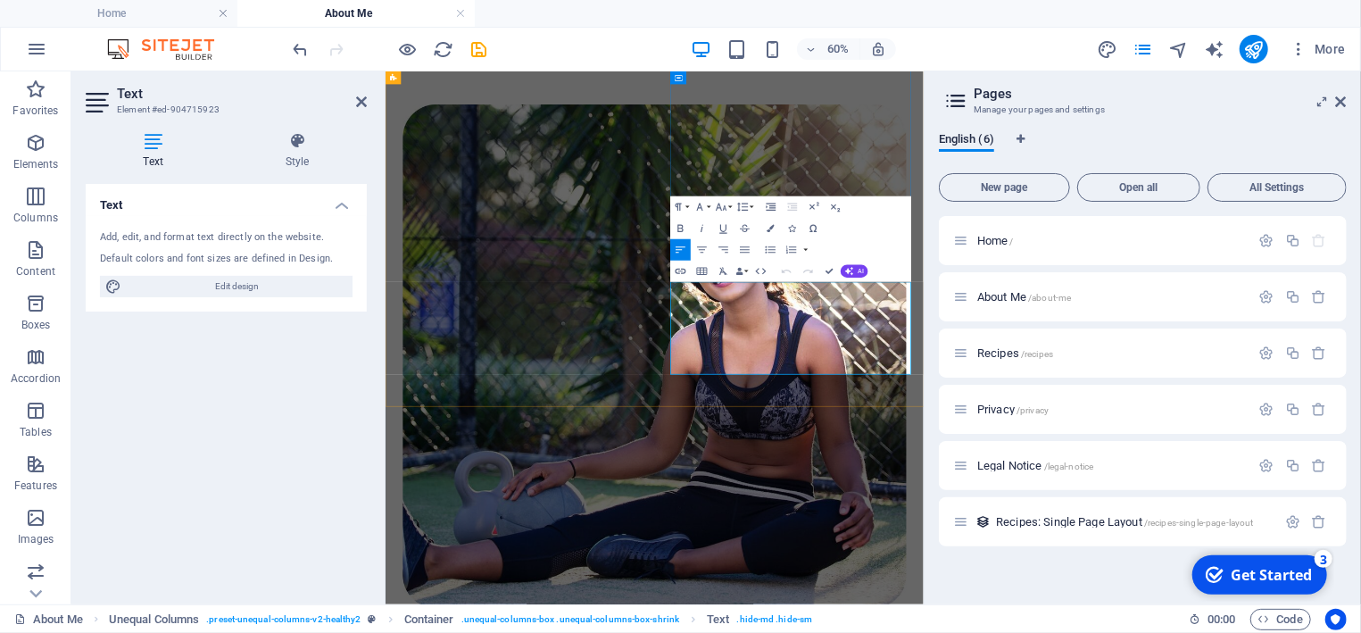
drag, startPoint x: 1038, startPoint y: 551, endPoint x: 865, endPoint y: 446, distance: 202.6
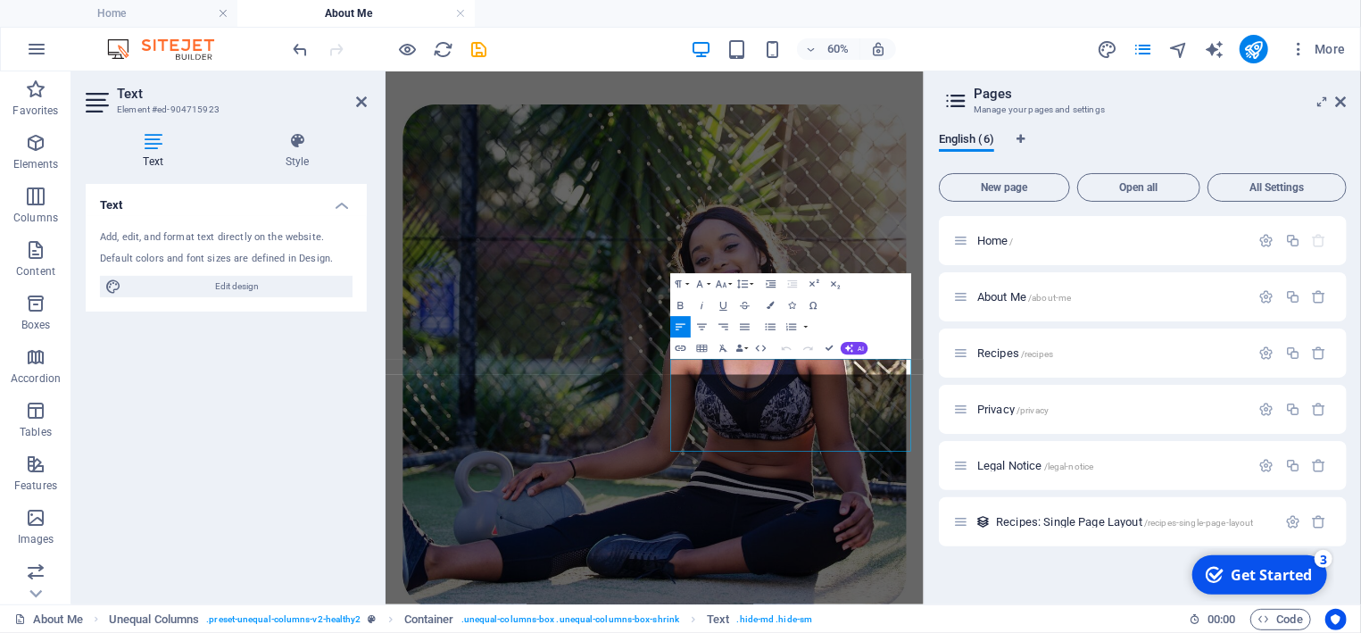
scroll to position [138, 0]
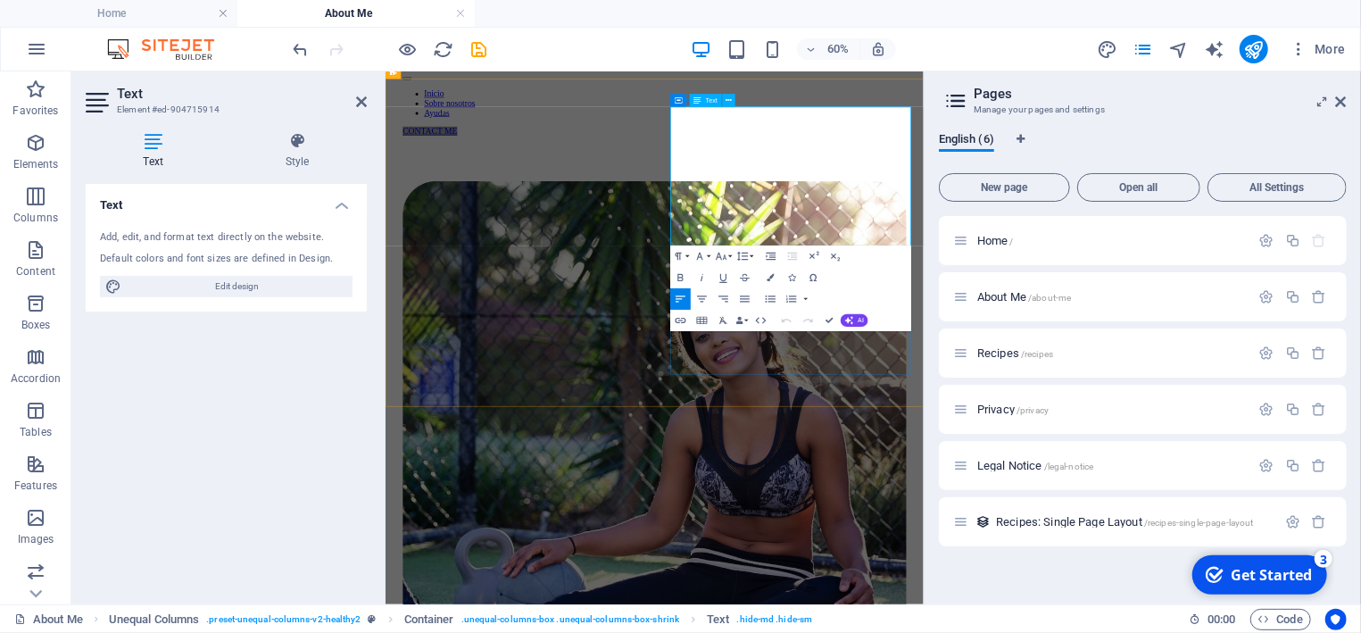
drag, startPoint x: 1013, startPoint y: 347, endPoint x: 861, endPoint y: 137, distance: 258.8
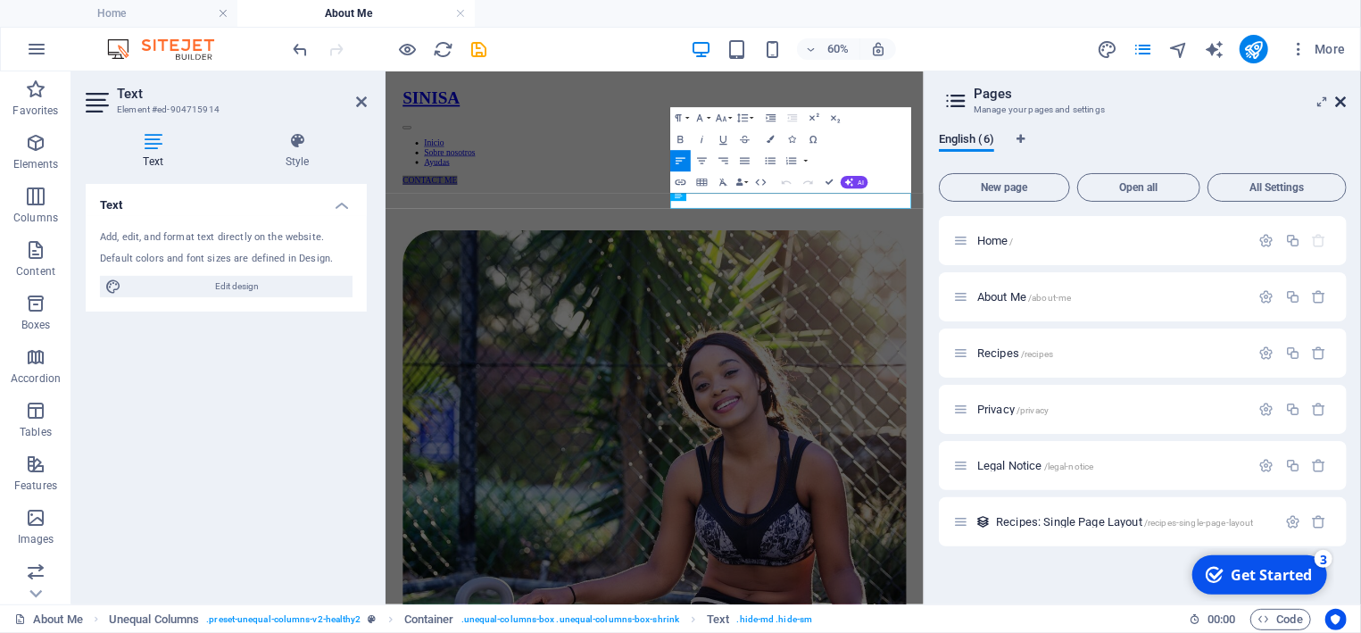
click at [1342, 102] on icon at bounding box center [1341, 102] width 11 height 14
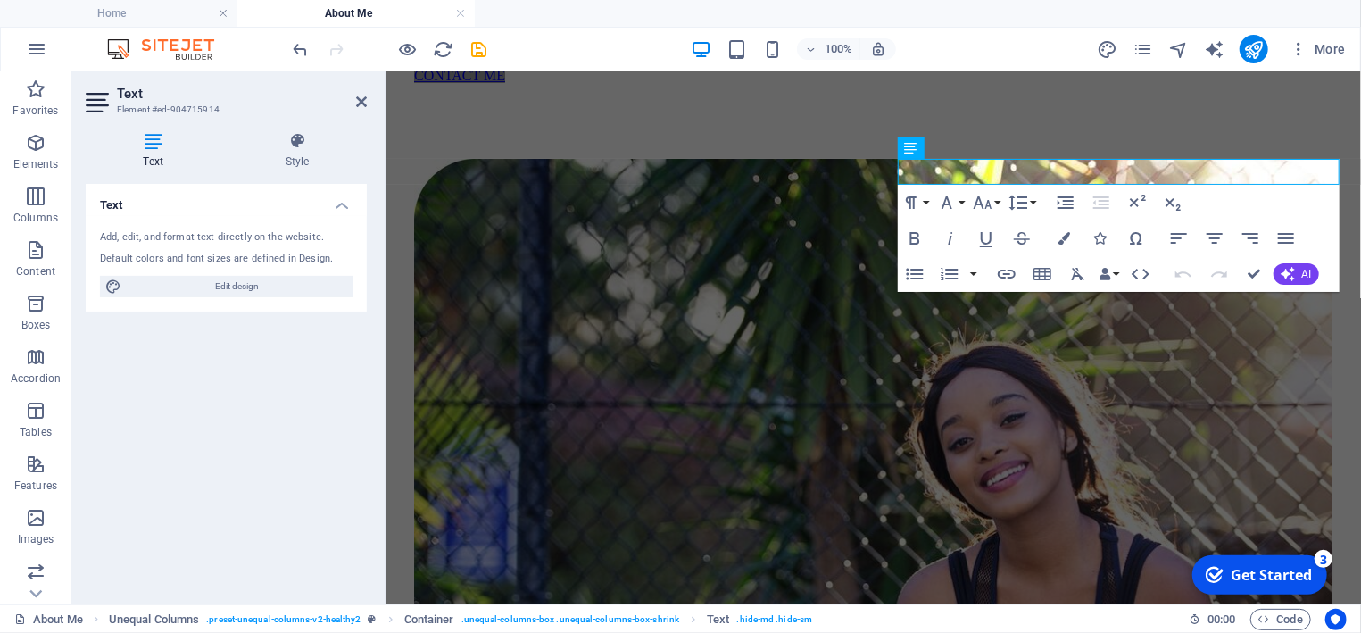
scroll to position [153, 0]
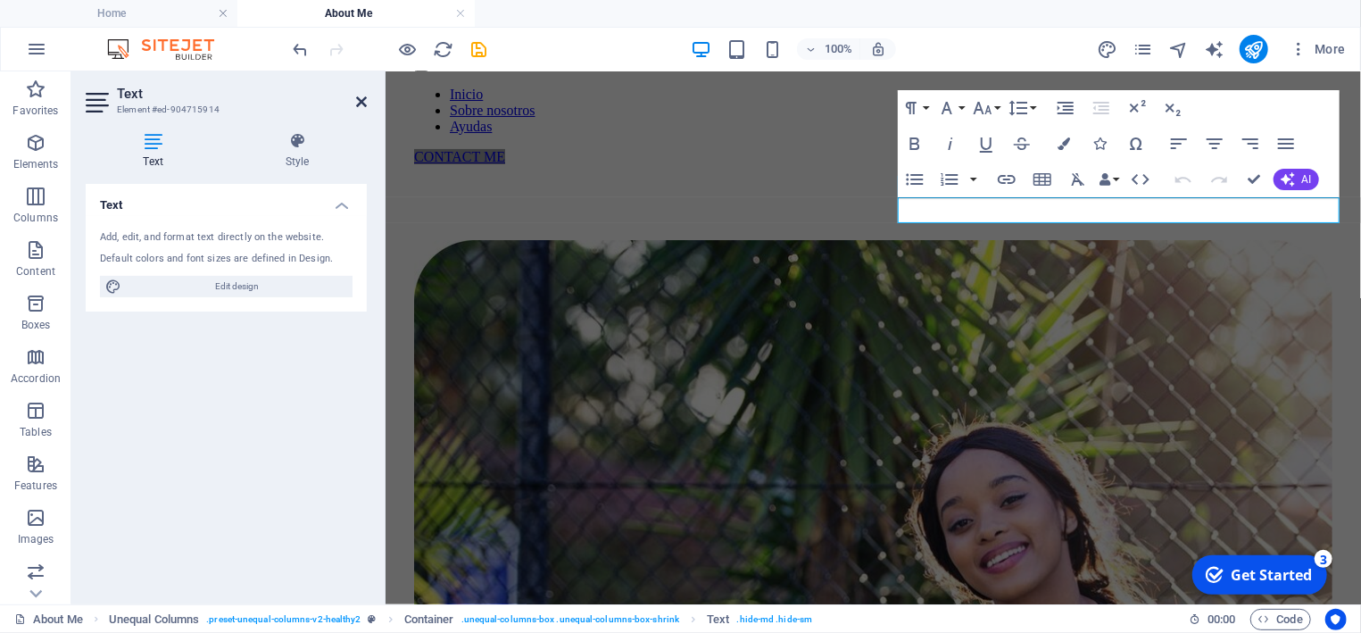
click at [362, 103] on icon at bounding box center [361, 102] width 11 height 14
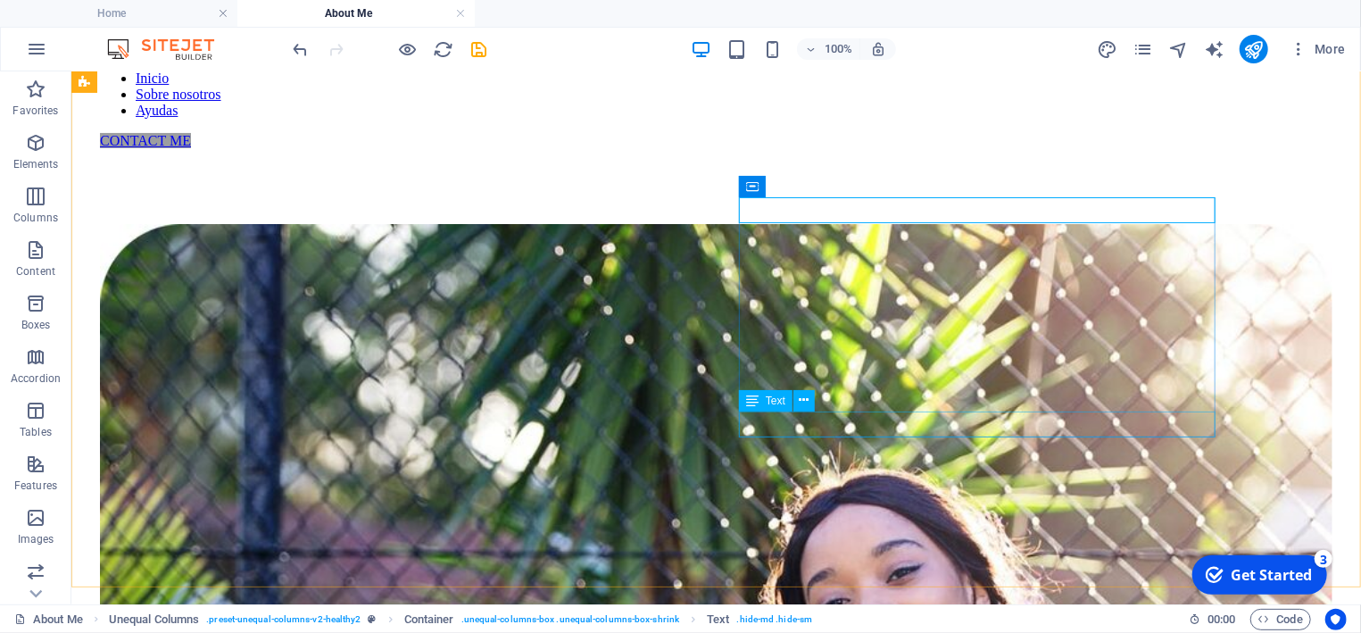
click at [776, 408] on div "Text" at bounding box center [766, 400] width 54 height 21
click at [775, 405] on span "Text" at bounding box center [776, 400] width 20 height 11
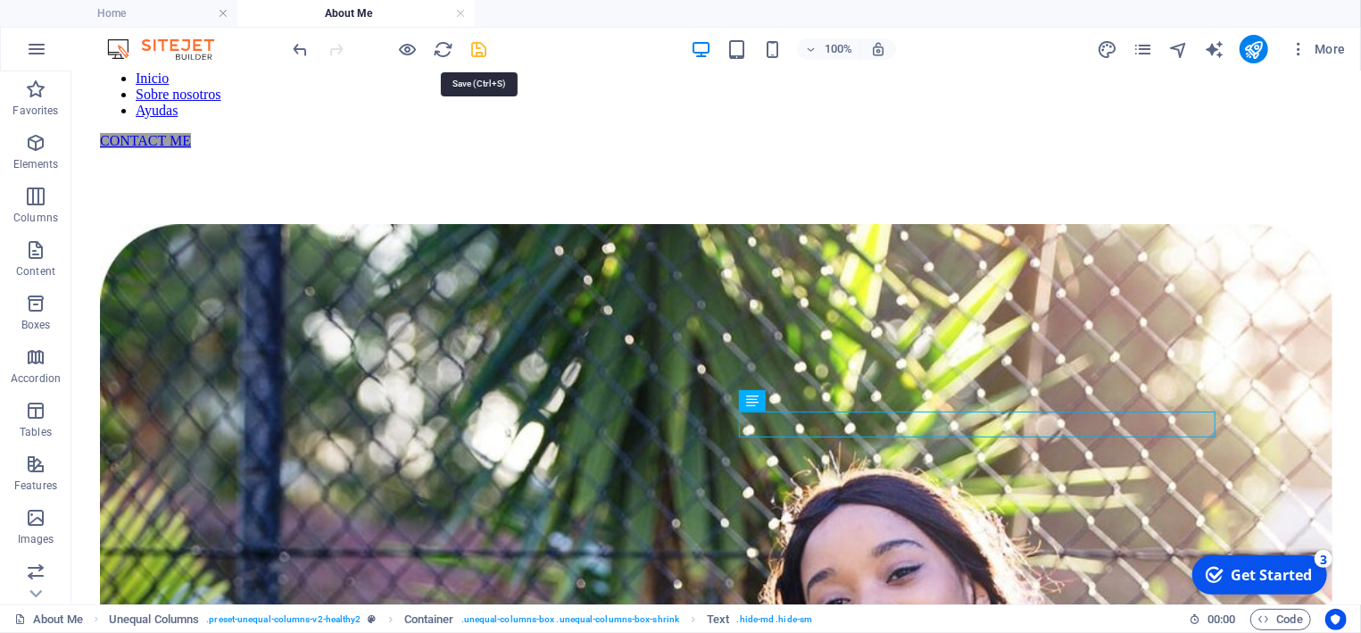
click at [484, 53] on icon "save" at bounding box center [479, 49] width 21 height 21
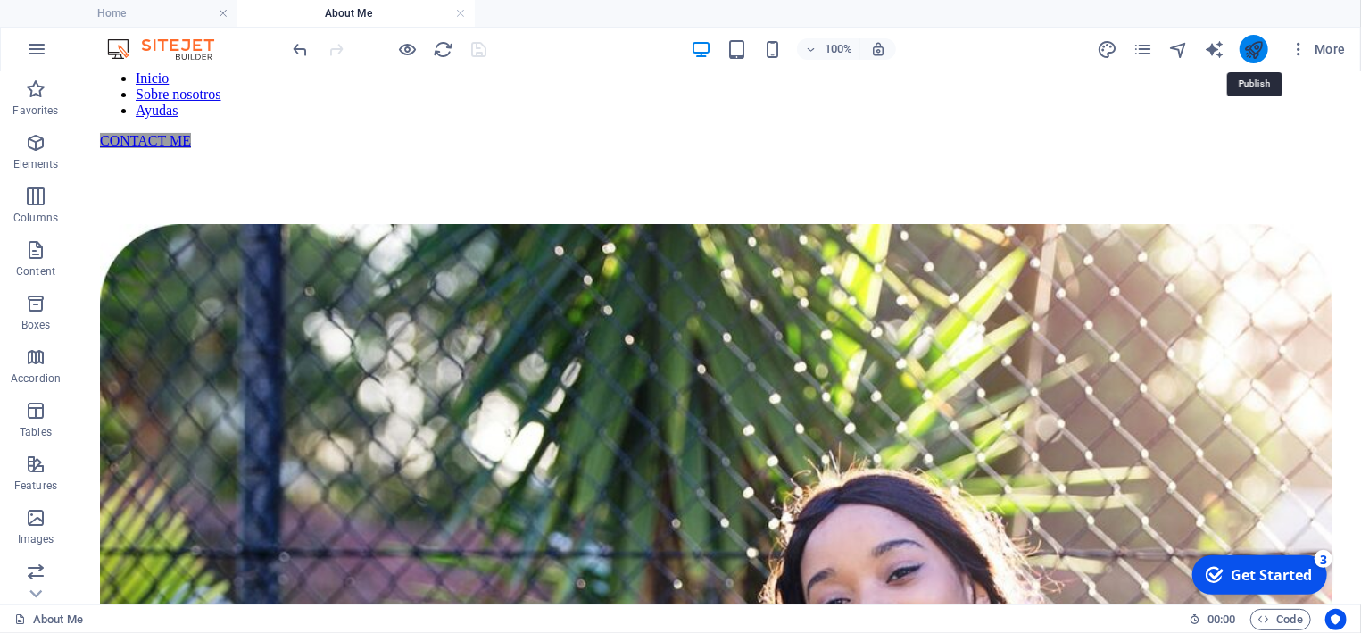
click at [1249, 44] on icon "publish" at bounding box center [1253, 49] width 21 height 21
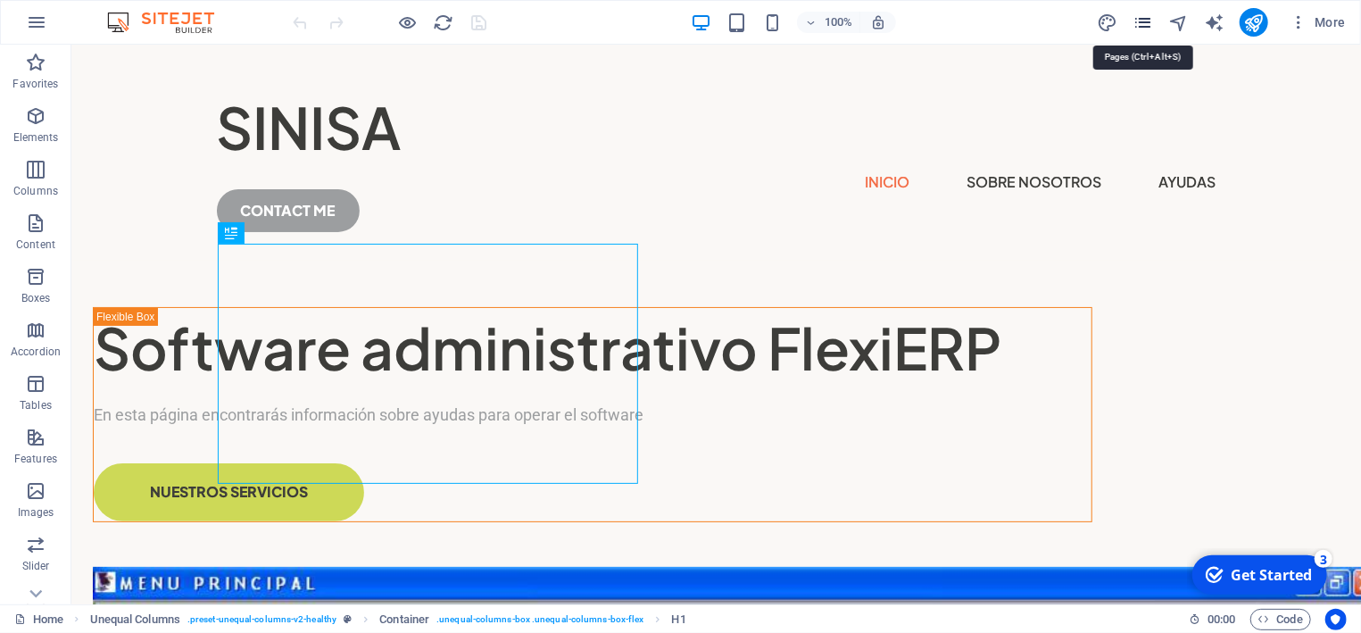
click at [0, 0] on icon "pages" at bounding box center [0, 0] width 0 height 0
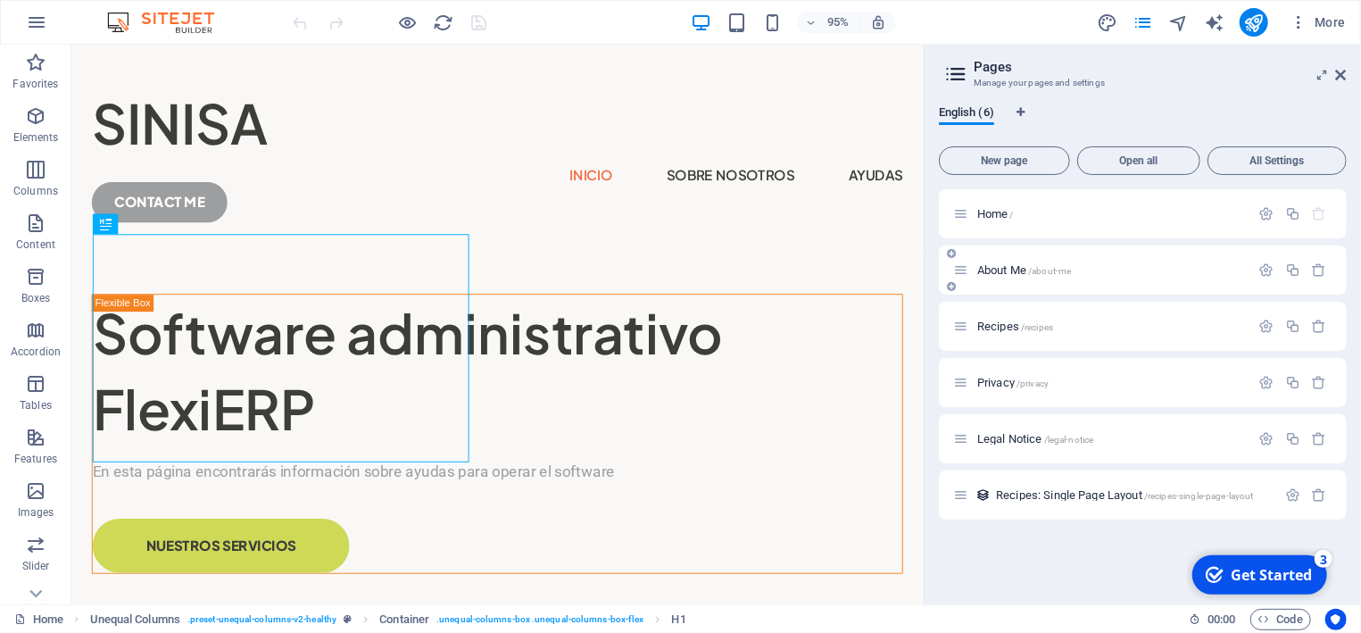
click at [1023, 278] on div "About Me /about-me" at bounding box center [1101, 270] width 297 height 21
click at [1026, 275] on span "About Me /about-me" at bounding box center [1024, 269] width 94 height 13
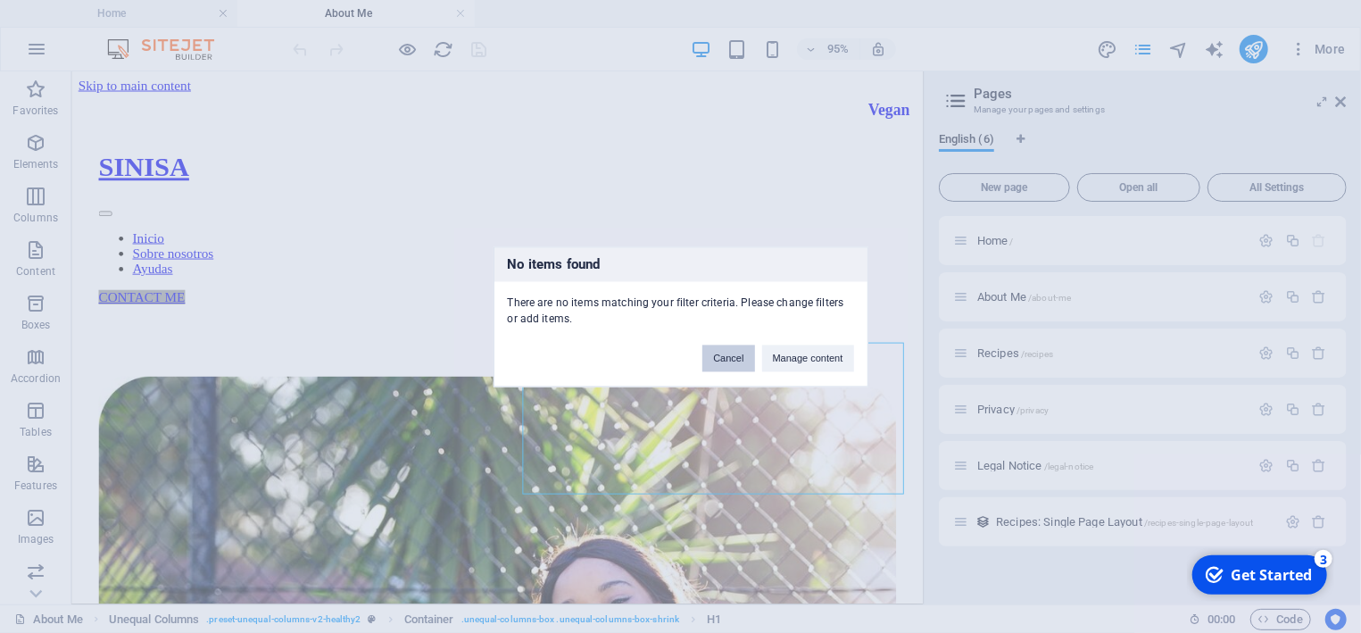
click at [741, 356] on button "Cancel" at bounding box center [728, 357] width 52 height 27
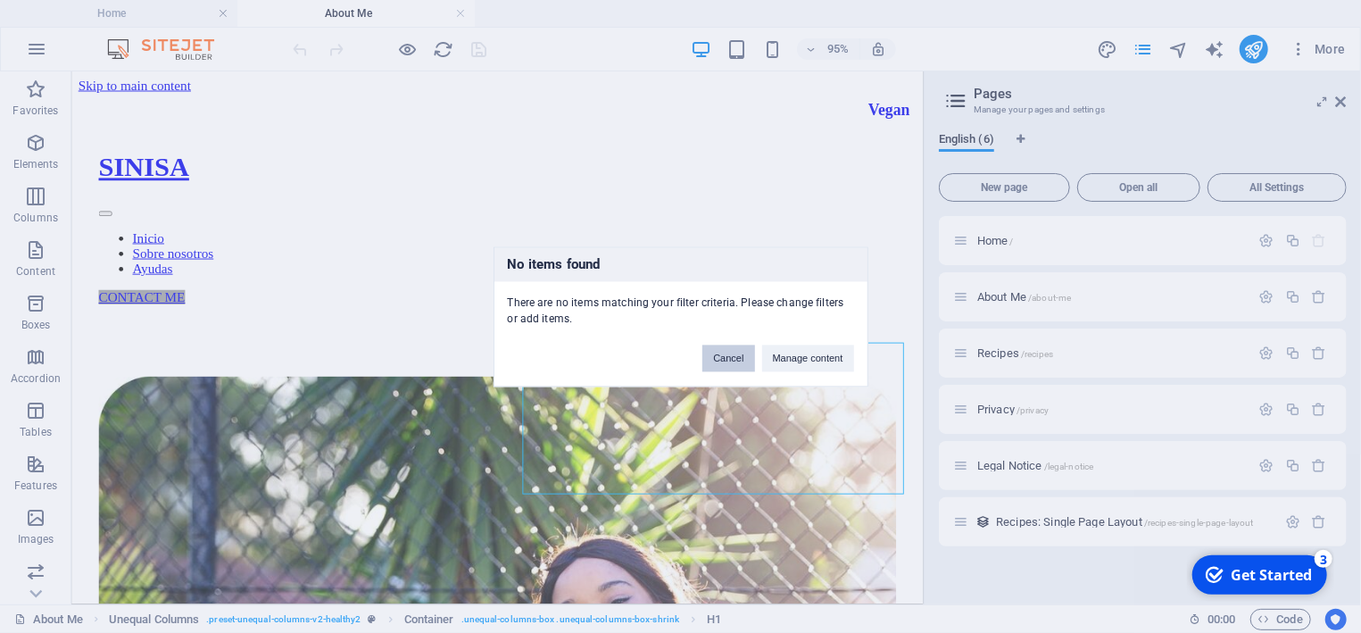
click at [741, 356] on button "Cancel" at bounding box center [728, 357] width 52 height 27
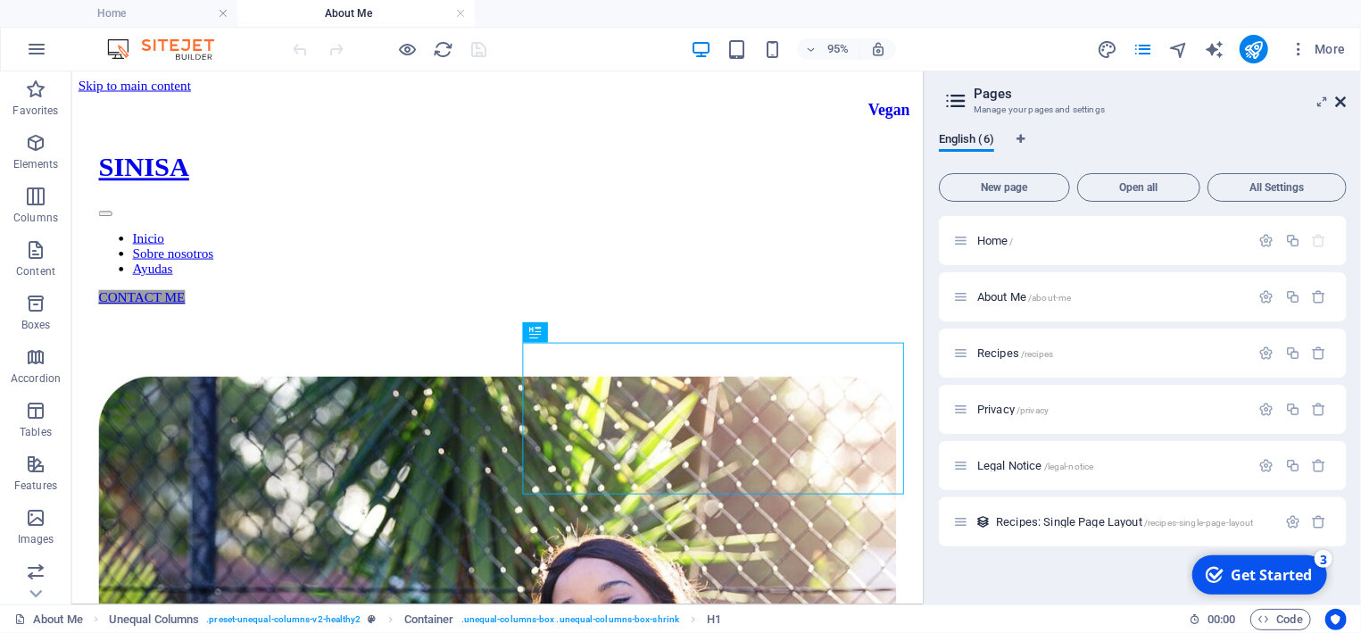
click at [1343, 99] on icon at bounding box center [1341, 102] width 11 height 14
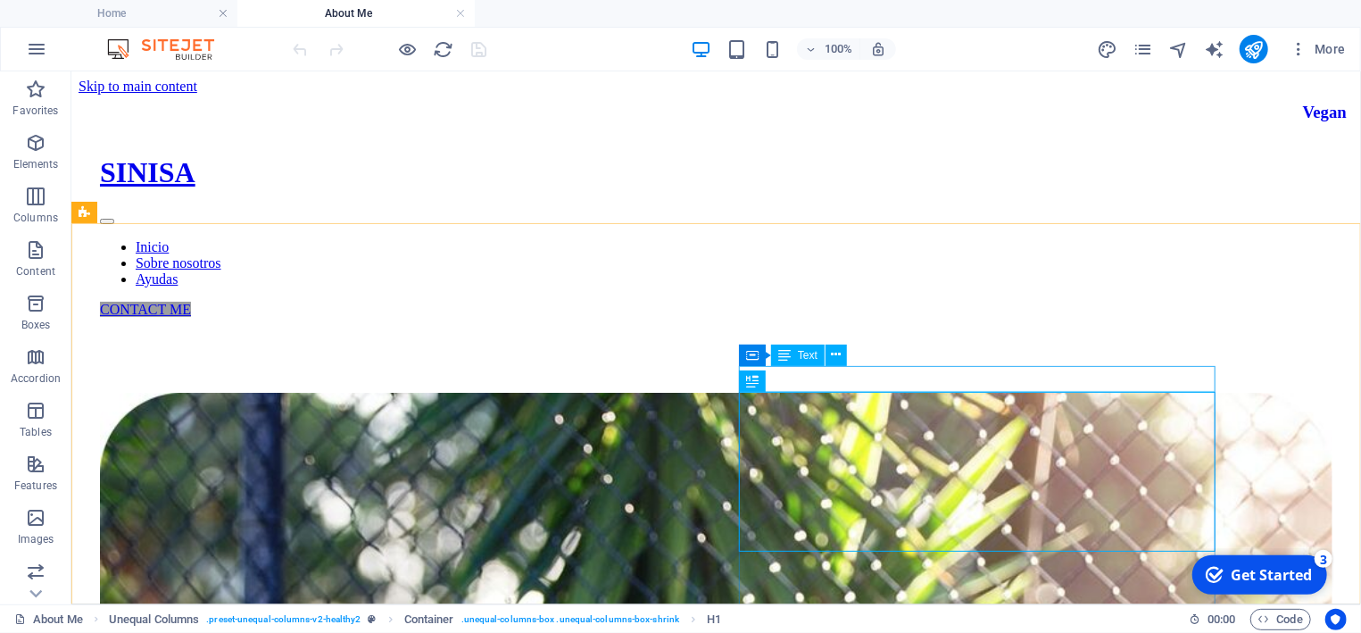
click at [808, 358] on span "Text" at bounding box center [808, 355] width 20 height 11
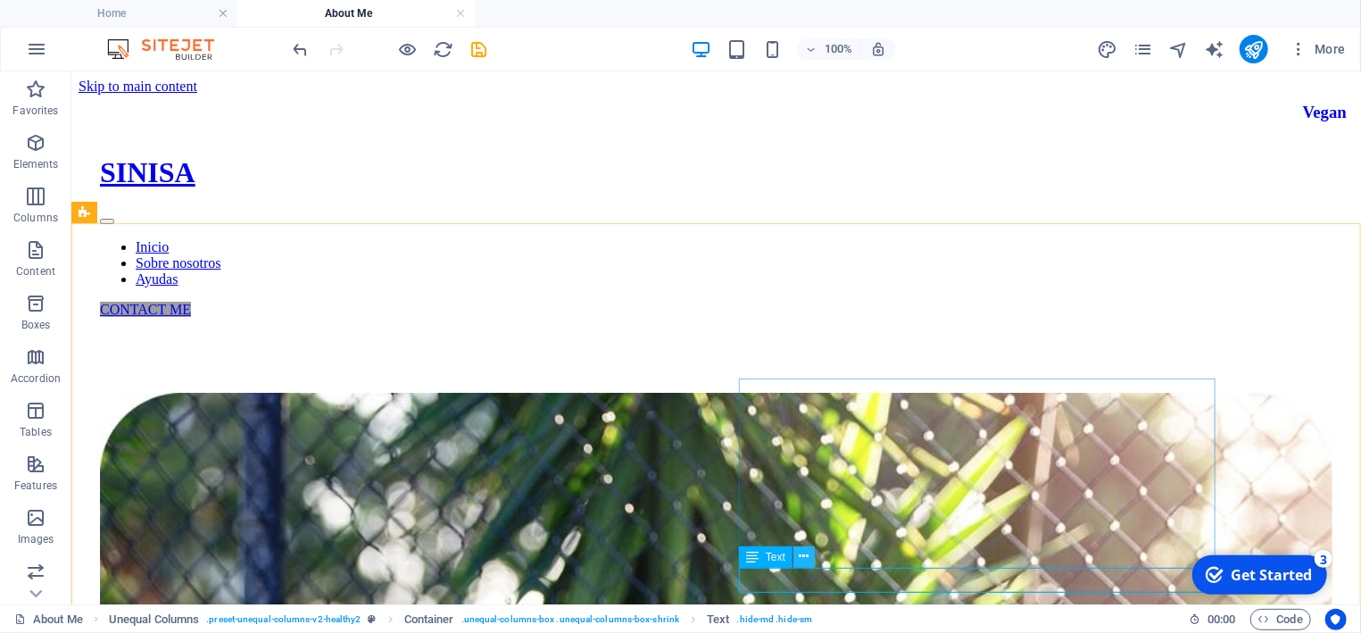
click at [804, 560] on icon at bounding box center [804, 556] width 10 height 19
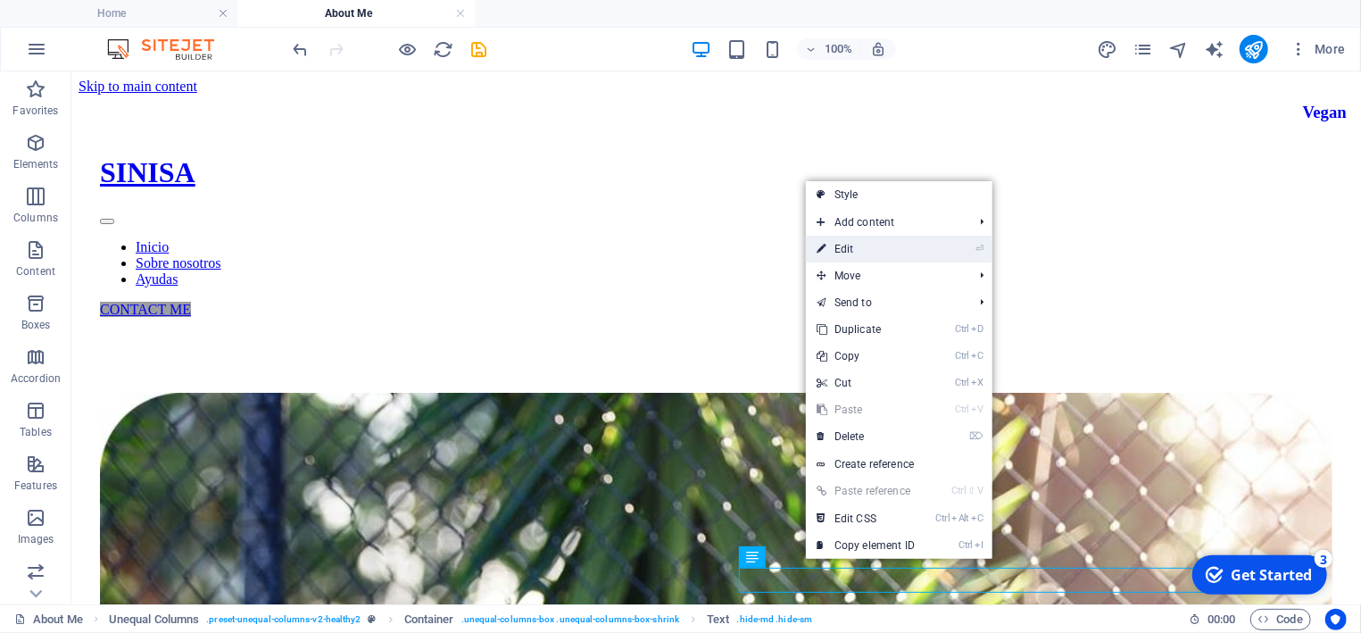
click at [872, 250] on link "⏎ Edit" at bounding box center [866, 249] width 120 height 27
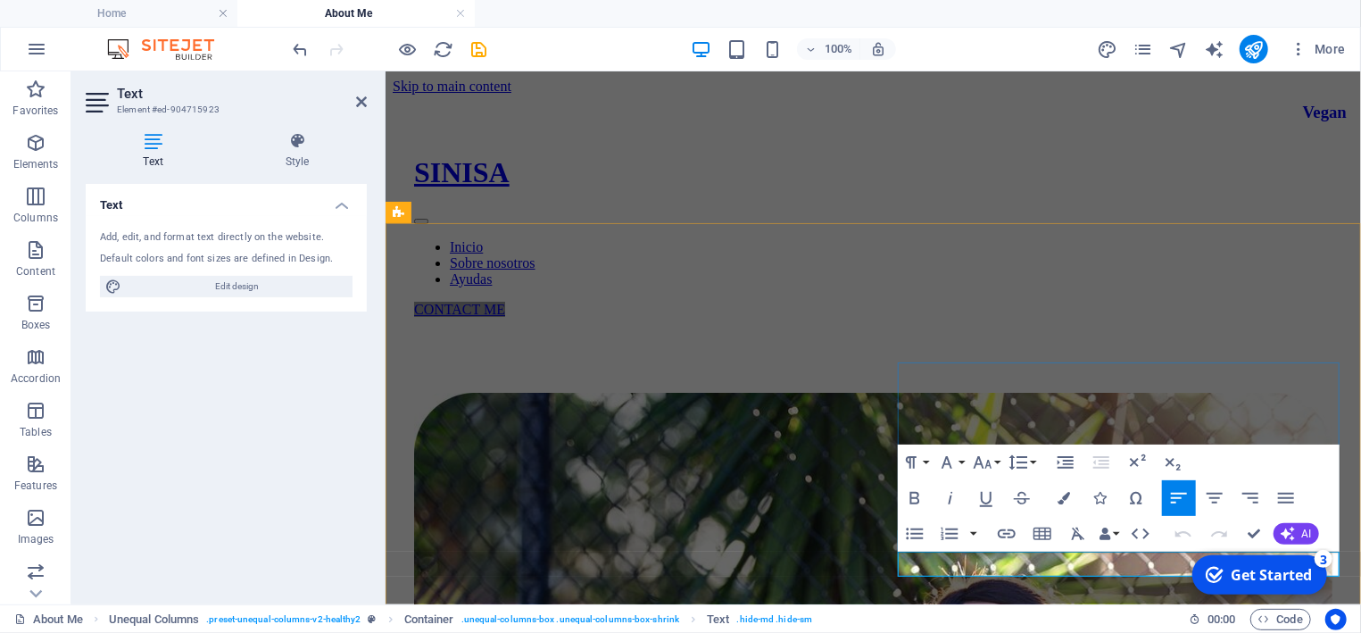
drag, startPoint x: 1119, startPoint y: 566, endPoint x: 897, endPoint y: 562, distance: 222.2
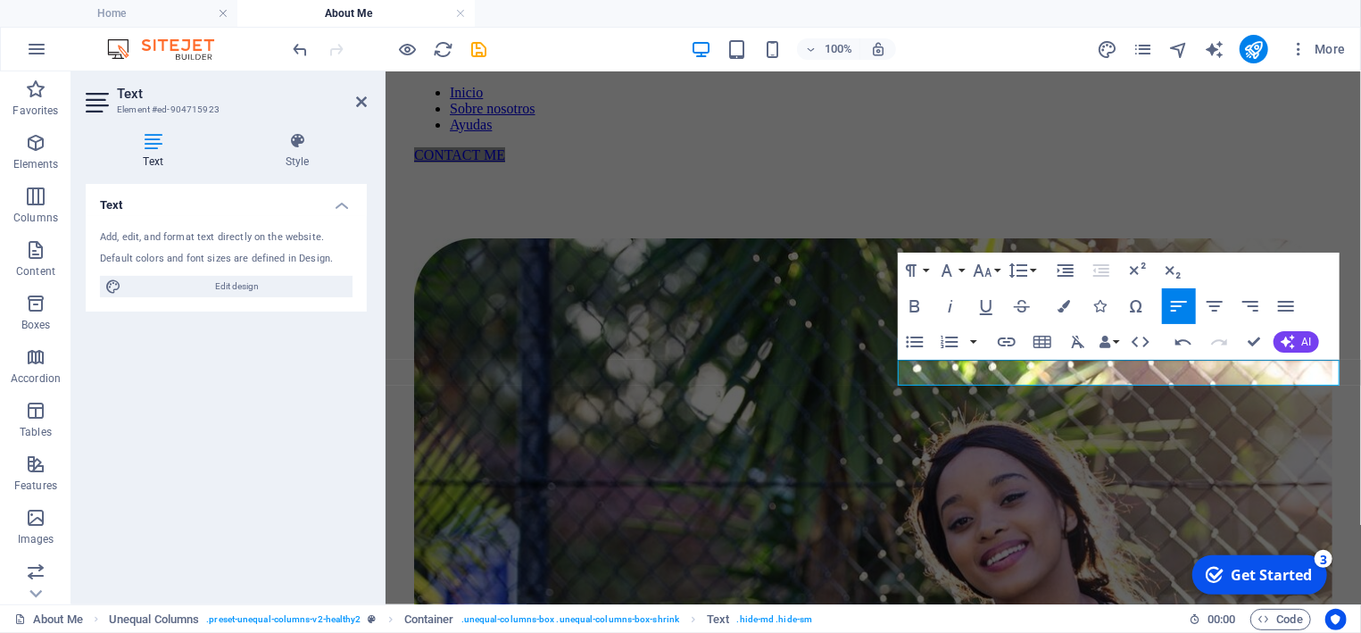
scroll to position [191, 0]
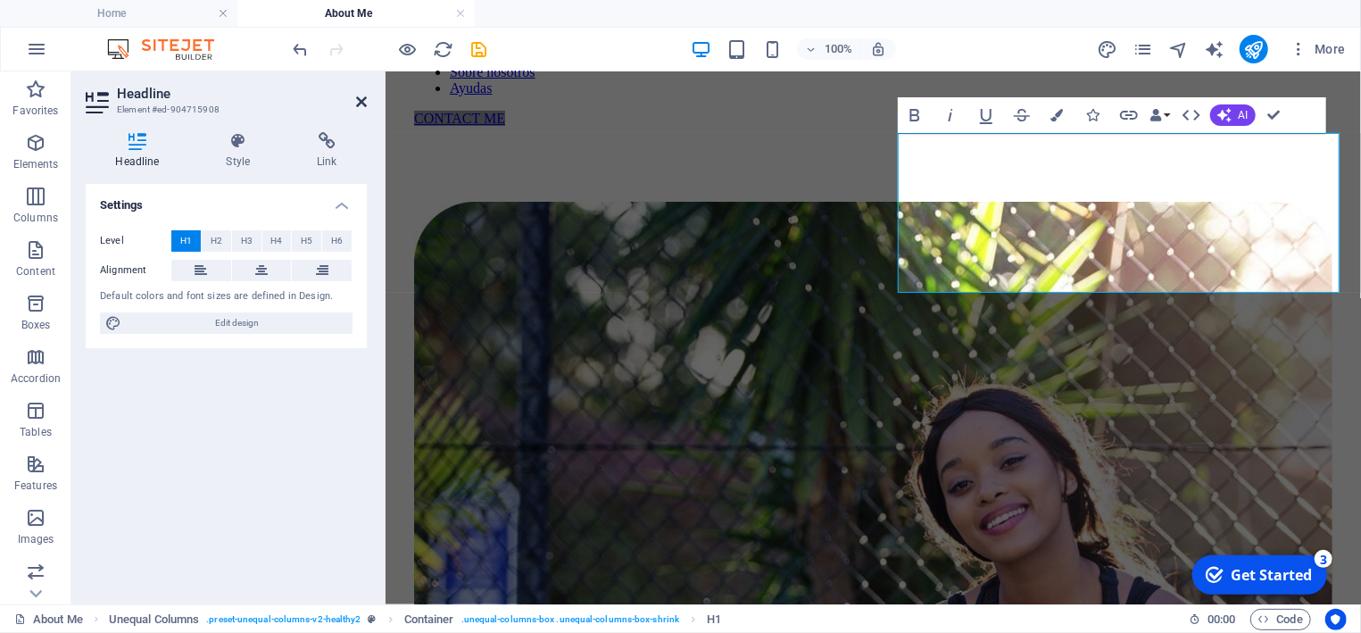
click at [357, 103] on icon at bounding box center [361, 102] width 11 height 14
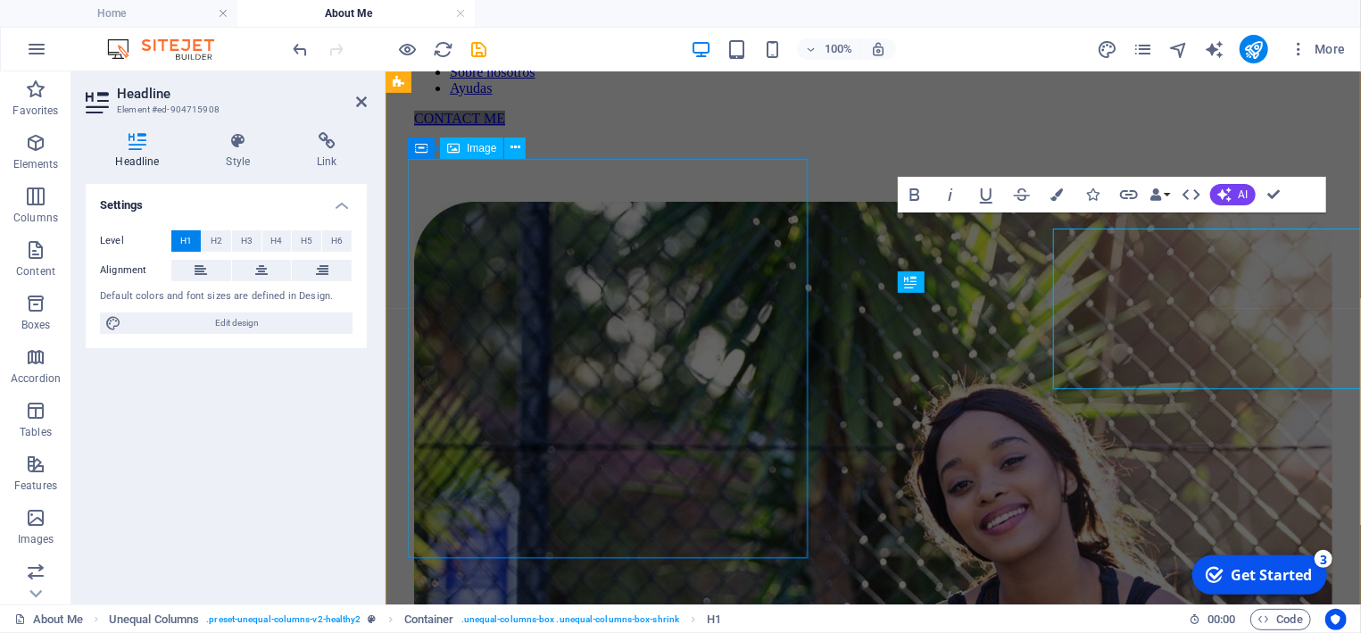
scroll to position [111, 0]
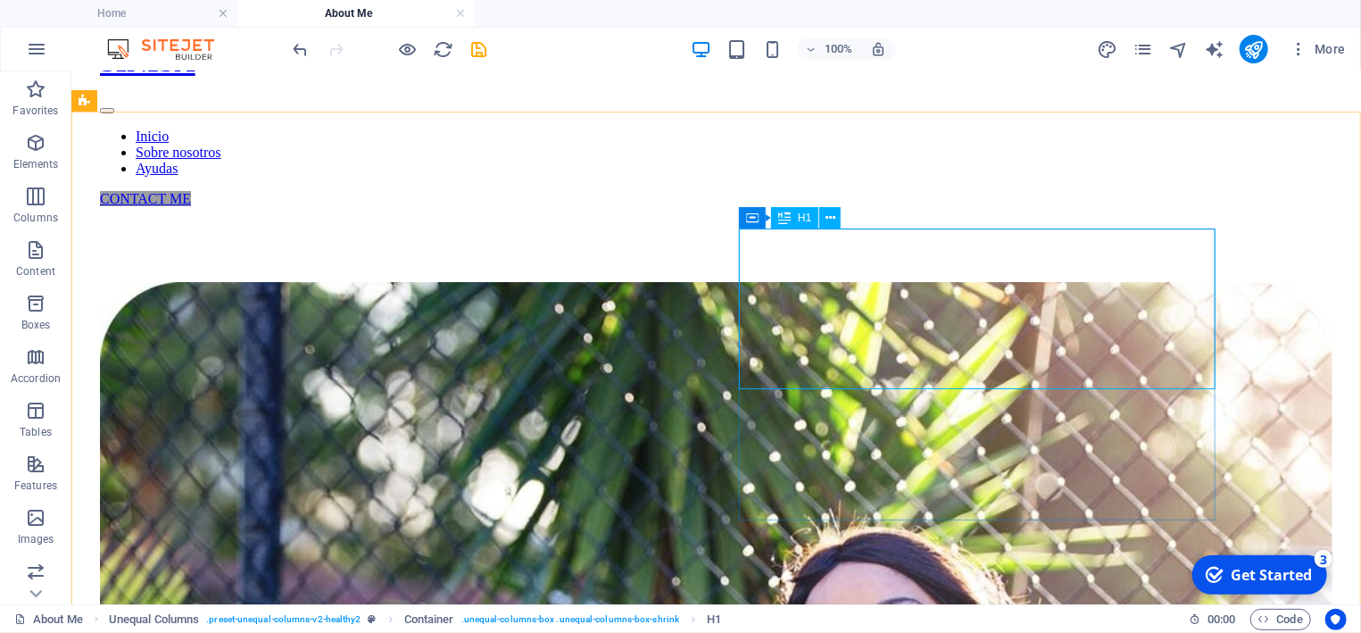
click at [794, 220] on div "H1" at bounding box center [794, 217] width 47 height 21
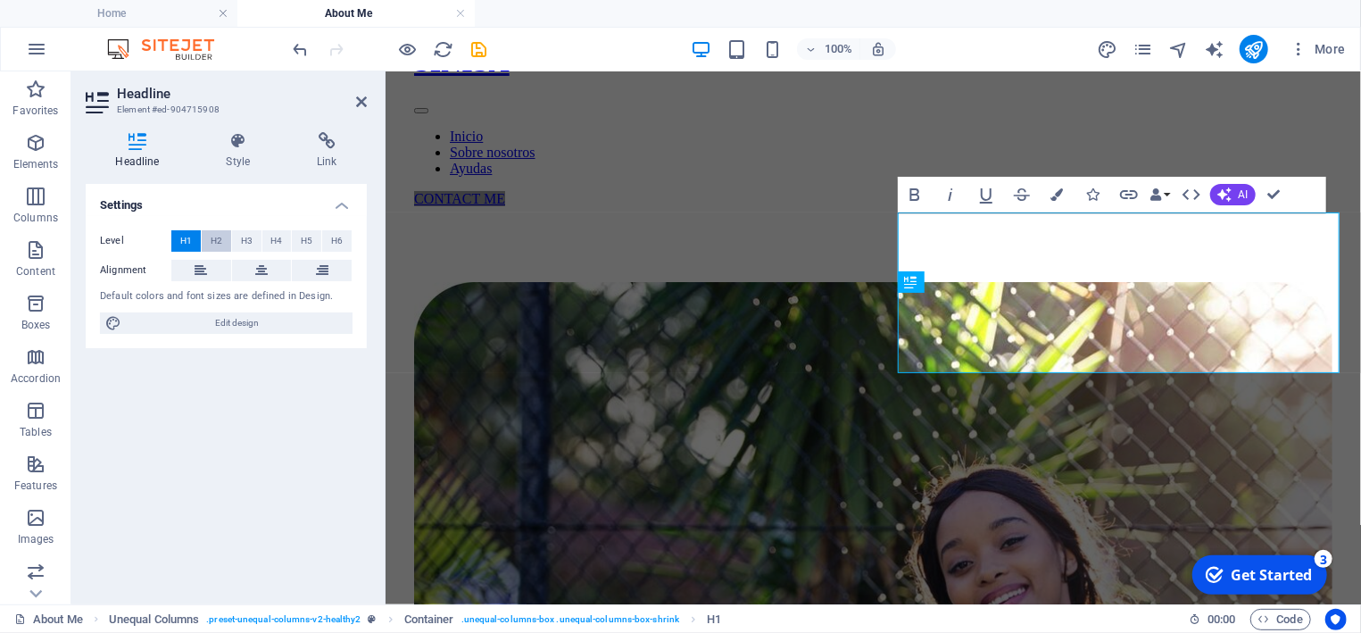
click at [213, 236] on span "H2" at bounding box center [217, 240] width 12 height 21
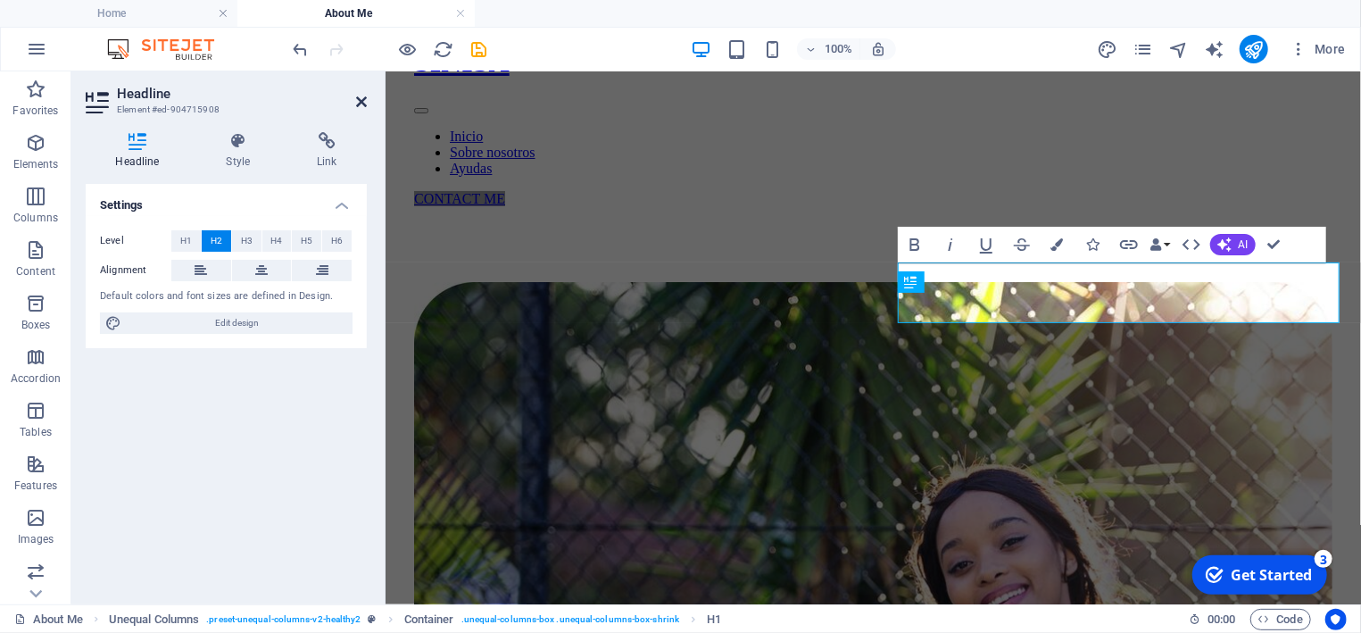
click at [361, 102] on icon at bounding box center [361, 102] width 11 height 14
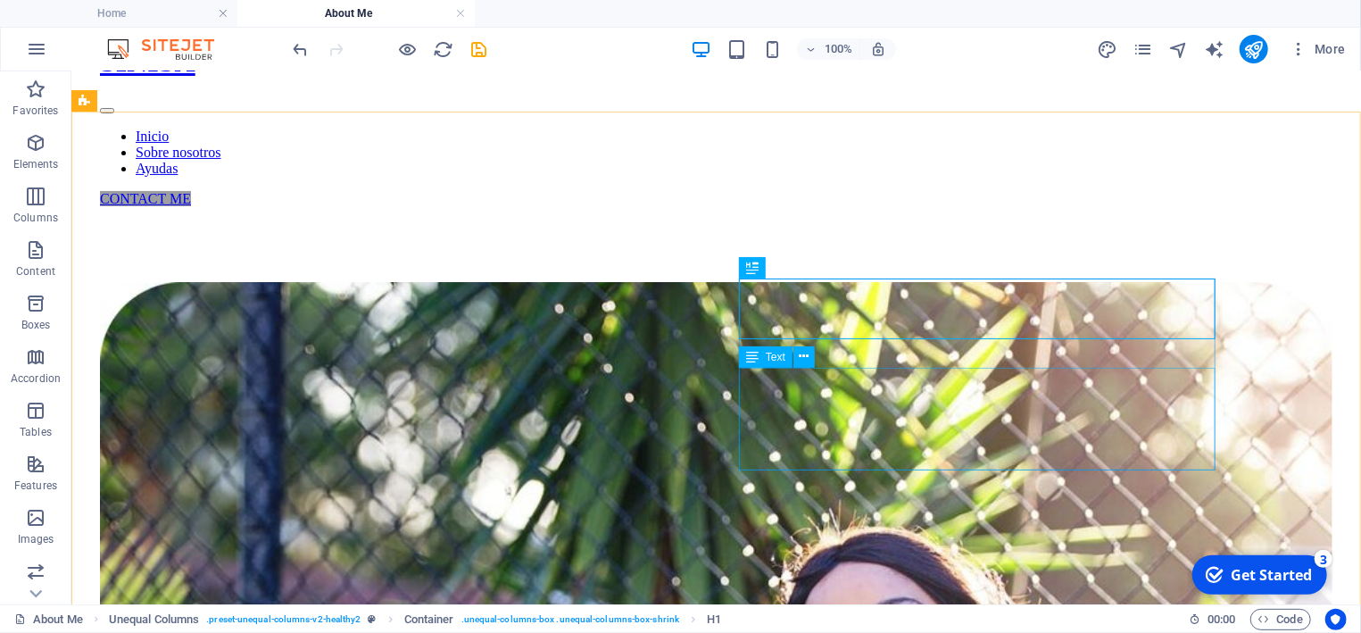
click at [772, 360] on span "Text" at bounding box center [776, 357] width 20 height 11
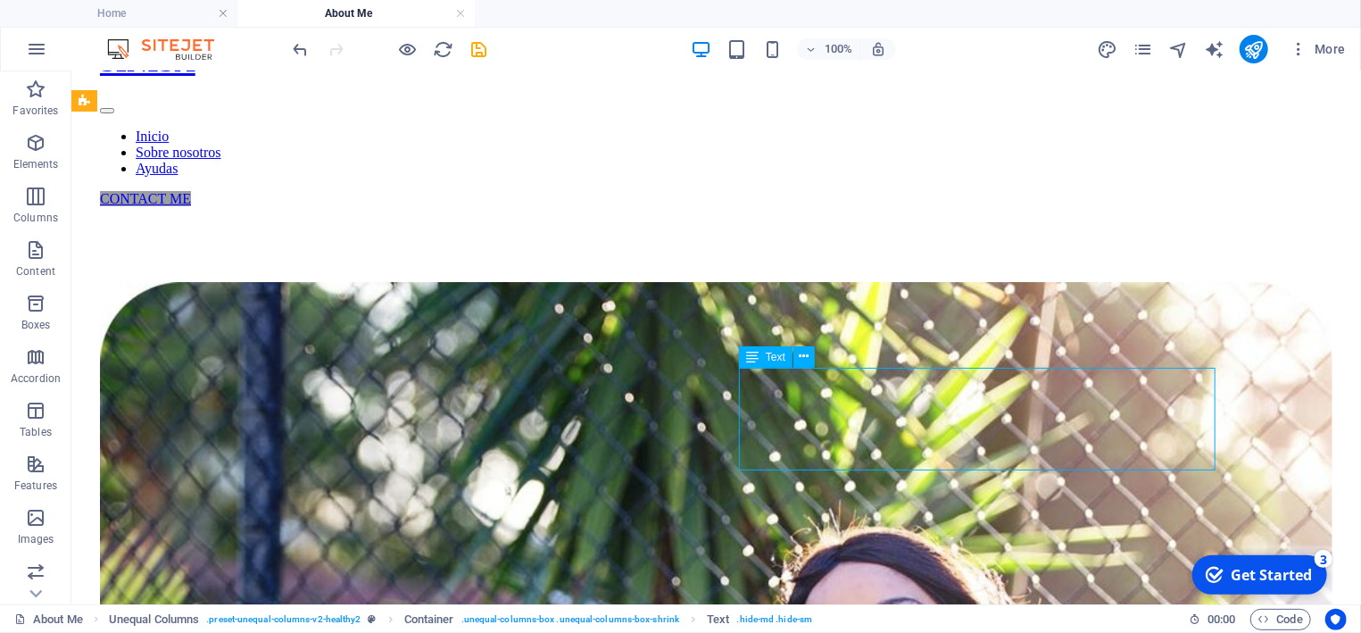
click at [772, 360] on span "Text" at bounding box center [776, 357] width 20 height 11
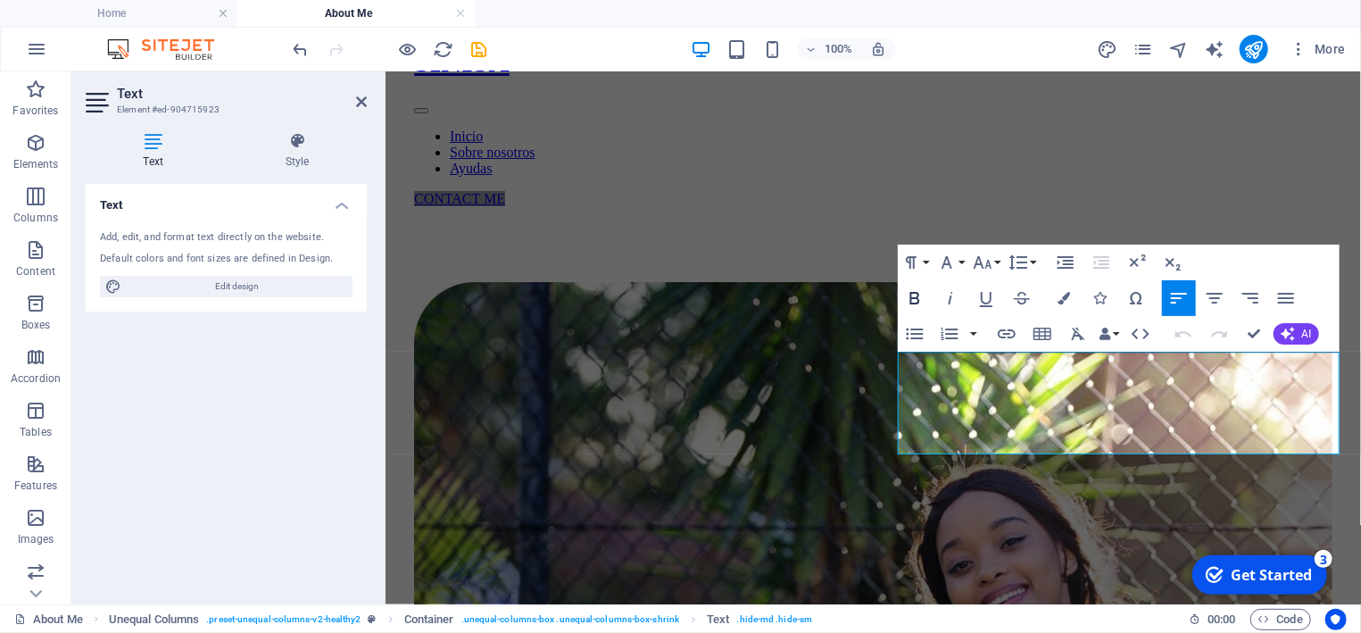
click at [917, 299] on icon "button" at bounding box center [914, 298] width 10 height 12
drag, startPoint x: 1283, startPoint y: 445, endPoint x: 896, endPoint y: 366, distance: 395.3
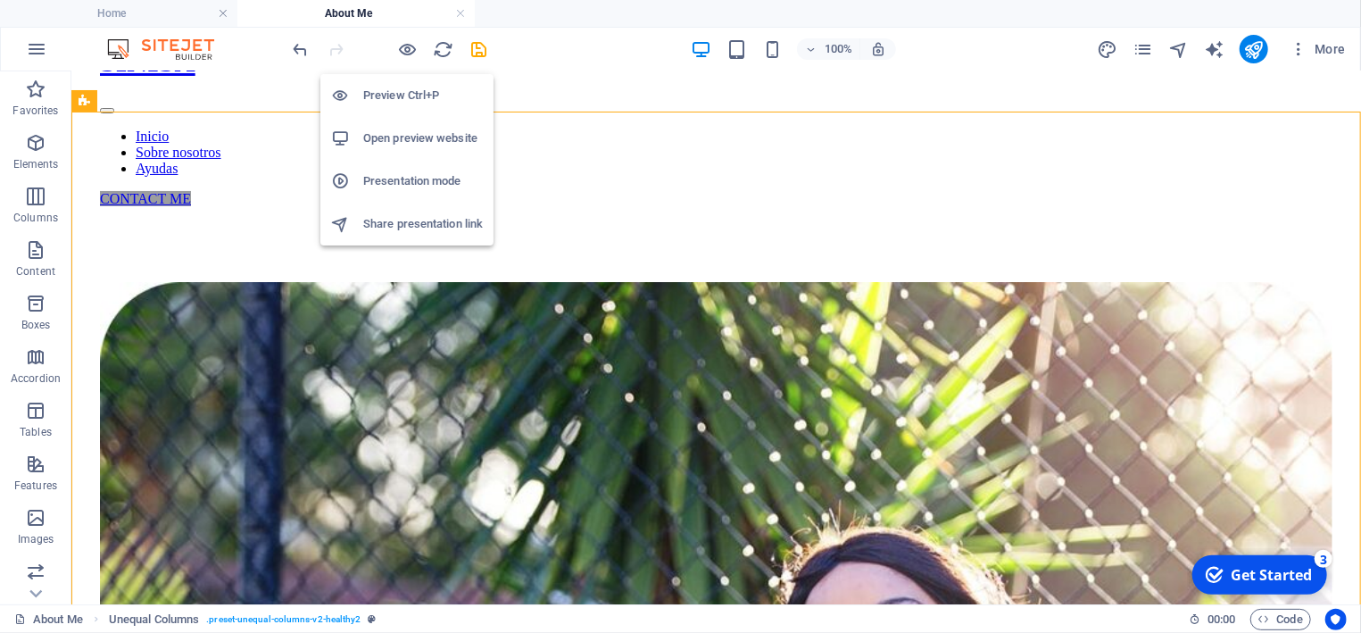
click at [404, 96] on h6 "Preview Ctrl+P" at bounding box center [423, 95] width 120 height 21
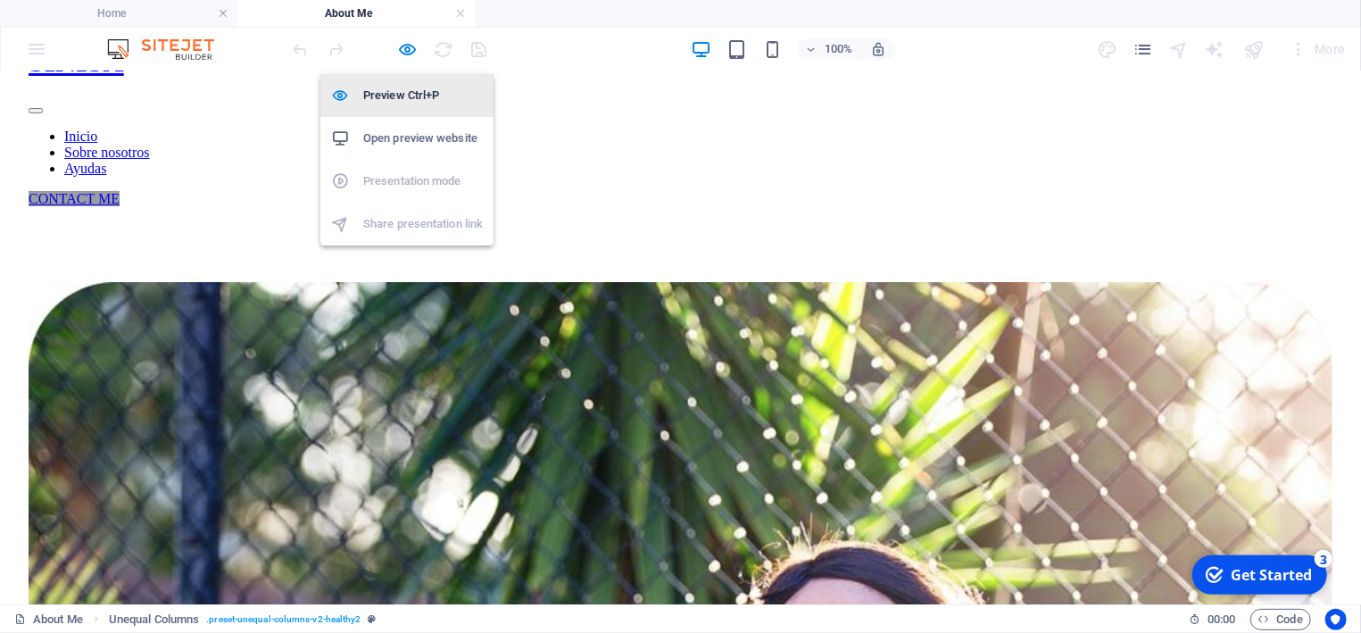
click at [402, 95] on h6 "Preview Ctrl+P" at bounding box center [423, 95] width 120 height 21
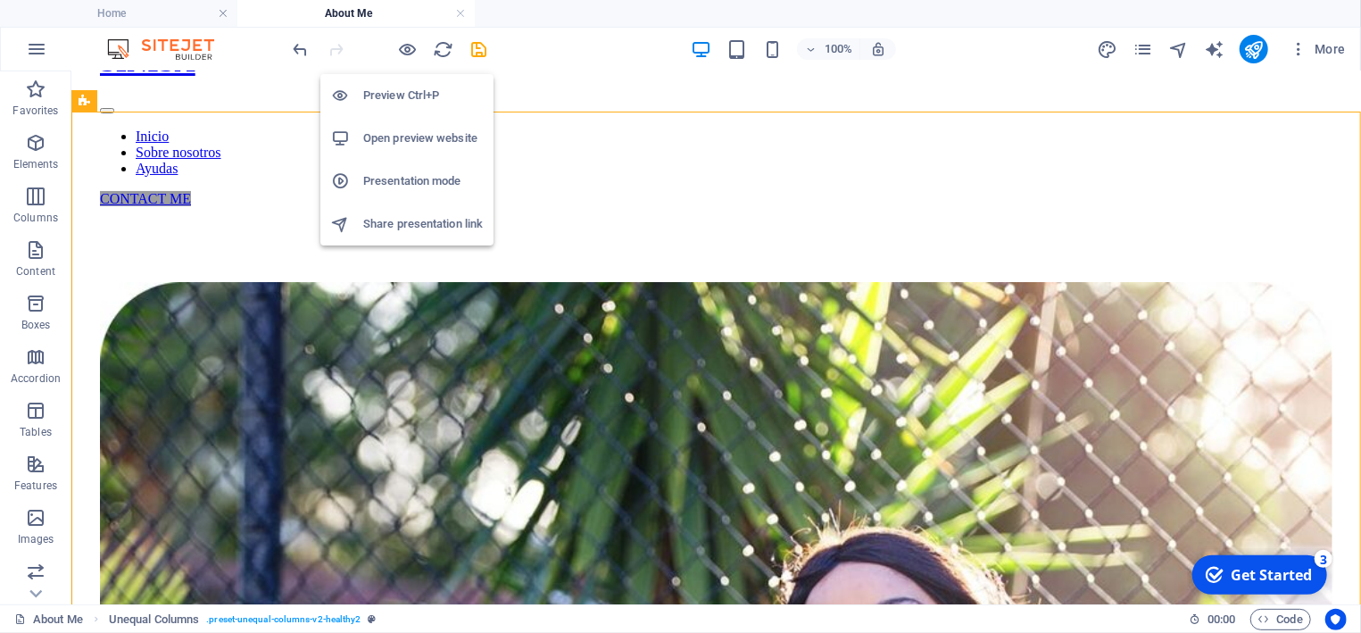
click at [405, 91] on h6 "Preview Ctrl+P" at bounding box center [423, 95] width 120 height 21
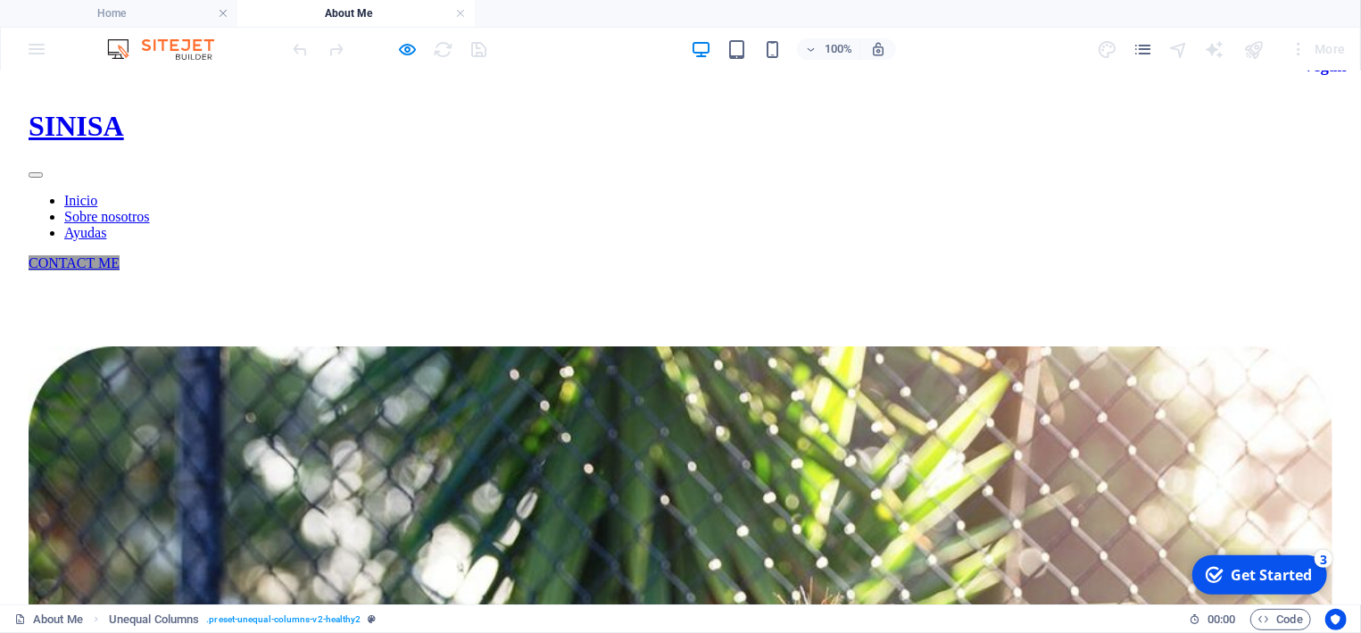
scroll to position [15, 0]
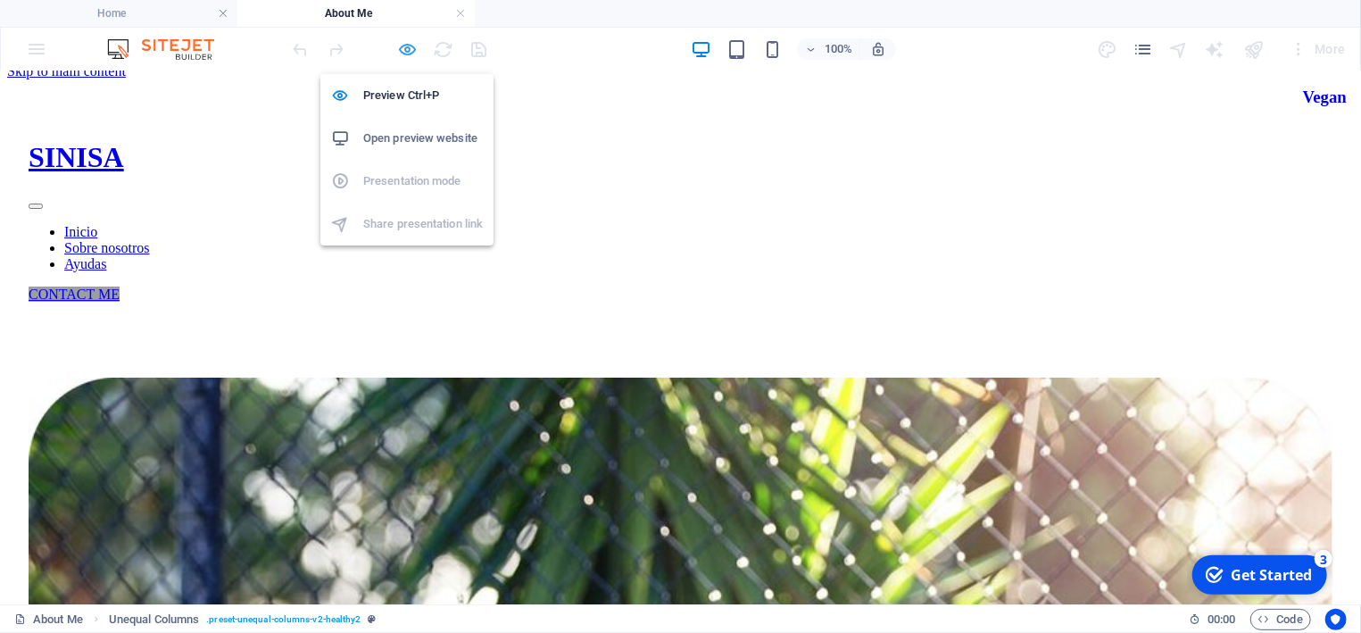
click at [407, 46] on icon "button" at bounding box center [408, 49] width 21 height 21
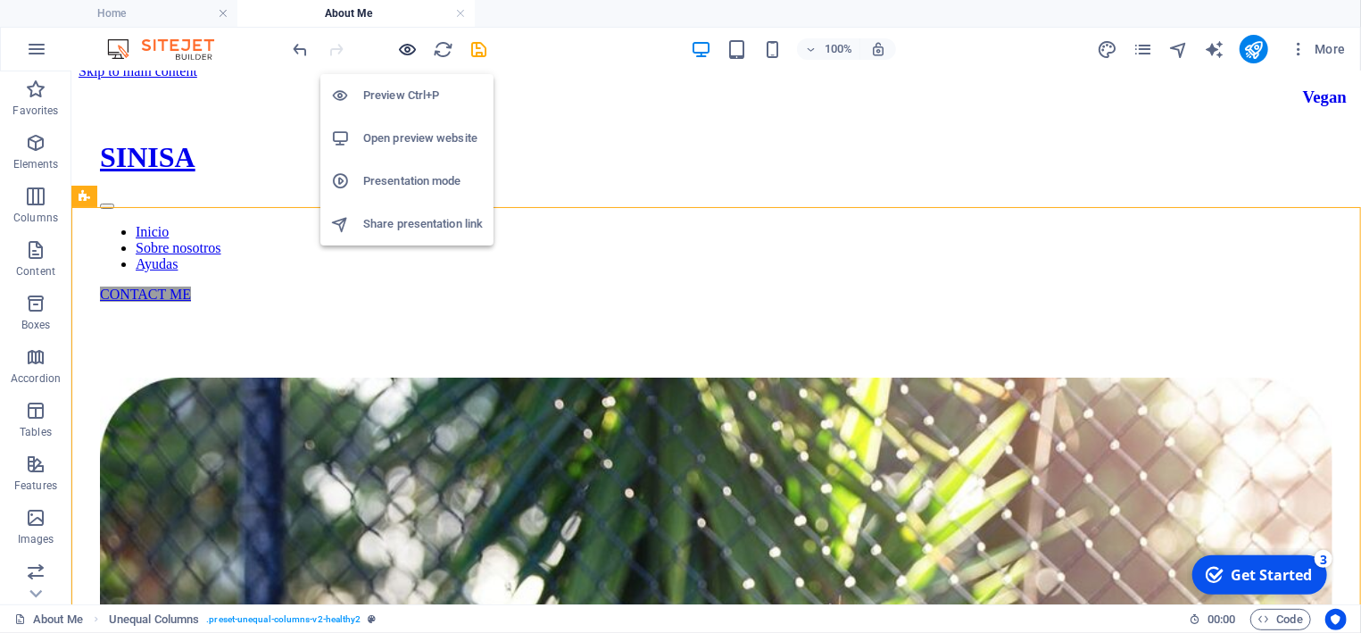
click at [410, 46] on icon "button" at bounding box center [408, 49] width 21 height 21
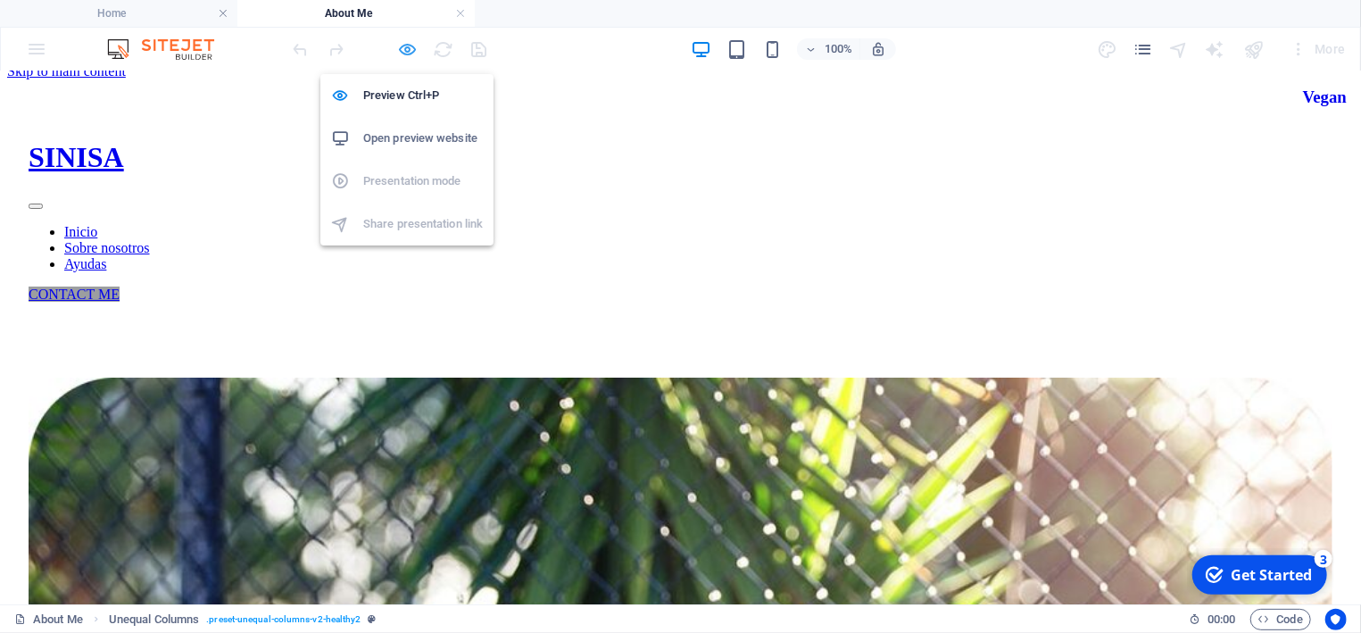
click at [413, 54] on icon "button" at bounding box center [408, 49] width 21 height 21
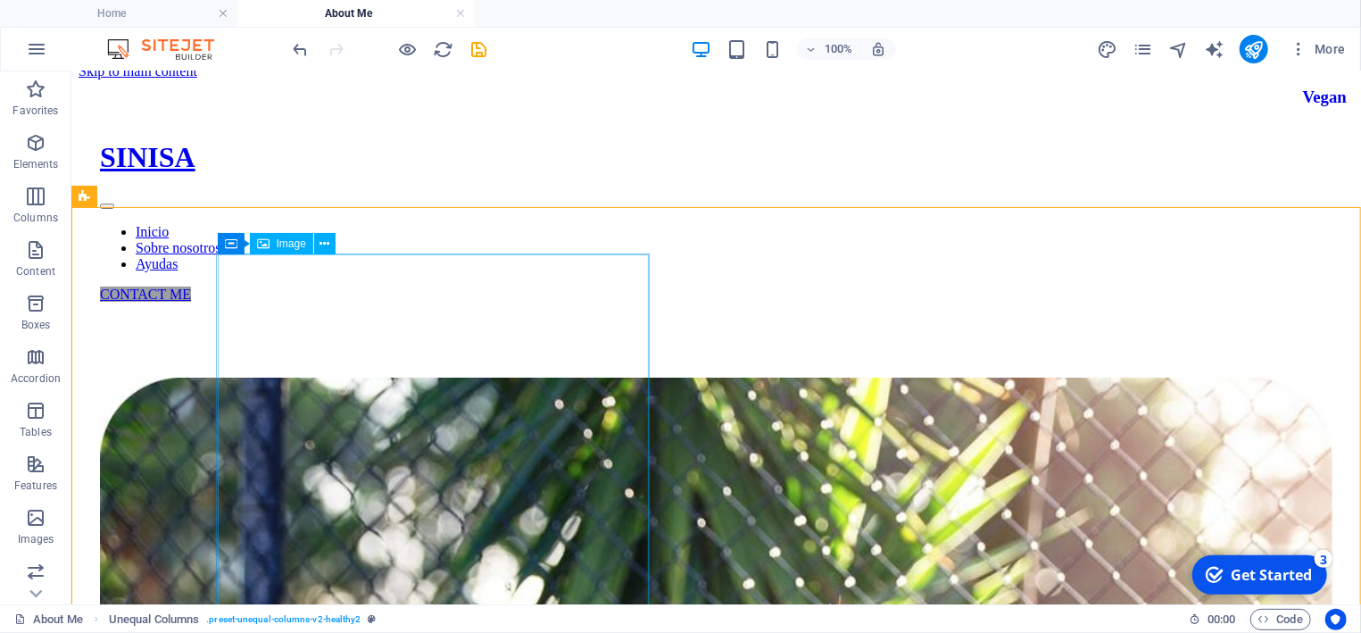
click at [273, 246] on div "Image" at bounding box center [281, 243] width 63 height 21
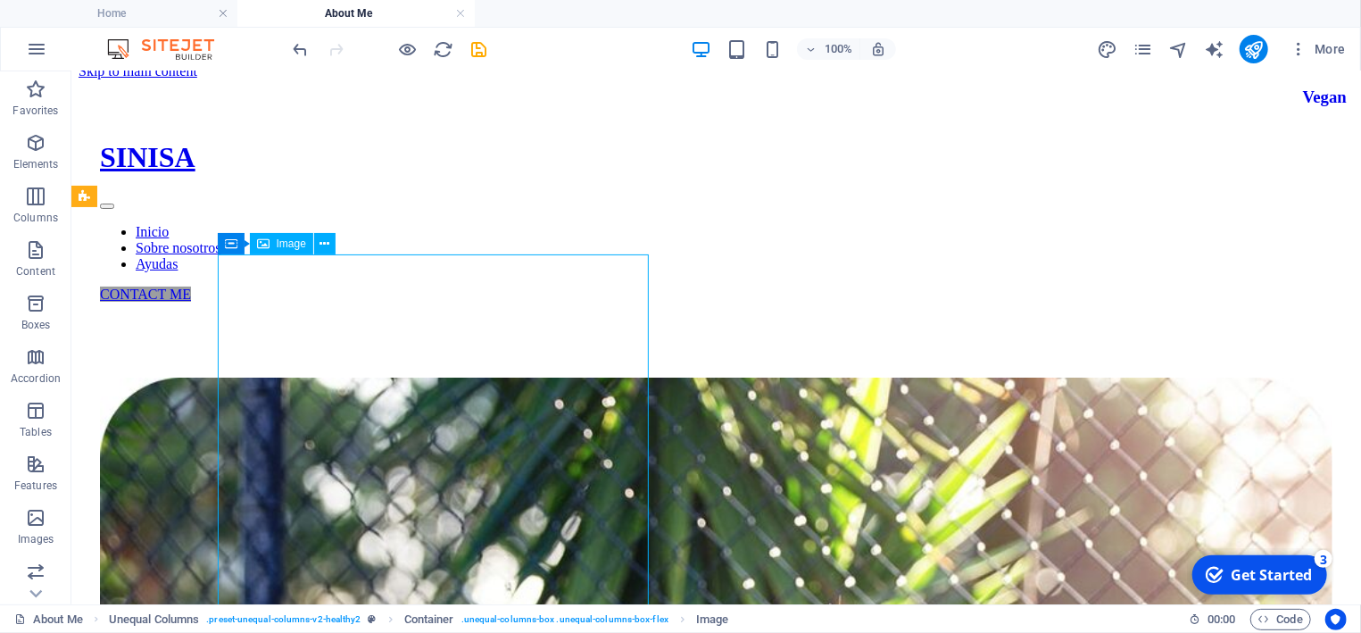
click at [273, 246] on div "Image" at bounding box center [281, 243] width 63 height 21
select select "%"
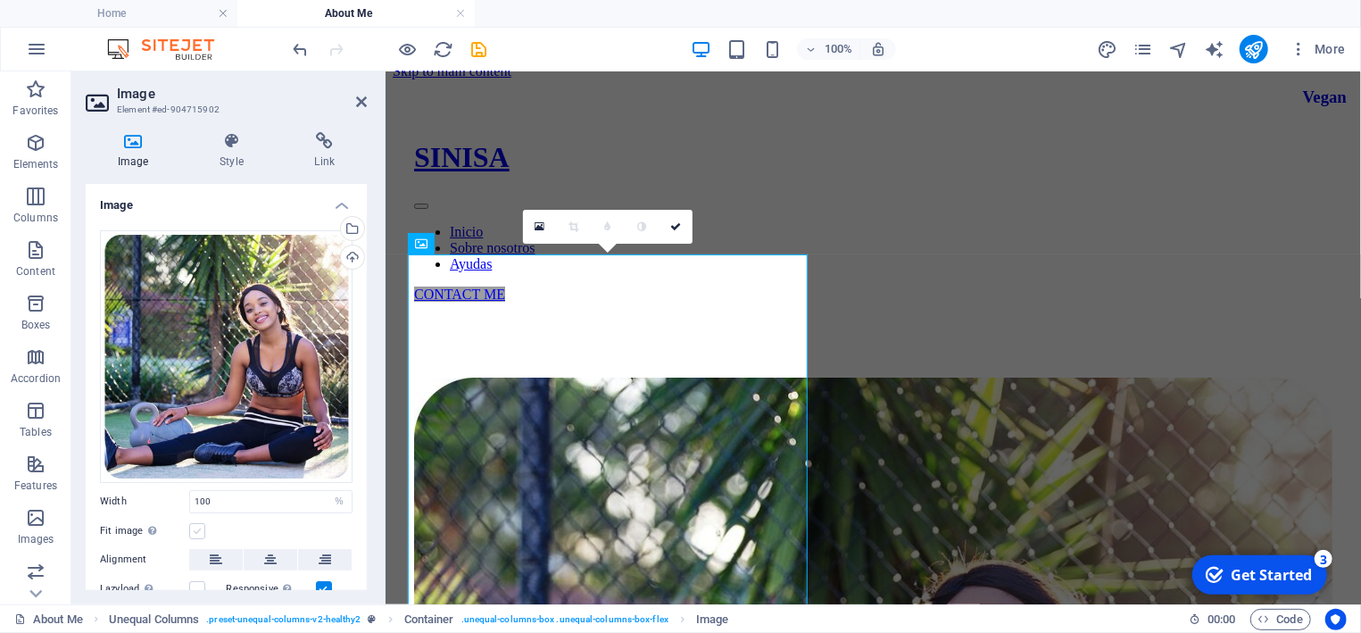
click at [195, 531] on label at bounding box center [197, 531] width 16 height 16
click at [0, 0] on input "Fit image Automatically fit image to a fixed width and height" at bounding box center [0, 0] width 0 height 0
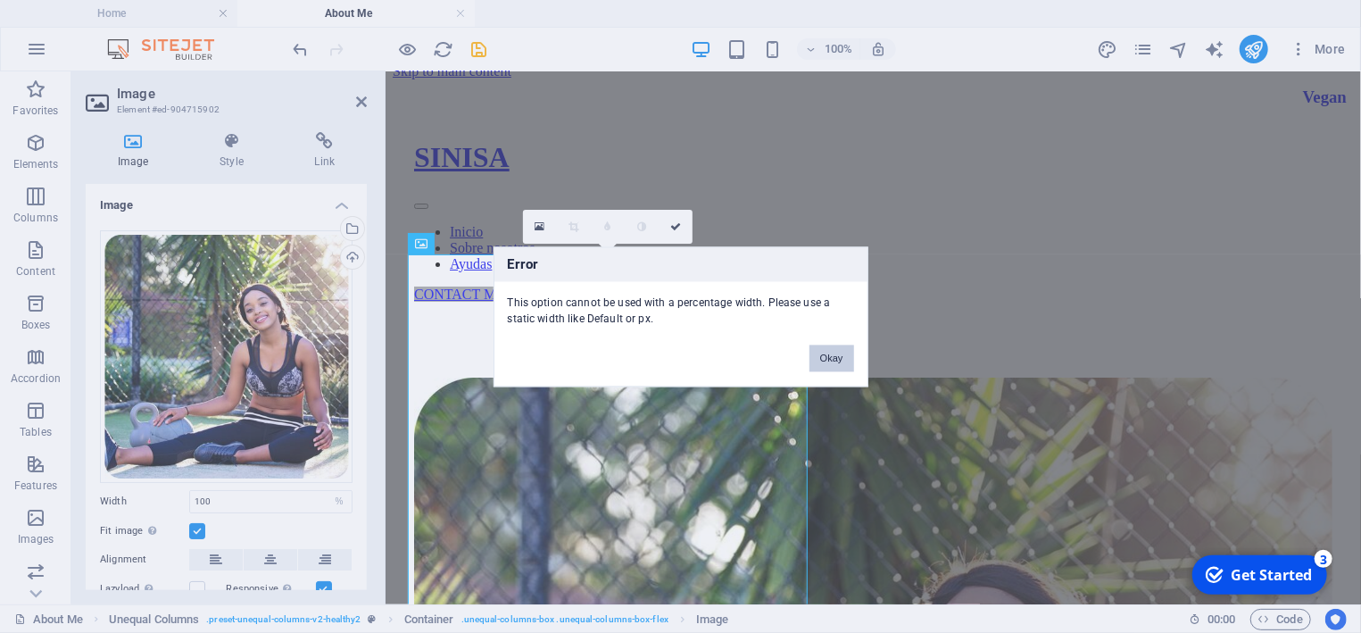
click at [820, 350] on button "Okay" at bounding box center [831, 357] width 45 height 27
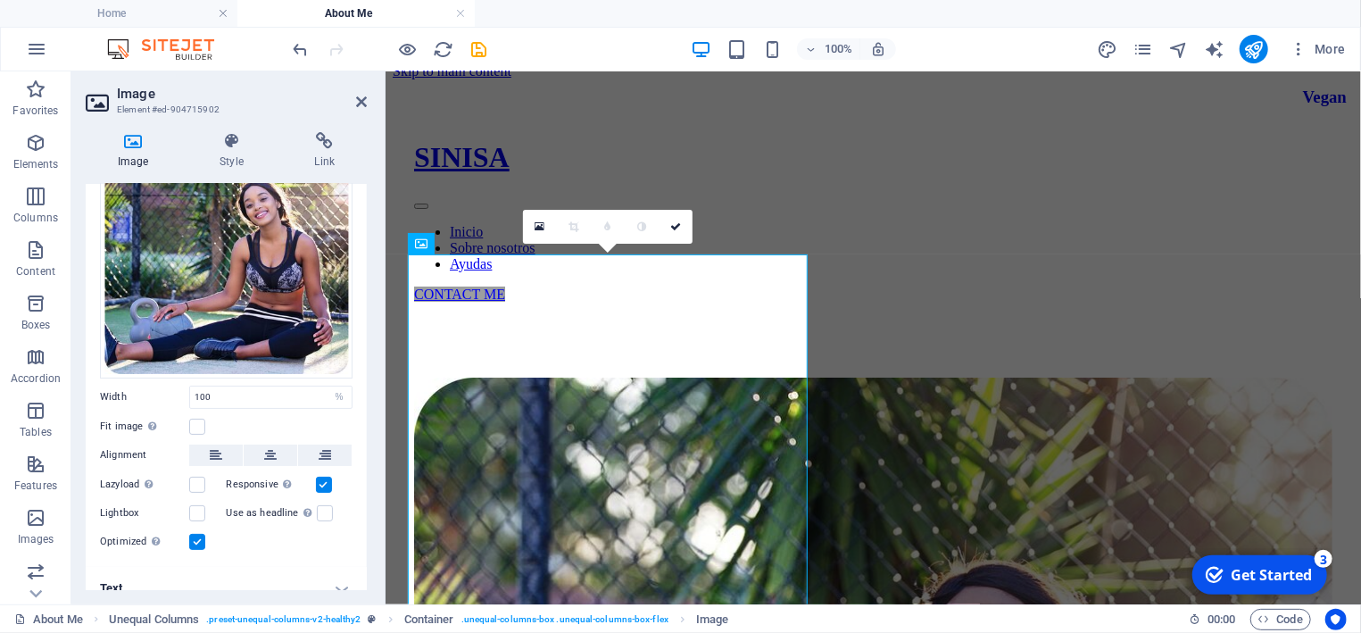
scroll to position [123, 0]
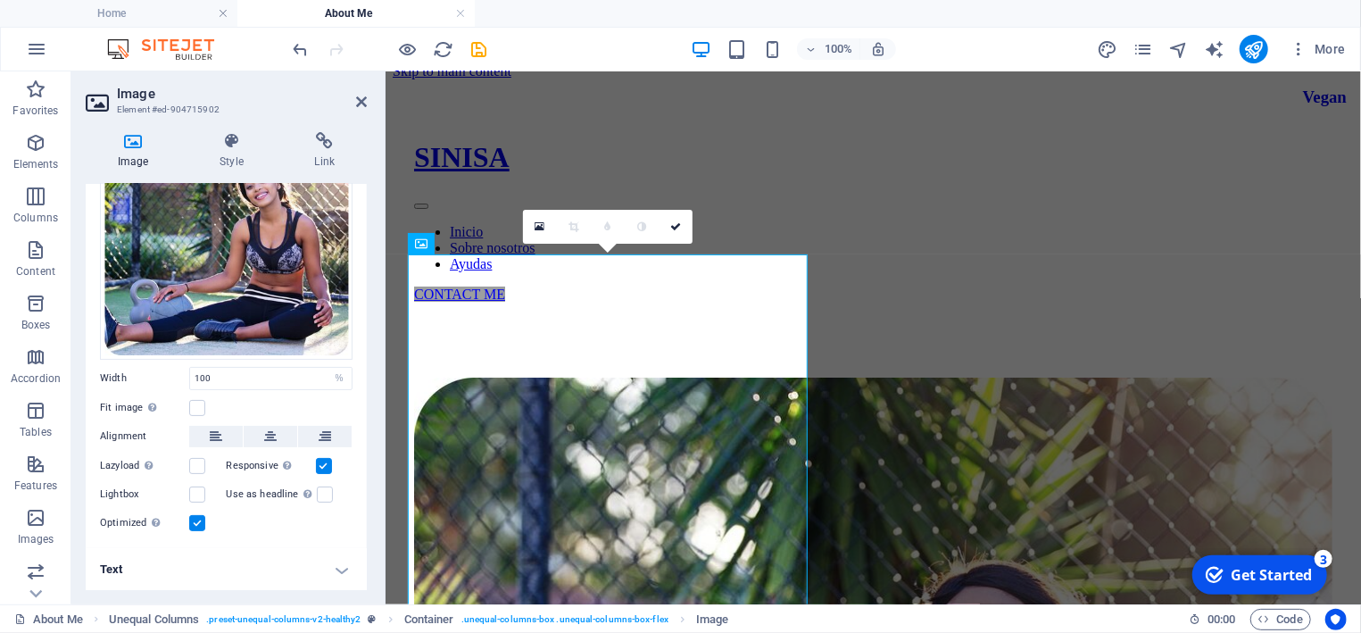
click at [355, 100] on h2 "Image" at bounding box center [242, 94] width 250 height 16
click at [368, 100] on aside "Image Element #ed-904715902 Image Style Link Image Drag files here, click to ch…" at bounding box center [228, 337] width 314 height 533
click at [359, 100] on icon at bounding box center [361, 102] width 11 height 14
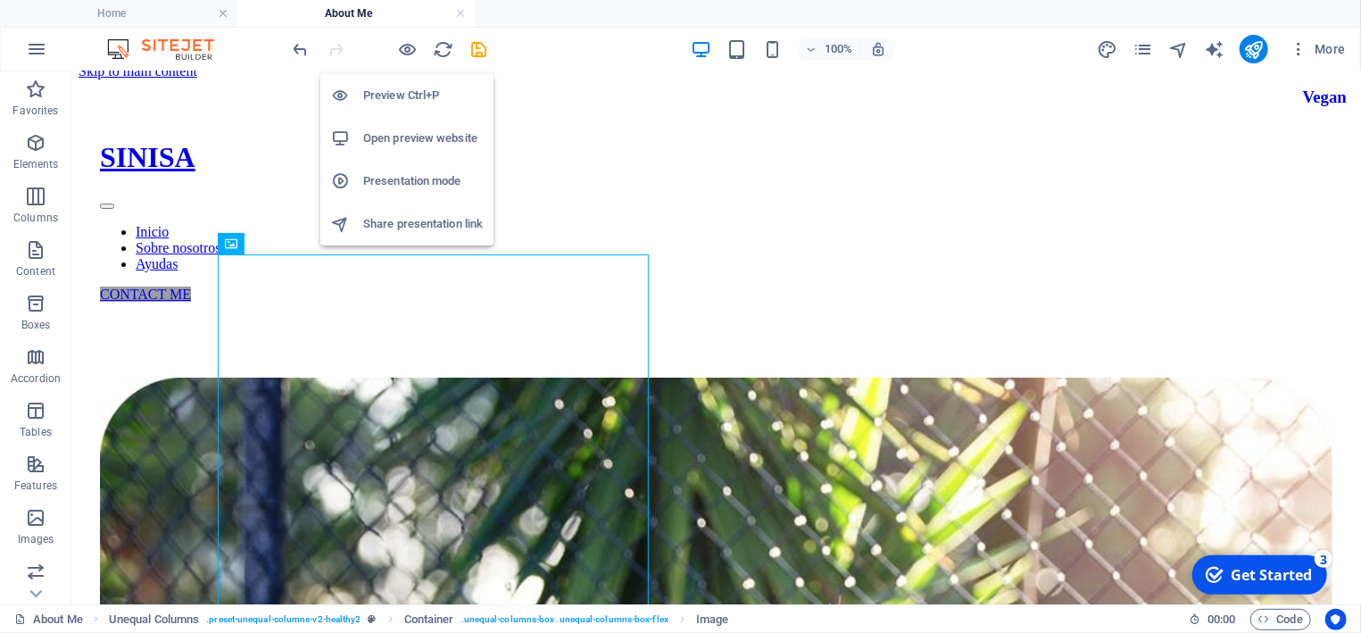
click at [399, 93] on h6 "Preview Ctrl+P" at bounding box center [423, 95] width 120 height 21
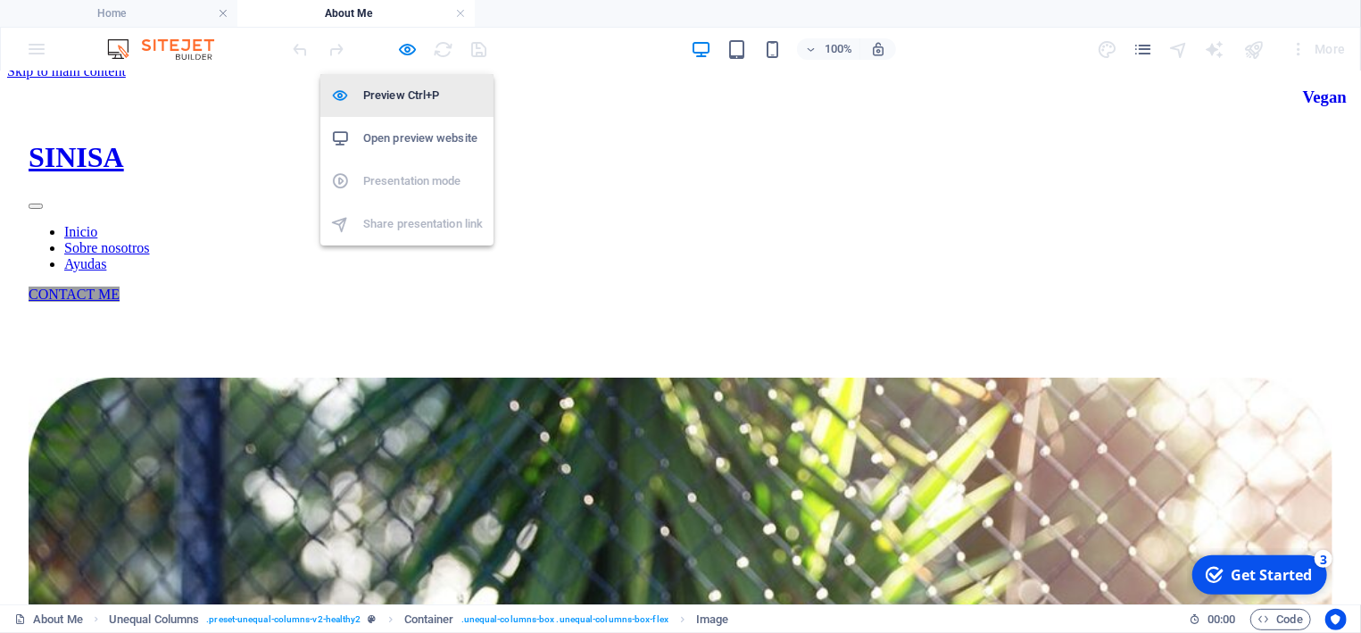
click at [399, 93] on h6 "Preview Ctrl+P" at bounding box center [423, 95] width 120 height 21
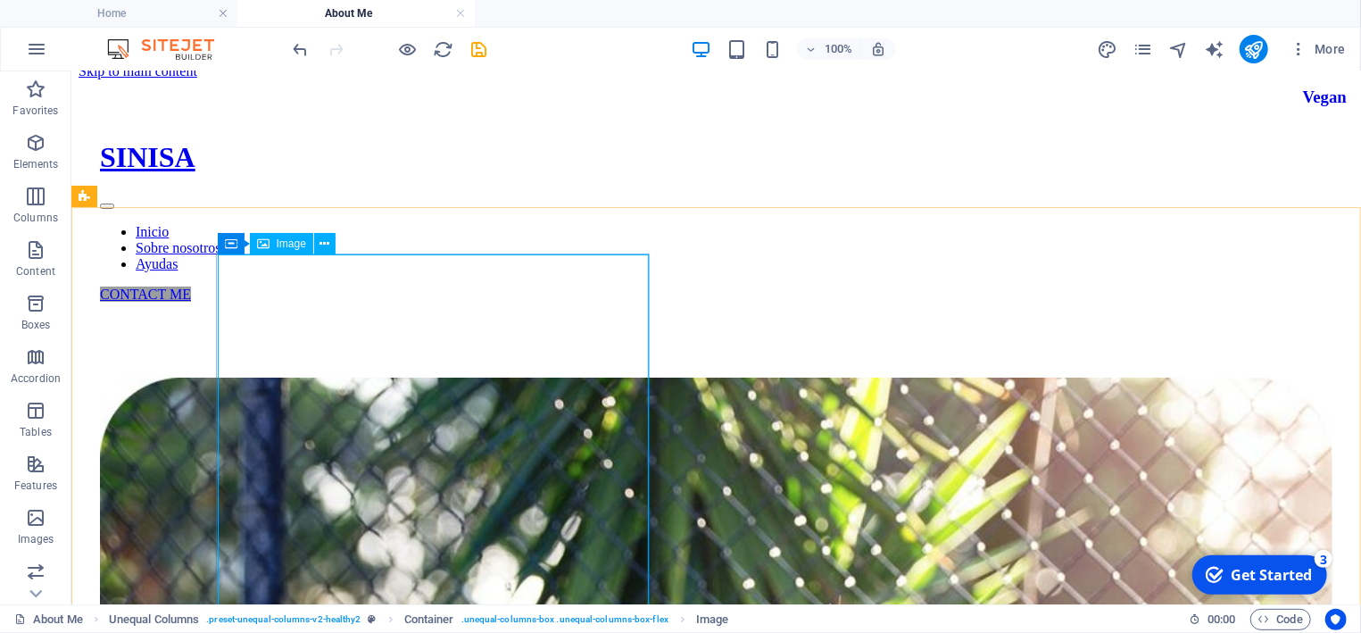
click at [283, 248] on span "Image" at bounding box center [291, 243] width 29 height 11
select select "%"
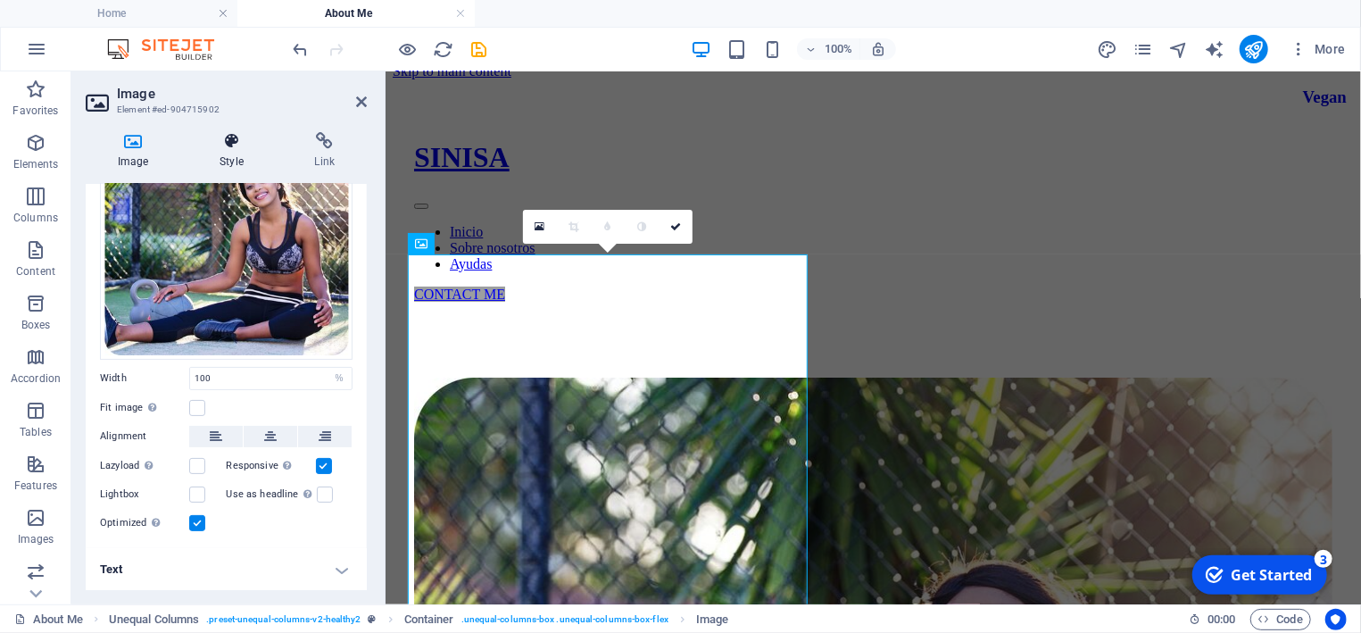
click at [236, 151] on h4 "Style" at bounding box center [234, 150] width 95 height 37
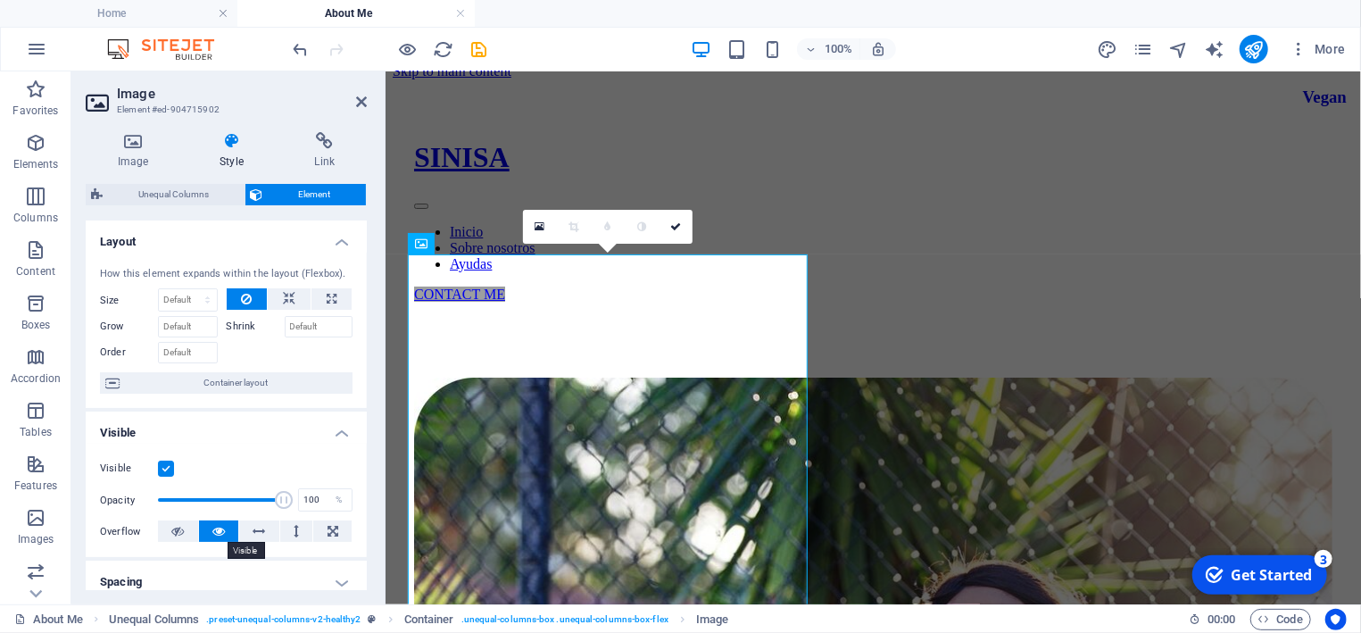
click at [220, 532] on icon at bounding box center [218, 530] width 12 height 21
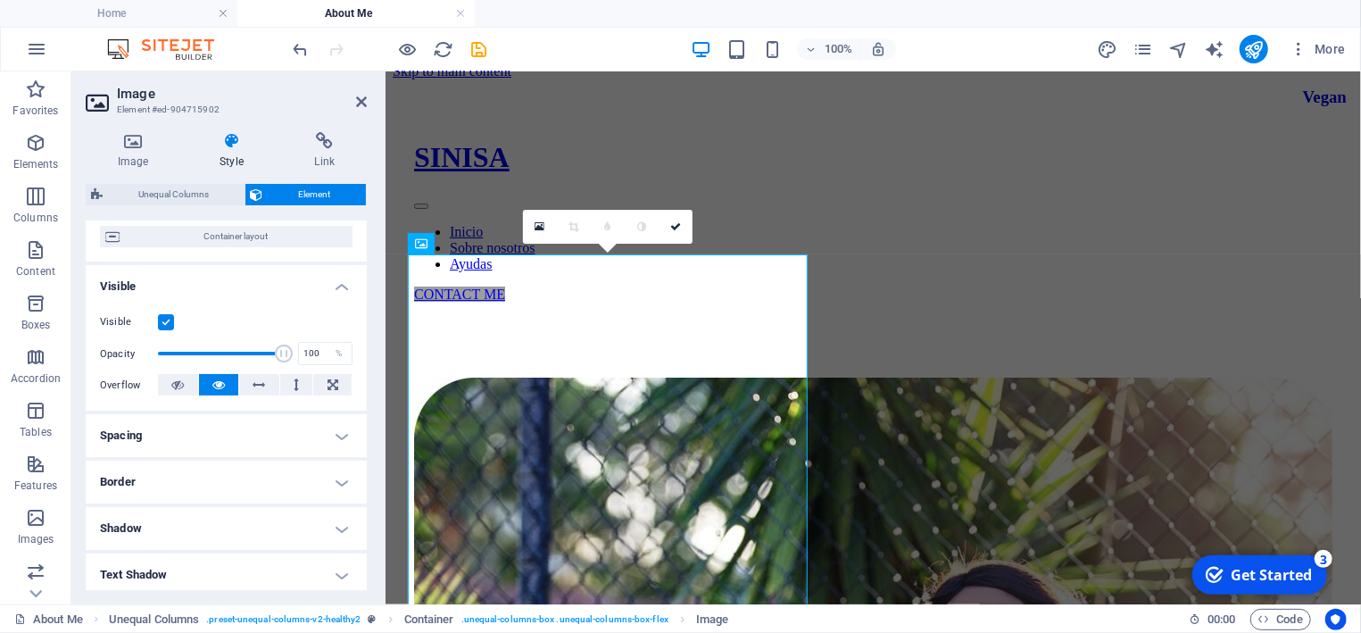
scroll to position [167, 0]
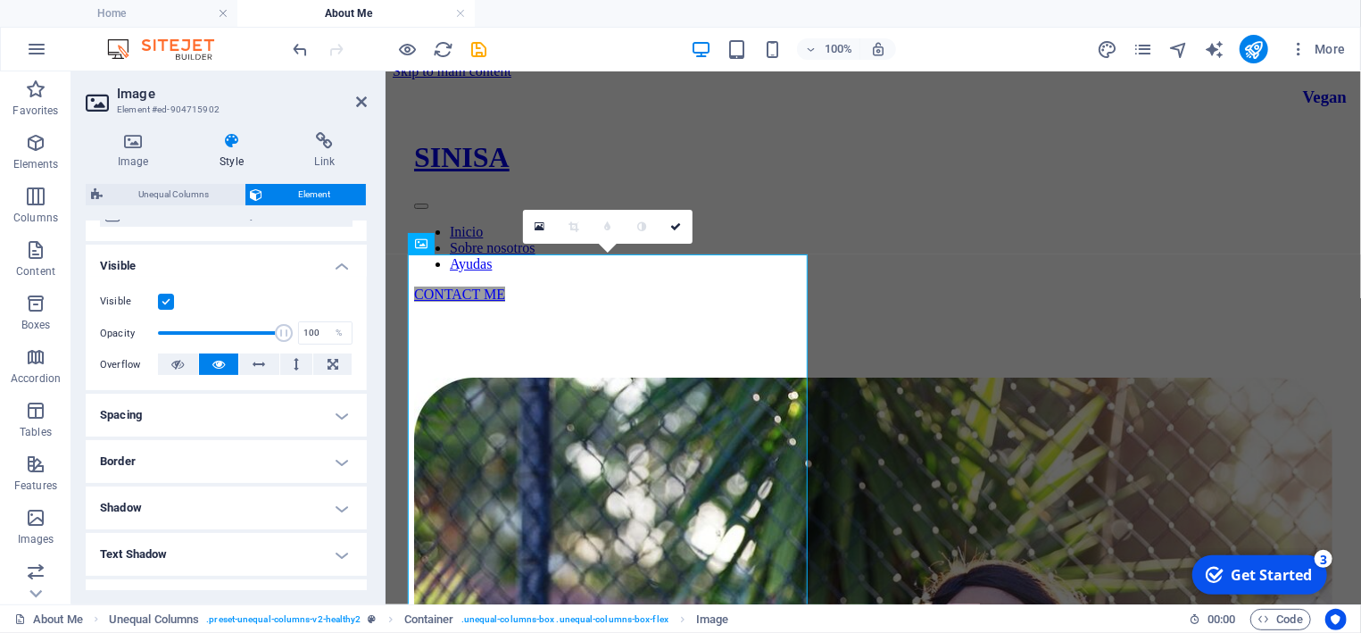
click at [230, 464] on h4 "Border" at bounding box center [226, 461] width 281 height 43
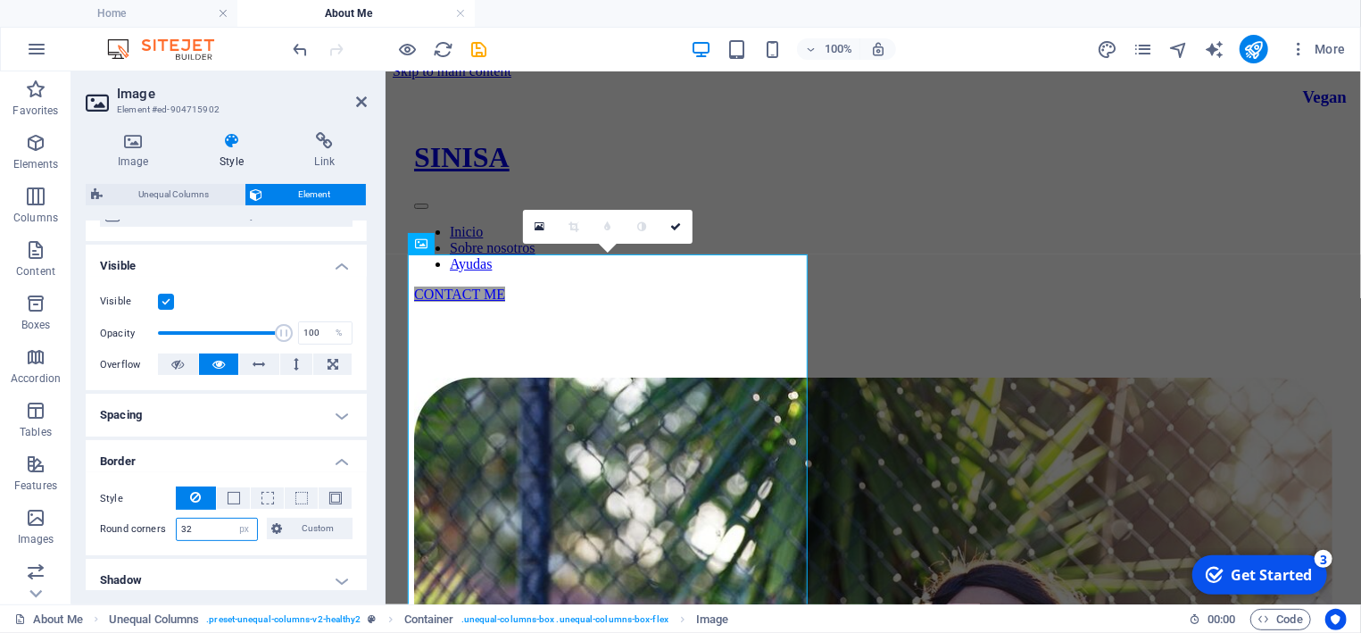
click at [215, 533] on input "32" at bounding box center [217, 528] width 80 height 21
click at [215, 525] on input "32" at bounding box center [217, 528] width 80 height 21
click at [196, 455] on h4 "Border" at bounding box center [226, 456] width 281 height 32
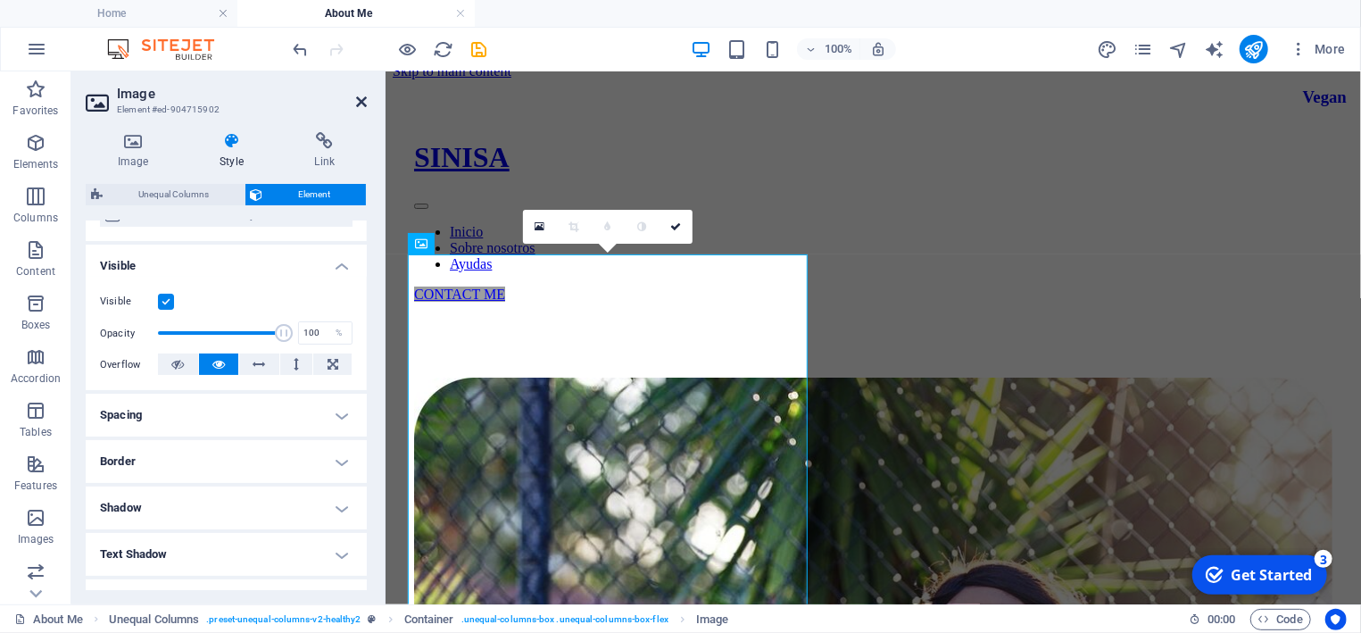
click at [361, 100] on icon at bounding box center [361, 102] width 11 height 14
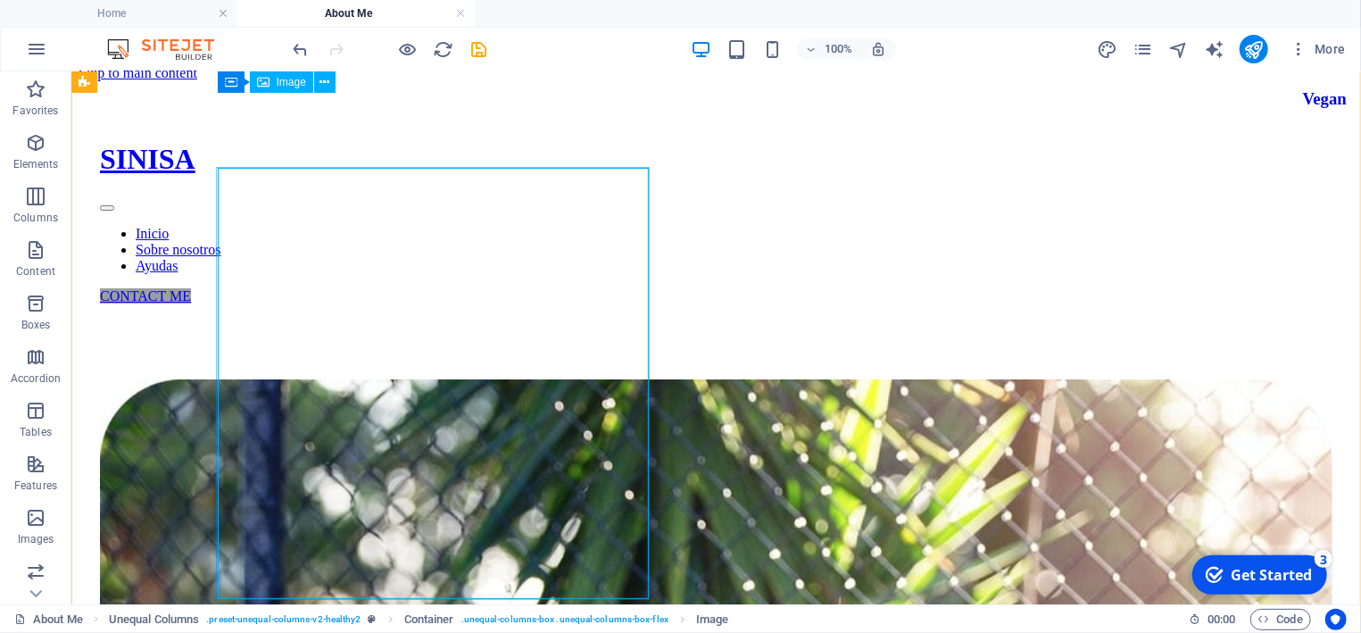
scroll to position [0, 0]
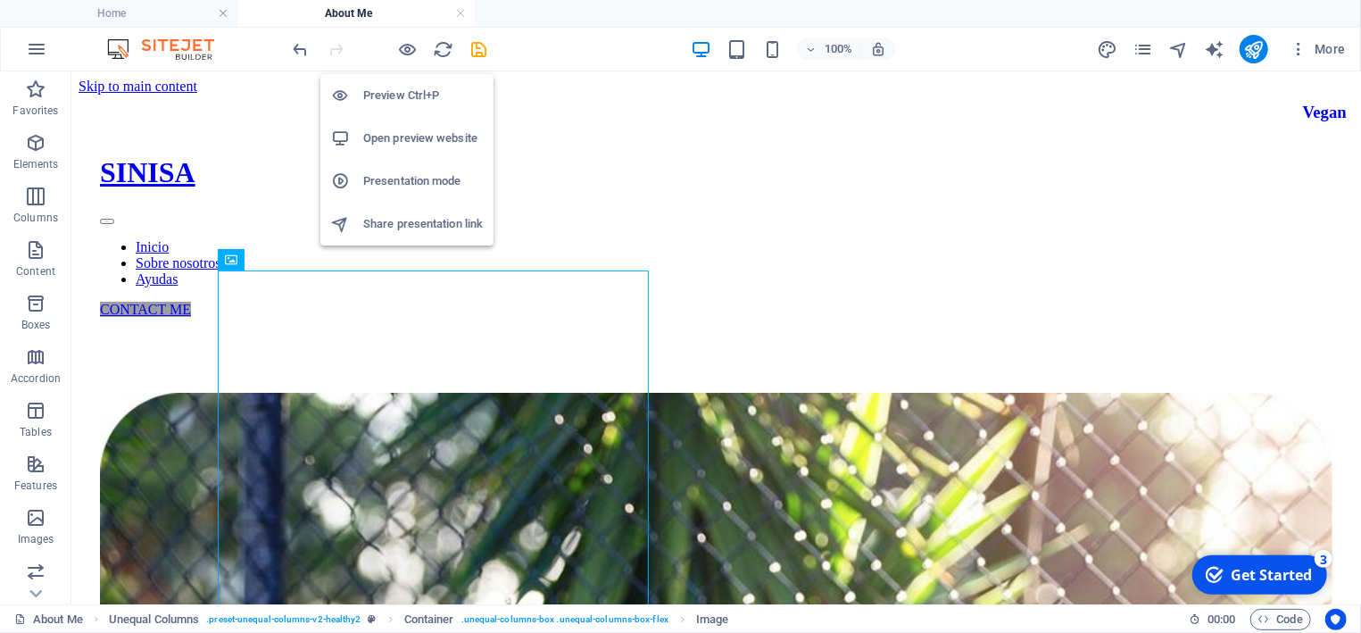
click at [392, 86] on h6 "Preview Ctrl+P" at bounding box center [423, 95] width 120 height 21
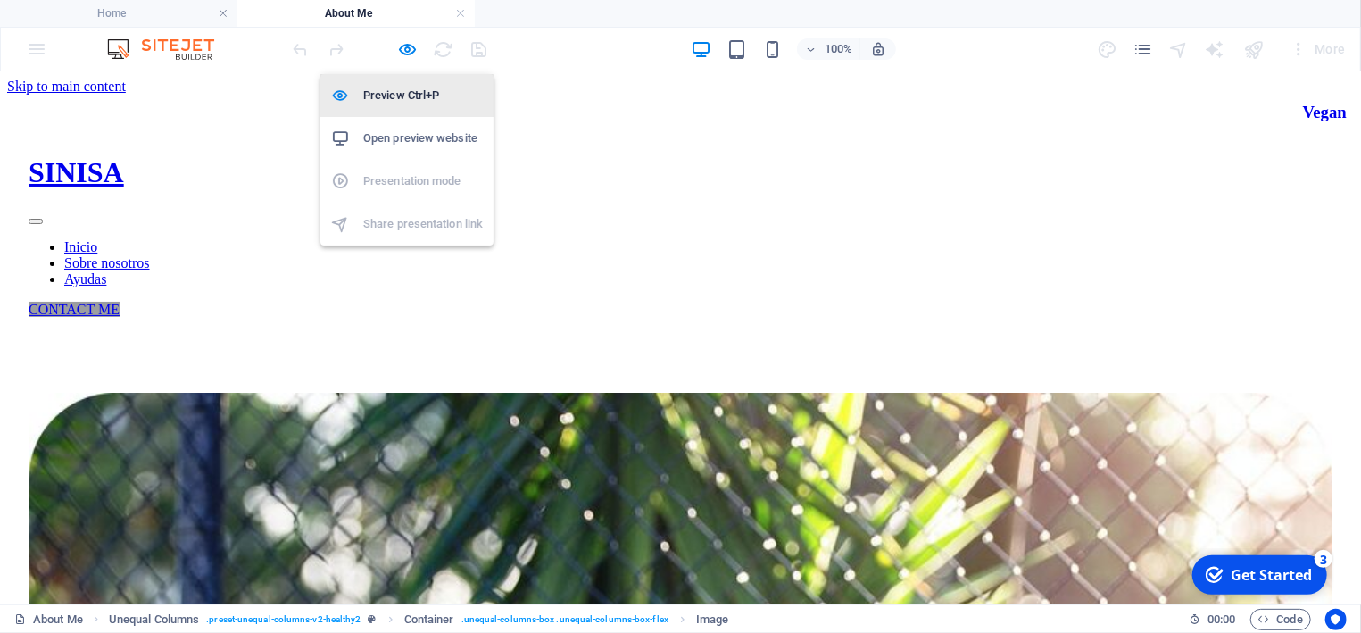
click at [392, 86] on h6 "Preview Ctrl+P" at bounding box center [423, 95] width 120 height 21
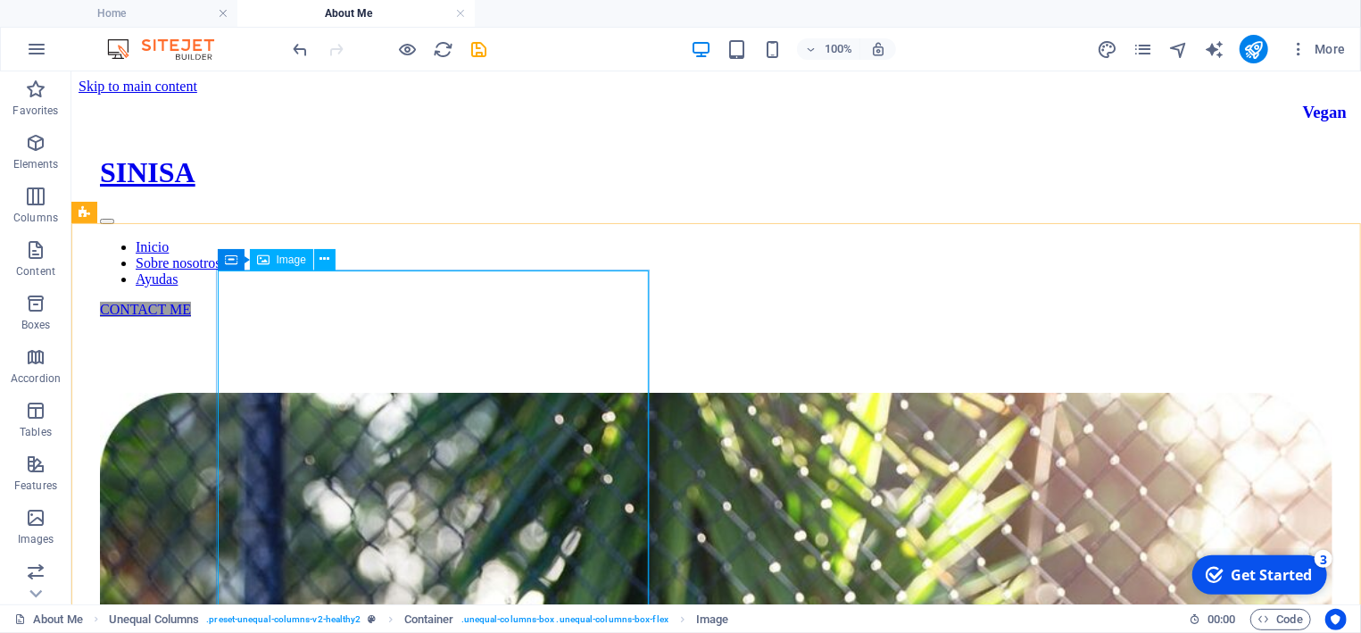
click at [289, 263] on span "Image" at bounding box center [291, 259] width 29 height 11
click at [286, 263] on span "Image" at bounding box center [291, 259] width 29 height 11
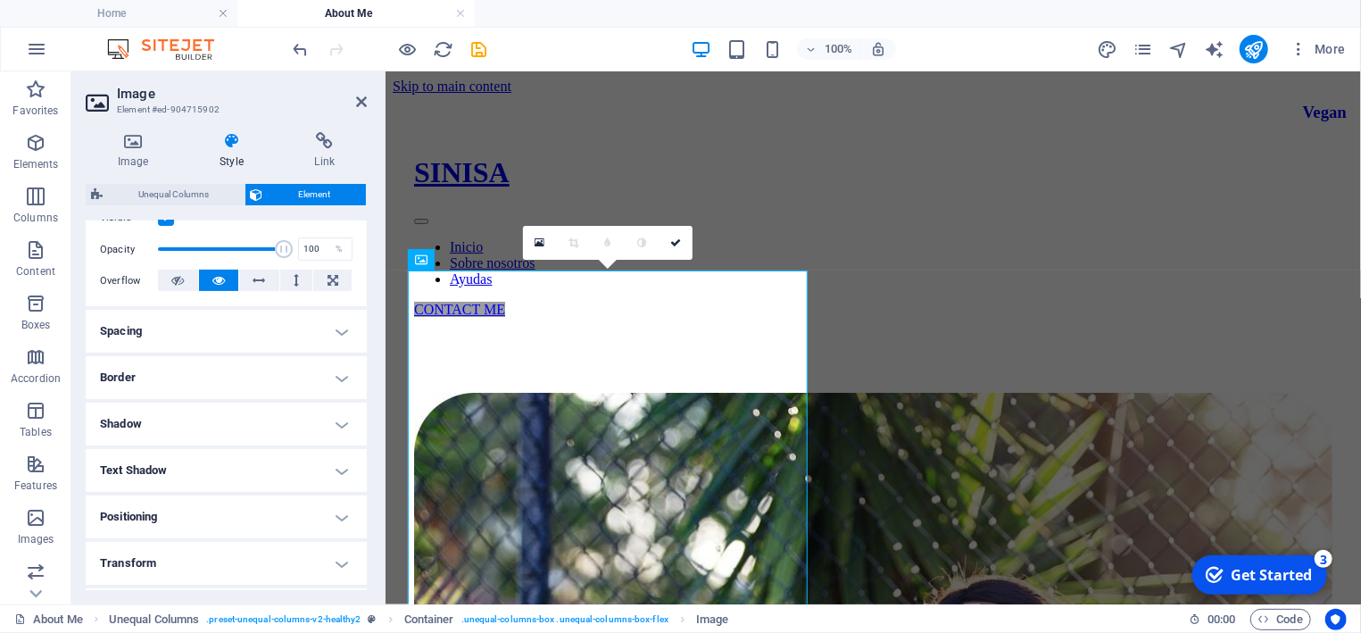
scroll to position [167, 0]
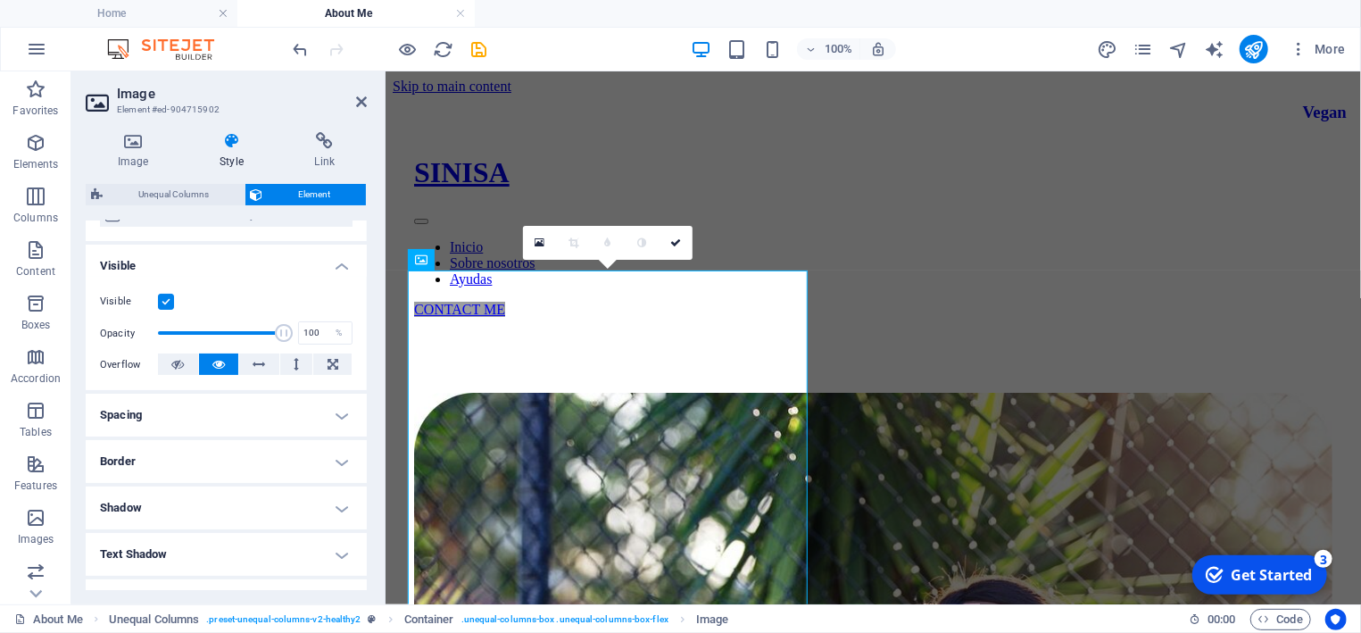
click at [160, 464] on h4 "Border" at bounding box center [226, 461] width 281 height 43
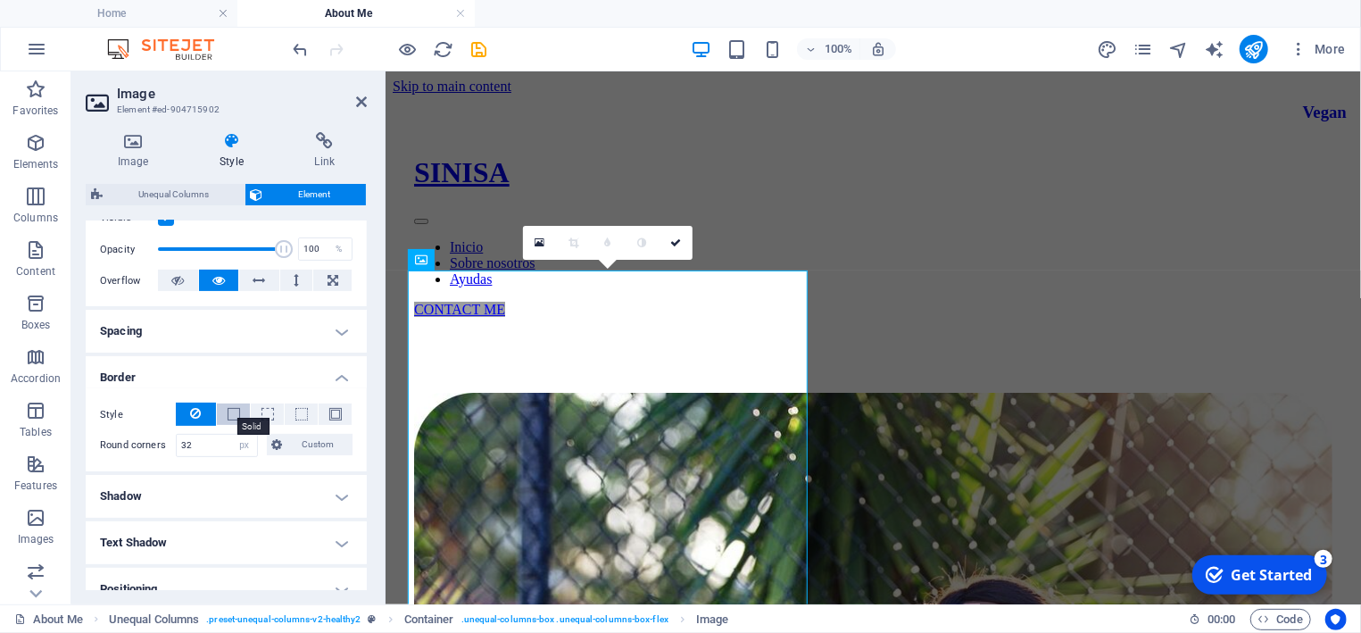
click at [229, 412] on span at bounding box center [234, 414] width 12 height 12
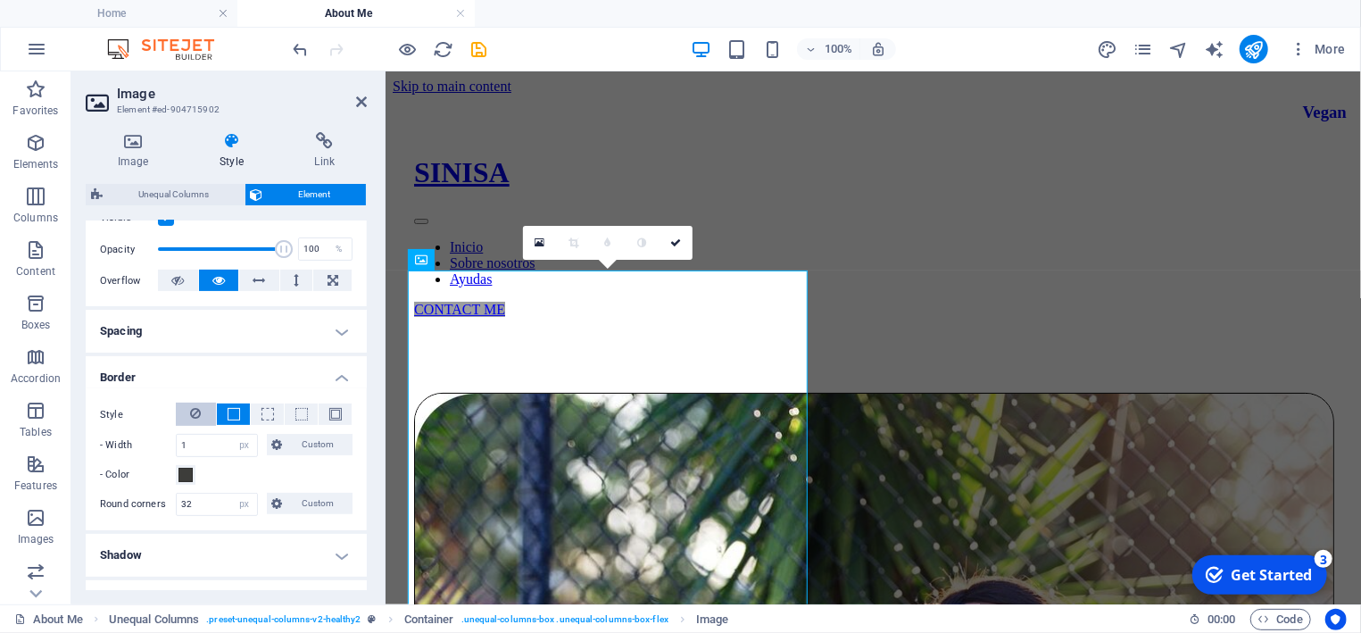
click at [187, 413] on button at bounding box center [196, 413] width 40 height 23
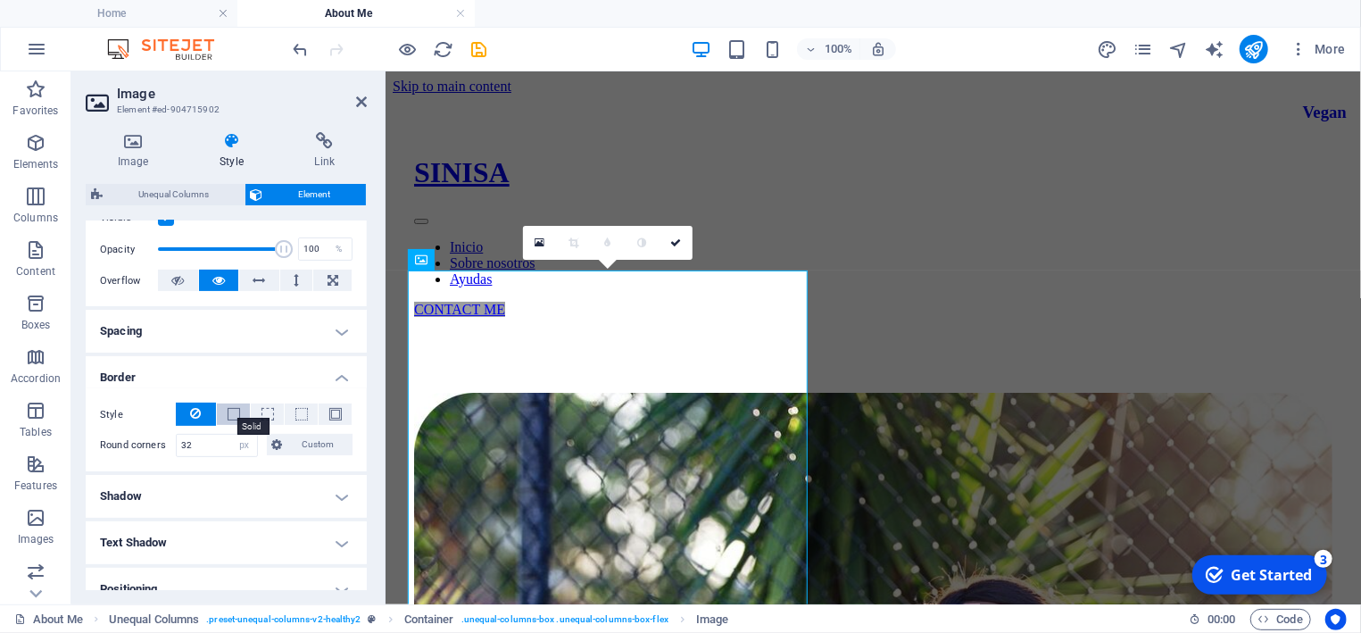
click at [228, 413] on span at bounding box center [234, 414] width 12 height 12
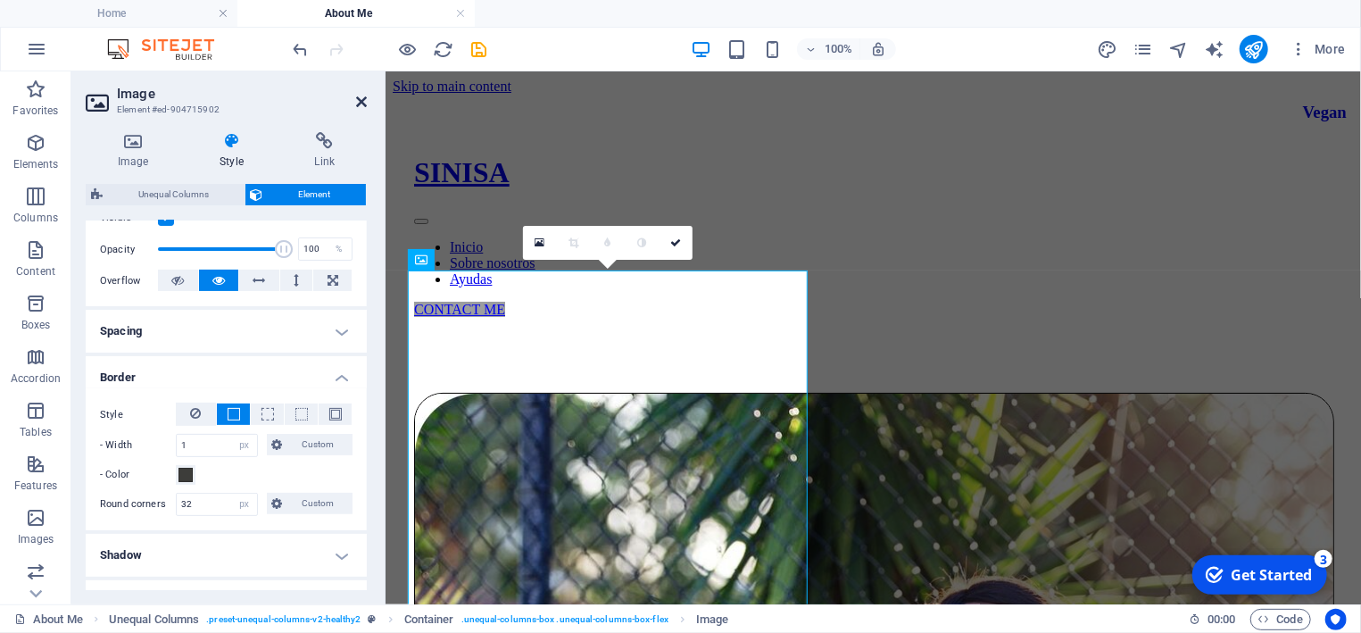
click at [360, 97] on icon at bounding box center [361, 102] width 11 height 14
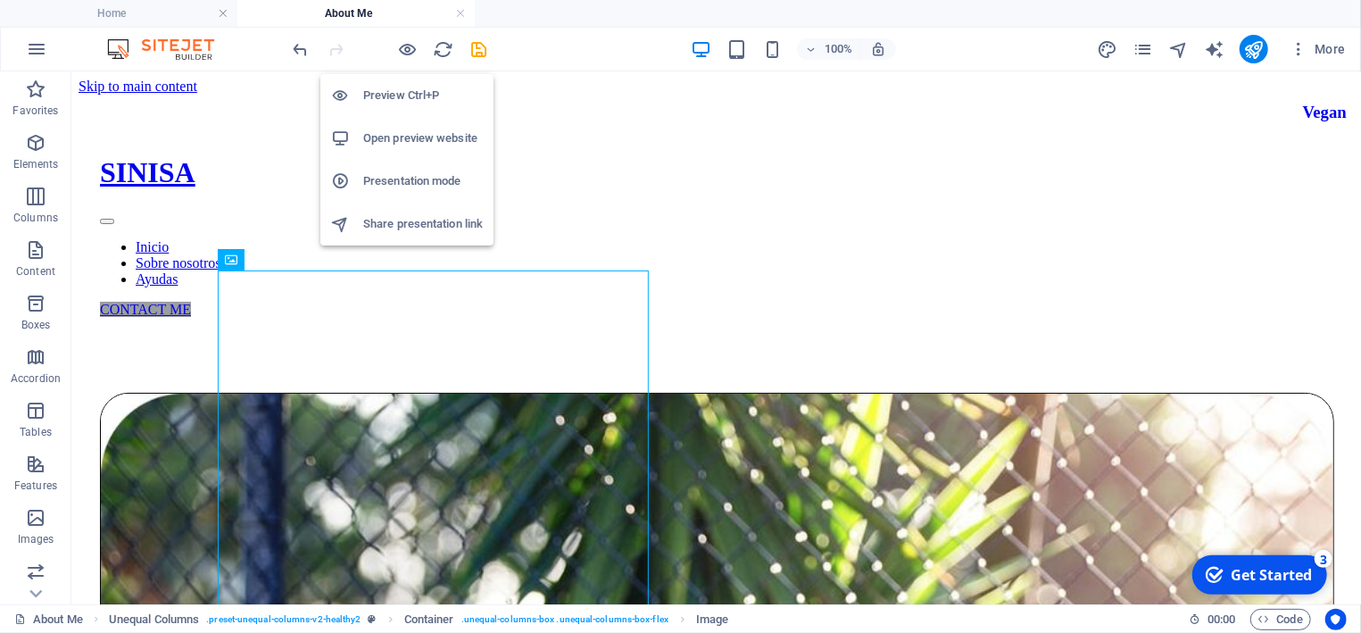
click at [394, 92] on h6 "Preview Ctrl+P" at bounding box center [423, 95] width 120 height 21
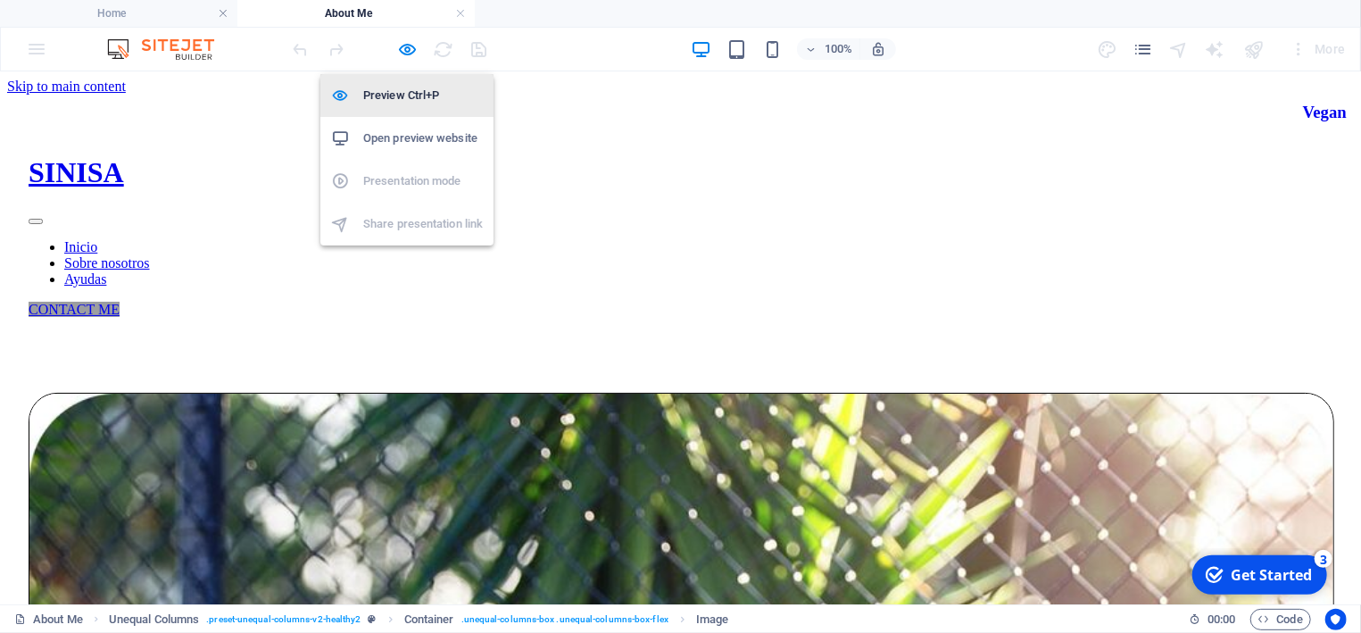
click at [394, 92] on h6 "Preview Ctrl+P" at bounding box center [423, 95] width 120 height 21
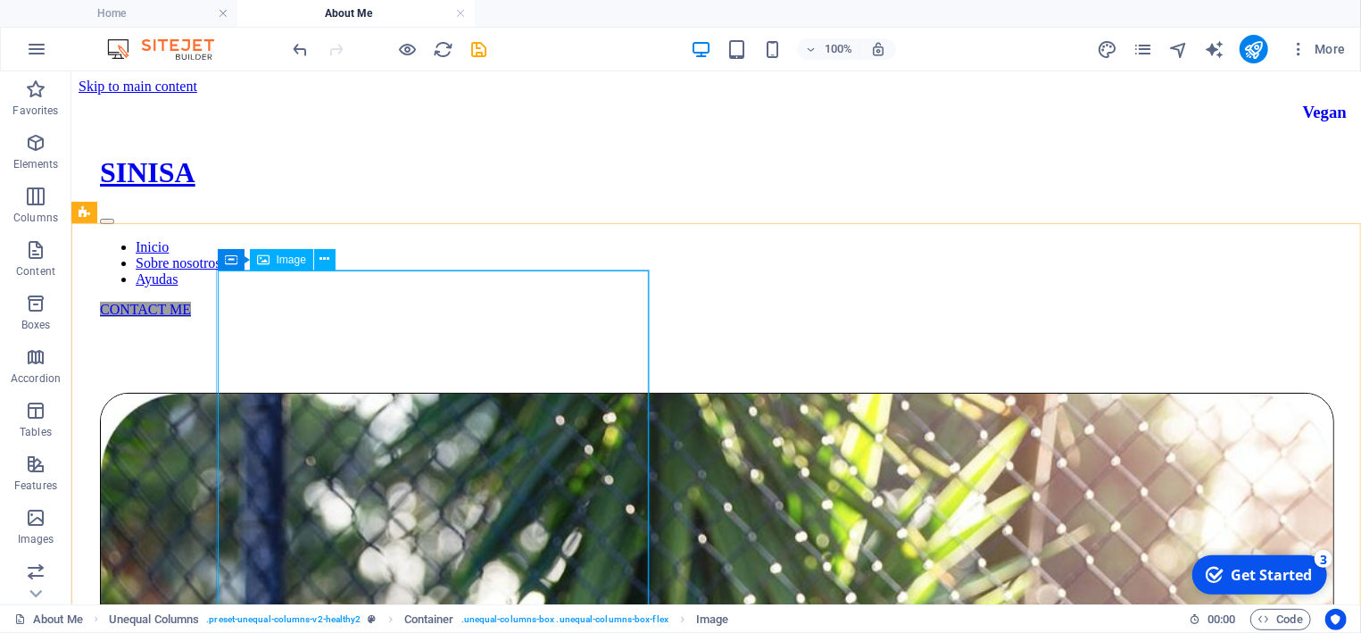
click at [286, 262] on span "Image" at bounding box center [291, 259] width 29 height 11
select select "px"
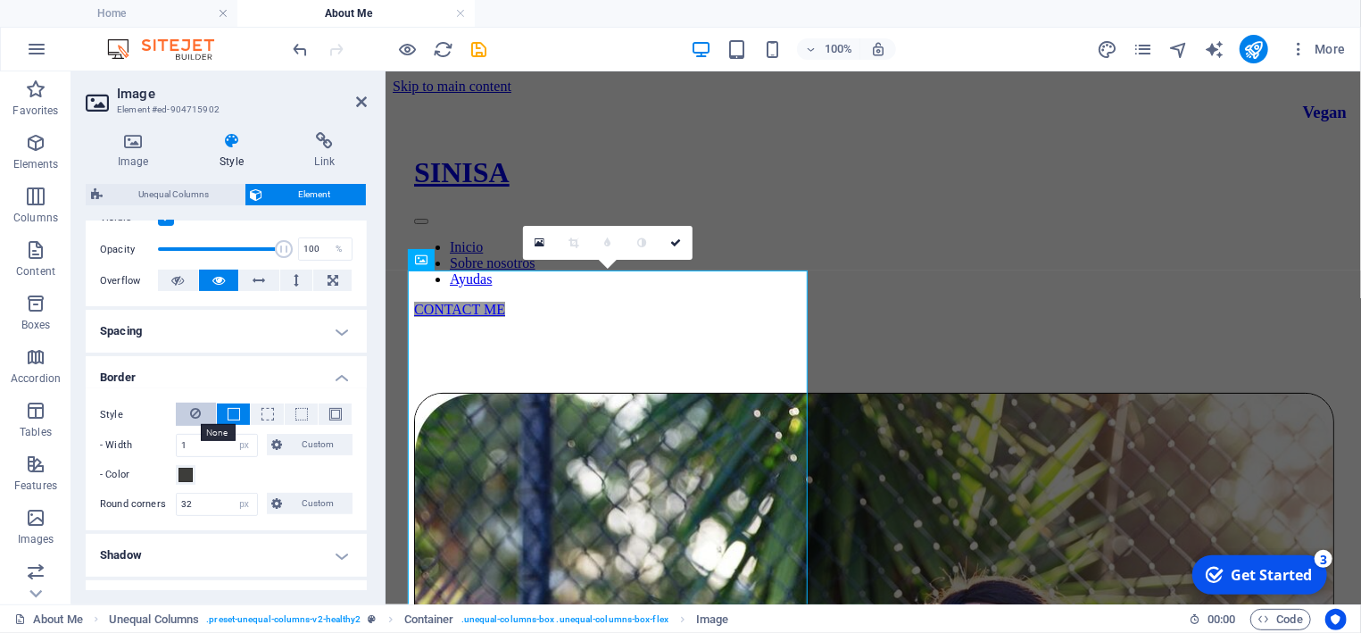
click at [195, 413] on icon at bounding box center [196, 412] width 11 height 21
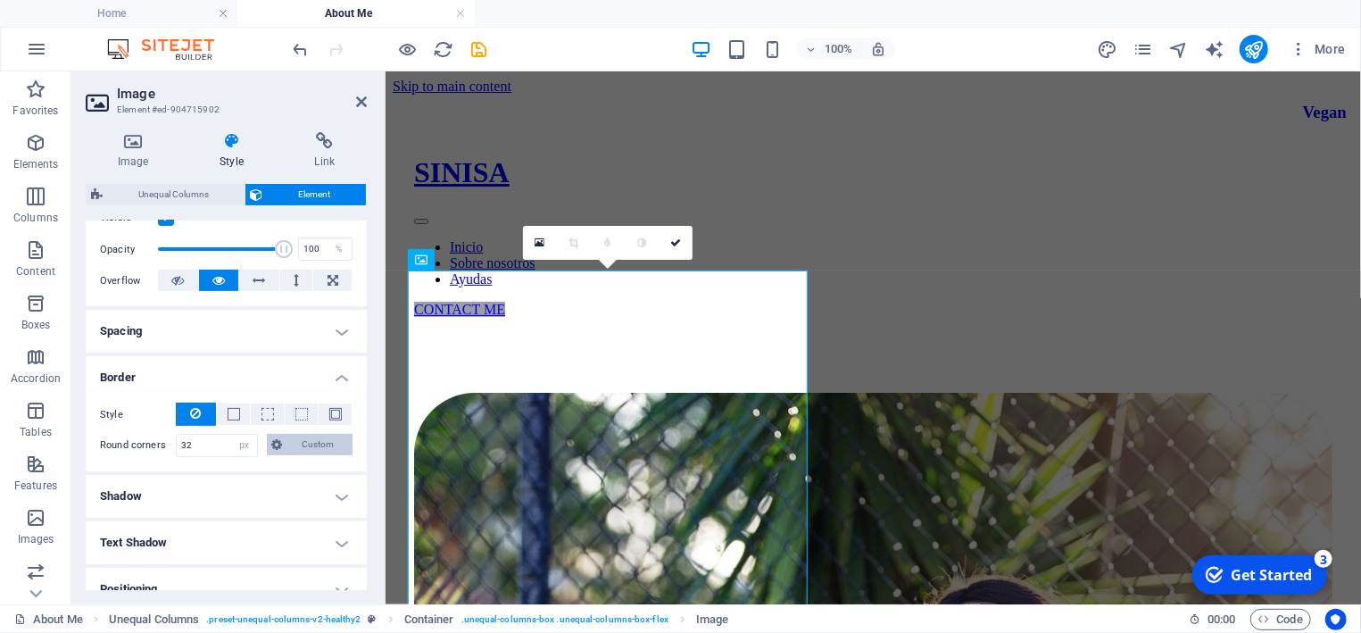
click at [321, 444] on span "Custom" at bounding box center [318, 444] width 60 height 21
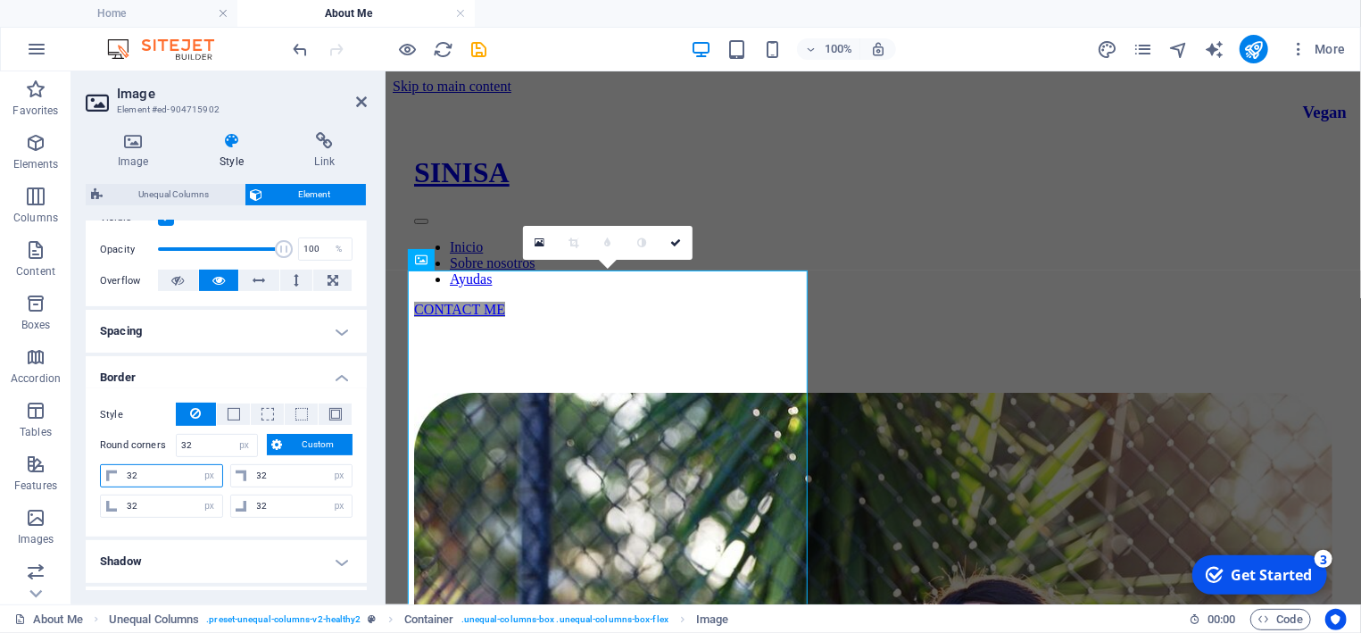
click at [165, 478] on input "32" at bounding box center [172, 475] width 100 height 21
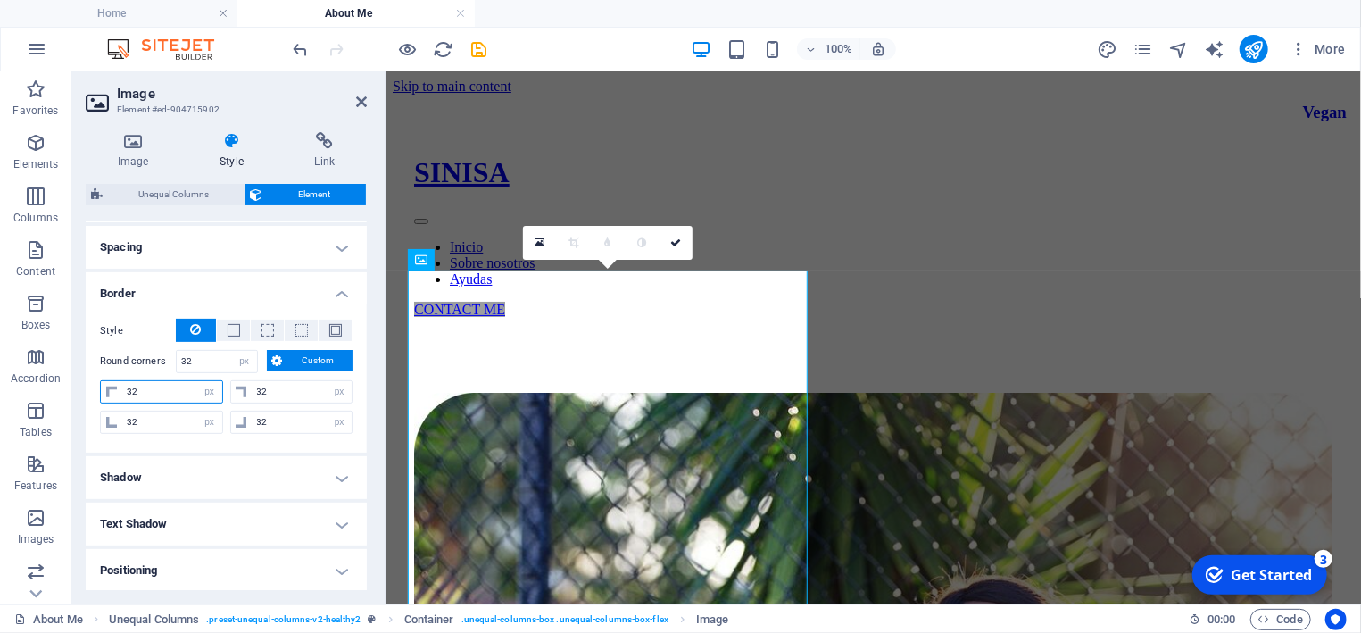
type input "3"
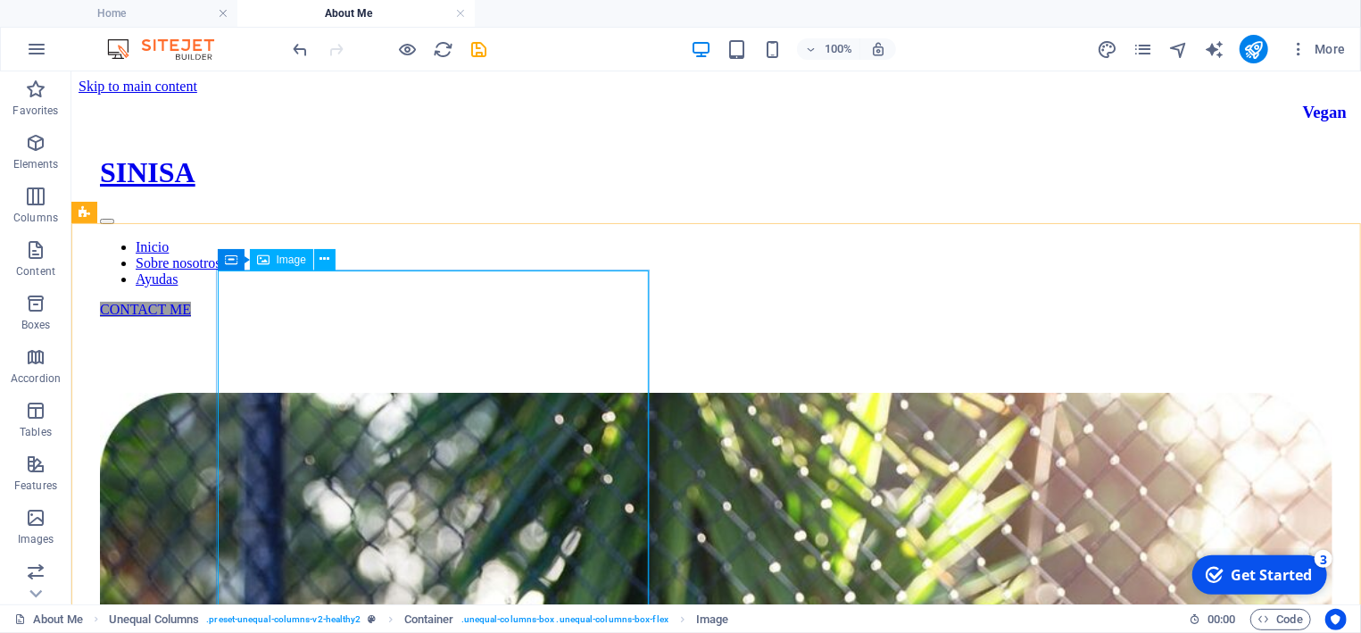
click at [284, 263] on span "Image" at bounding box center [291, 259] width 29 height 11
select select "px"
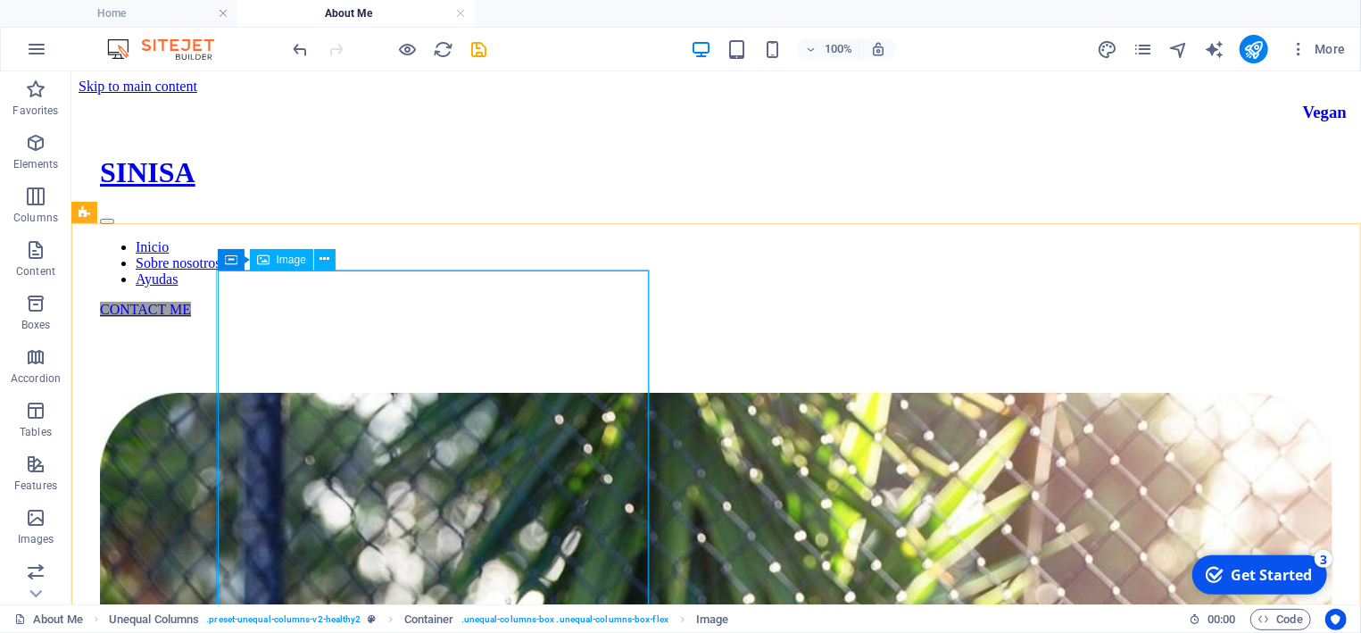
select select "px"
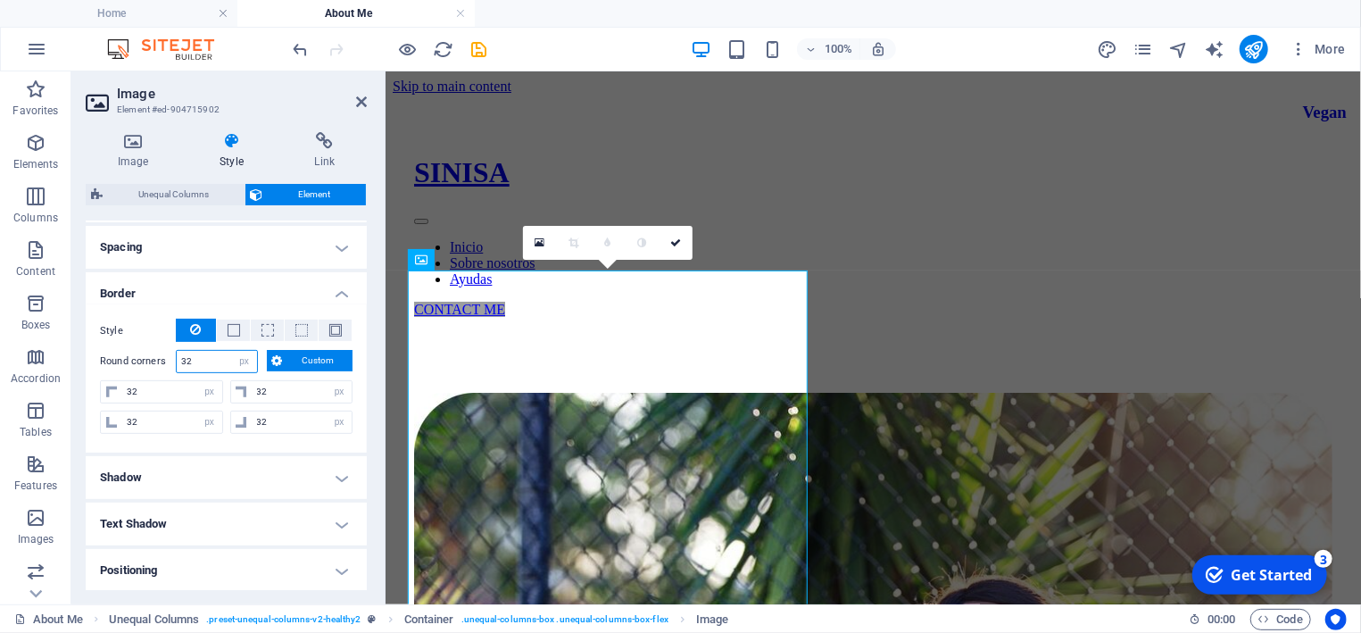
drag, startPoint x: 208, startPoint y: 361, endPoint x: 166, endPoint y: 364, distance: 42.0
click at [177, 364] on input "32" at bounding box center [217, 361] width 80 height 21
type input "1"
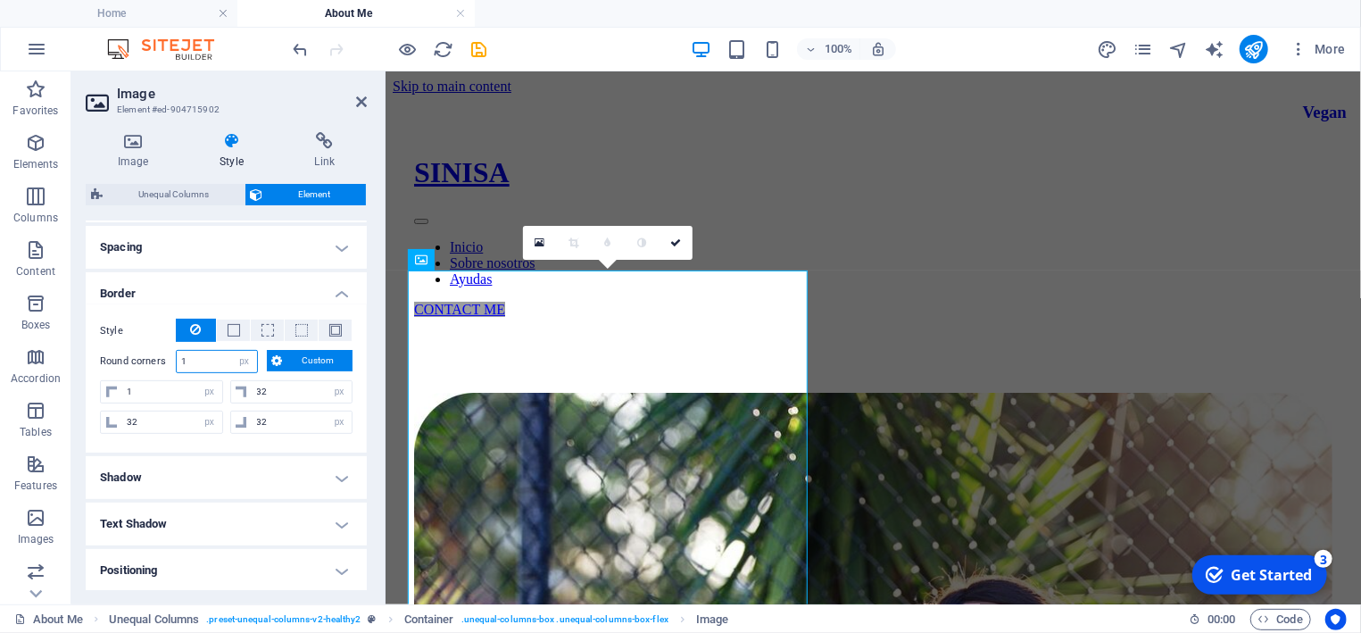
type input "1"
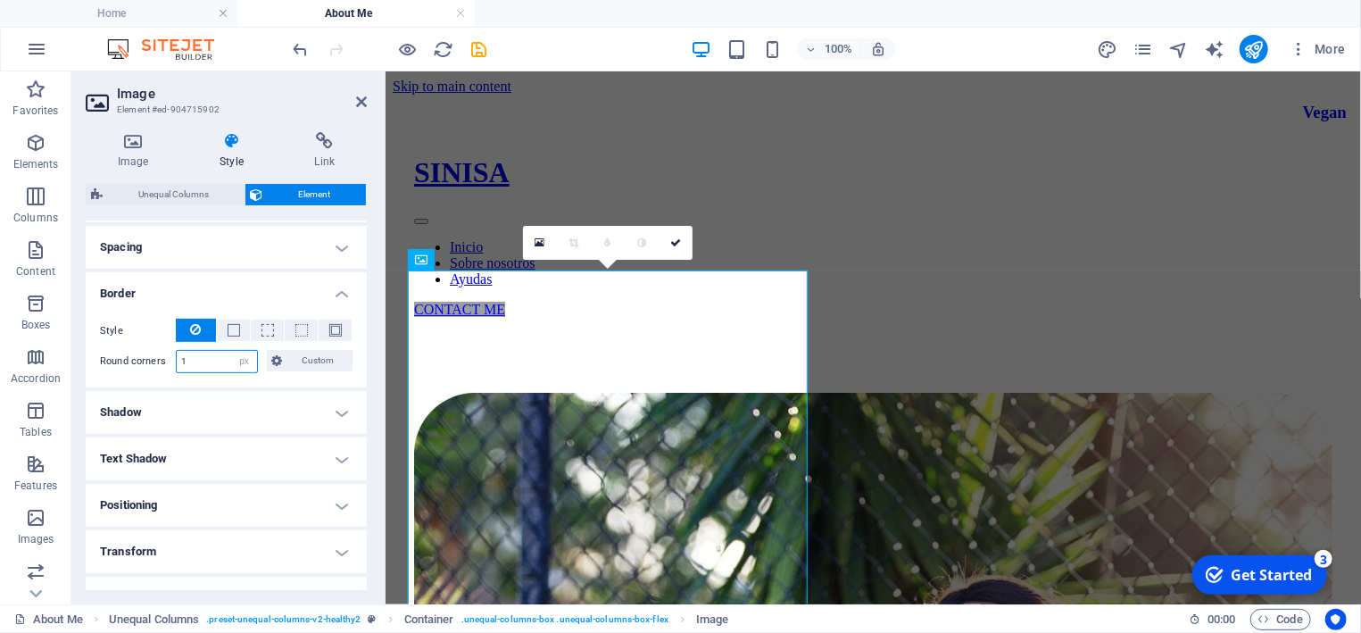
type input "1"
click at [297, 360] on span "Custom" at bounding box center [318, 360] width 60 height 21
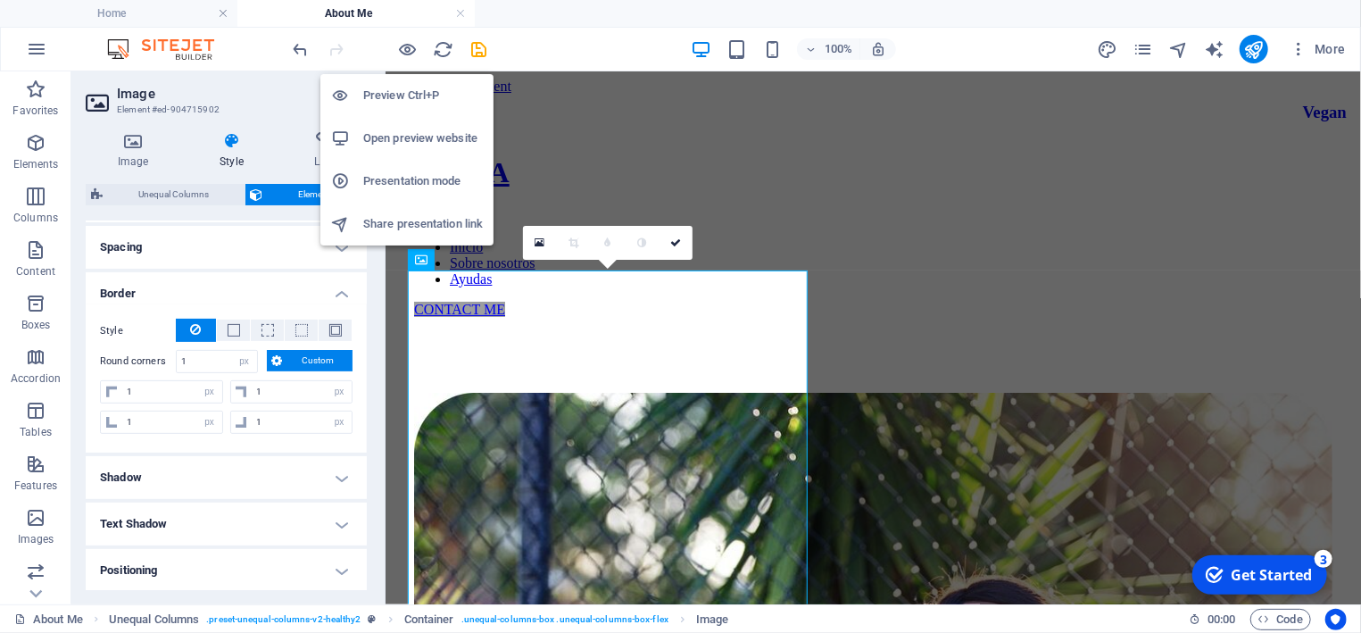
click at [399, 95] on h6 "Preview Ctrl+P" at bounding box center [423, 95] width 120 height 21
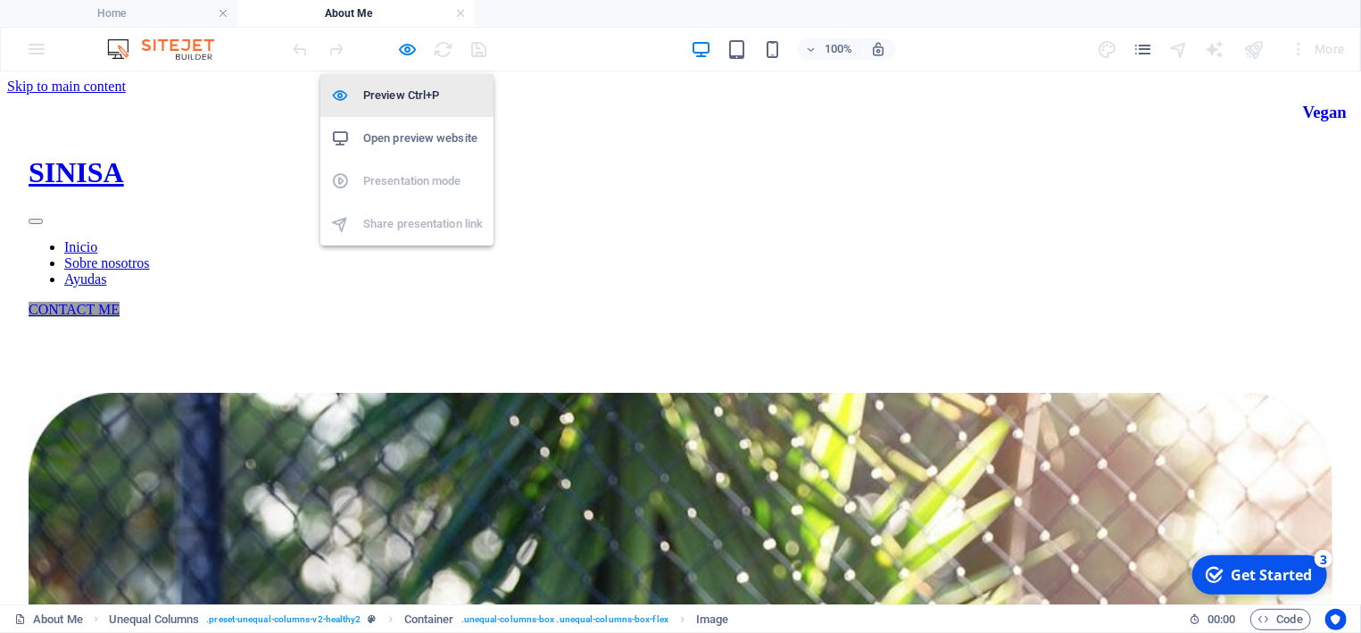
click at [399, 95] on h6 "Preview Ctrl+P" at bounding box center [423, 95] width 120 height 21
select select "px"
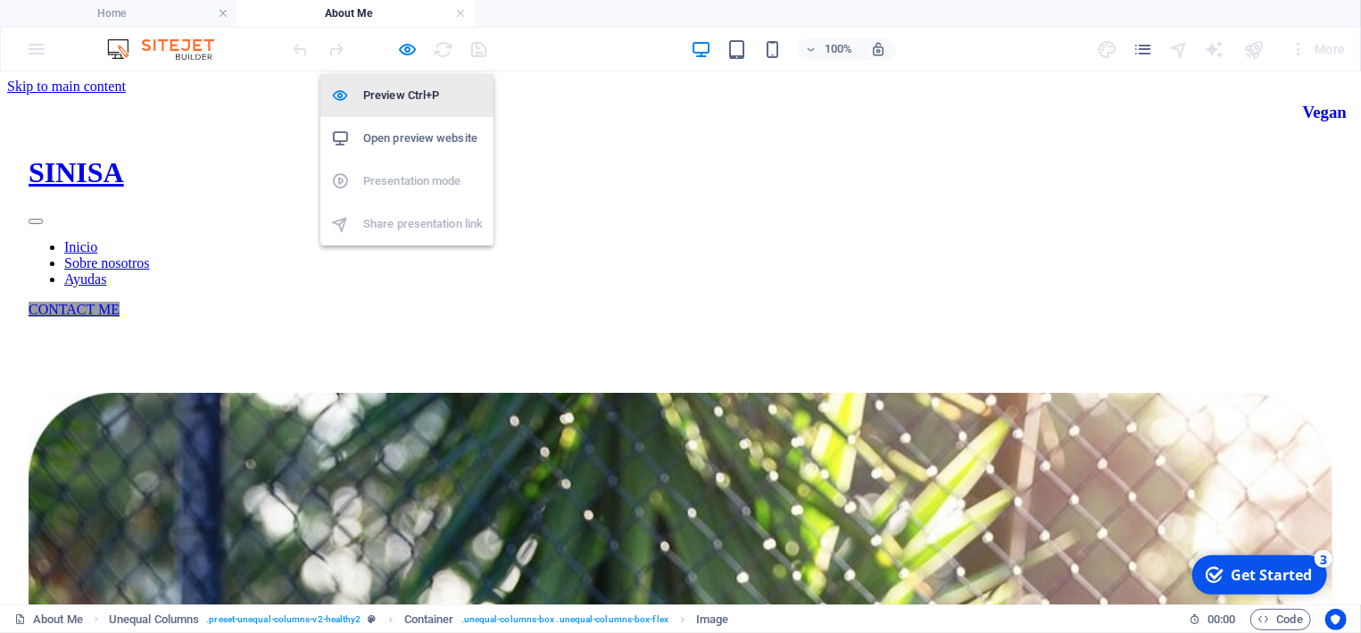
select select "px"
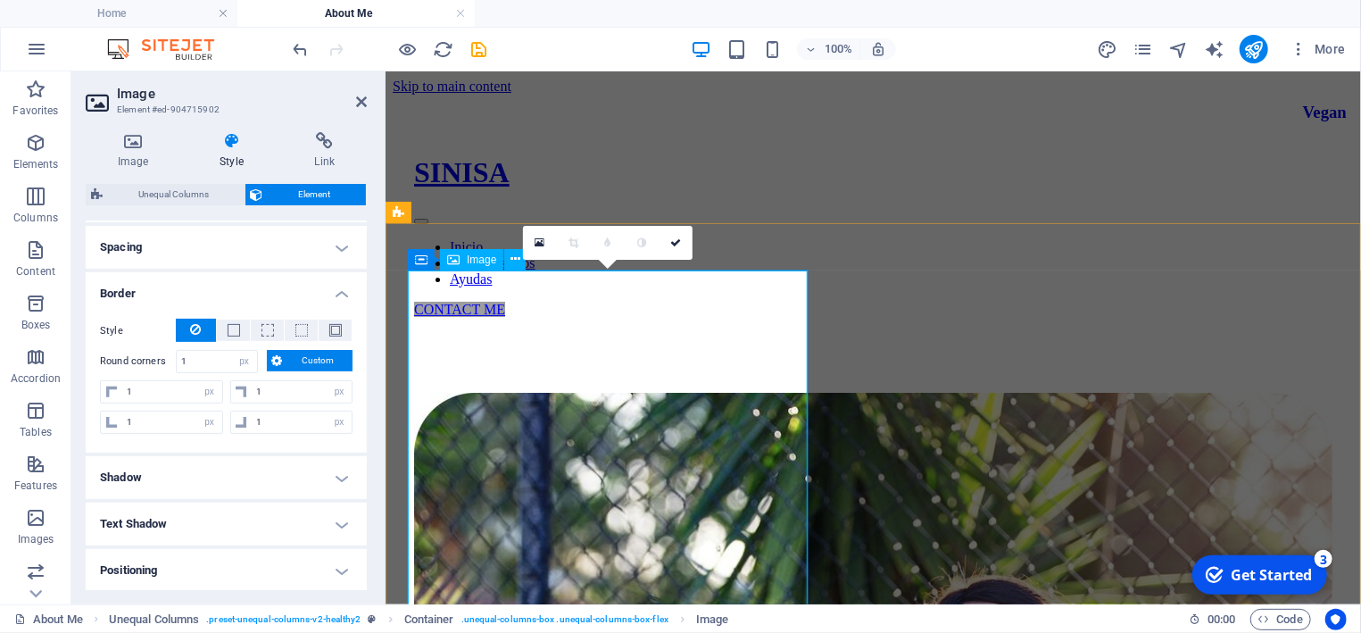
click at [493, 263] on span "Image" at bounding box center [481, 259] width 29 height 11
click at [493, 259] on span "Image" at bounding box center [481, 259] width 29 height 11
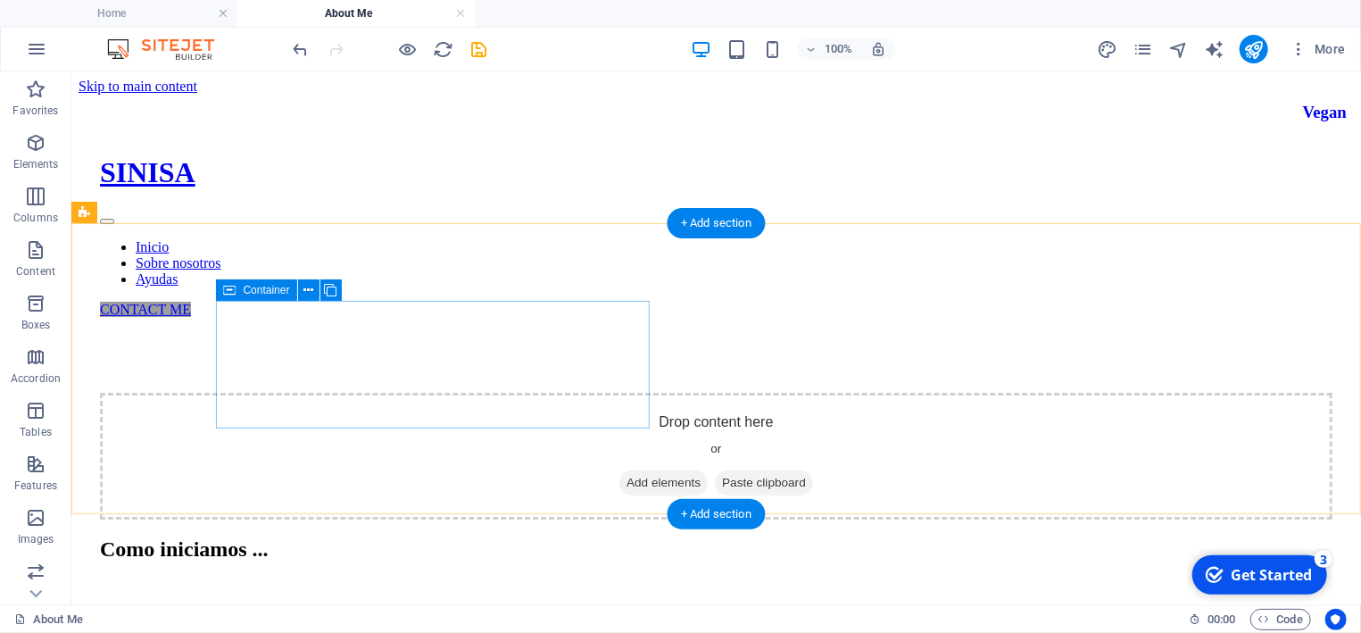
click at [618, 469] on span "Add elements" at bounding box center [662, 481] width 88 height 25
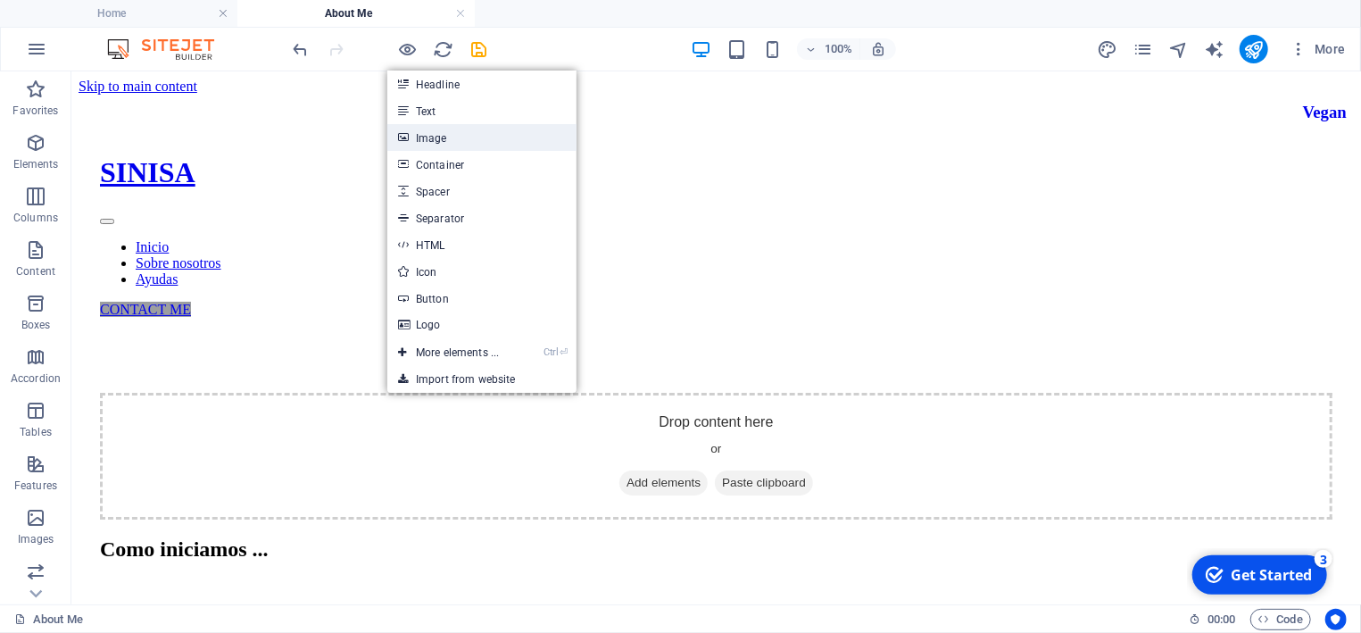
click at [437, 137] on link "Image" at bounding box center [481, 137] width 189 height 27
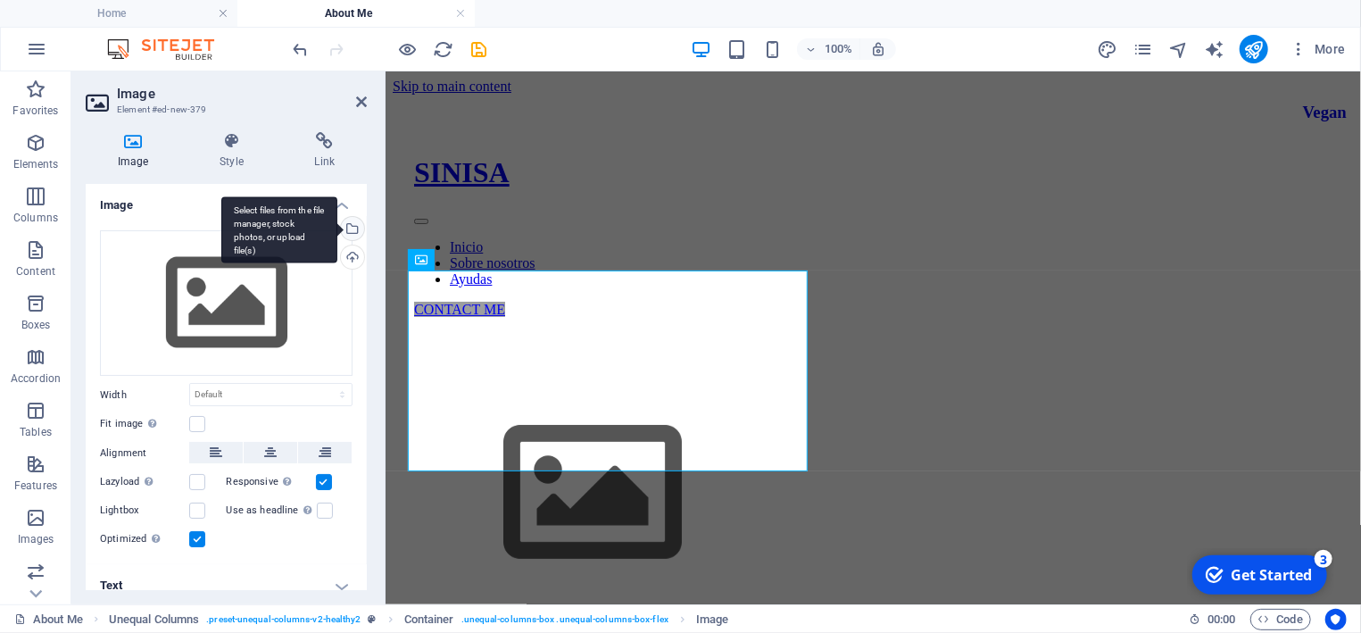
click at [353, 224] on div "Select files from the file manager, stock photos, or upload file(s)" at bounding box center [350, 230] width 27 height 27
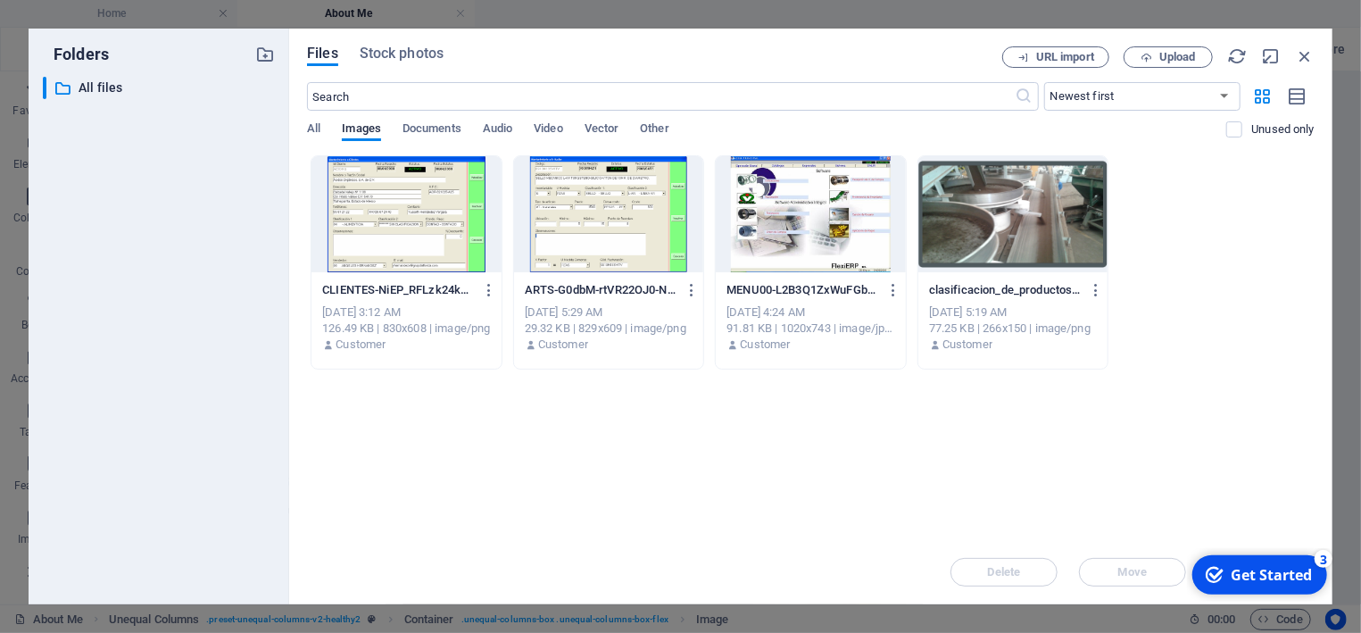
click at [783, 228] on div at bounding box center [811, 214] width 190 height 116
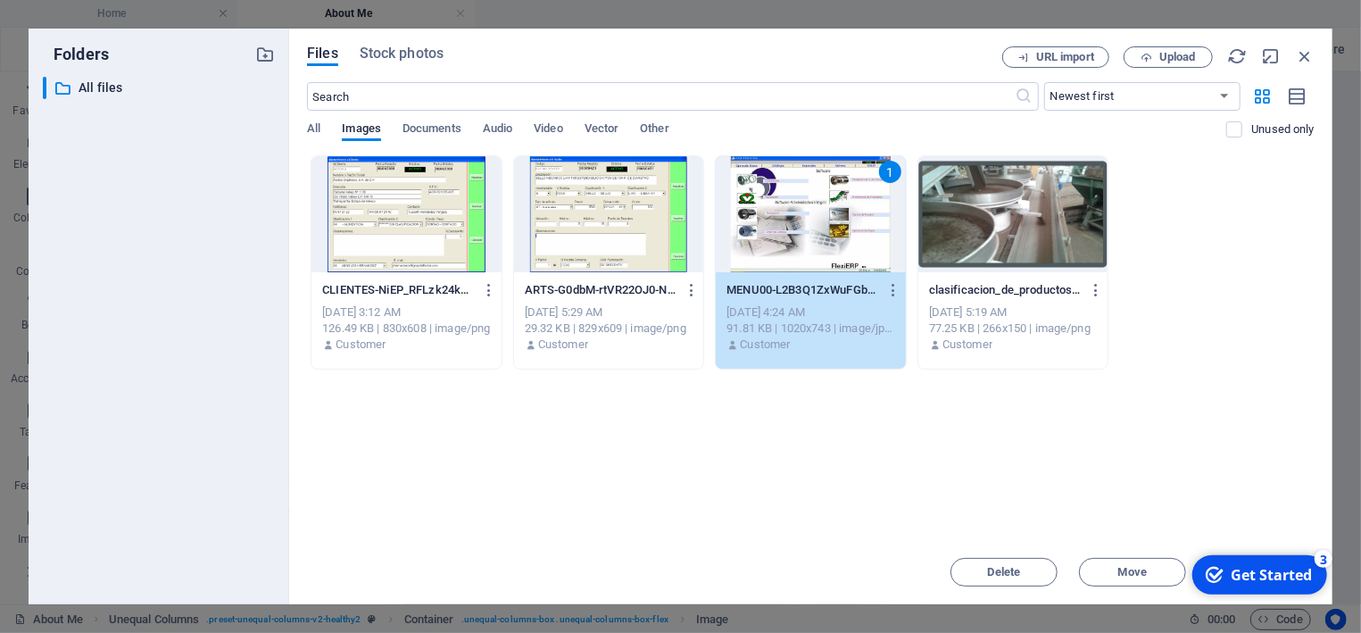
click at [783, 228] on div "1" at bounding box center [811, 214] width 190 height 116
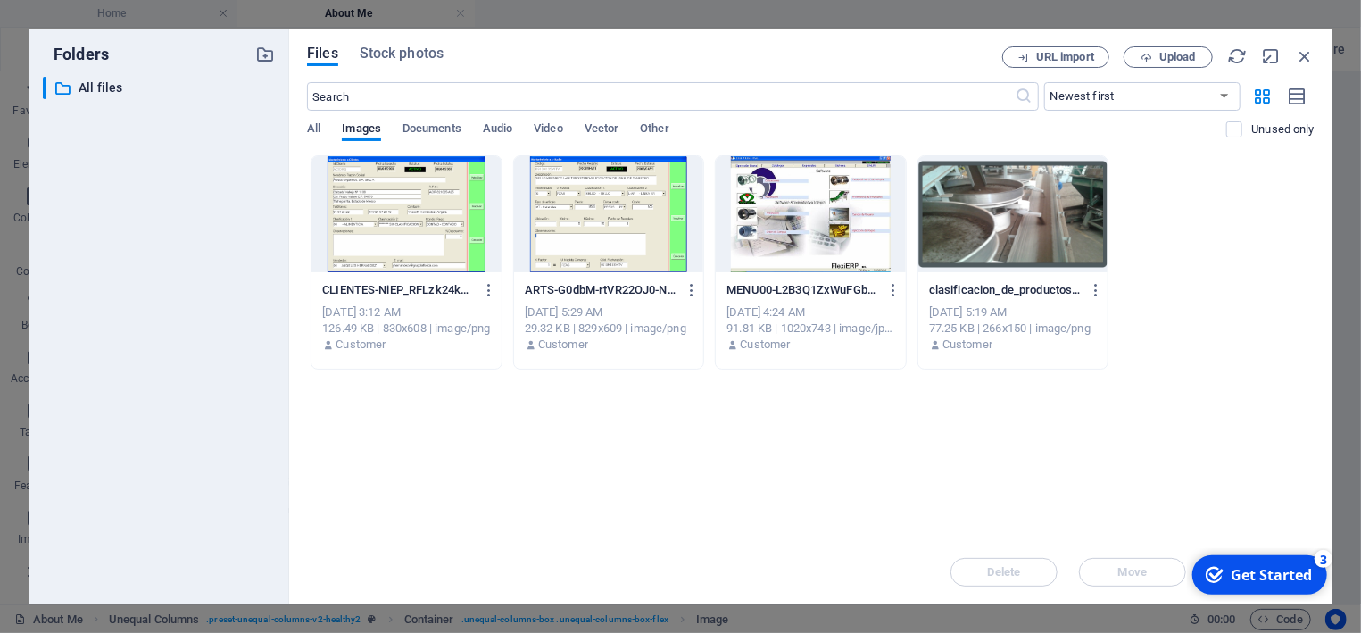
click at [783, 228] on div at bounding box center [811, 214] width 190 height 116
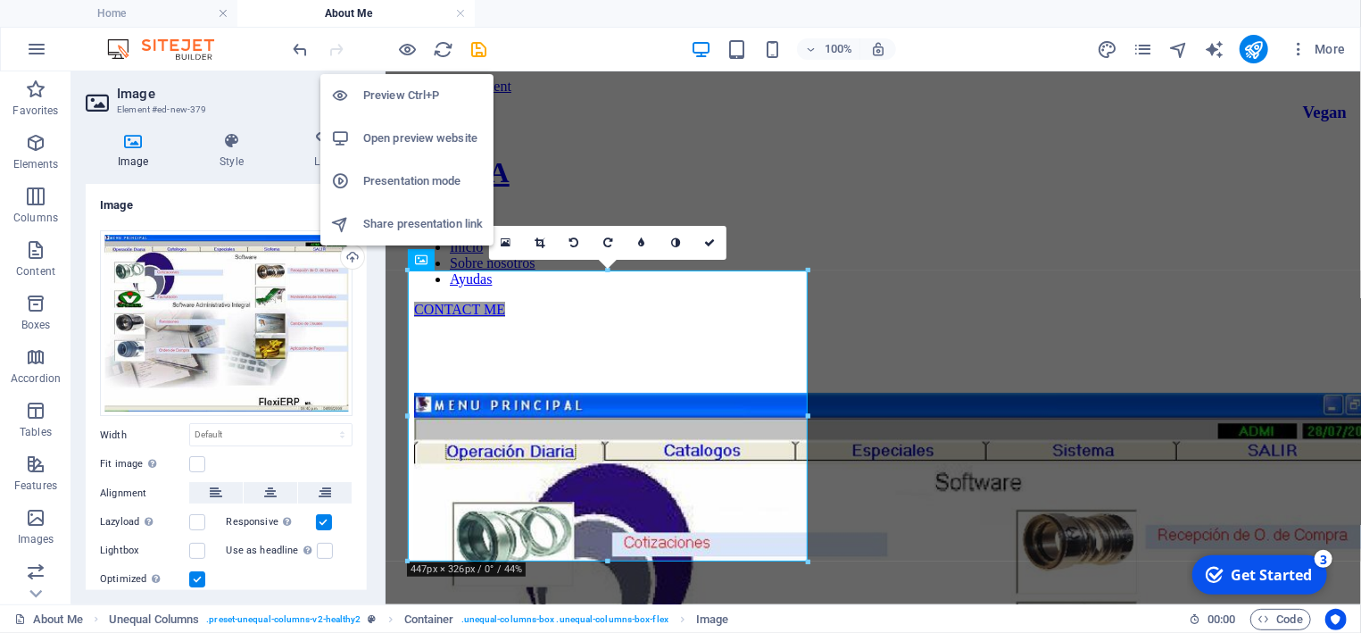
click at [405, 93] on h6 "Preview Ctrl+P" at bounding box center [423, 95] width 120 height 21
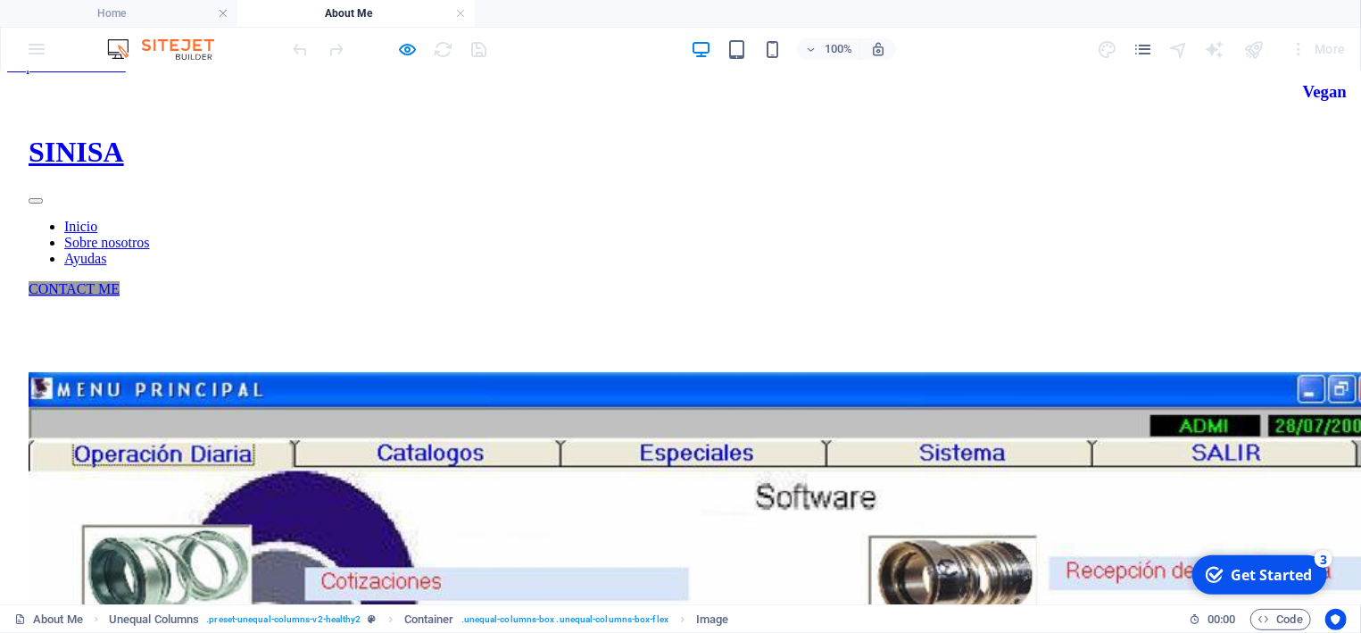
scroll to position [0, 0]
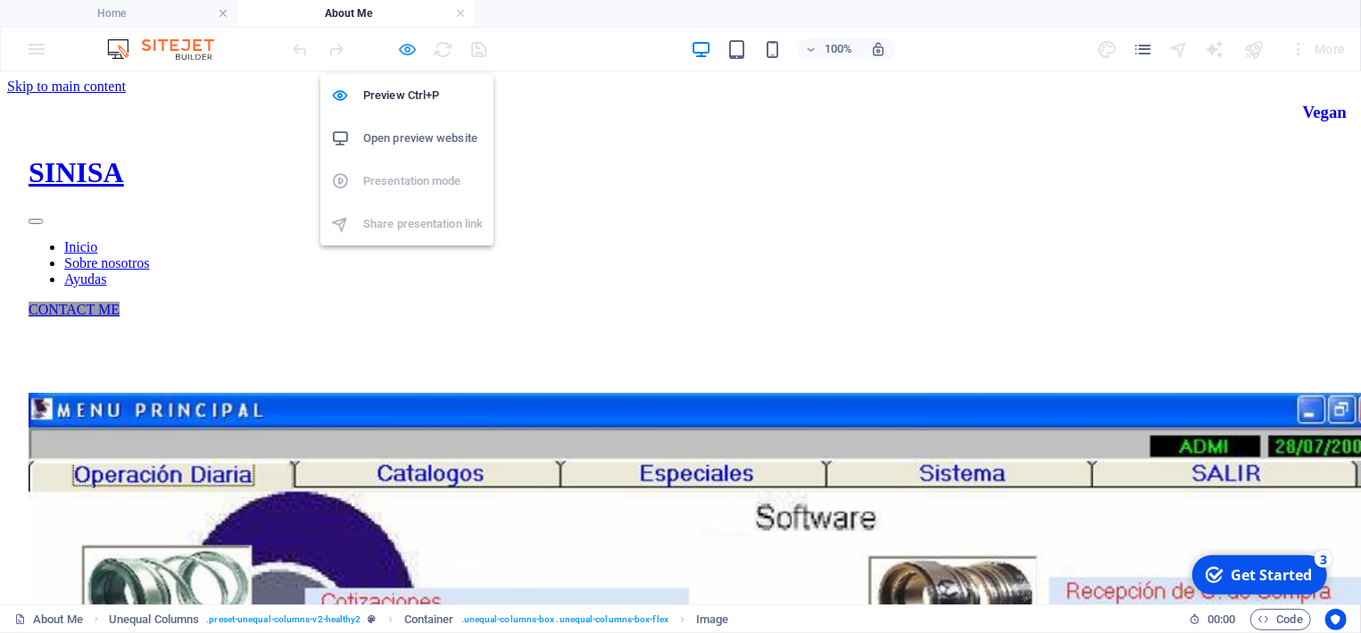
click at [410, 42] on icon "button" at bounding box center [408, 49] width 21 height 21
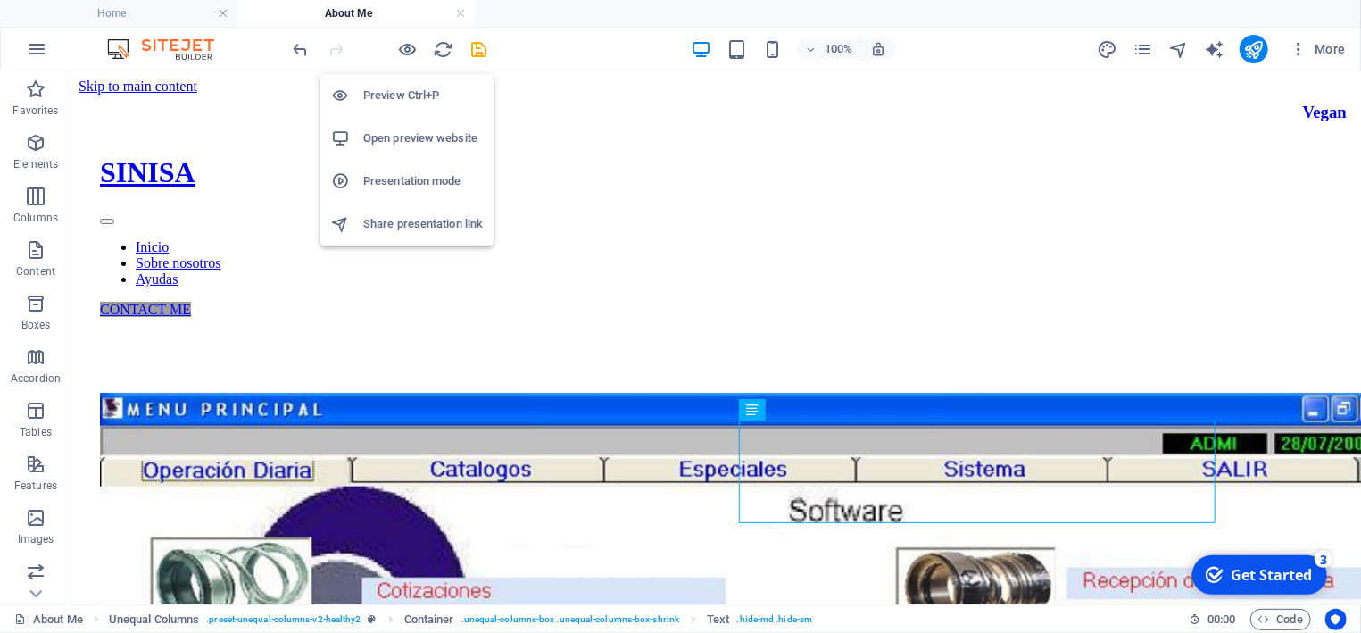
click at [401, 84] on li "Preview Ctrl+P" at bounding box center [406, 95] width 173 height 43
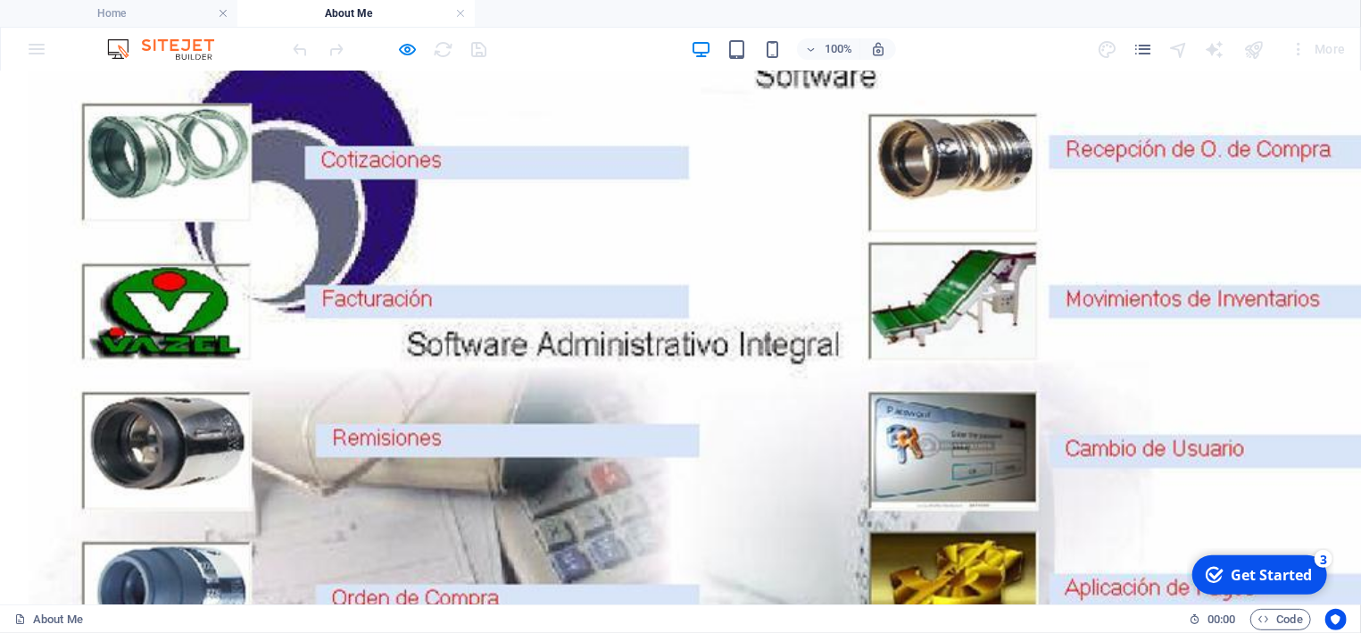
scroll to position [478, 0]
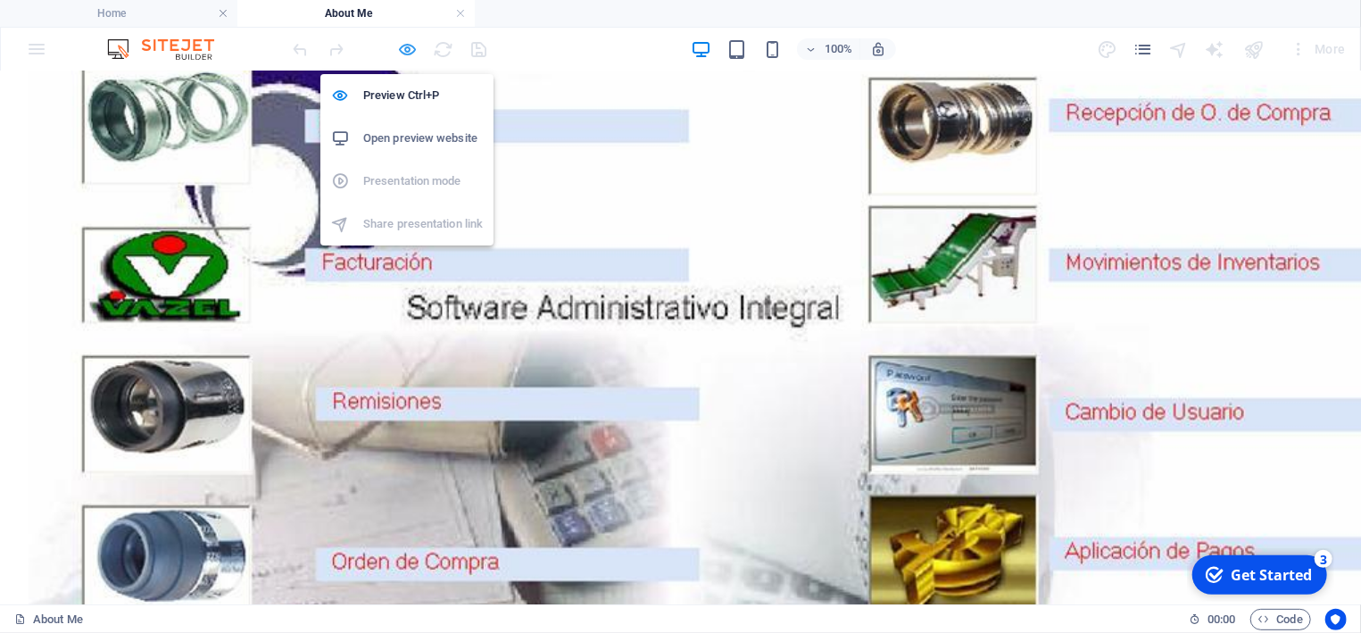
click at [405, 50] on icon "button" at bounding box center [408, 49] width 21 height 21
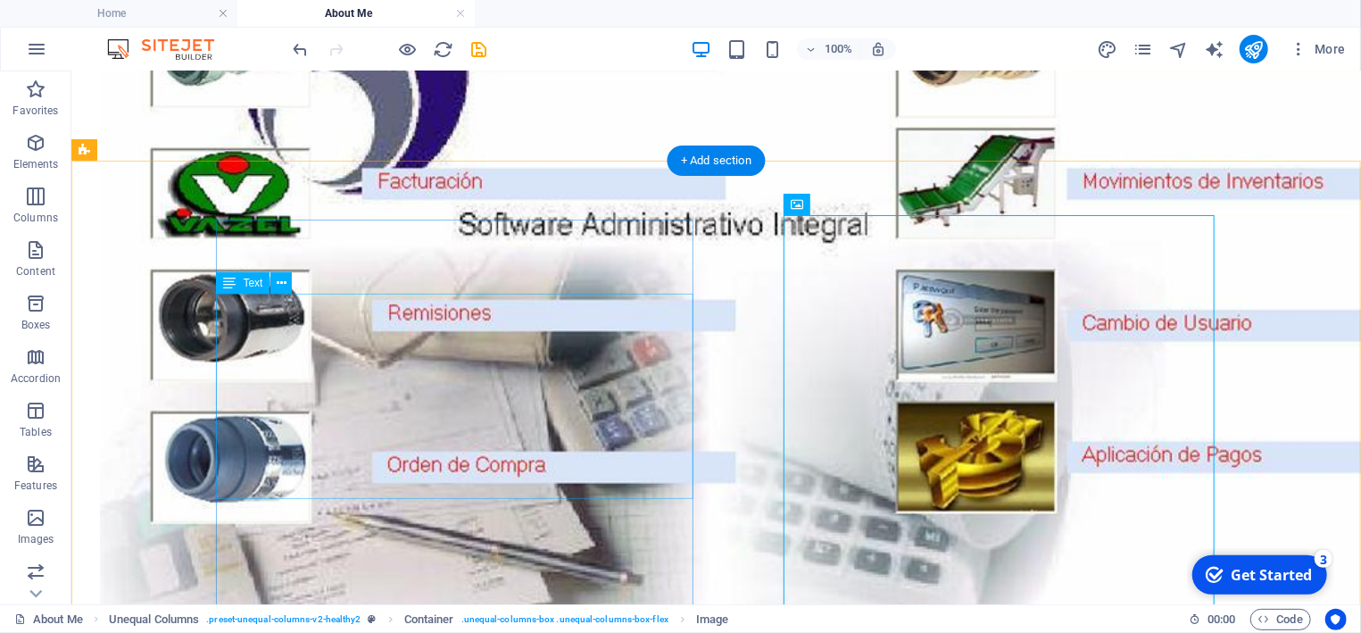
scroll to position [574, 0]
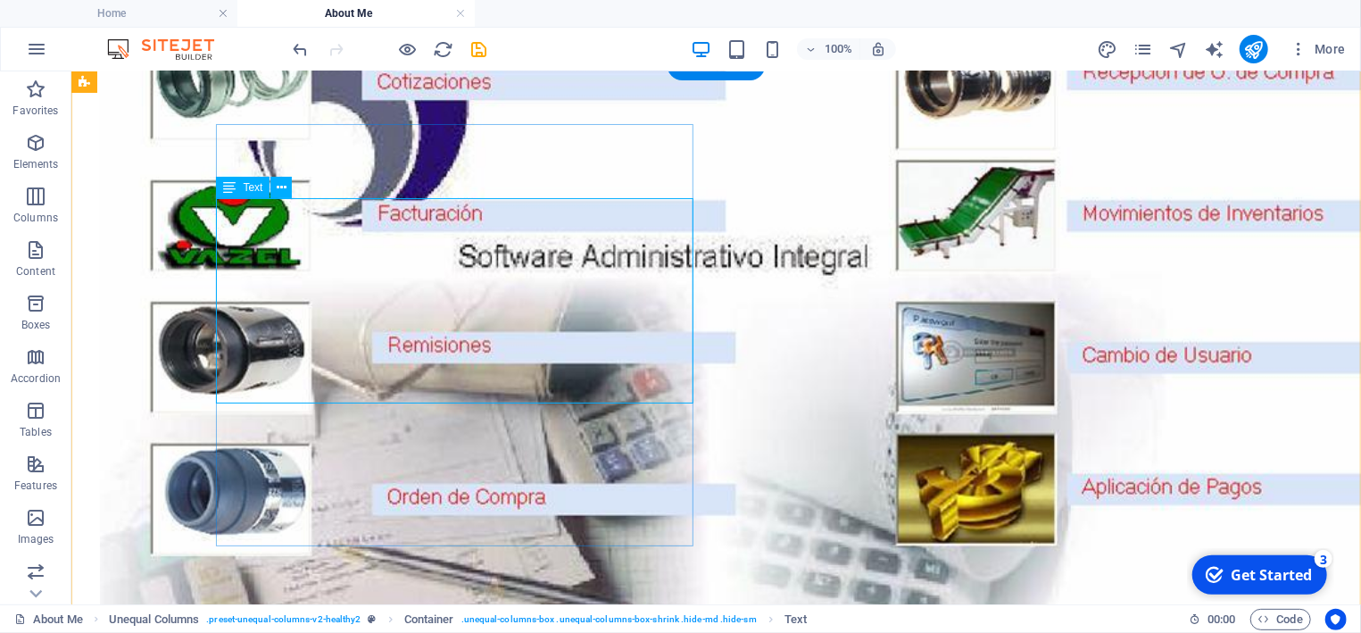
scroll to position [478, 0]
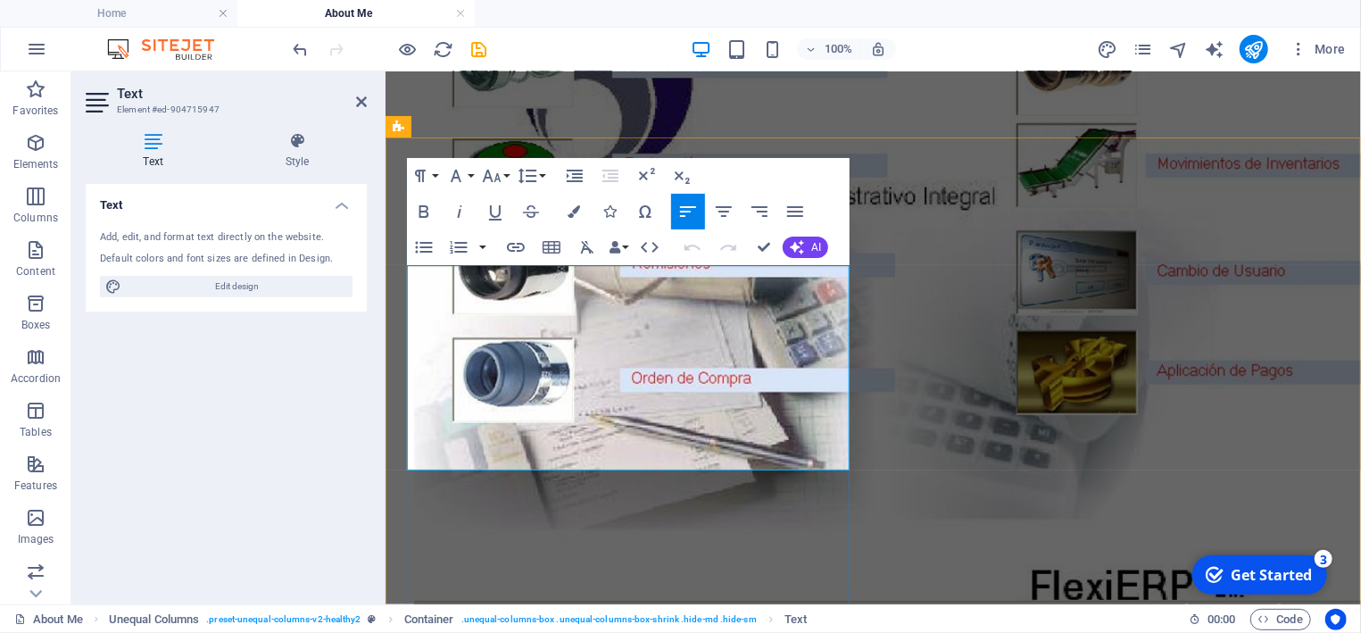
drag, startPoint x: 566, startPoint y: 451, endPoint x: 410, endPoint y: 273, distance: 237.1
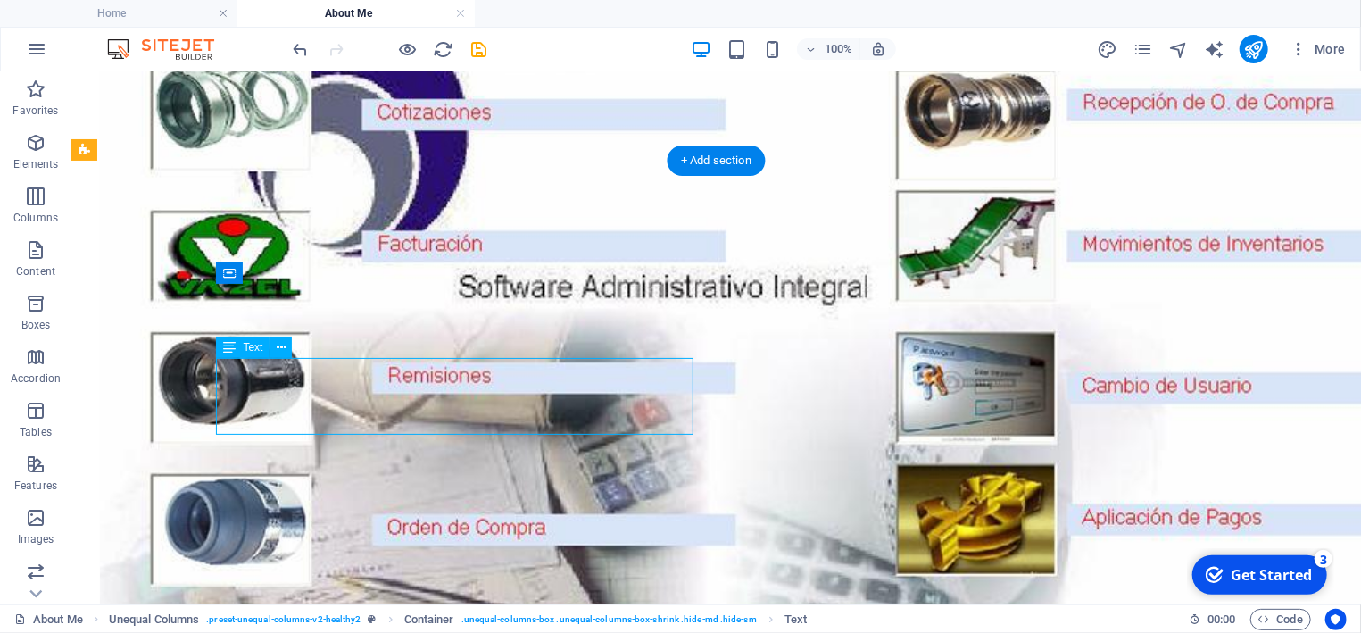
drag, startPoint x: 519, startPoint y: 418, endPoint x: 261, endPoint y: 393, distance: 260.1
click at [250, 352] on span "Text" at bounding box center [253, 347] width 20 height 11
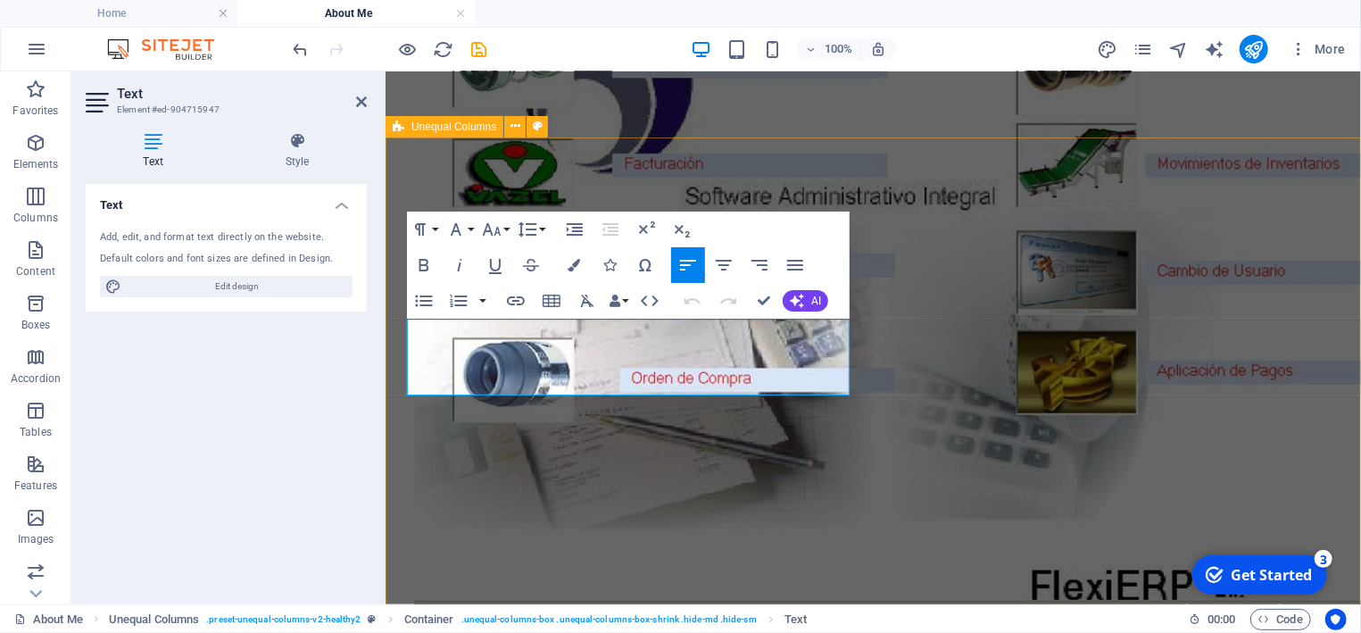
drag, startPoint x: 825, startPoint y: 385, endPoint x: 402, endPoint y: 331, distance: 426.3
click at [427, 261] on icon "button" at bounding box center [423, 264] width 21 height 21
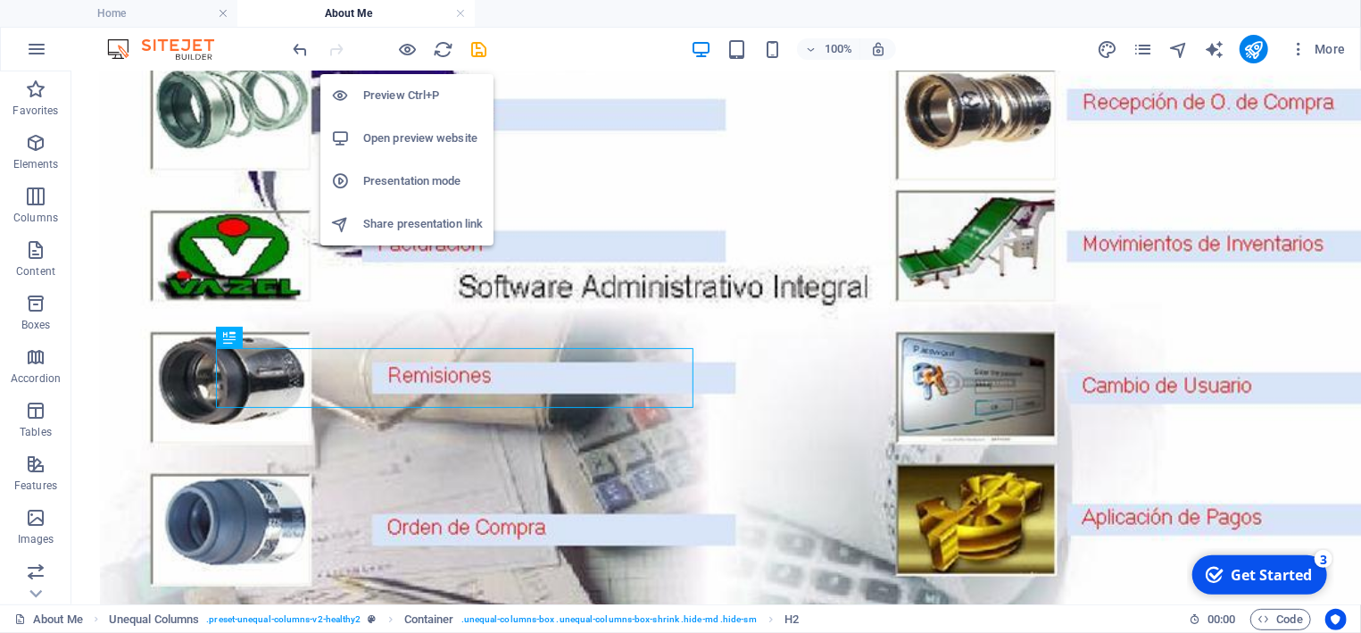
click at [405, 94] on h6 "Preview Ctrl+P" at bounding box center [423, 95] width 120 height 21
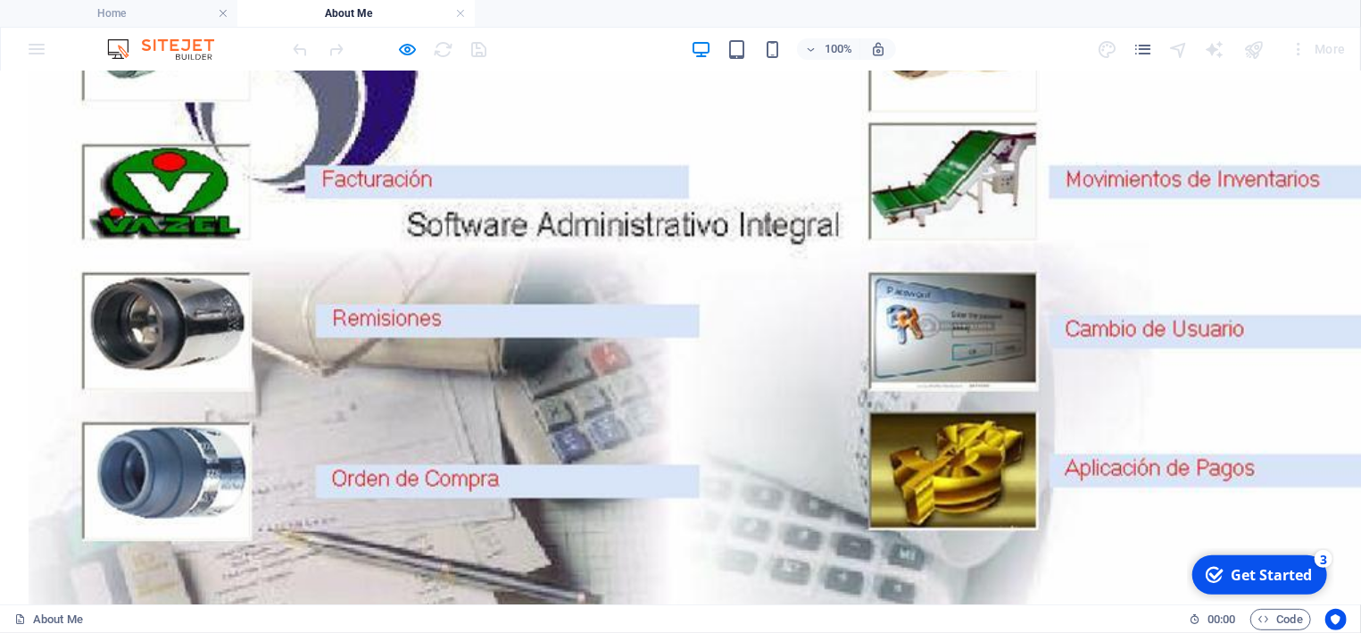
scroll to position [574, 0]
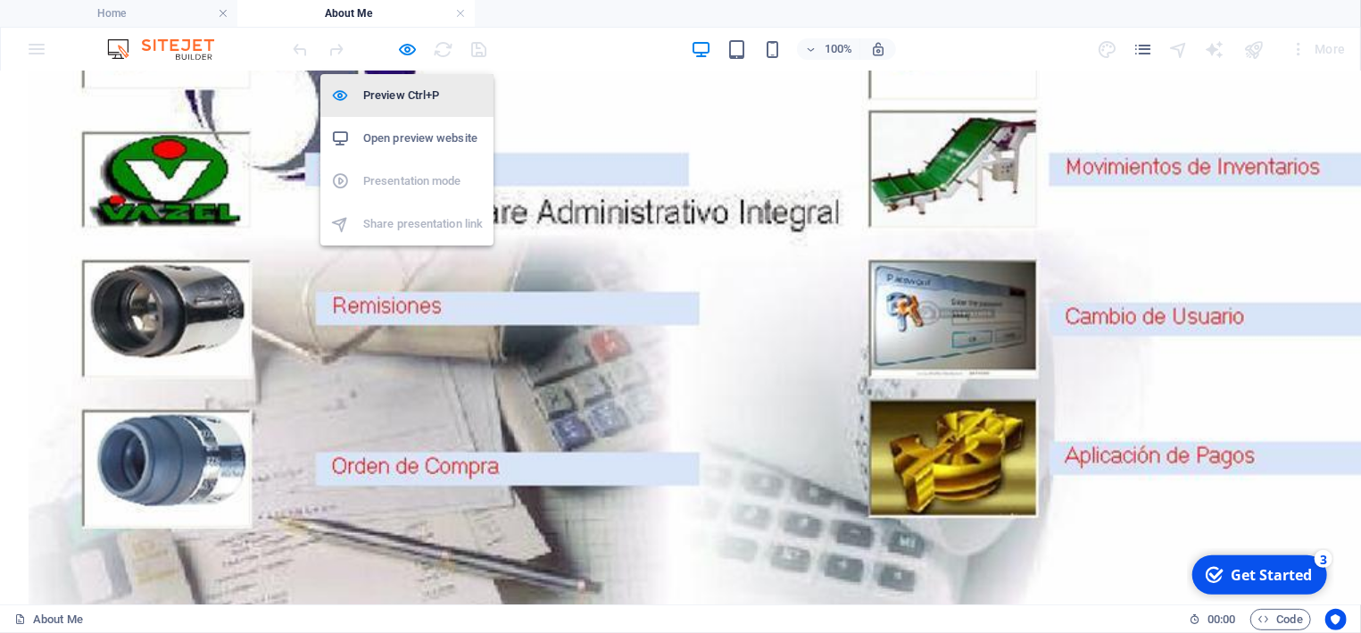
click at [402, 87] on h6 "Preview Ctrl+P" at bounding box center [423, 95] width 120 height 21
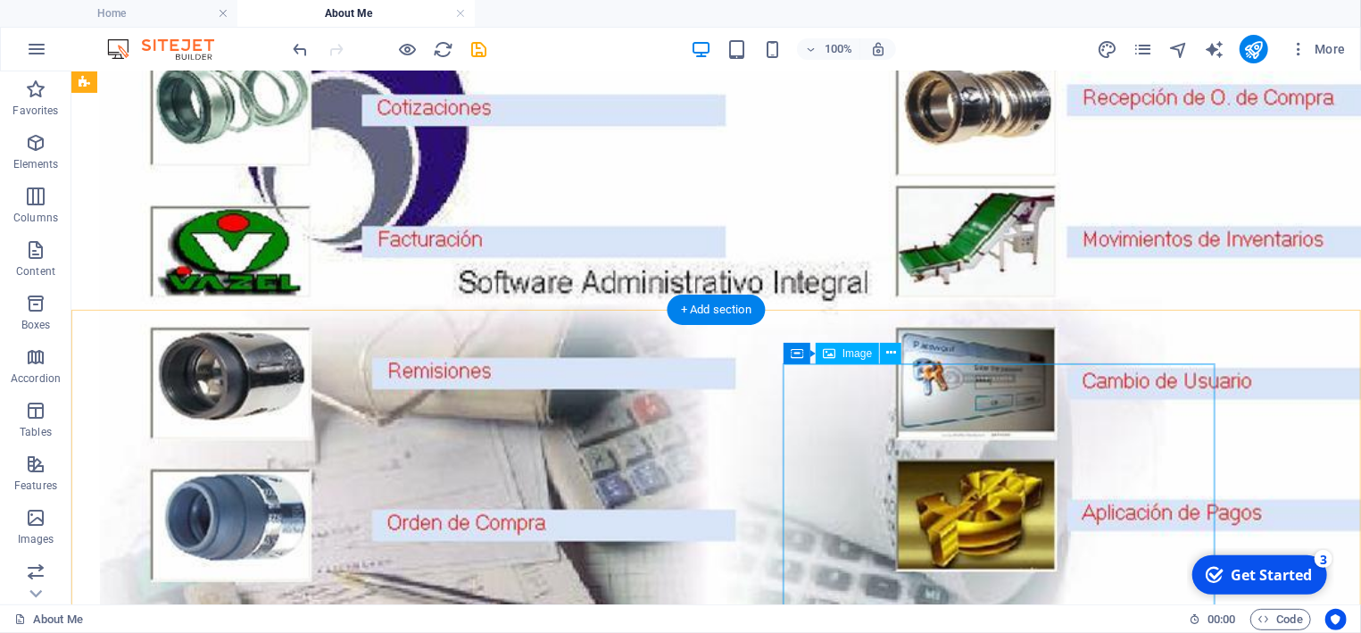
scroll to position [287, 0]
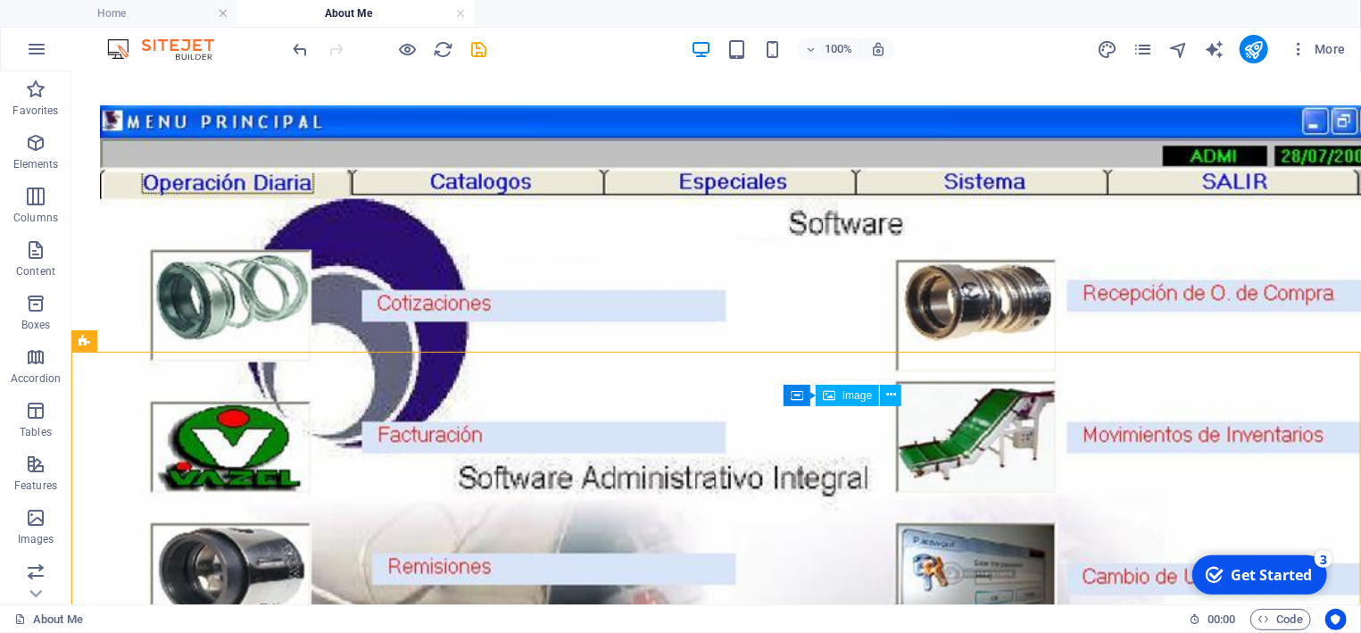
click at [869, 400] on span "Image" at bounding box center [856, 395] width 29 height 11
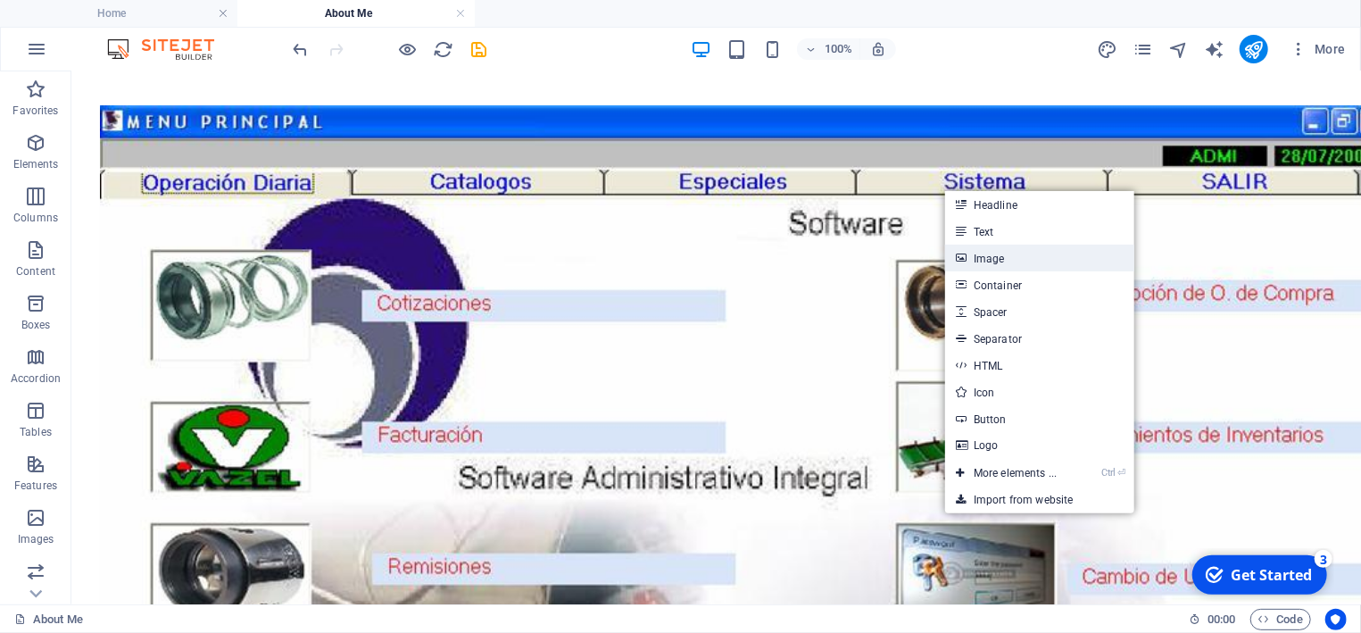
click at [993, 256] on link "Image" at bounding box center [1039, 257] width 189 height 27
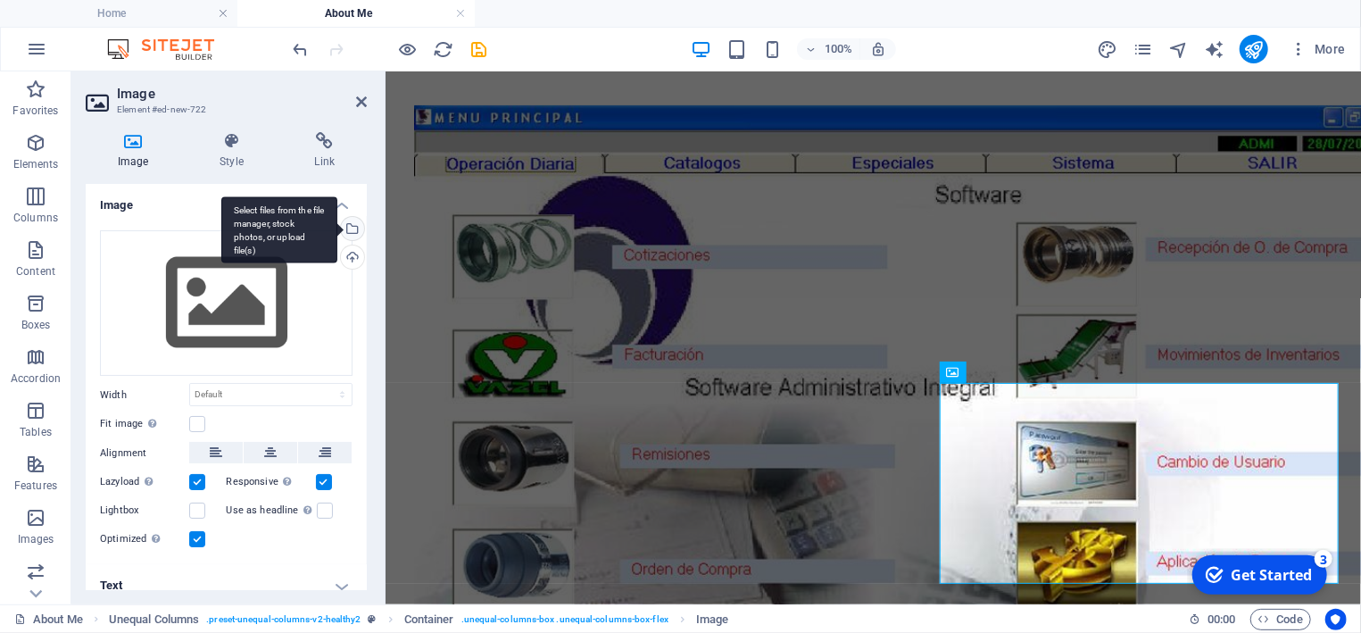
click at [337, 230] on div "Select files from the file manager, stock photos, or upload file(s)" at bounding box center [279, 229] width 116 height 67
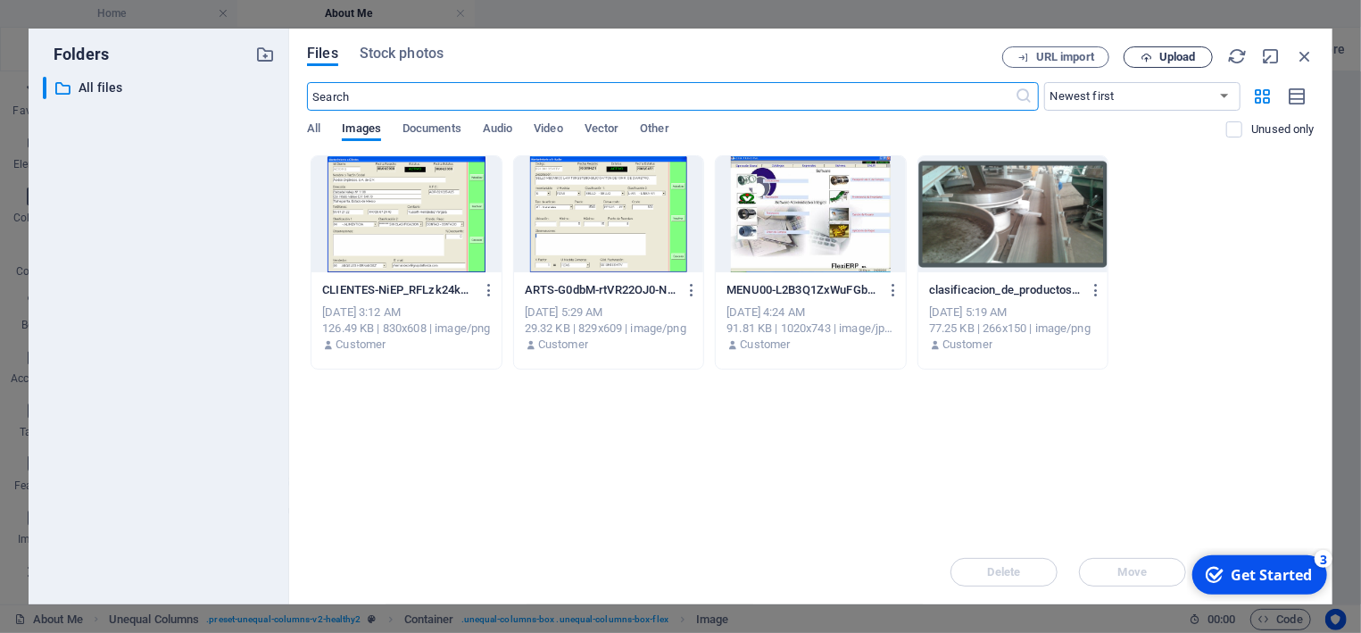
click at [1156, 56] on span "Upload" at bounding box center [1167, 58] width 73 height 12
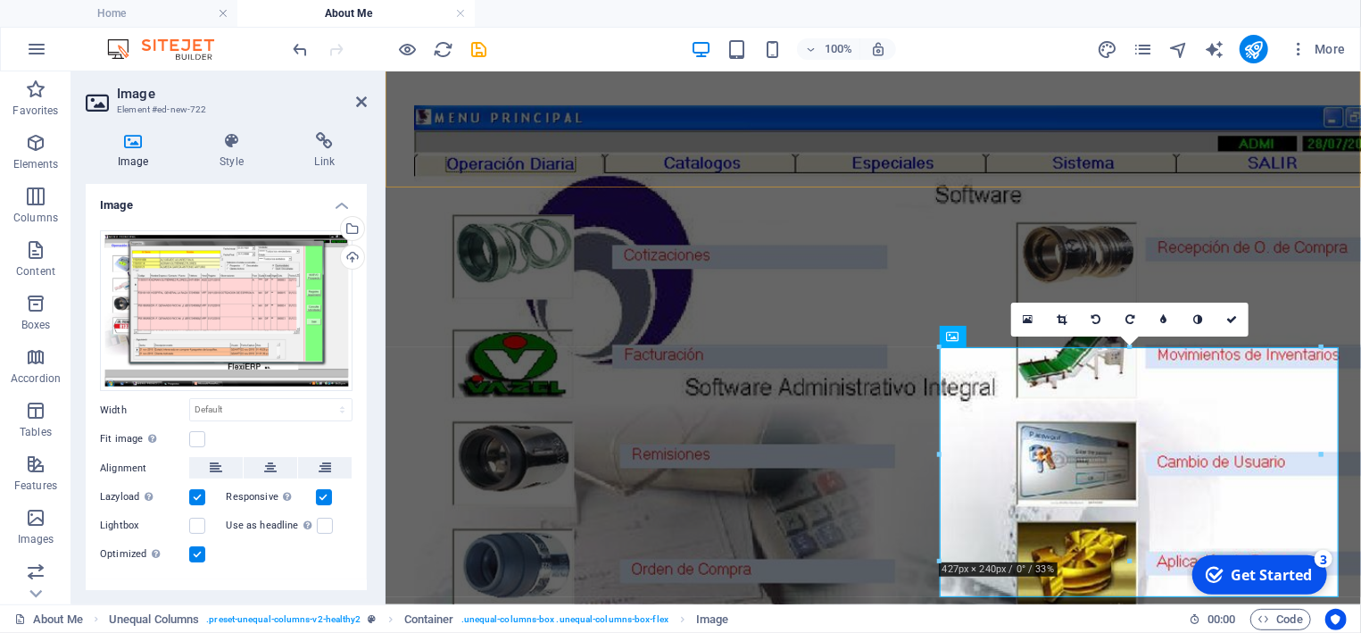
scroll to position [383, 0]
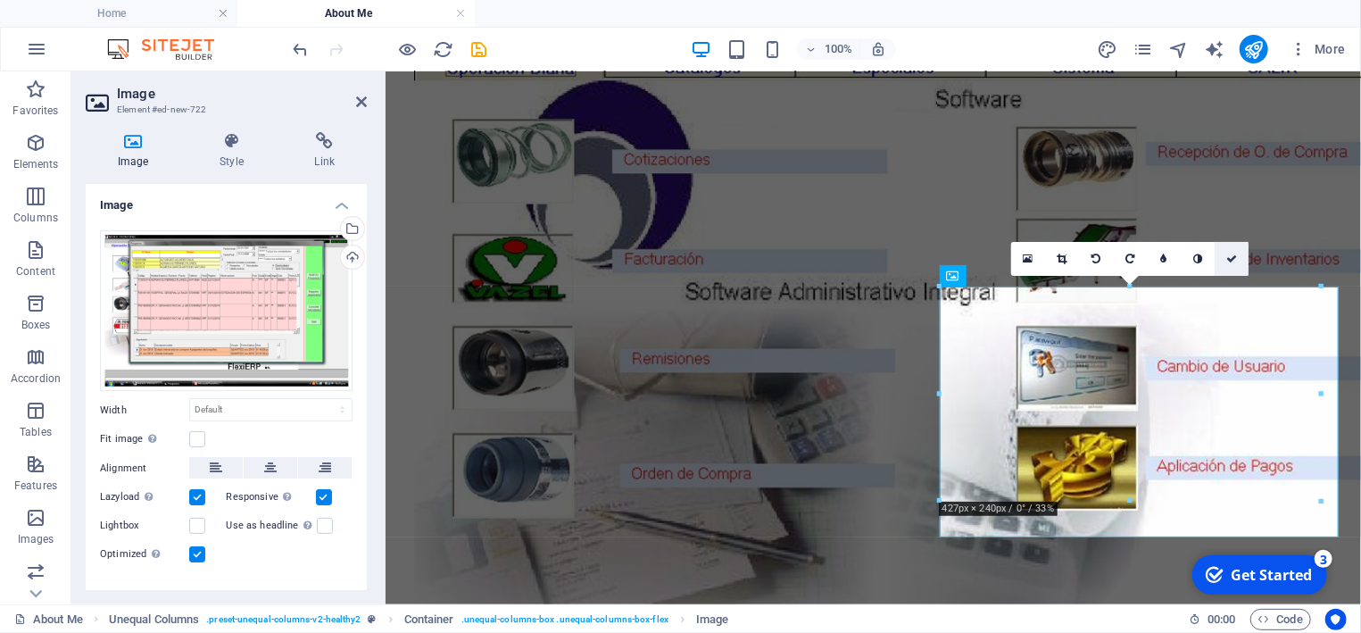
click at [1236, 257] on link at bounding box center [1231, 259] width 34 height 34
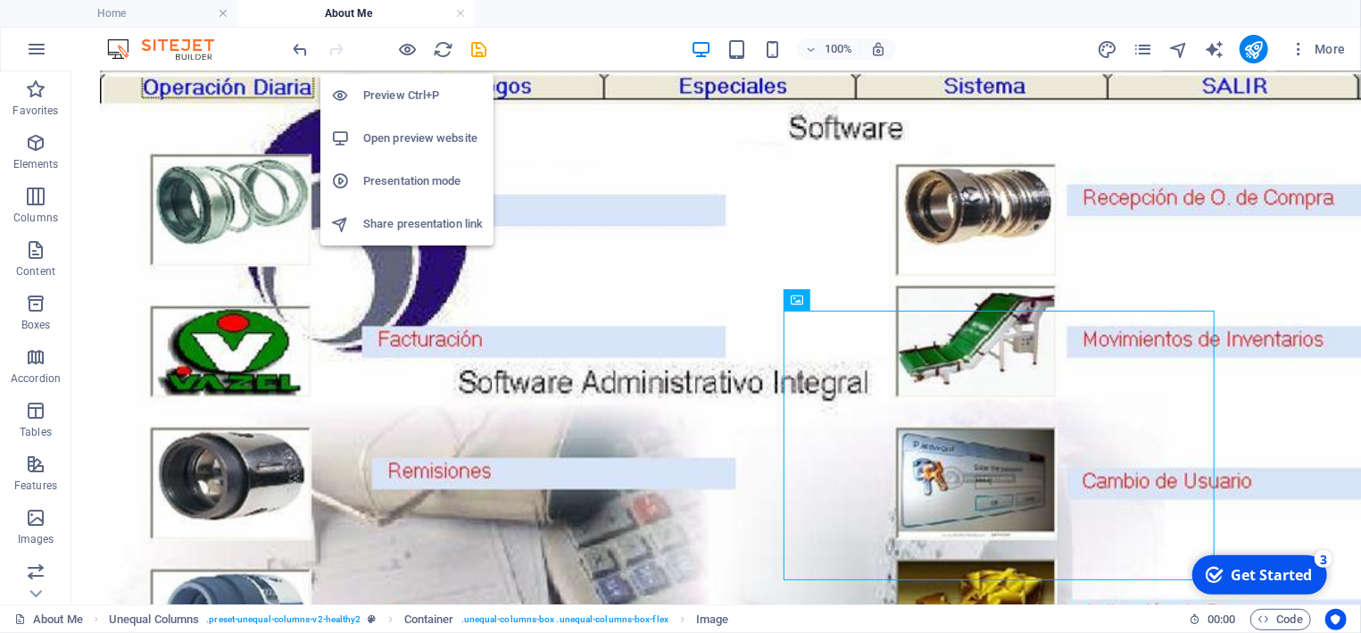
click at [405, 86] on h6 "Preview Ctrl+P" at bounding box center [423, 95] width 120 height 21
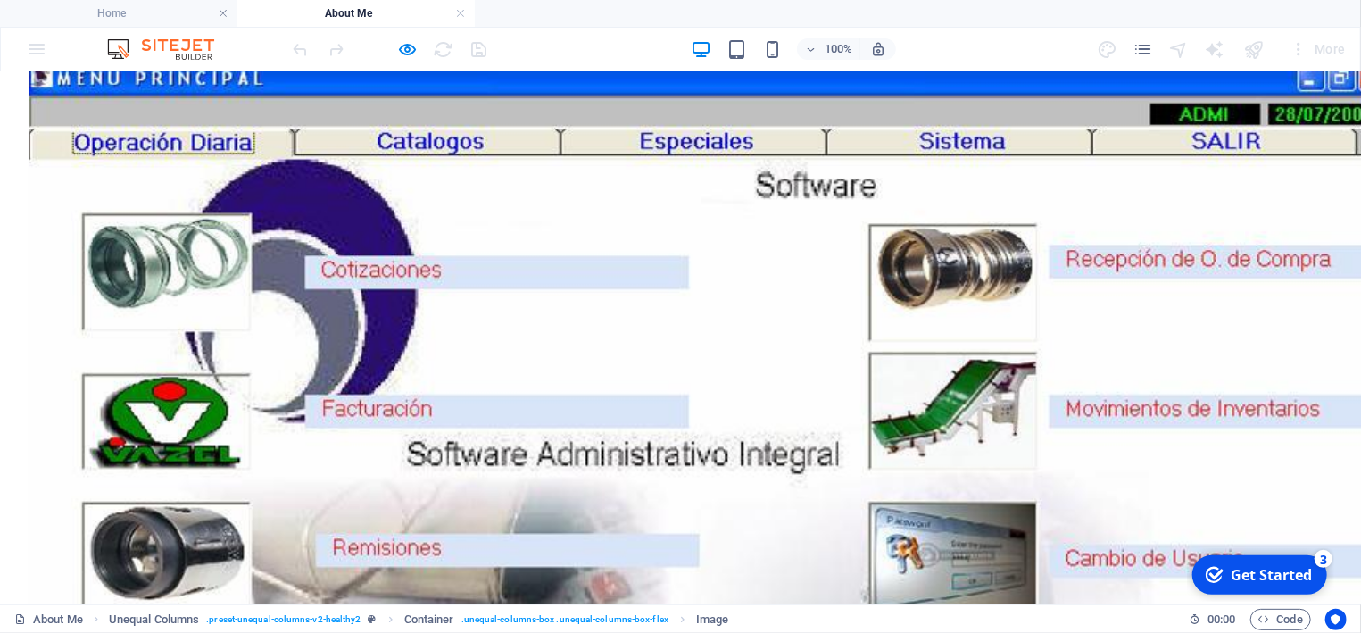
scroll to position [286, 0]
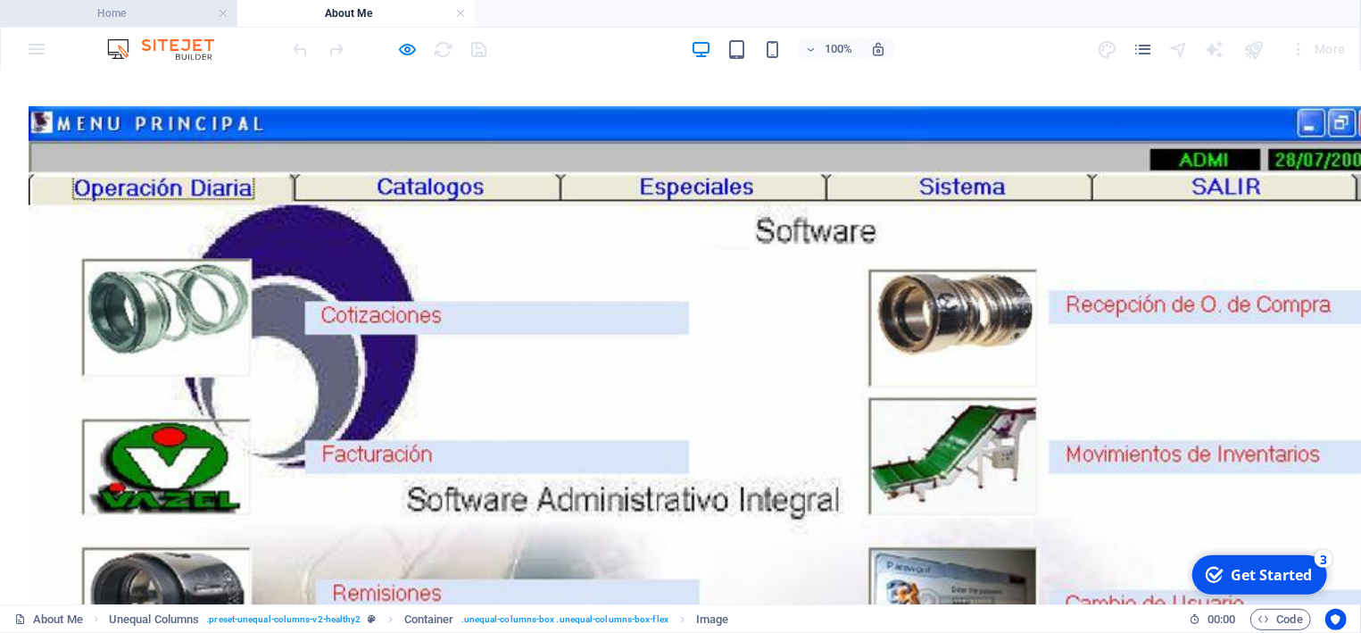
click at [156, 10] on h4 "Home" at bounding box center [118, 14] width 237 height 20
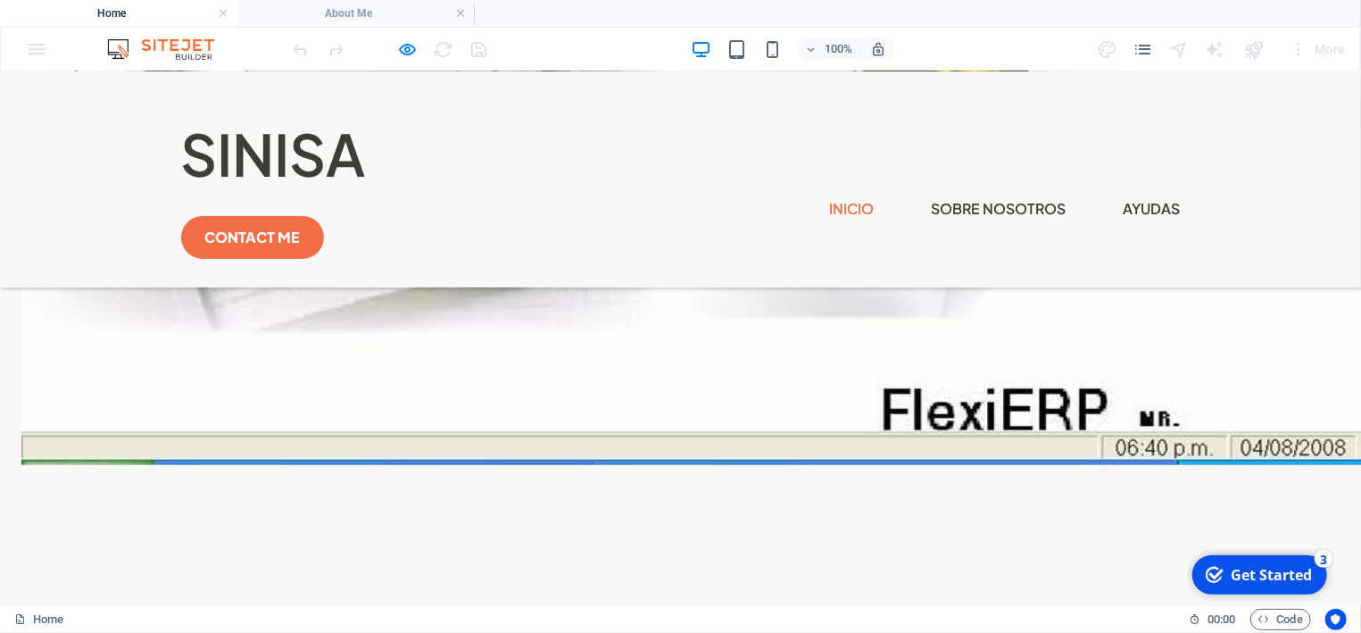
scroll to position [1052, 0]
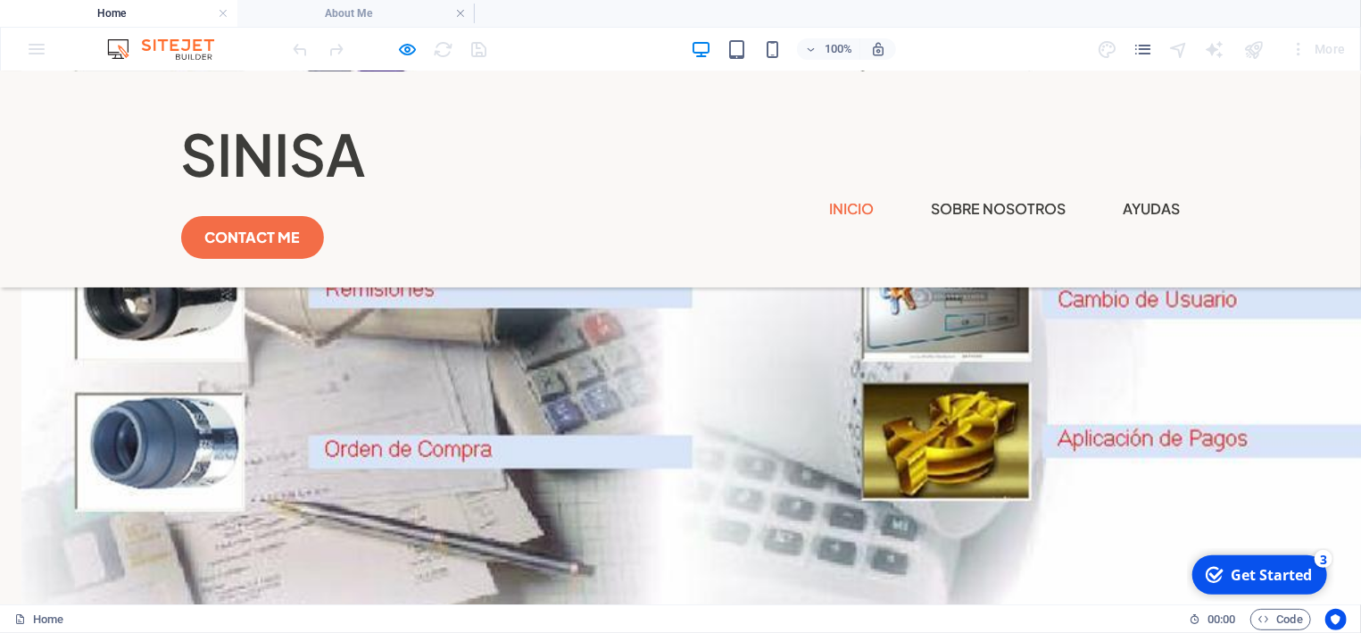
scroll to position [669, 0]
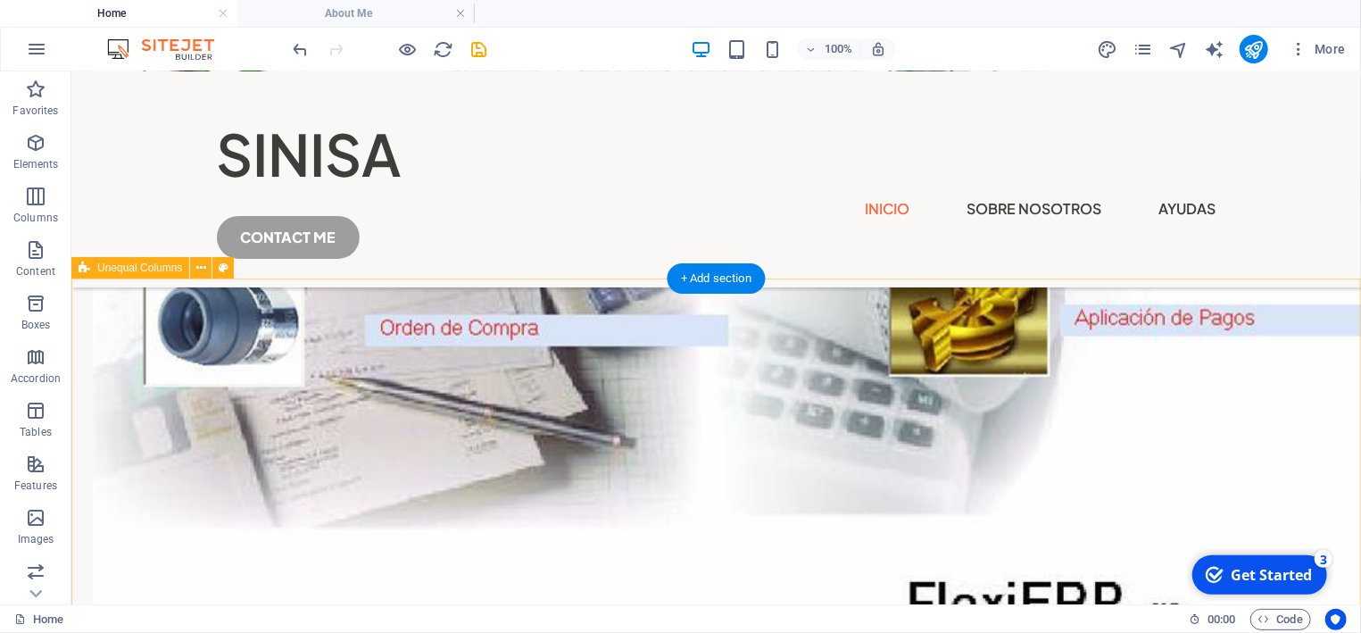
scroll to position [958, 0]
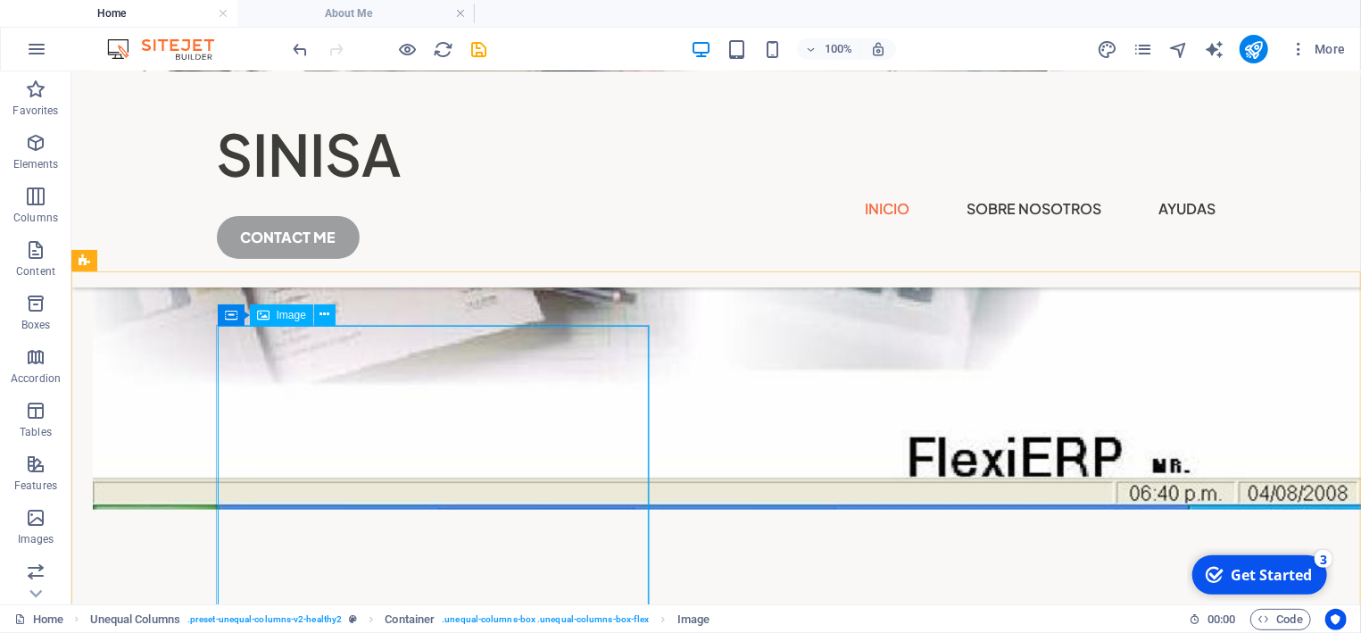
click at [302, 319] on span "Image" at bounding box center [291, 315] width 29 height 11
click at [305, 316] on span "Image" at bounding box center [291, 315] width 29 height 11
click at [305, 315] on span "Image" at bounding box center [291, 315] width 29 height 11
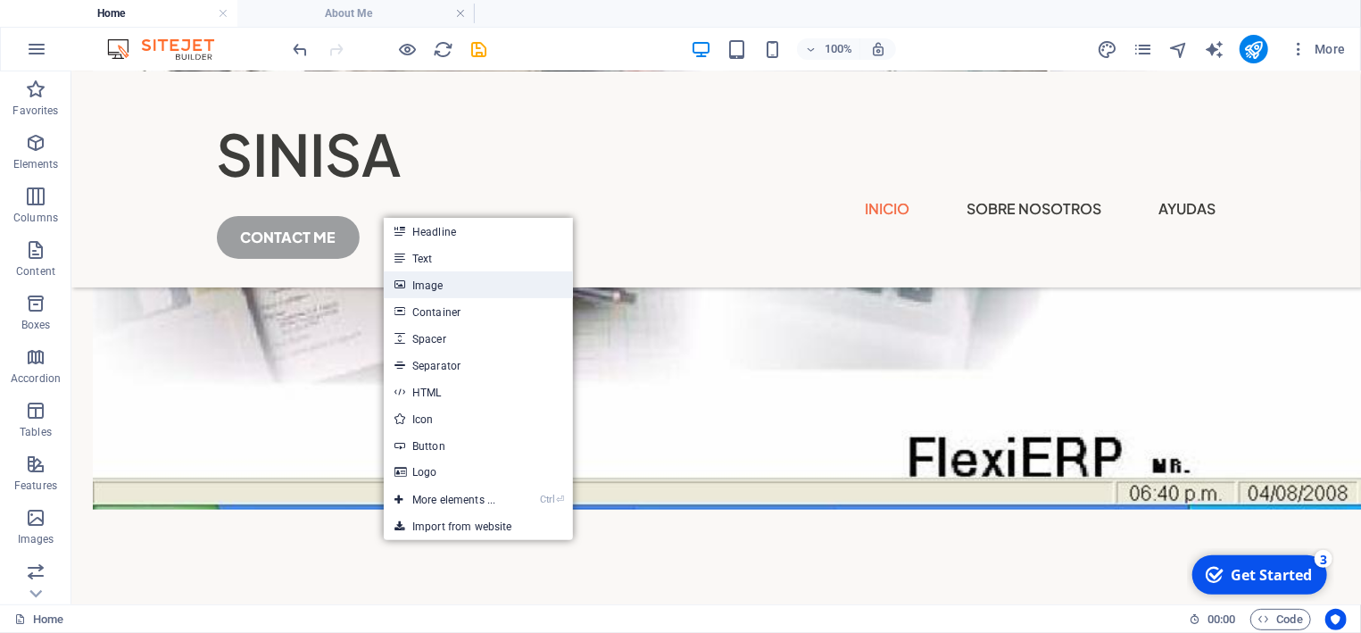
click at [451, 286] on link "Image" at bounding box center [478, 284] width 189 height 27
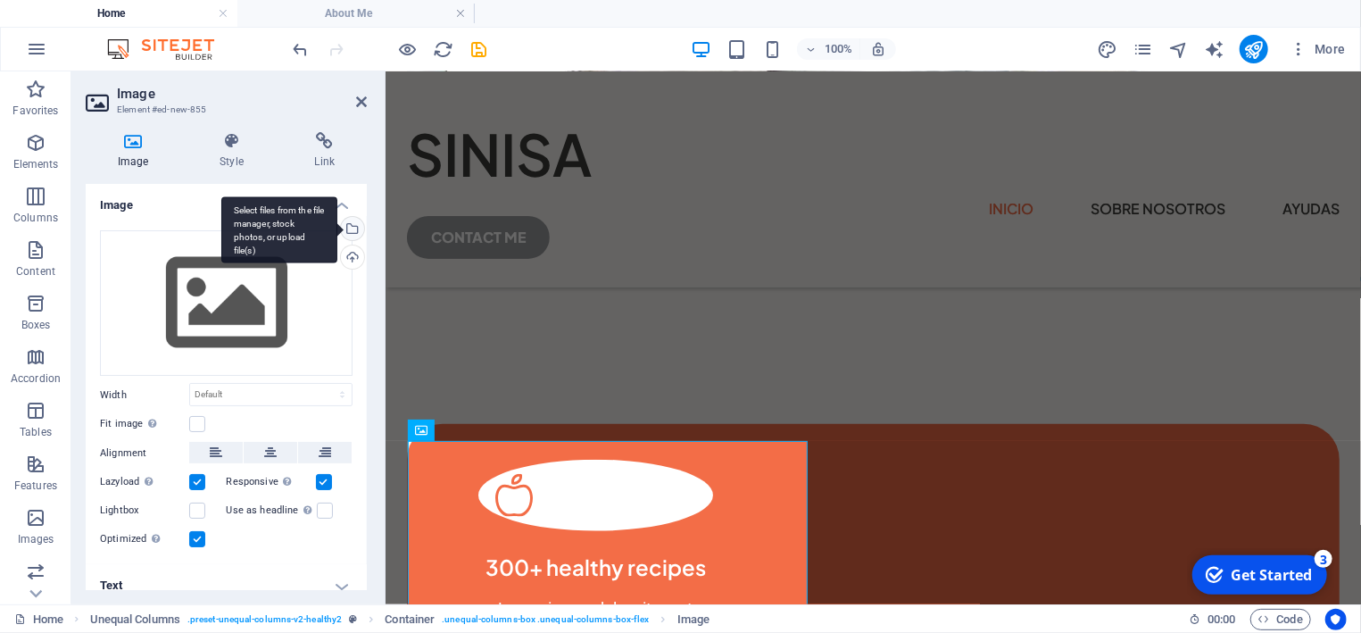
click at [352, 230] on div "Select files from the file manager, stock photos, or upload file(s)" at bounding box center [350, 230] width 27 height 27
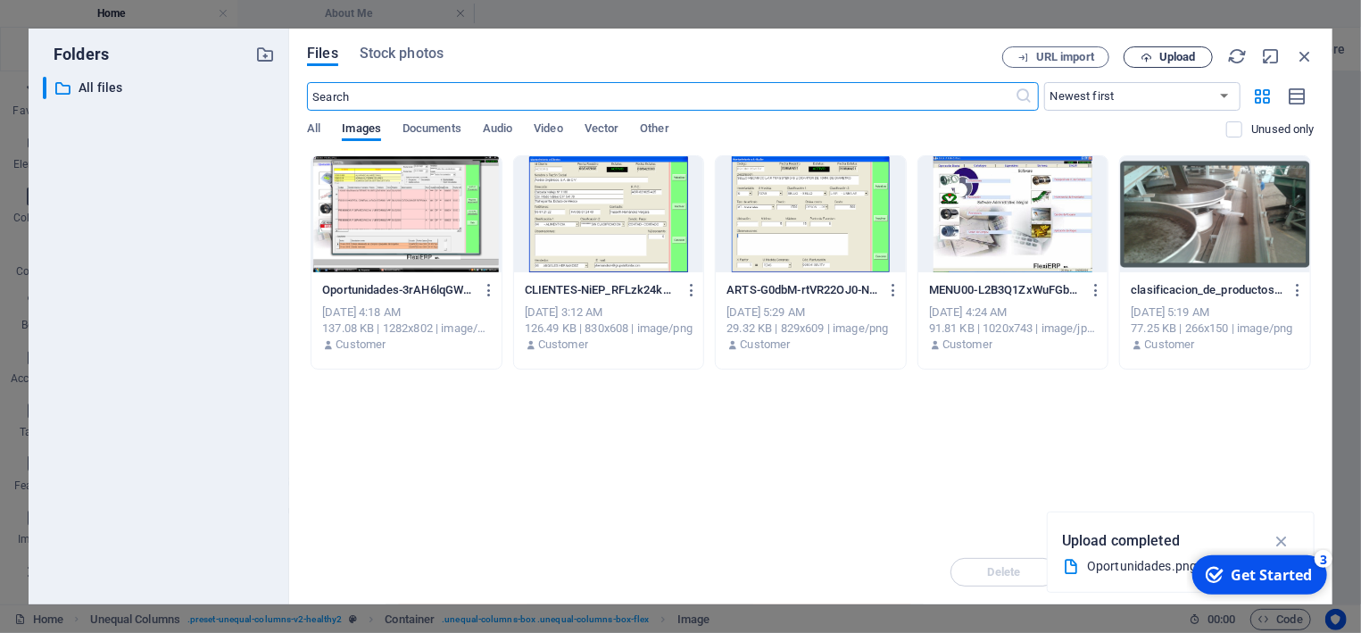
click at [1167, 56] on span "Upload" at bounding box center [1177, 57] width 37 height 11
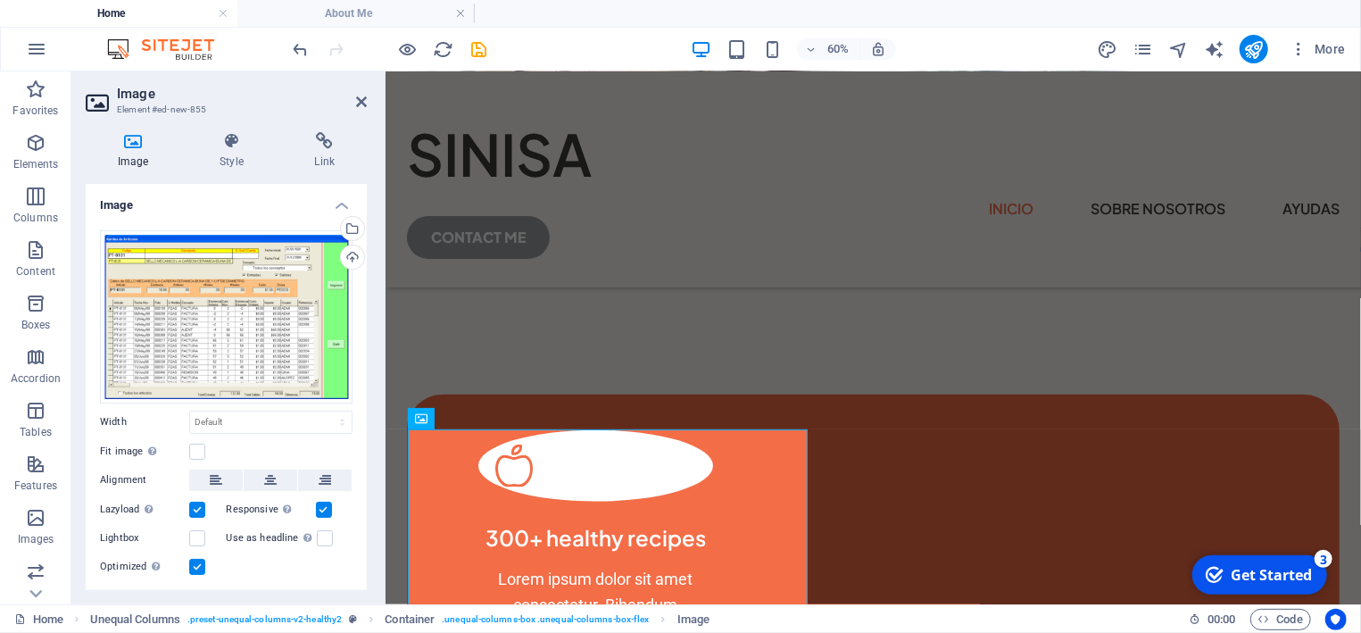
scroll to position [958, 0]
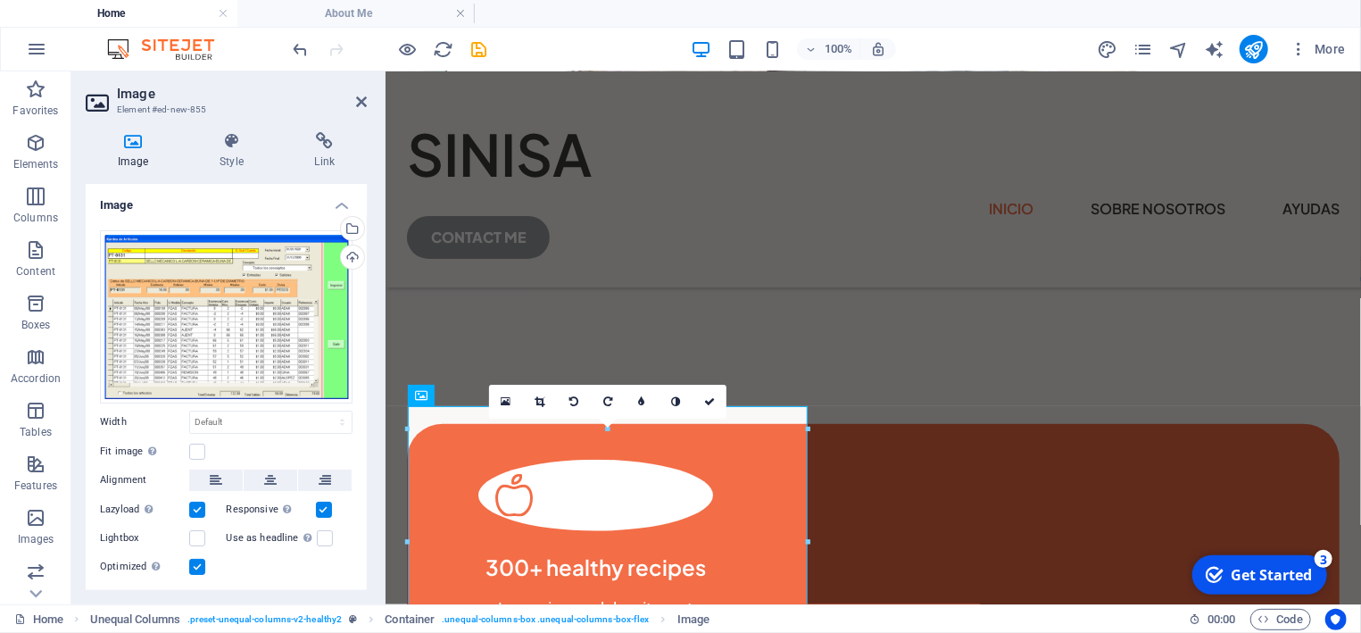
click at [356, 101] on h2 "Image" at bounding box center [242, 94] width 250 height 16
click at [357, 97] on header "Image Element #ed-new-855" at bounding box center [226, 94] width 281 height 46
click at [365, 99] on icon at bounding box center [361, 102] width 11 height 14
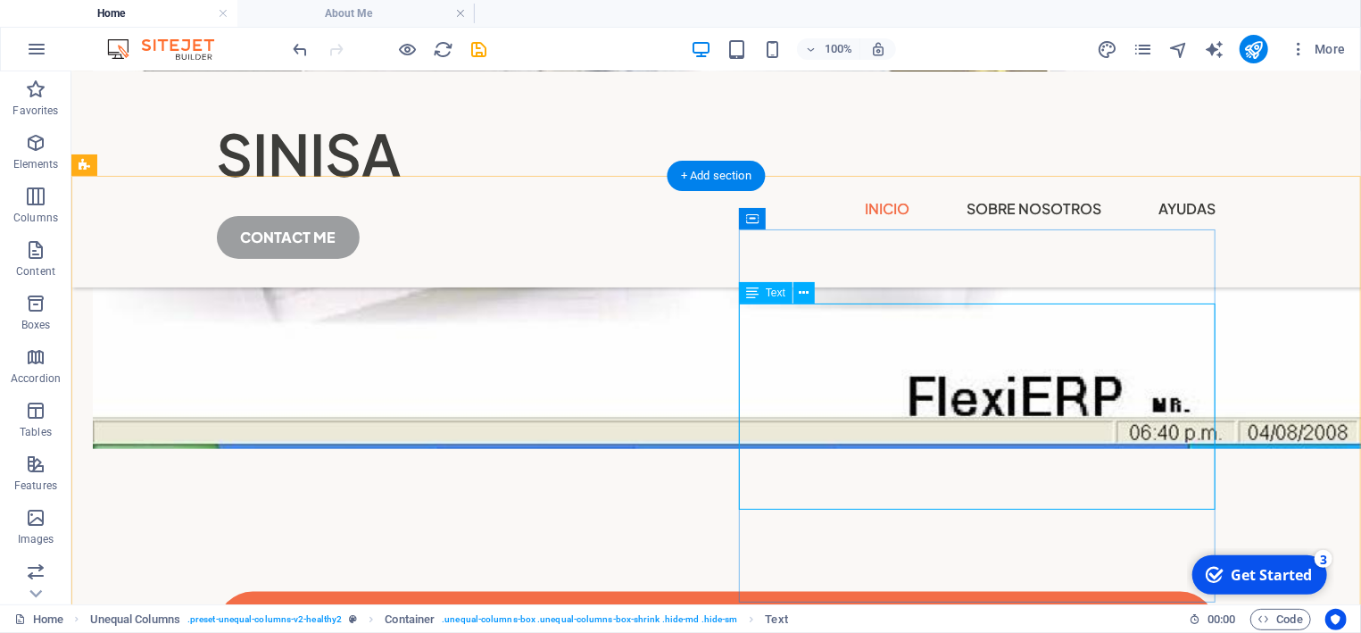
scroll to position [1054, 0]
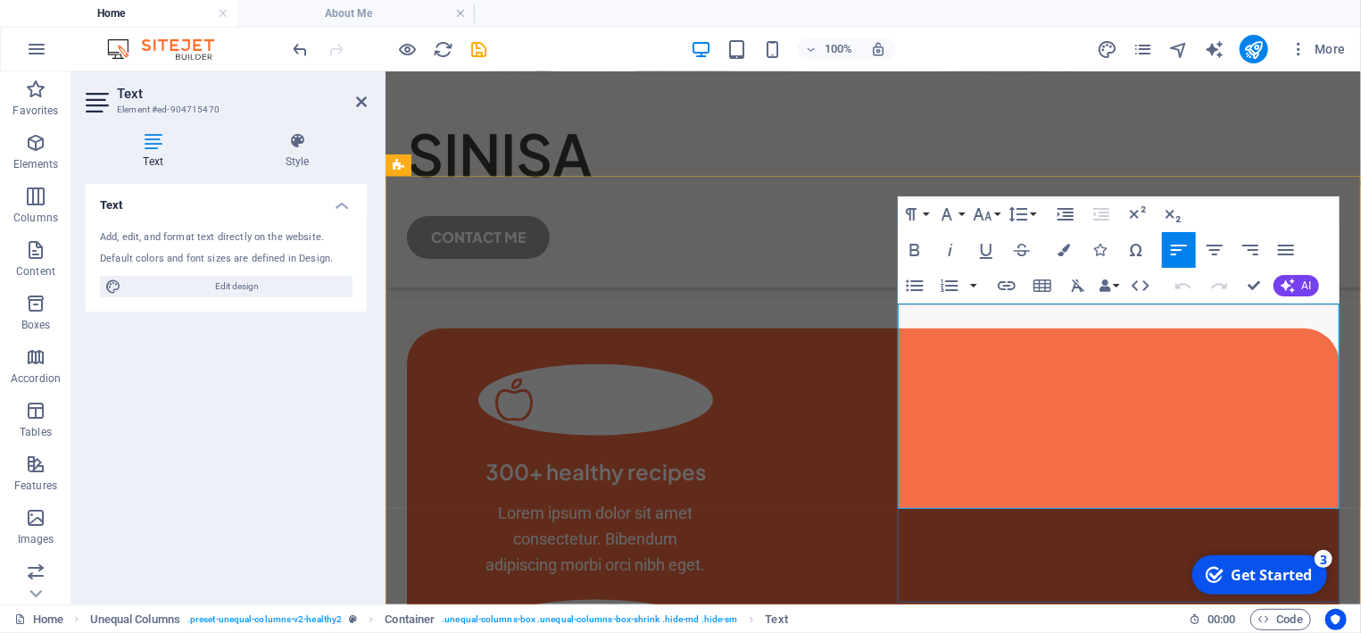
drag, startPoint x: 1053, startPoint y: 493, endPoint x: 898, endPoint y: 319, distance: 233.9
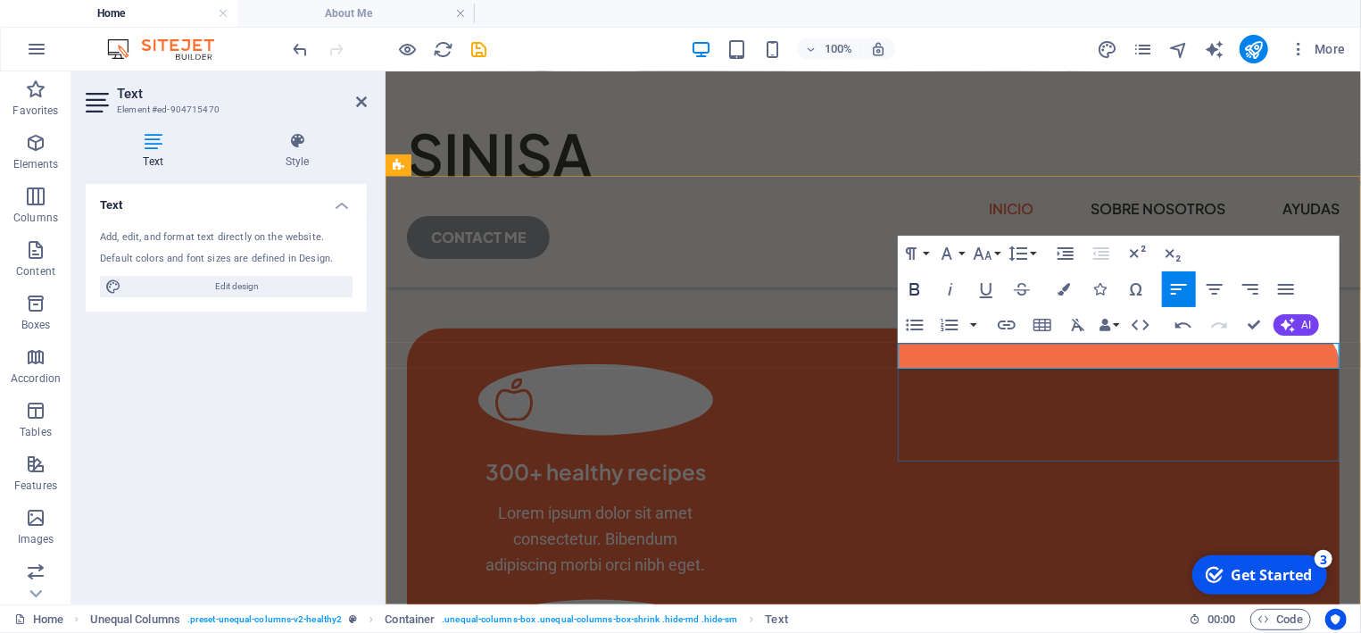
click at [919, 287] on icon "button" at bounding box center [914, 289] width 10 height 12
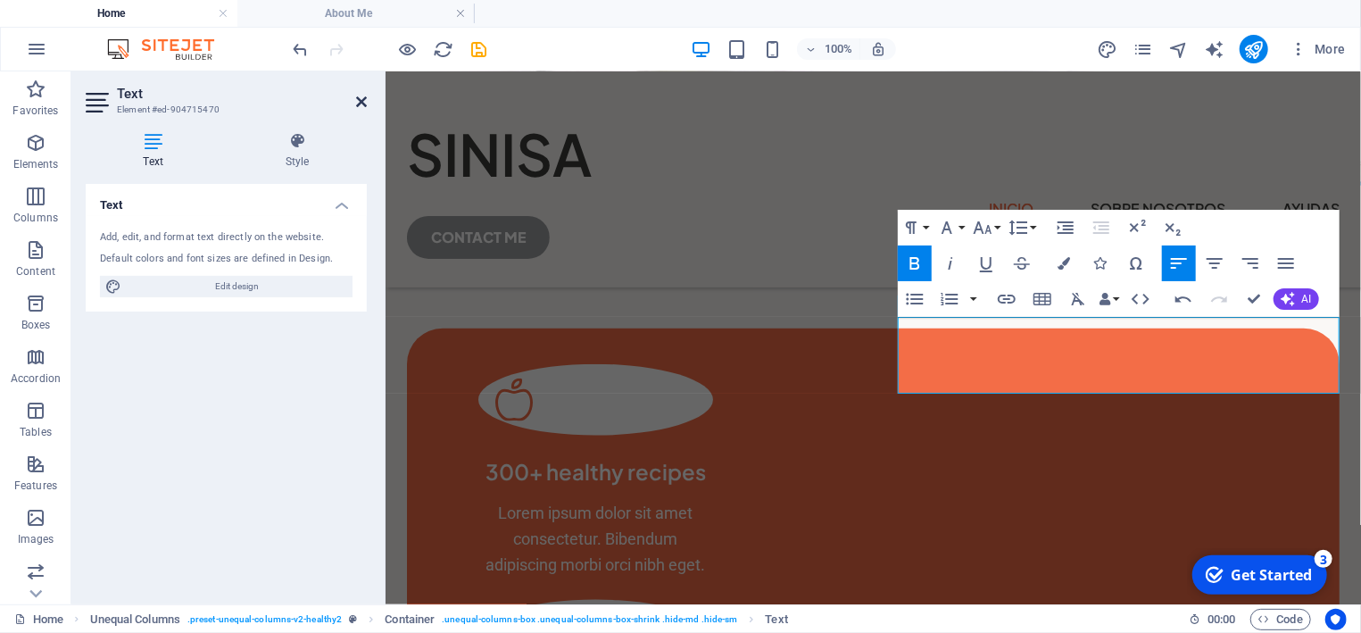
click at [359, 102] on icon at bounding box center [361, 102] width 11 height 14
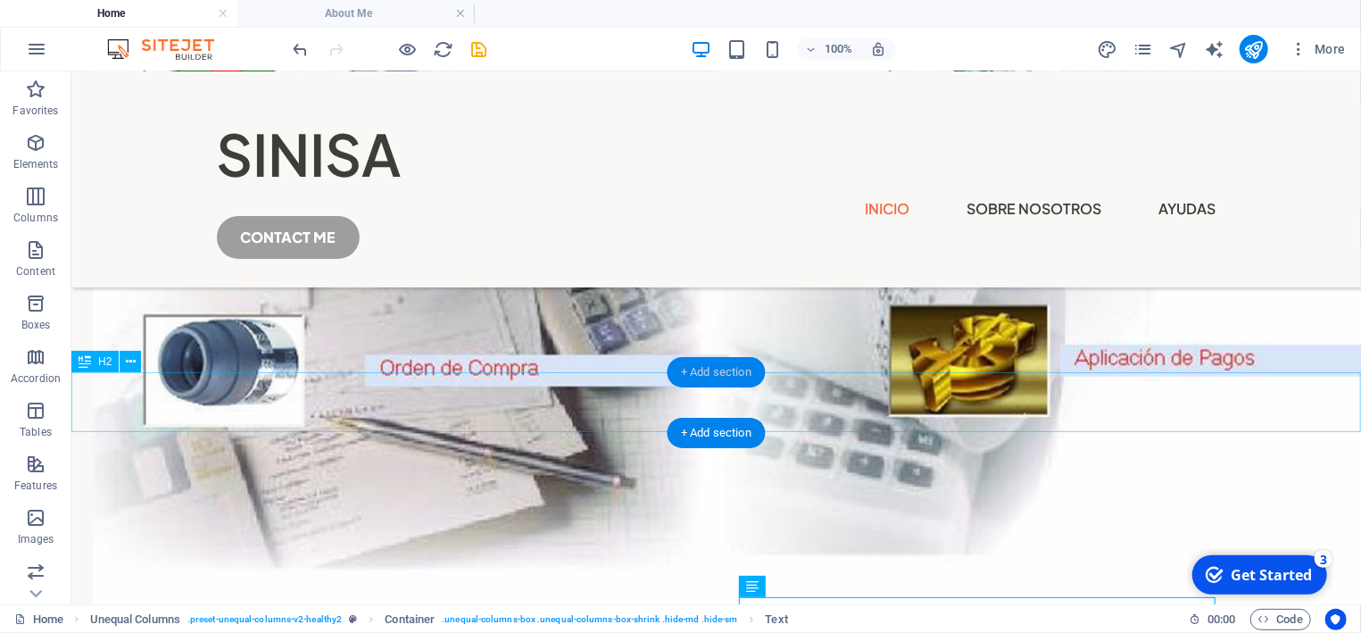
scroll to position [766, 0]
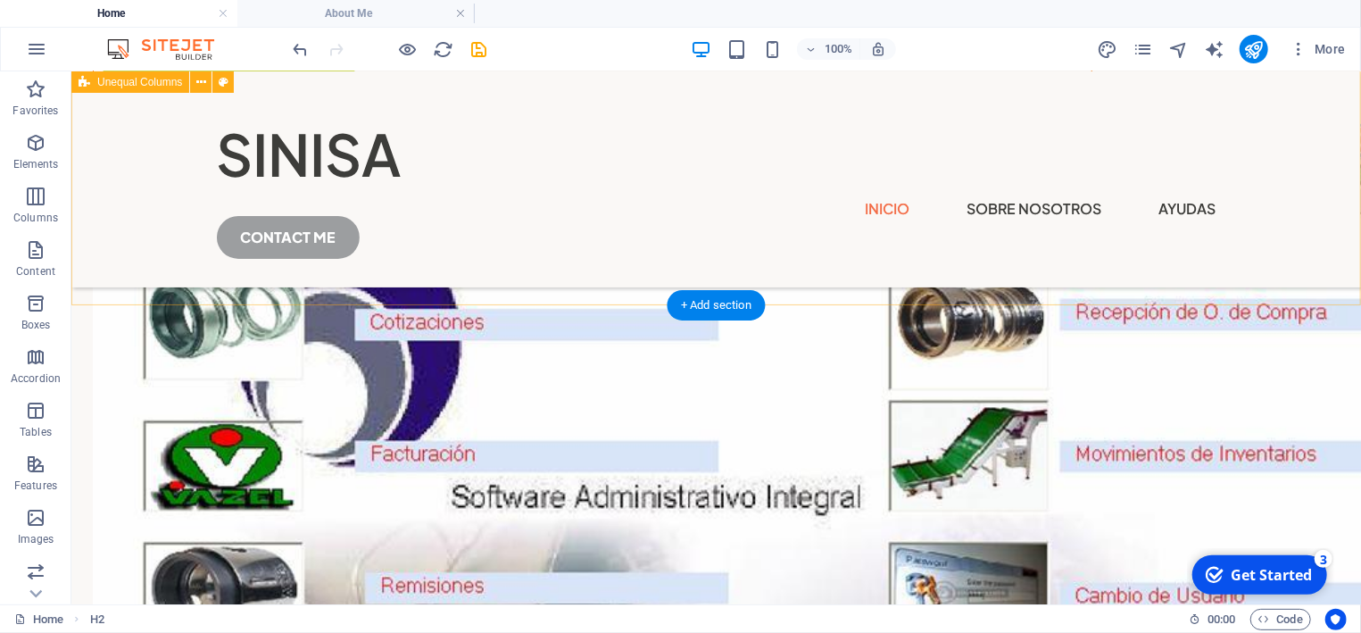
scroll to position [385, 0]
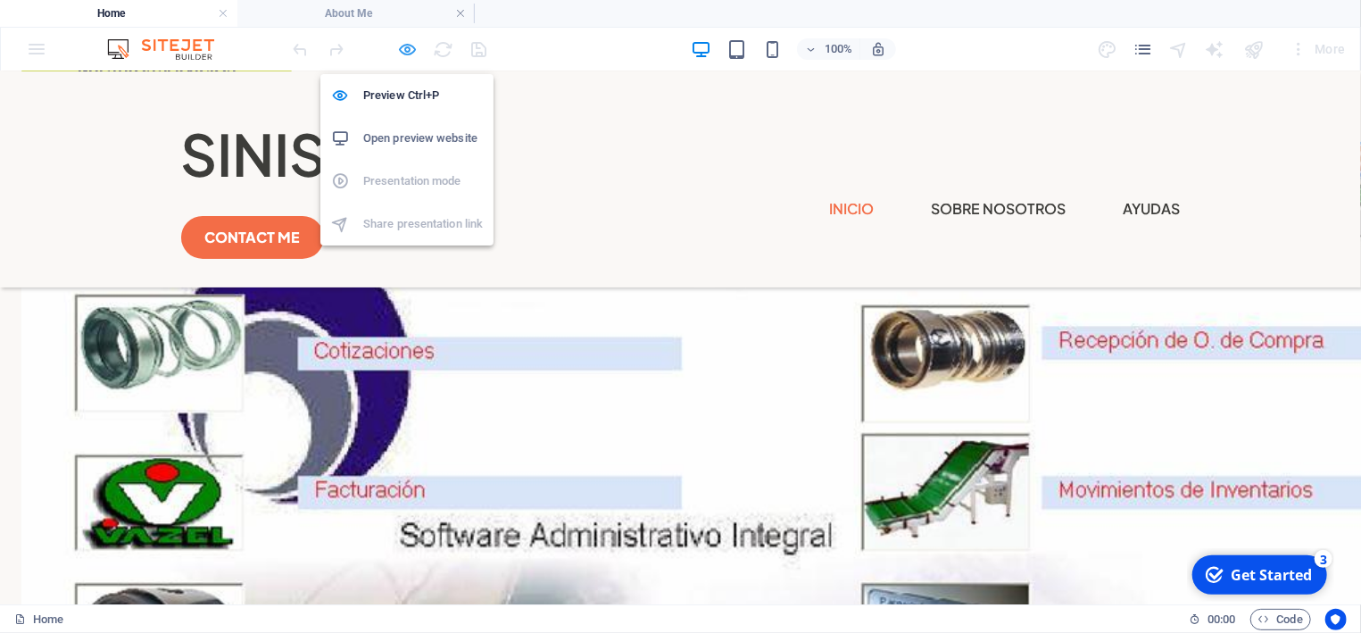
scroll to position [383, 0]
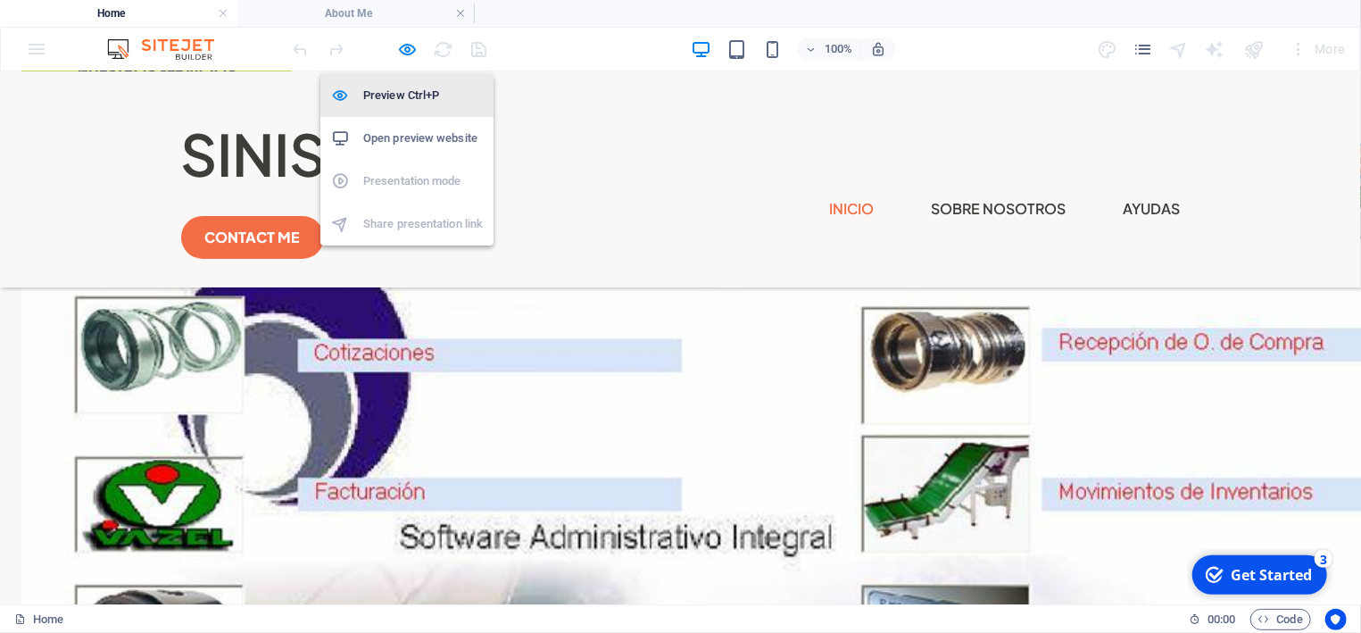
click at [389, 95] on h6 "Preview Ctrl+P" at bounding box center [423, 95] width 120 height 21
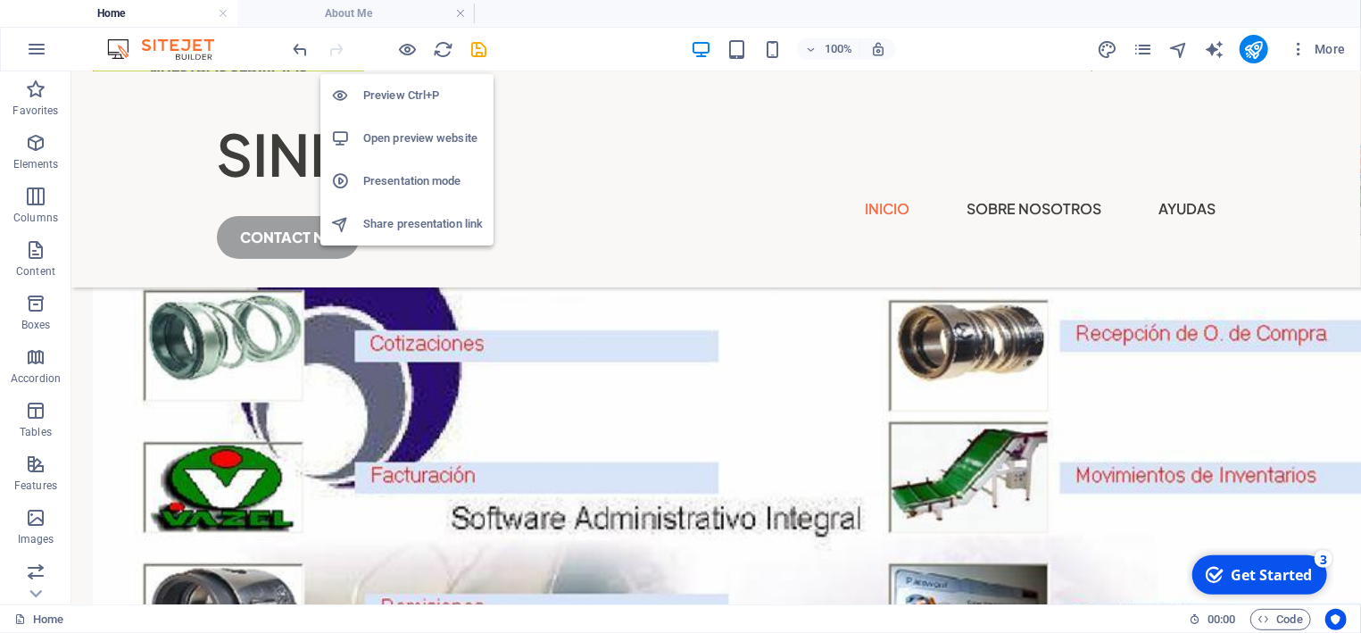
scroll to position [385, 0]
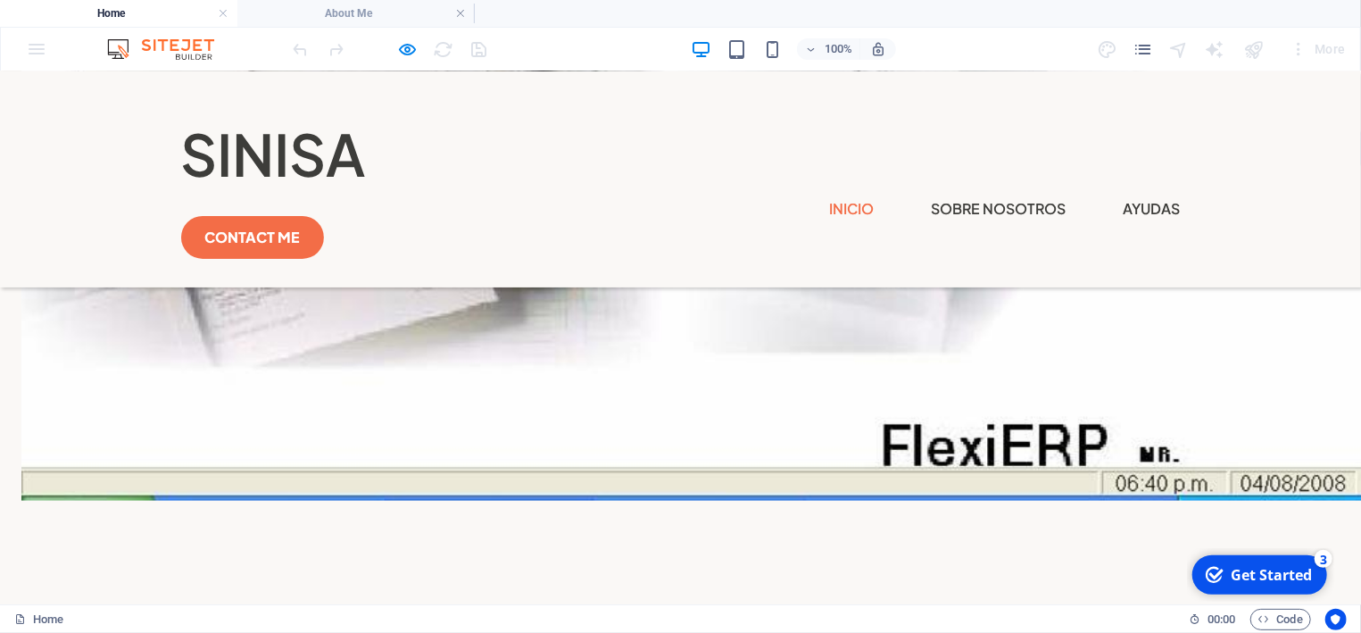
scroll to position [1053, 0]
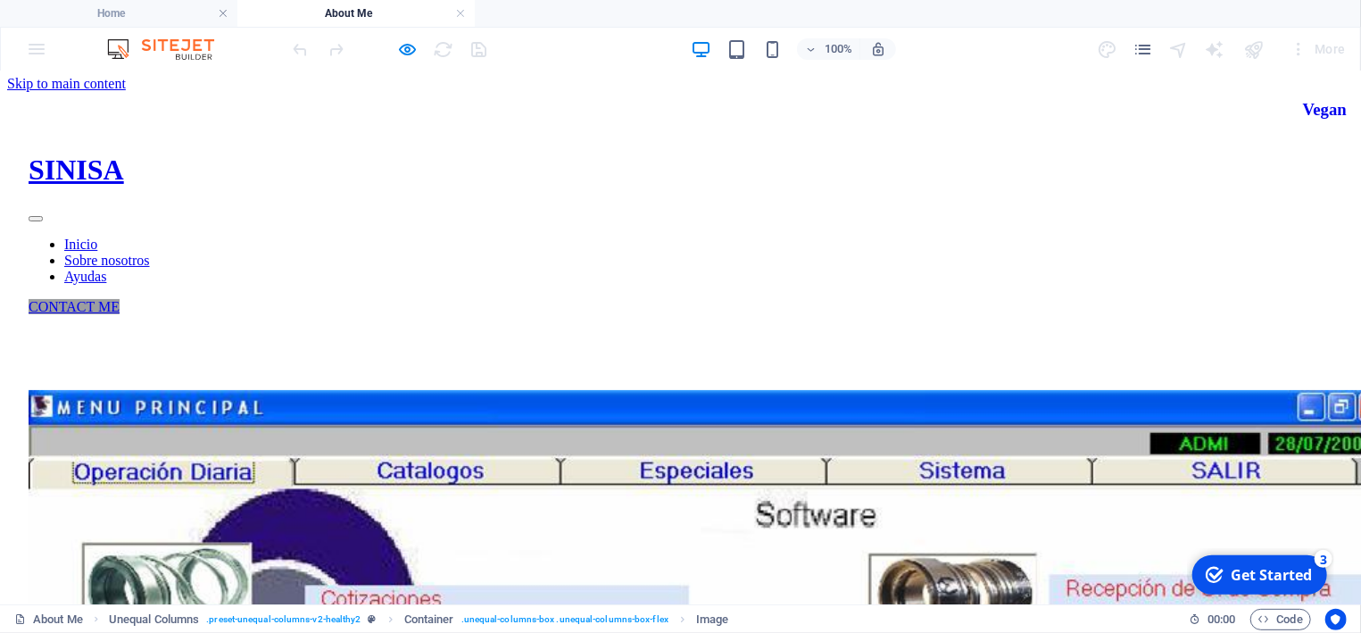
scroll to position [0, 0]
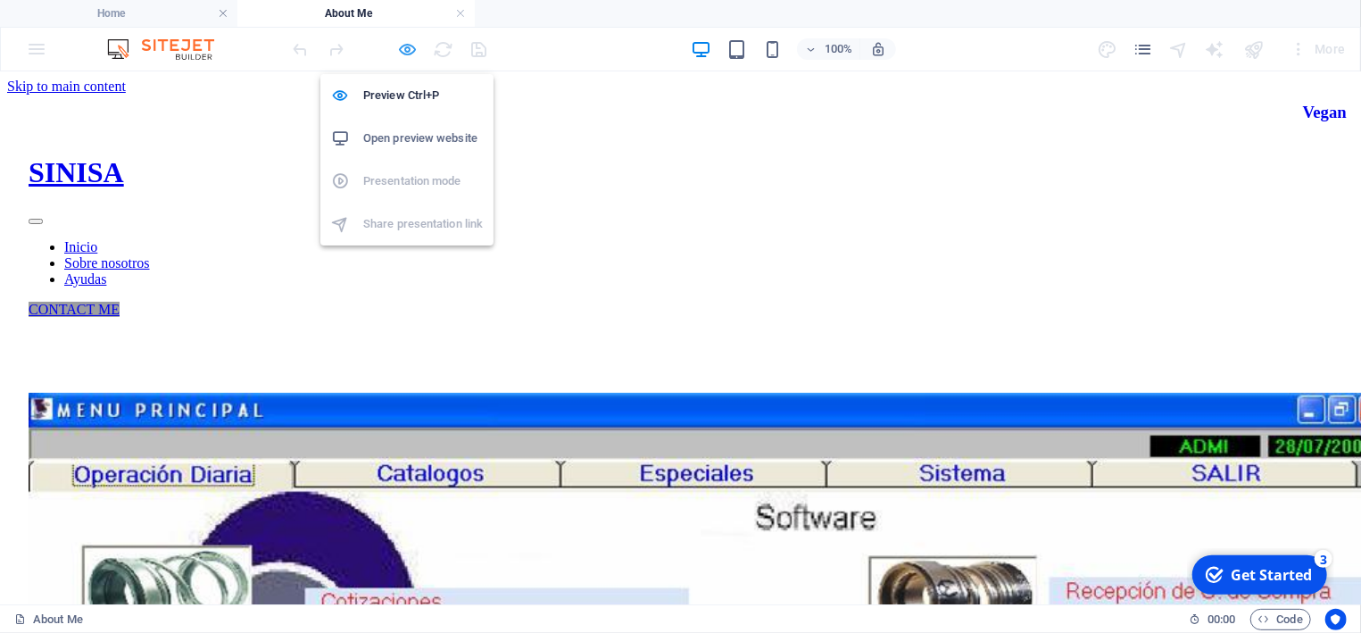
click at [403, 49] on icon "button" at bounding box center [408, 49] width 21 height 21
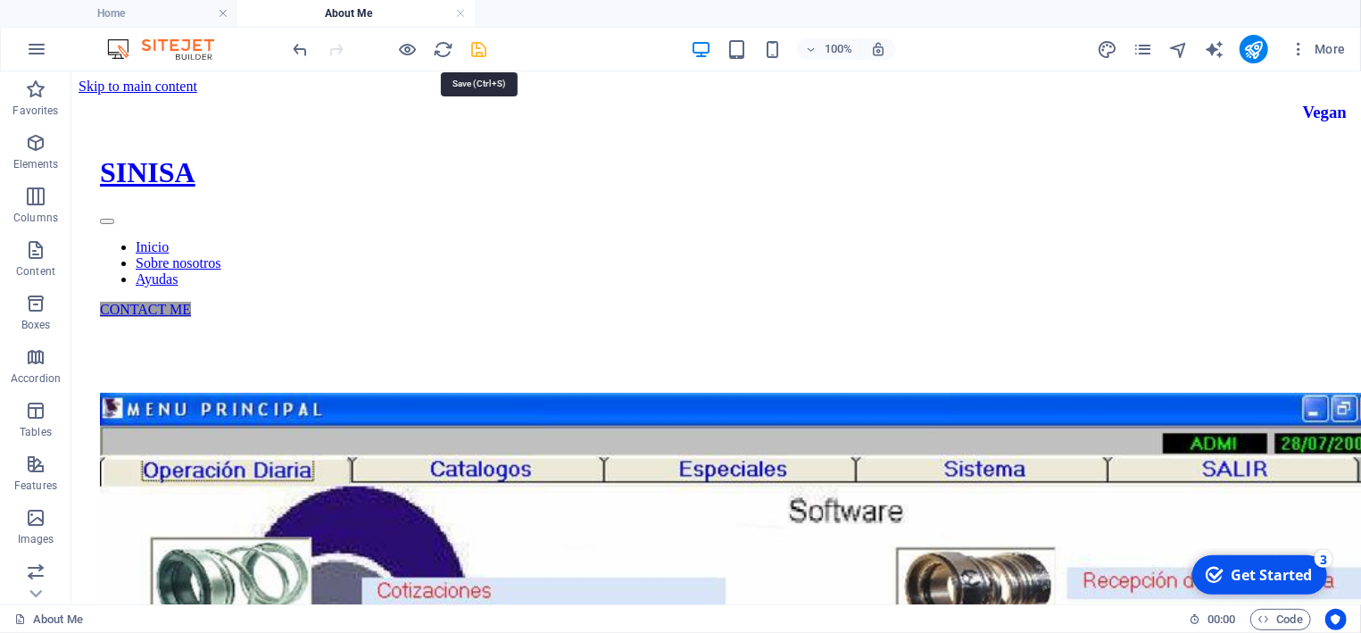
click at [478, 45] on icon "save" at bounding box center [479, 49] width 21 height 21
click at [1249, 54] on icon "publish" at bounding box center [1253, 49] width 21 height 21
